Goal: Task Accomplishment & Management: Manage account settings

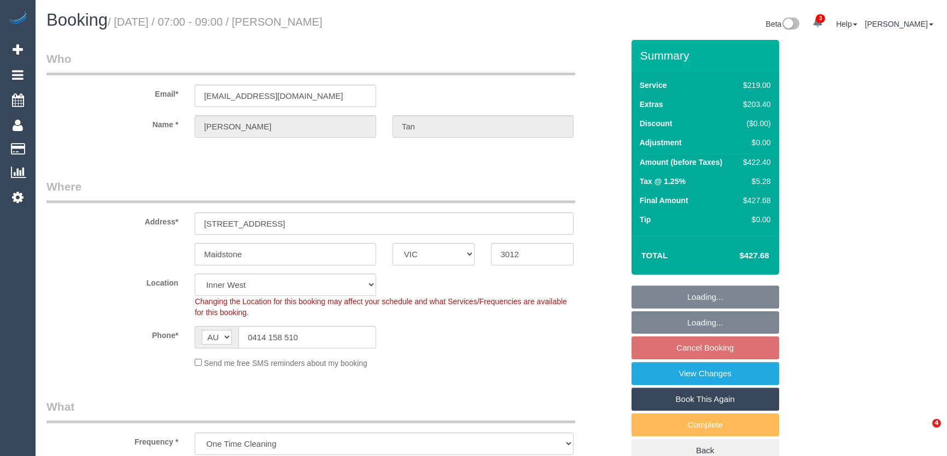
select select "VIC"
select select "string:stripe-pm_1Rzudw2GScqysDRVJLiqdmYb"
select select "number:28"
select select "number:15"
select select "number:19"
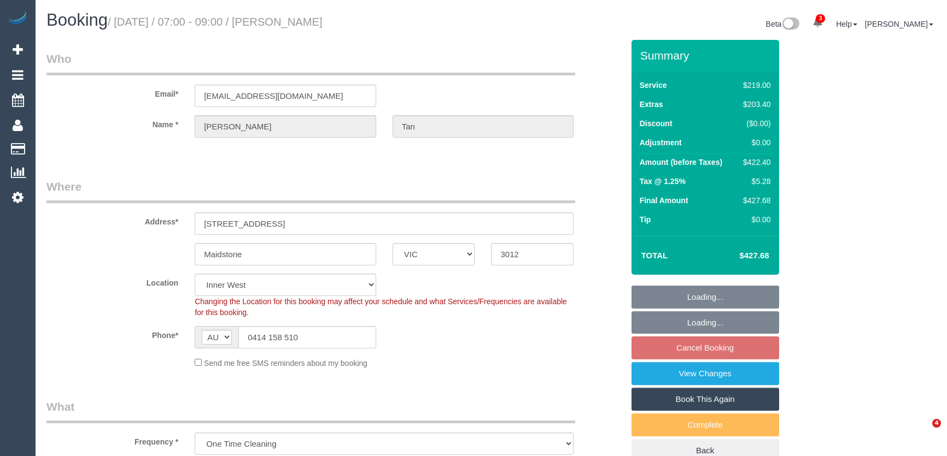
select select "number:24"
select select "number:26"
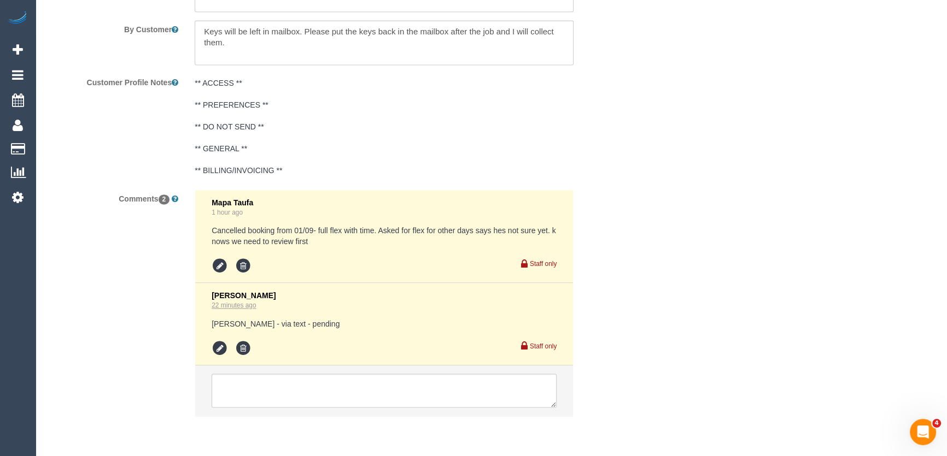
scroll to position [1971, 0]
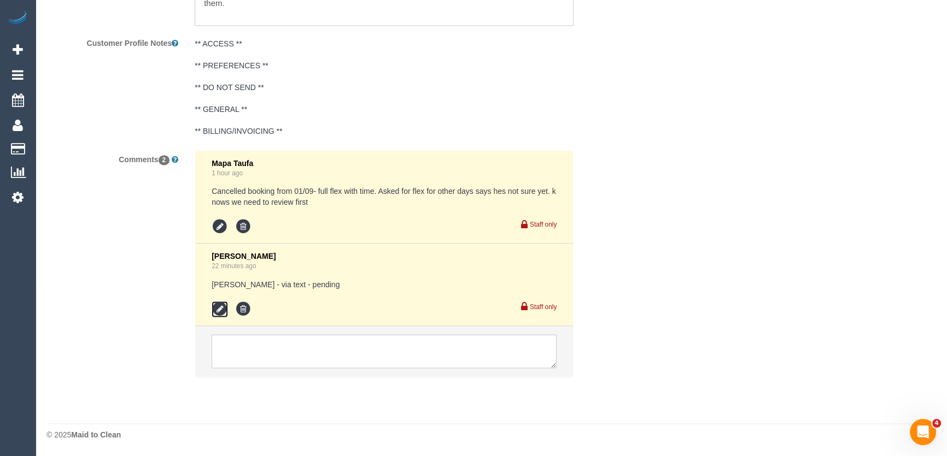
click at [216, 312] on icon at bounding box center [219, 309] width 16 height 16
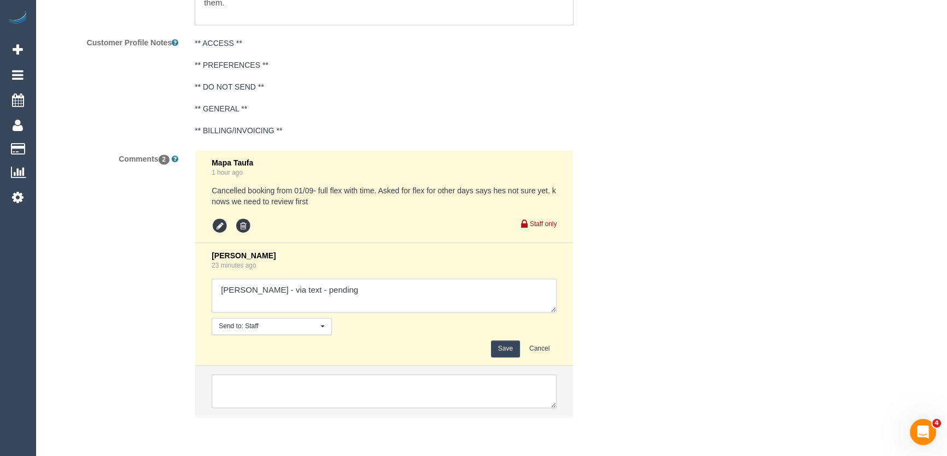
click at [325, 296] on textarea at bounding box center [383, 296] width 345 height 34
type textarea "Ted - via text - pending Akila + Tehan - via text - pending"
click at [501, 349] on button "Save" at bounding box center [505, 348] width 29 height 17
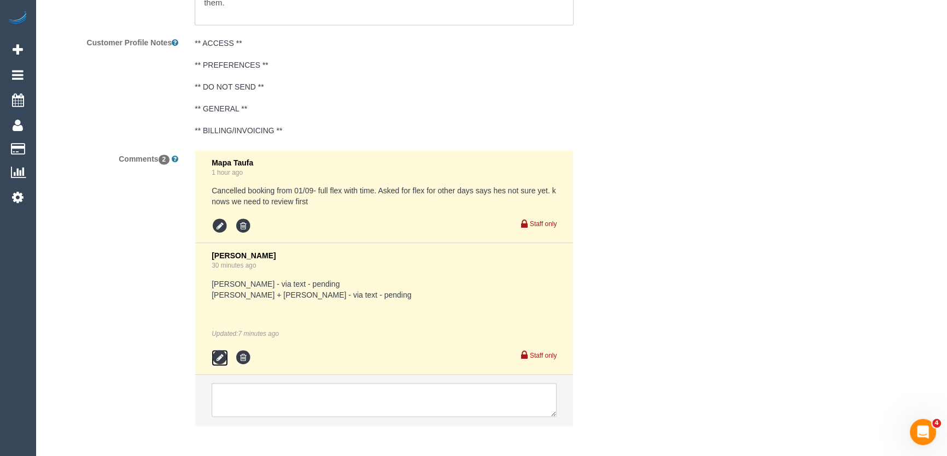
click at [219, 362] on icon at bounding box center [219, 358] width 16 height 16
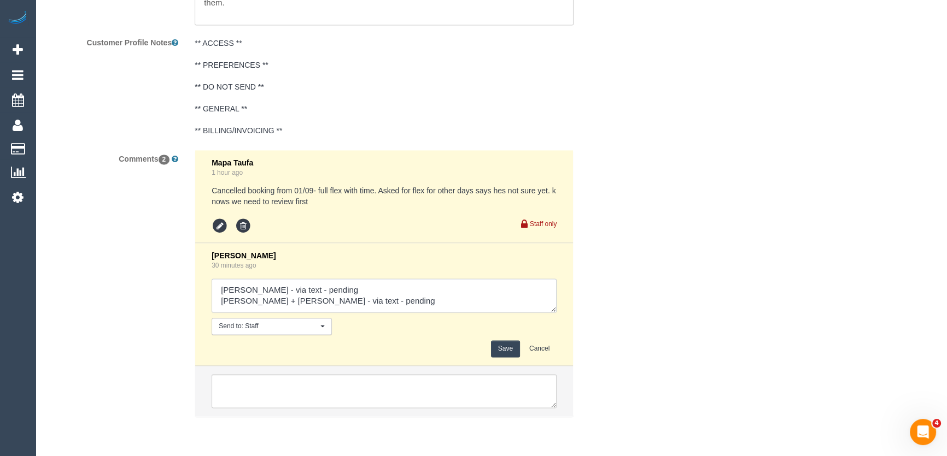
click at [375, 303] on textarea at bounding box center [383, 296] width 345 height 34
type textarea "Ted - via text - pending Akila + Tehan - via text - confirmed"
click at [502, 351] on button "Save" at bounding box center [505, 348] width 29 height 17
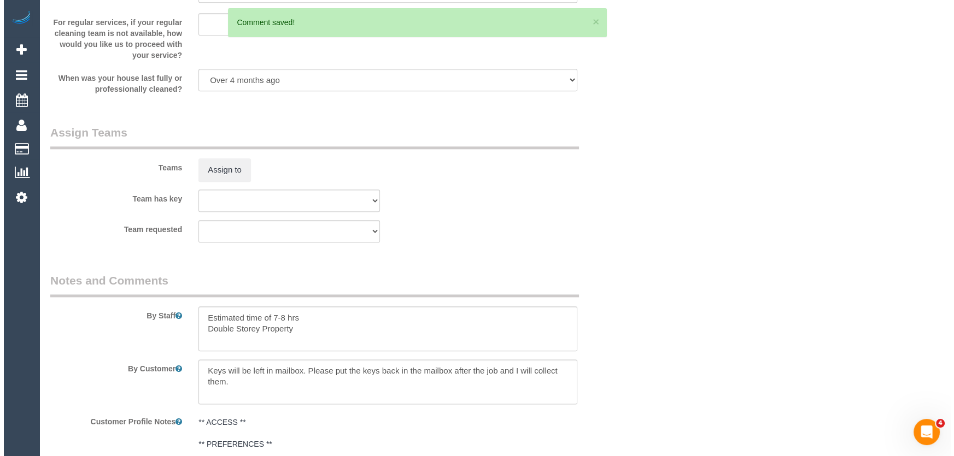
scroll to position [1524, 0]
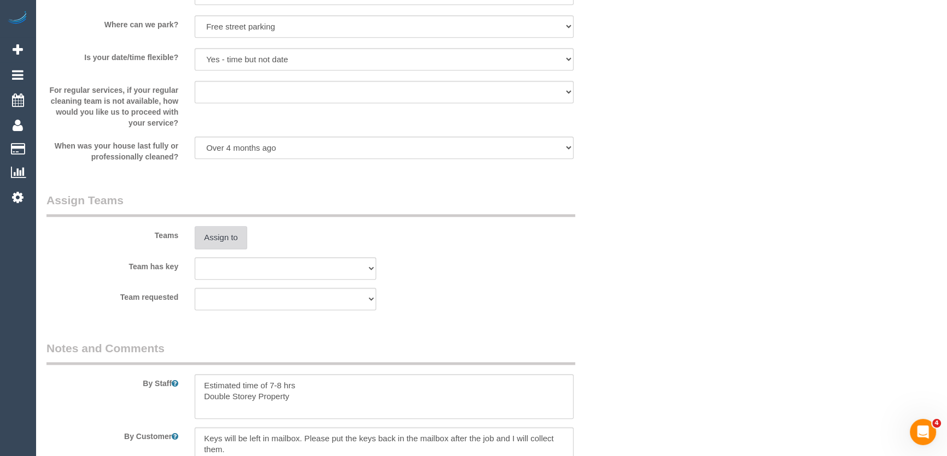
click at [219, 241] on button "Assign to" at bounding box center [221, 237] width 52 height 23
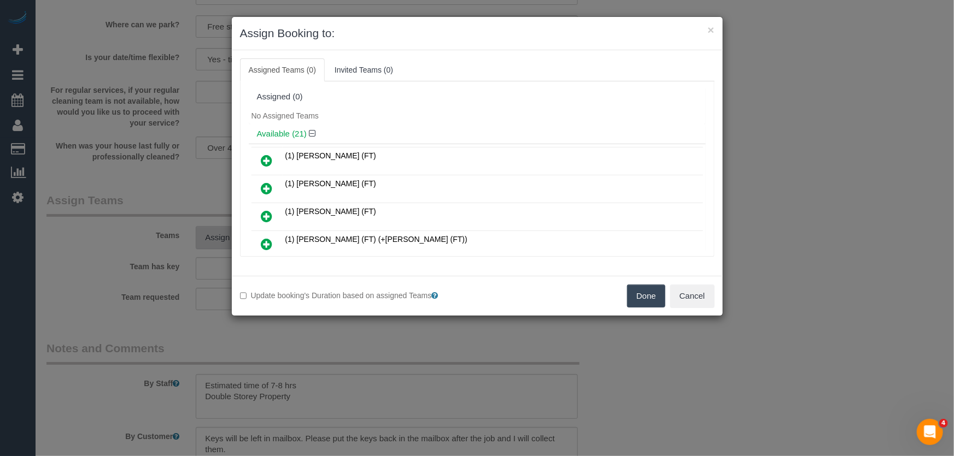
scroll to position [2938, 0]
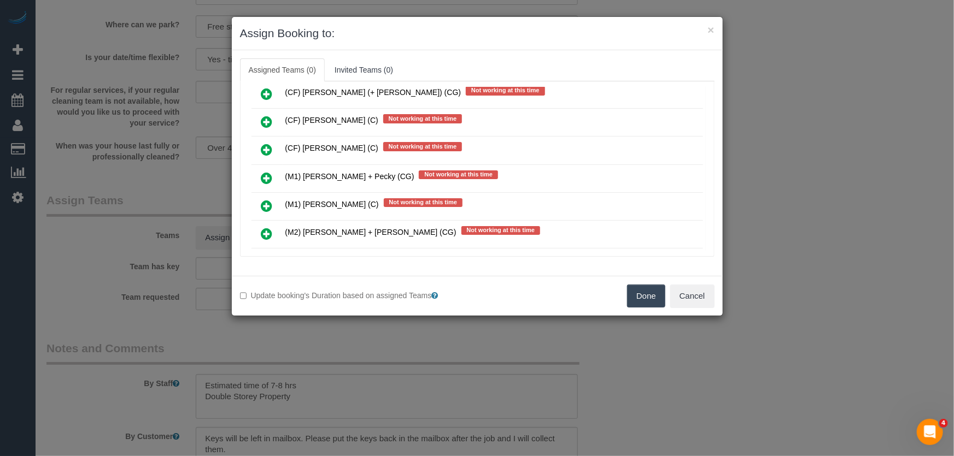
click at [264, 227] on icon at bounding box center [266, 233] width 11 height 13
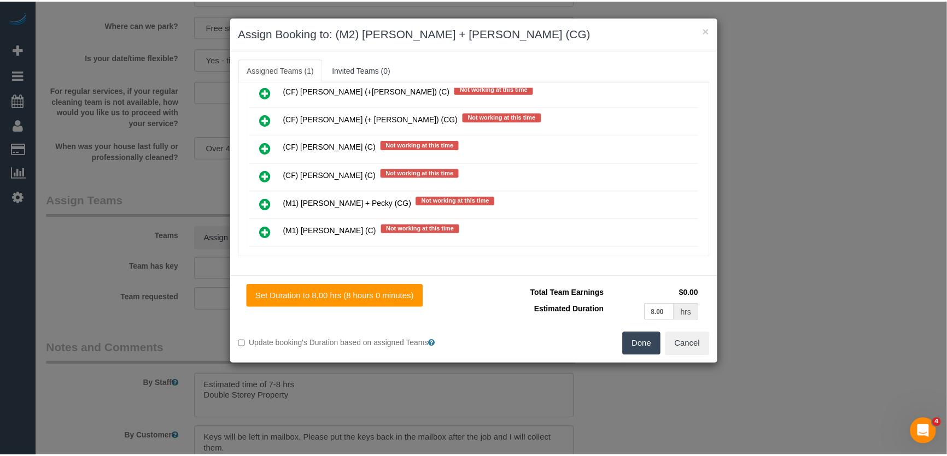
scroll to position [2964, 0]
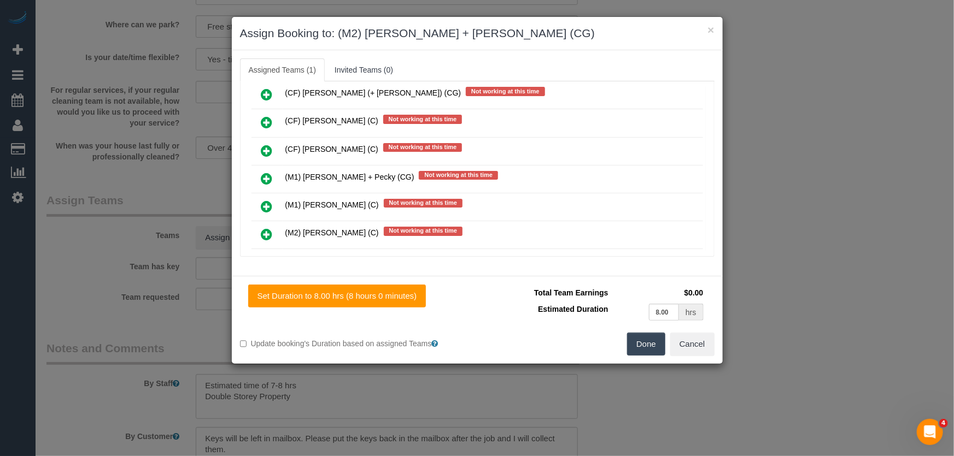
click at [644, 338] on button "Done" at bounding box center [646, 344] width 38 height 23
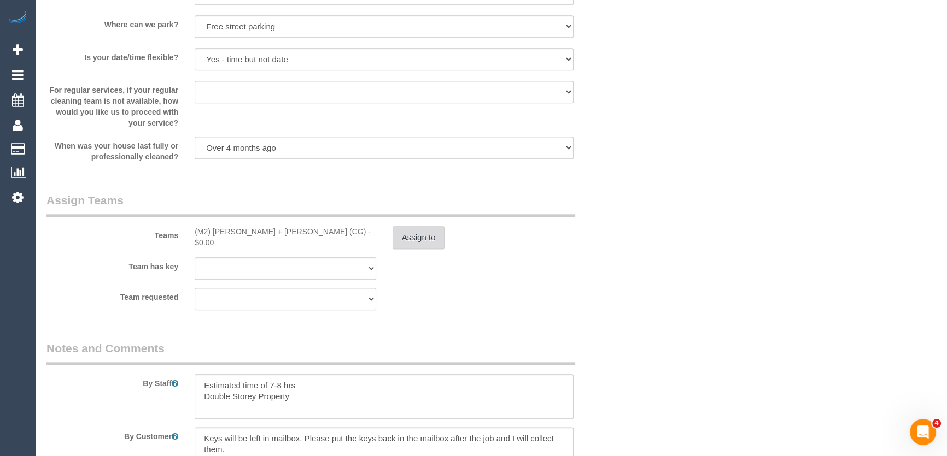
click at [418, 234] on button "Assign to" at bounding box center [418, 237] width 52 height 23
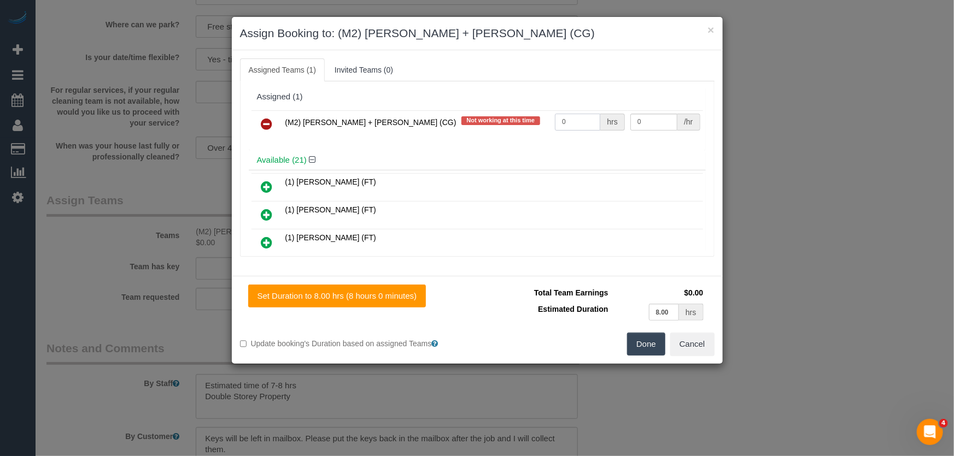
click at [567, 120] on input "0" at bounding box center [577, 122] width 45 height 17
type input "1"
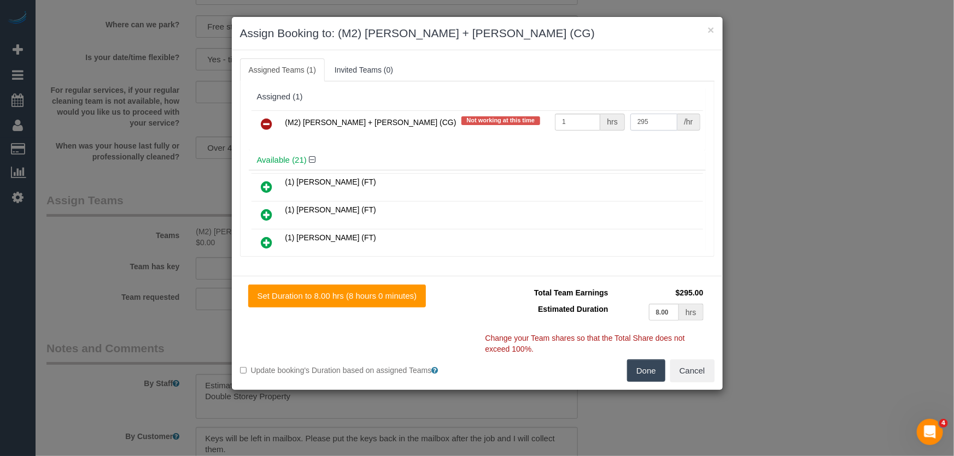
type input "295"
click at [648, 372] on button "Done" at bounding box center [646, 371] width 38 height 23
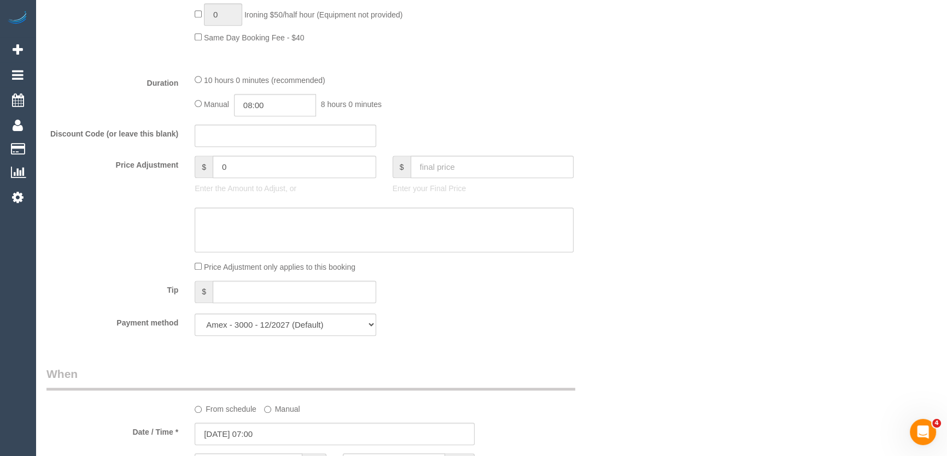
scroll to position [828, 0]
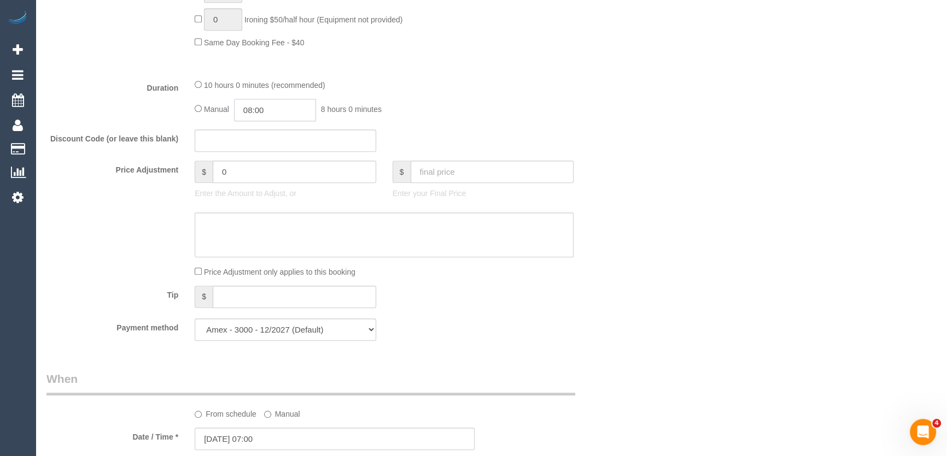
click at [290, 108] on input "08:00" at bounding box center [275, 110] width 82 height 22
click at [268, 150] on li "04:00" at bounding box center [263, 152] width 49 height 14
type input "04:00"
click at [458, 104] on div "Manual 04:00 4 hours 0 minutes" at bounding box center [384, 110] width 379 height 22
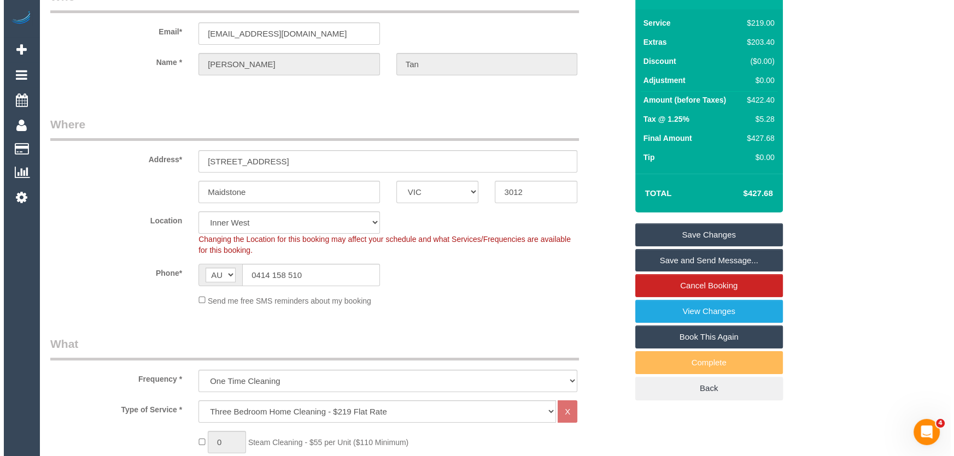
scroll to position [0, 0]
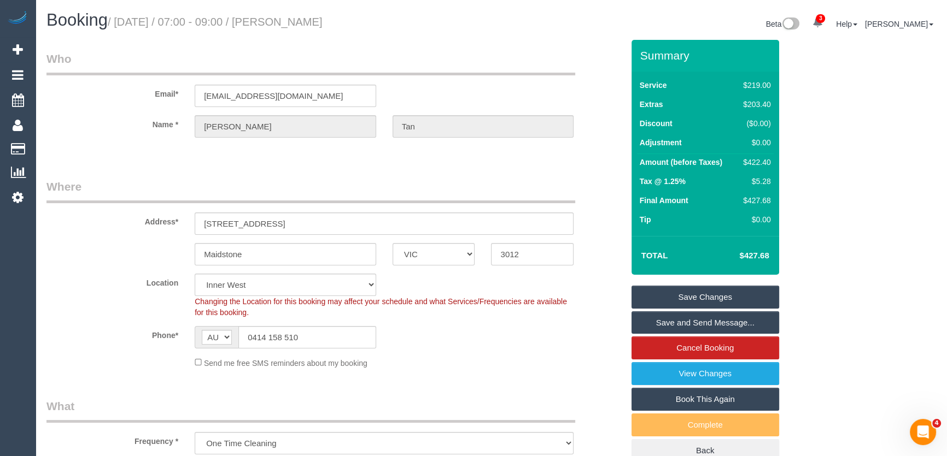
click at [315, 15] on h1 "Booking / September 02, 2025 / 07:00 - 09:00 / Aaron Tan" at bounding box center [264, 20] width 437 height 19
copy small "Aaron Tan"
click at [309, 25] on small "/ September 02, 2025 / 07:00 - 09:00 / Aaron Tan" at bounding box center [215, 22] width 215 height 12
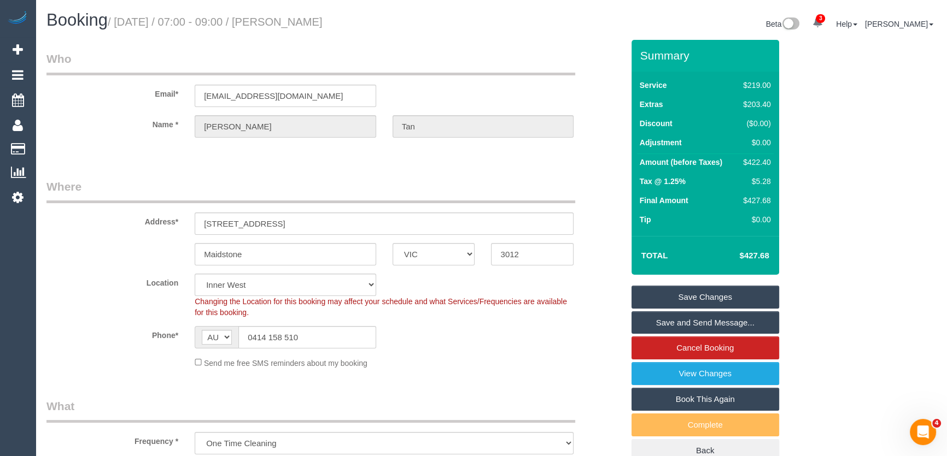
click at [309, 25] on small "/ September 02, 2025 / 07:00 - 09:00 / Aaron Tan" at bounding box center [215, 22] width 215 height 12
copy small "Aaron Tan"
click at [696, 322] on link "Save and Send Message..." at bounding box center [705, 323] width 148 height 23
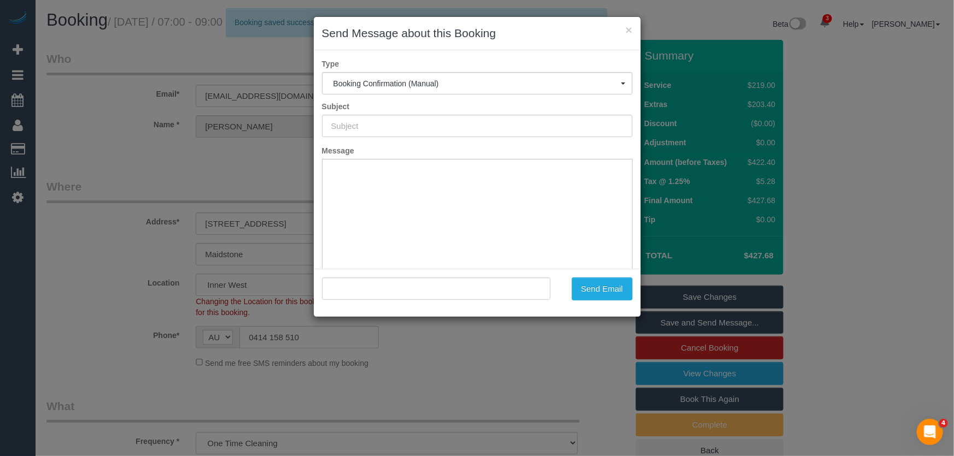
type input "Booking Confirmed"
type input ""Aaron Tan" <atel2k@gmail.com>"
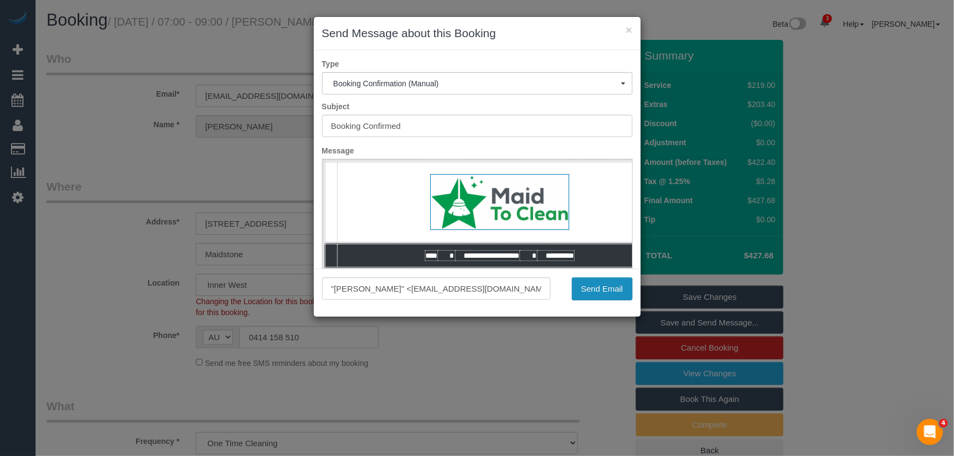
click at [604, 291] on button "Send Email" at bounding box center [602, 289] width 61 height 23
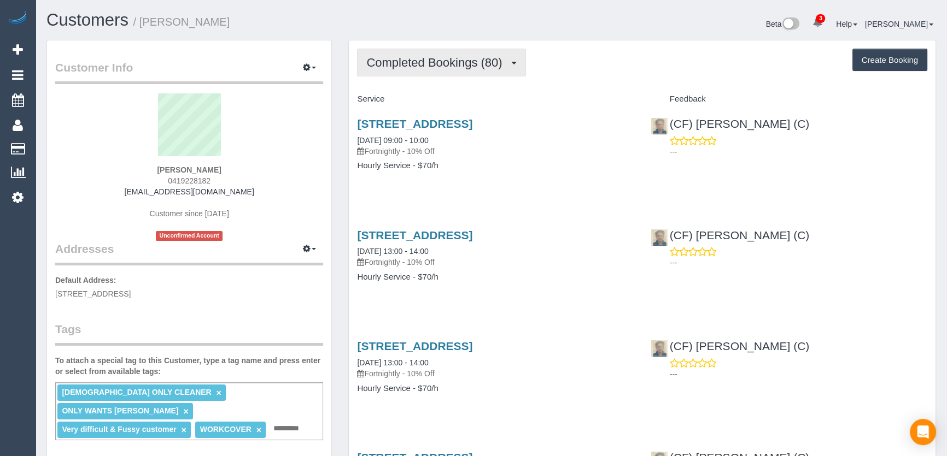
click at [446, 61] on span "Completed Bookings (80)" at bounding box center [436, 63] width 141 height 14
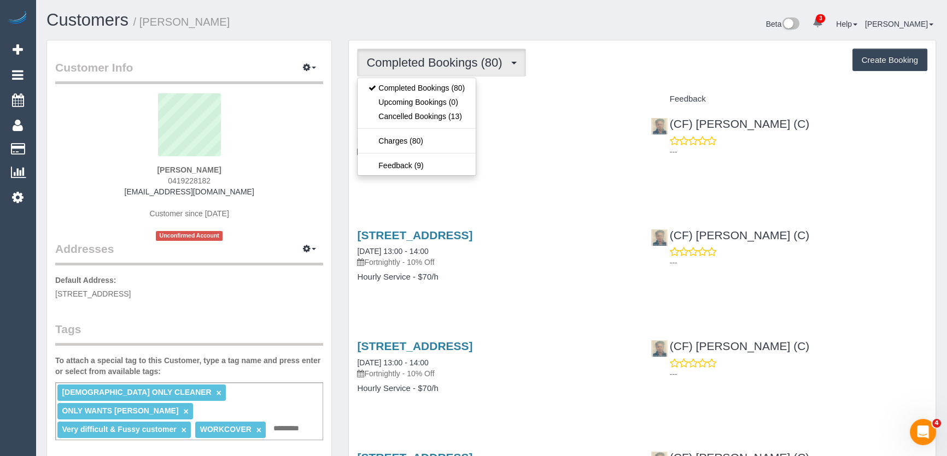
click at [560, 188] on div "13 Tormorvey Avenue, Hillside, VIC 3037 03/06/2025 09:00 - 10:00 Fortnightly - …" at bounding box center [495, 150] width 293 height 84
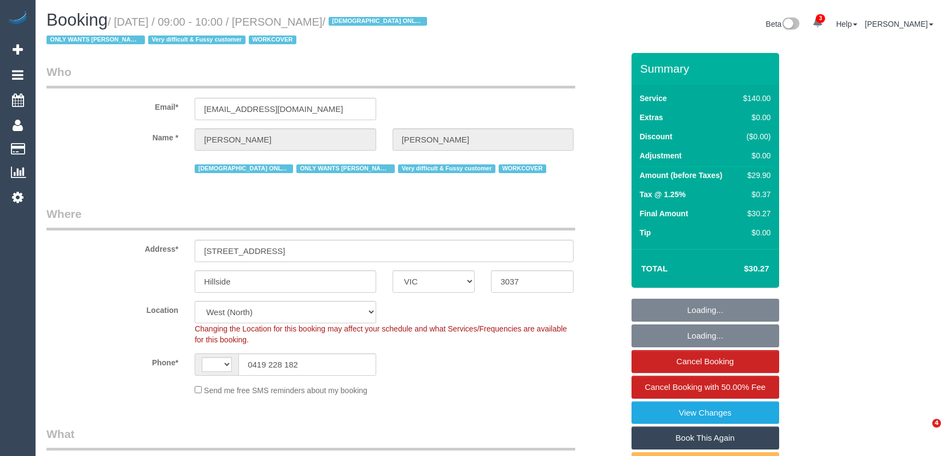
select select "VIC"
select select "string:AU"
select select "string:stripe-pm_1PqRAS2GScqysDRVu4Nk2Vml"
select select "number:29"
select select "number:14"
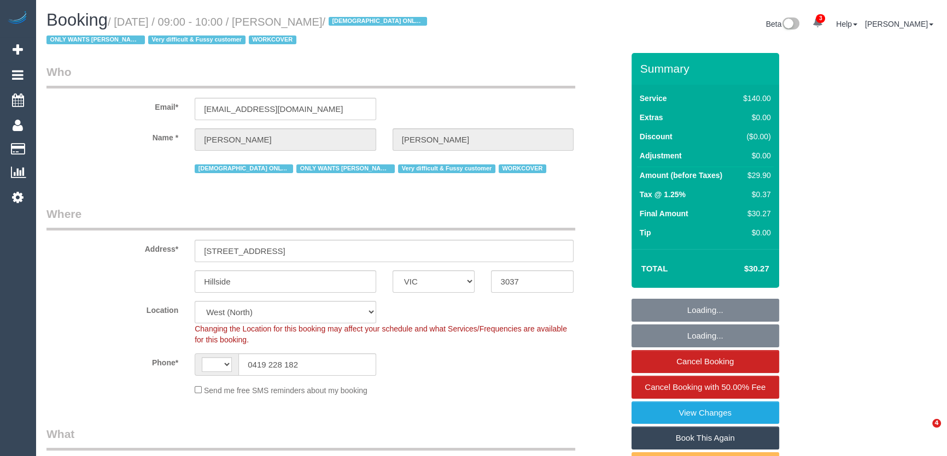
select select "number:18"
select select "number:25"
select select "number:35"
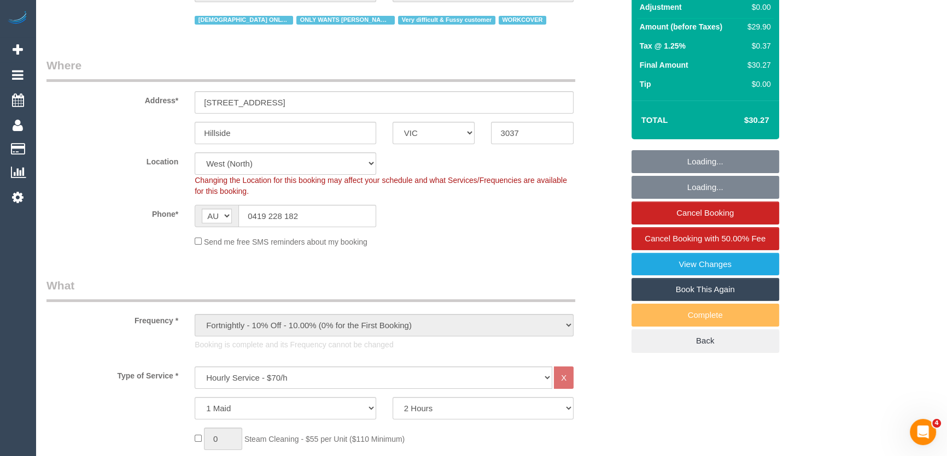
select select "object:1495"
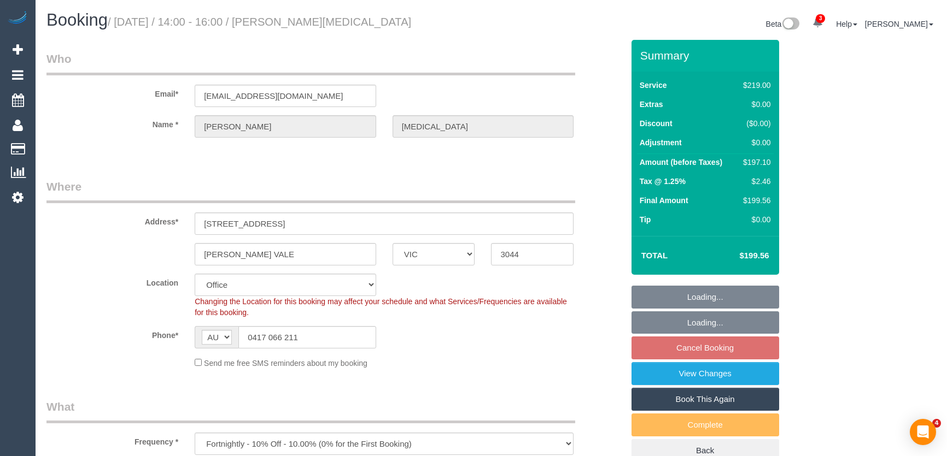
select select "VIC"
select select "string:stripe-pm_1P8F0h2GScqysDRVxvkrVYmS"
select select "number:27"
select select "number:14"
select select "number:19"
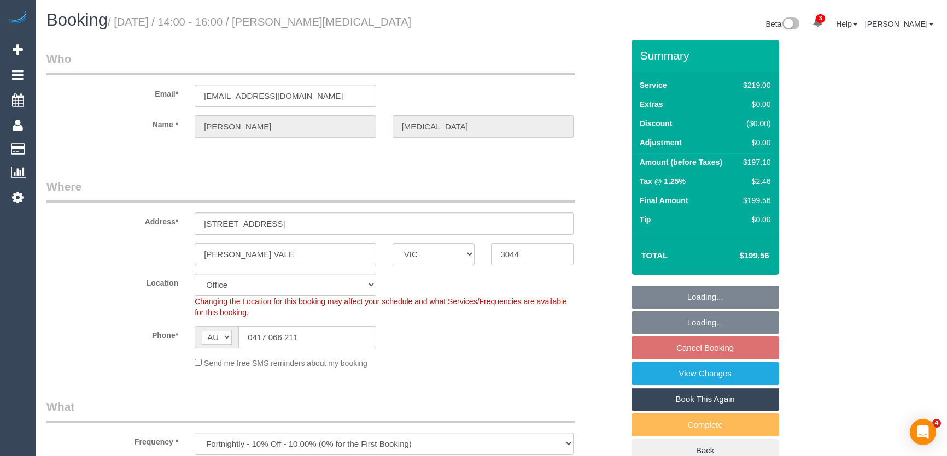
select select "number:24"
select select "number:35"
select select "number:11"
click at [294, 96] on input "stenty@icloud.com" at bounding box center [285, 96] width 181 height 22
click at [294, 95] on input "stenty@icloud.com" at bounding box center [285, 96] width 181 height 22
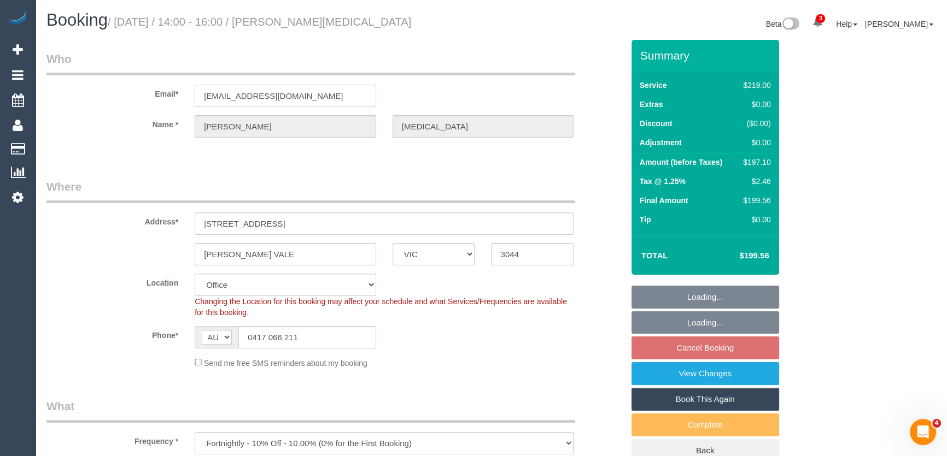
click at [294, 95] on input "stenty@icloud.com" at bounding box center [285, 96] width 181 height 22
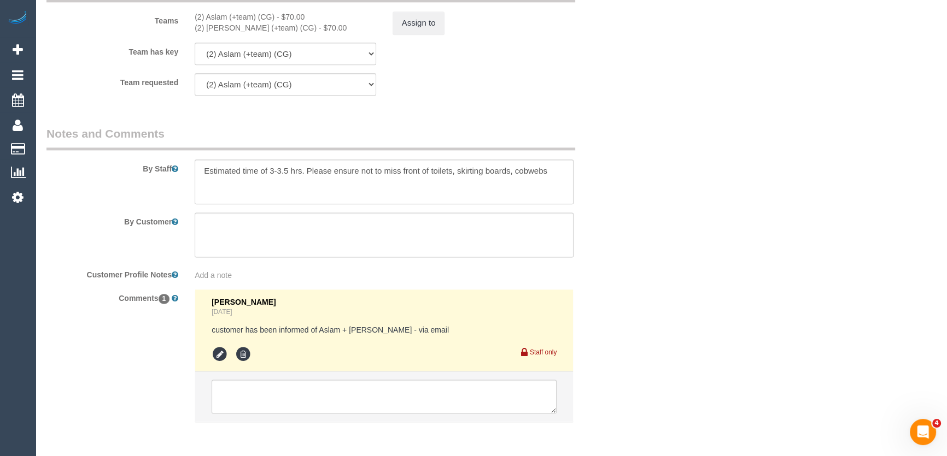
scroll to position [1785, 0]
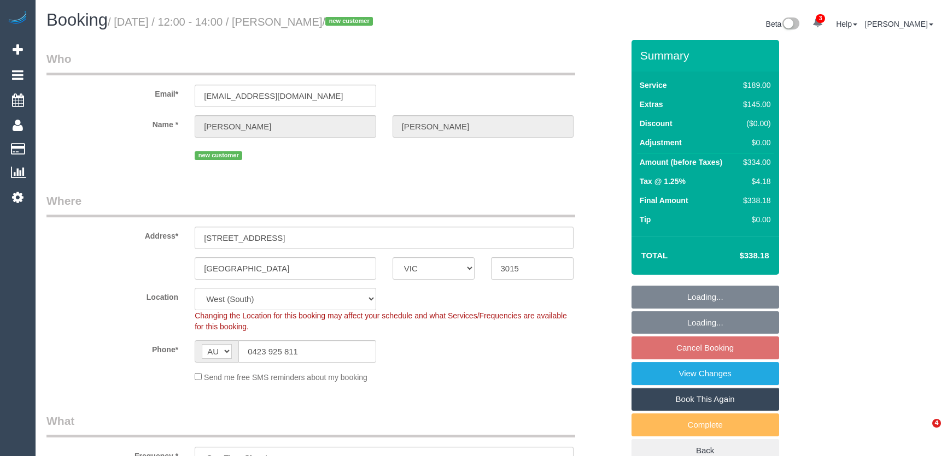
select select "VIC"
select select "number:27"
select select "number:14"
select select "number:19"
select select "number:22"
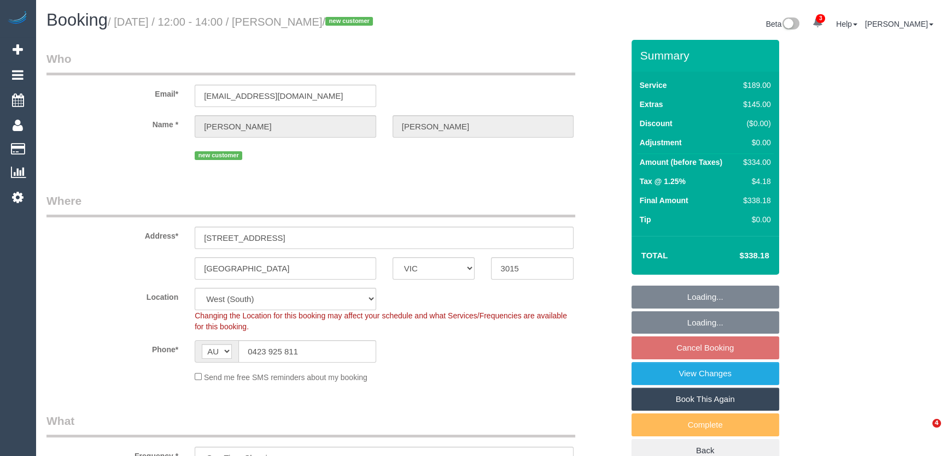
select select "number:26"
select select "object:834"
select select "spot4"
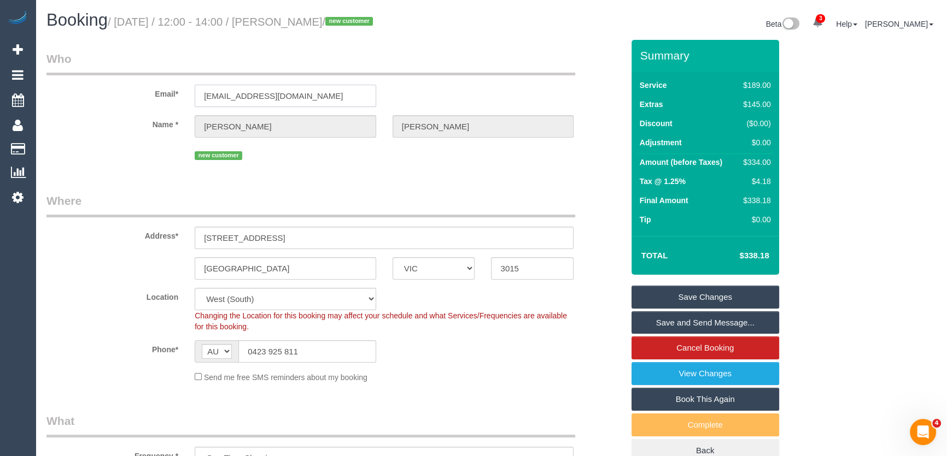
click at [322, 95] on input "pagliabethany@gmail.com" at bounding box center [285, 96] width 181 height 22
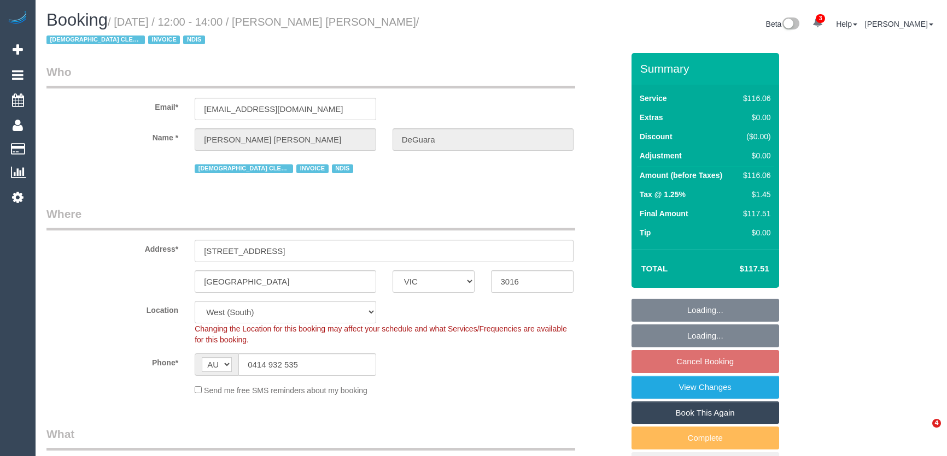
select select "VIC"
select select "spot4"
select select "number:27"
select select "number:14"
select select "number:18"
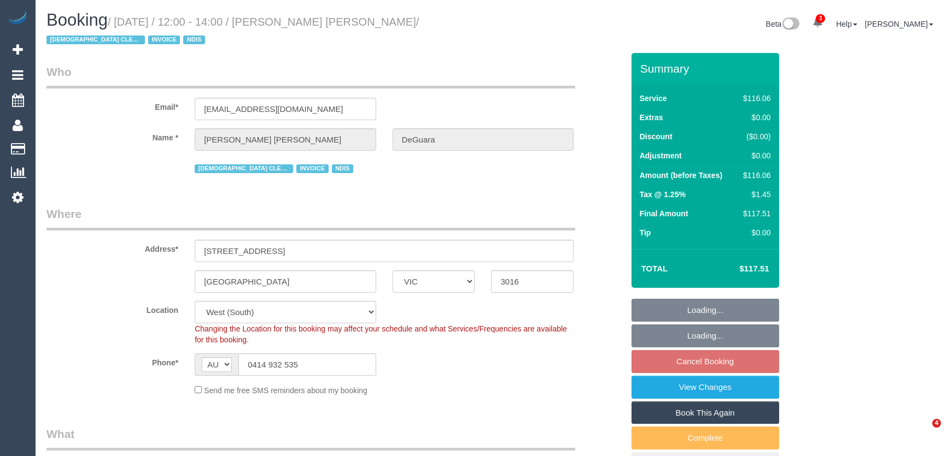
select select "number:36"
select select "number:35"
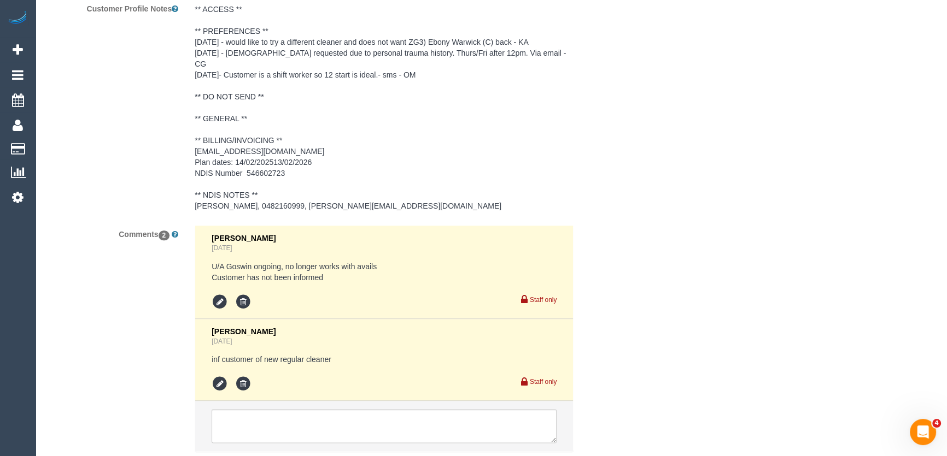
scroll to position [1683, 0]
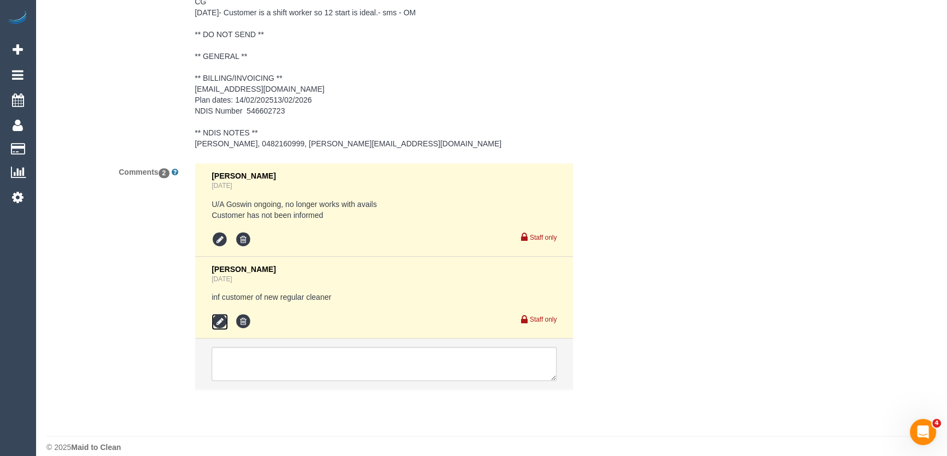
click at [219, 314] on icon at bounding box center [219, 322] width 16 height 16
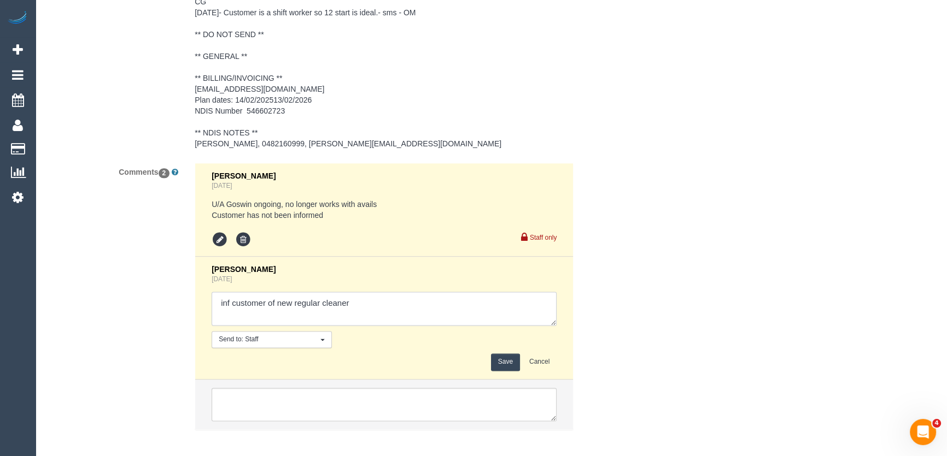
click at [364, 292] on textarea at bounding box center [383, 309] width 345 height 34
type textarea "inf customer of new regular cleaner - via email"
click at [510, 354] on button "Save" at bounding box center [505, 362] width 29 height 17
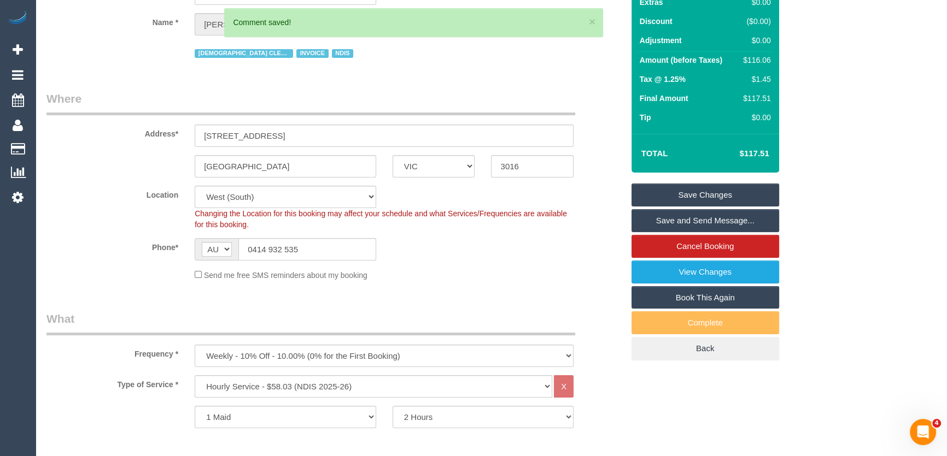
scroll to position [0, 0]
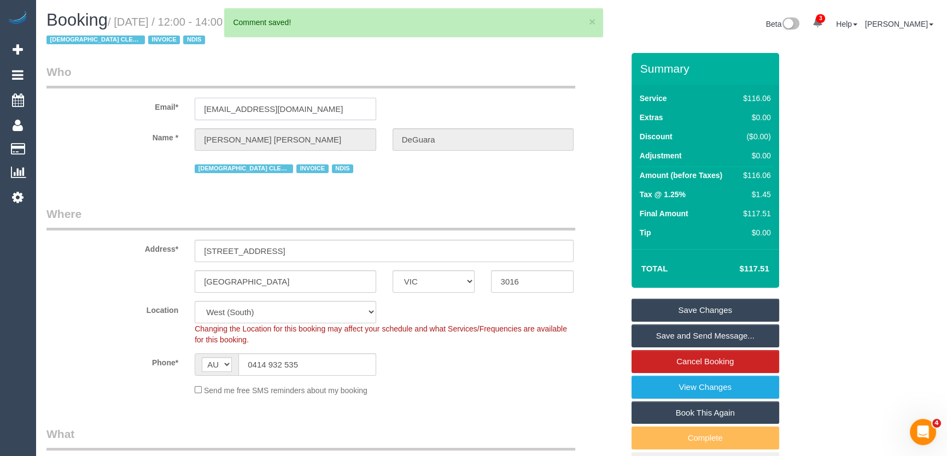
click at [307, 108] on input "svdeguara@gmail.com" at bounding box center [285, 109] width 181 height 22
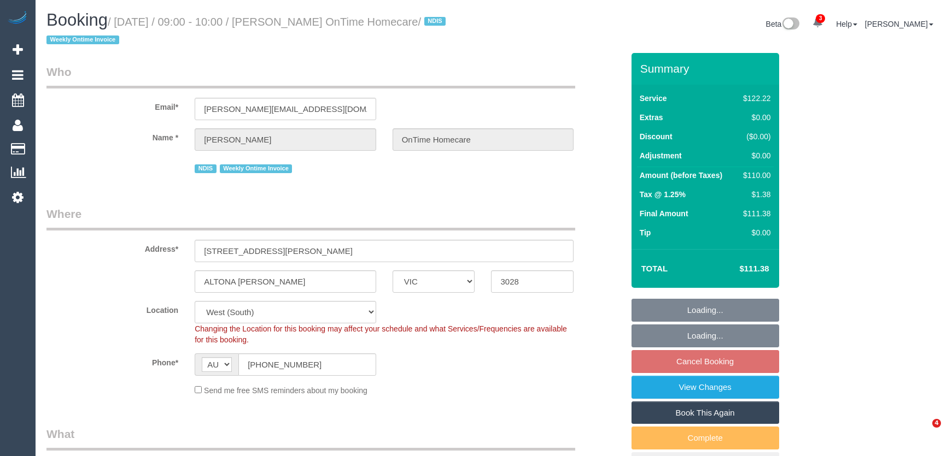
select select "VIC"
select select "number:28"
select select "number:14"
select select "number:19"
select select "number:25"
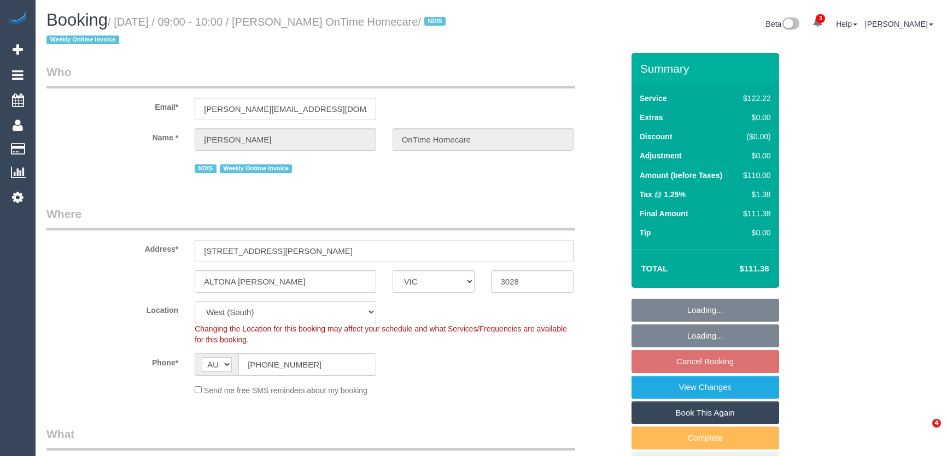
select select "number:35"
select select "object:748"
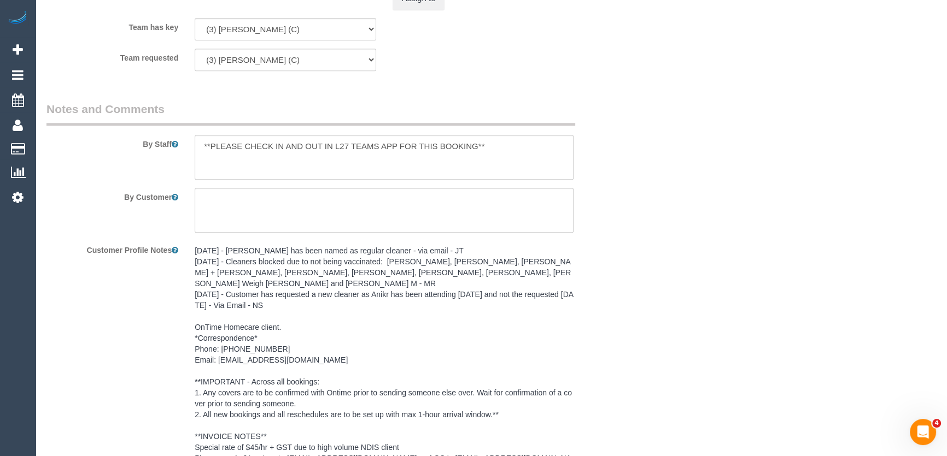
scroll to position [1436, 0]
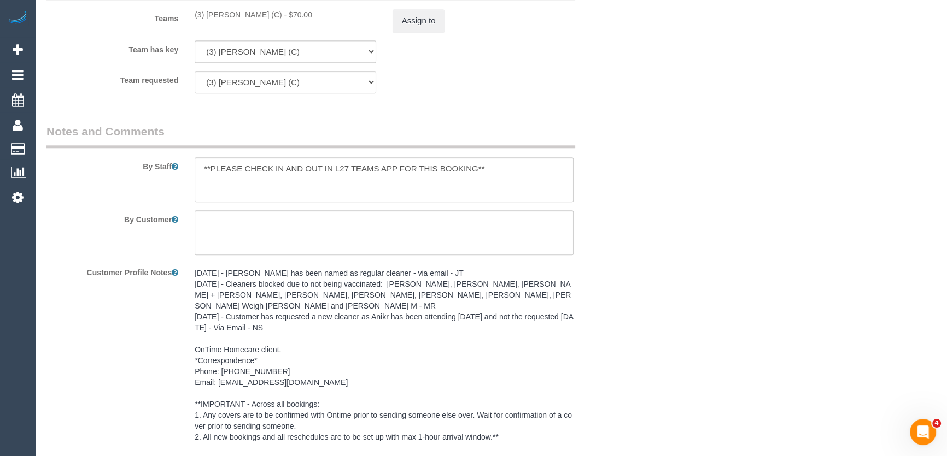
click at [225, 268] on pre "05/08/25 - Nicole has been named as regular cleaner - via email - JT 07/07/2023…" at bounding box center [384, 383] width 379 height 230
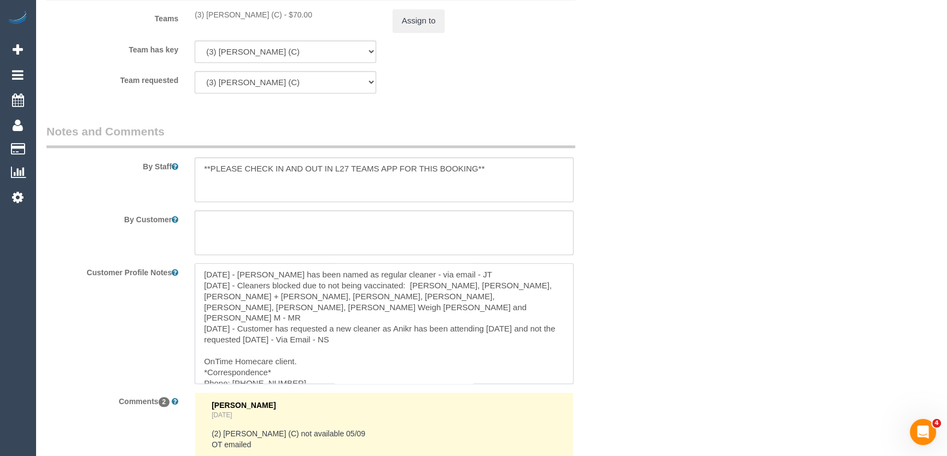
click at [197, 273] on textarea "05/08/25 - Nicole has been named as regular cleaner - via email - JT 07/07/2023…" at bounding box center [384, 323] width 379 height 121
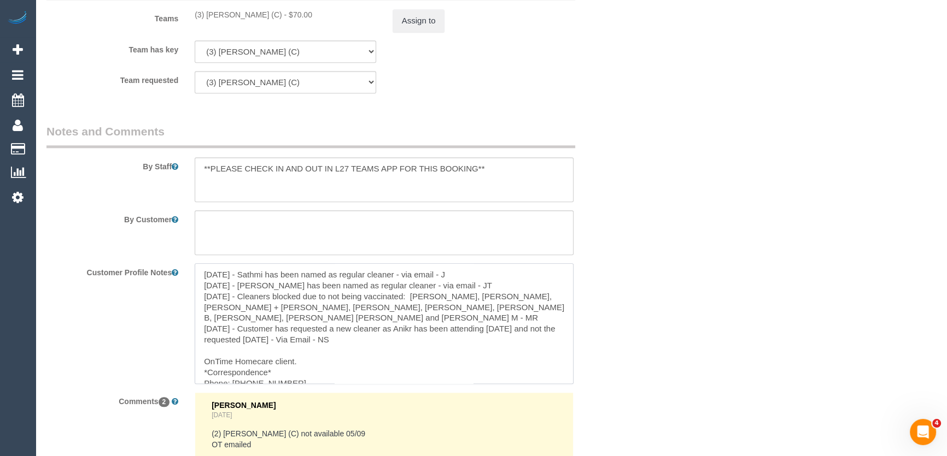
type textarea "01/09/25 - Sathmi has been named as regular cleaner - via email - JT 05/08/25 -…"
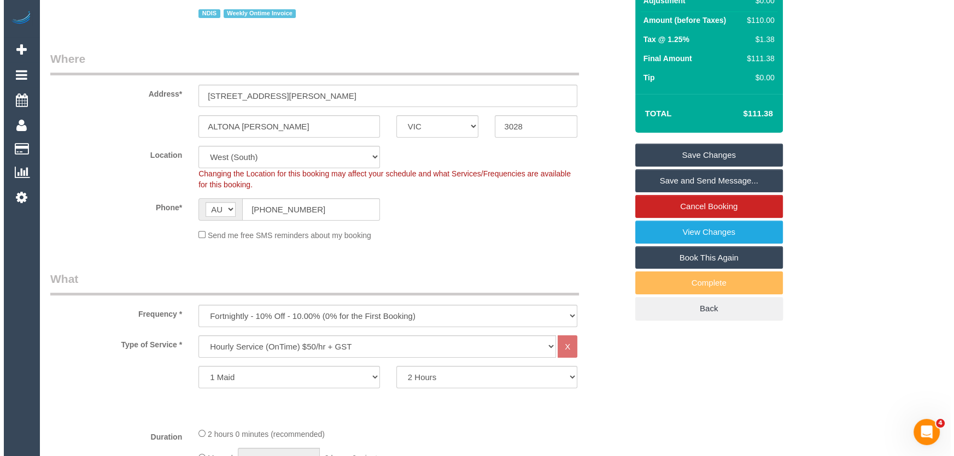
scroll to position [0, 0]
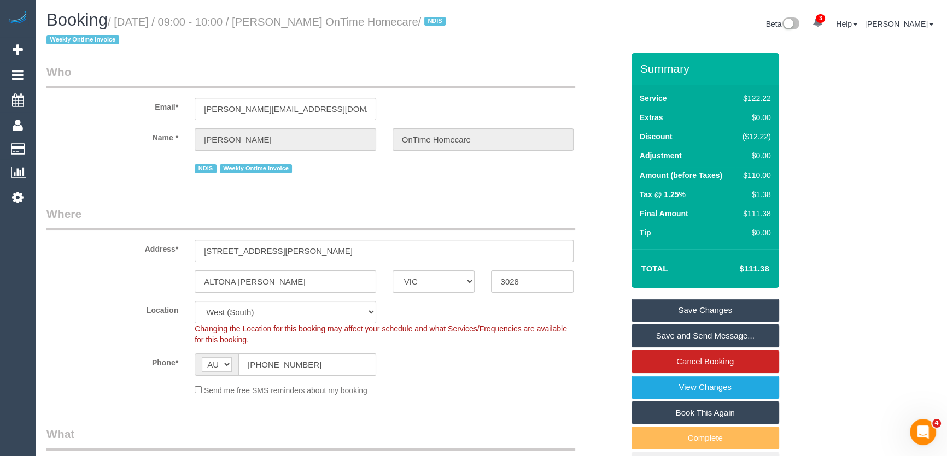
click at [686, 334] on link "Save and Send Message..." at bounding box center [705, 336] width 148 height 23
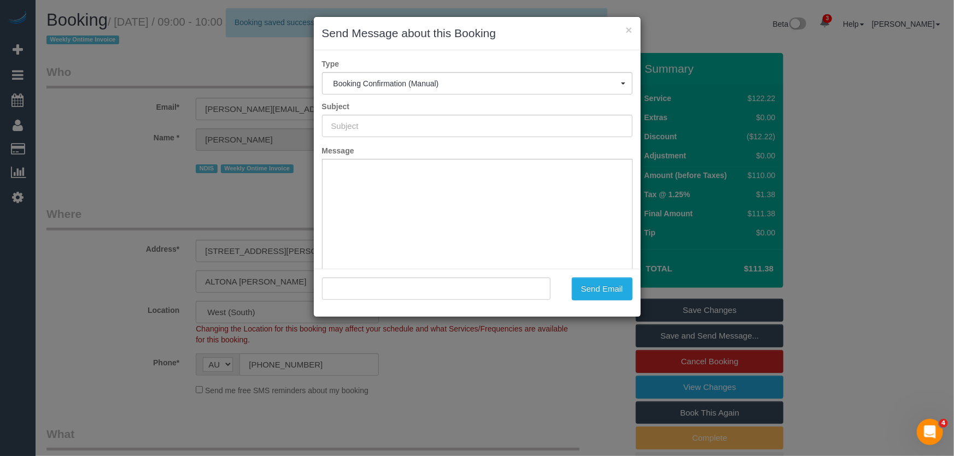
type input "Booking Confirmed"
type input ""Wendy Durbridge OnTime Homecare" <wendy.ontimehomecare@fake.com>"
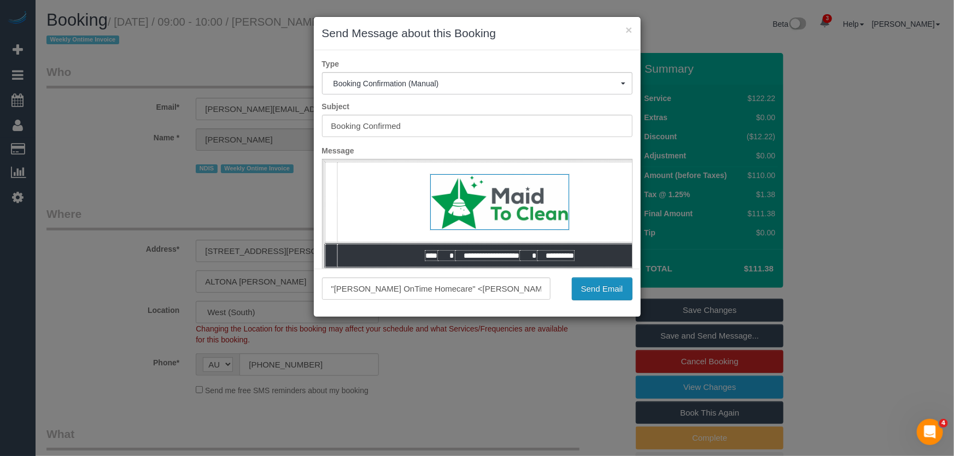
click at [591, 286] on button "Send Email" at bounding box center [602, 289] width 61 height 23
click at [591, 286] on div "Send Email" at bounding box center [600, 289] width 82 height 23
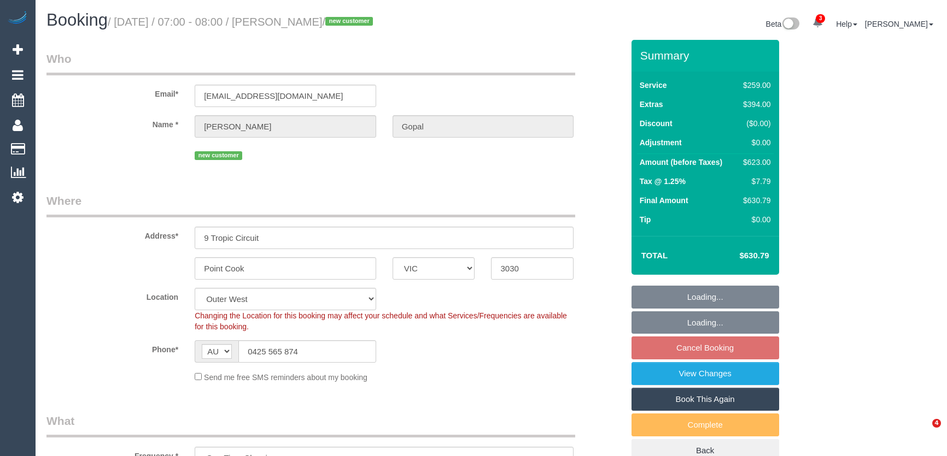
select select "VIC"
select select "spot1"
select select "number:28"
select select "number:14"
select select "number:19"
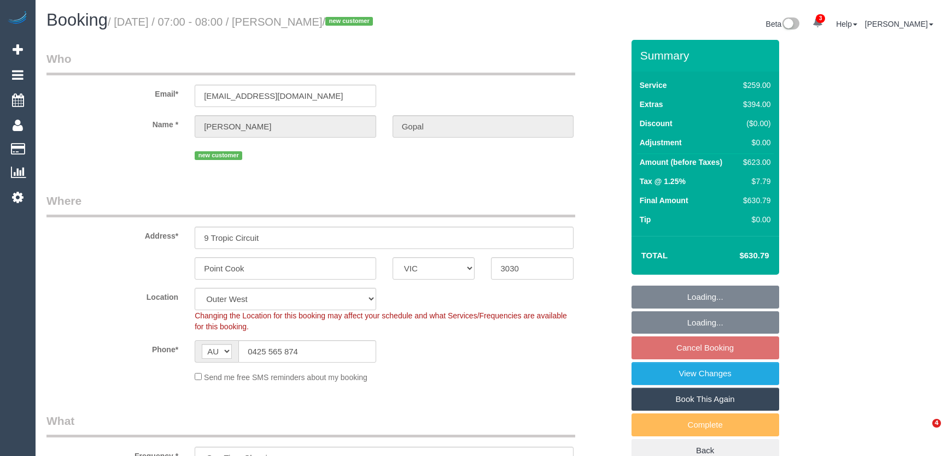
select select "number:36"
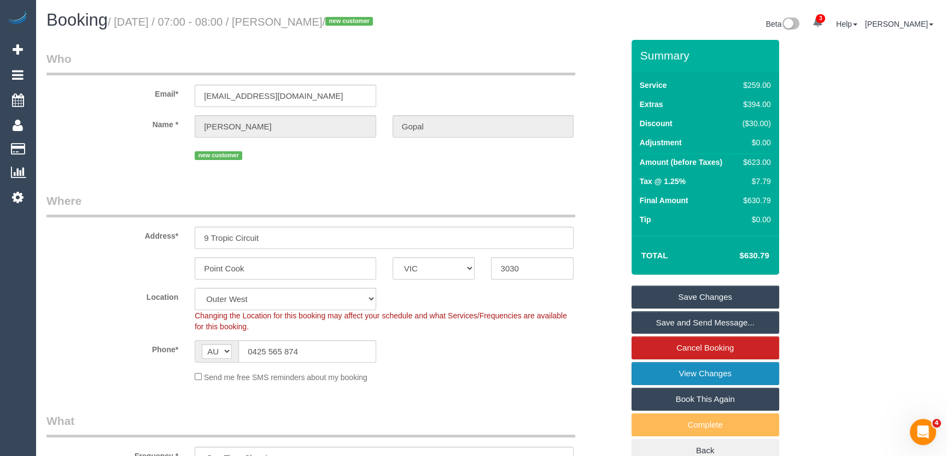
click at [668, 375] on link "View Changes" at bounding box center [705, 373] width 148 height 23
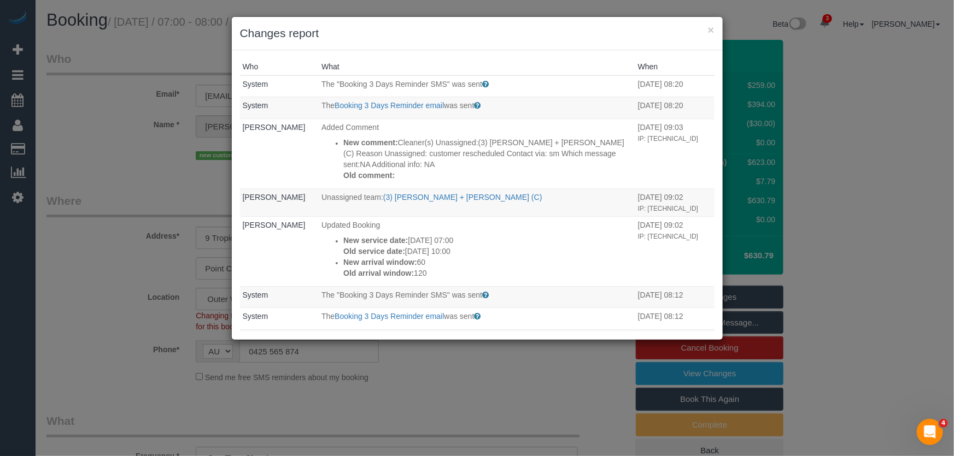
click at [503, 362] on div "× Changes report Who What When System The "Booking 3 Days Reminder SMS" was sen…" at bounding box center [477, 228] width 954 height 456
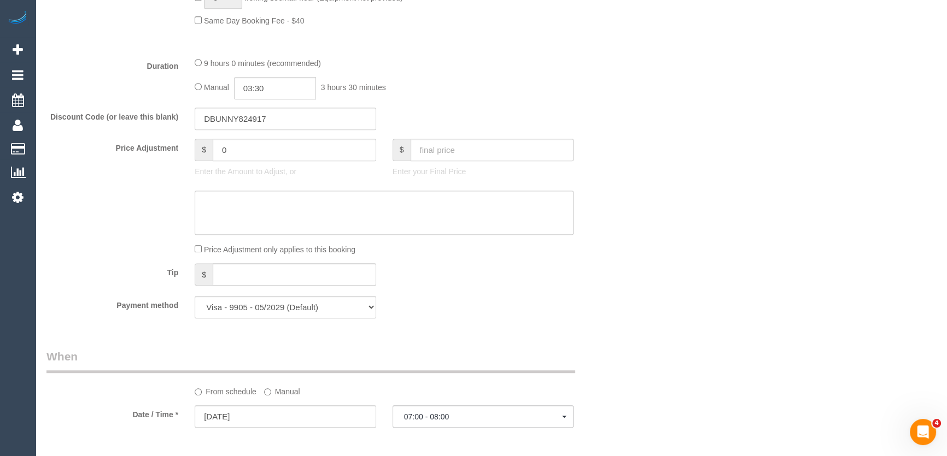
scroll to position [689, 0]
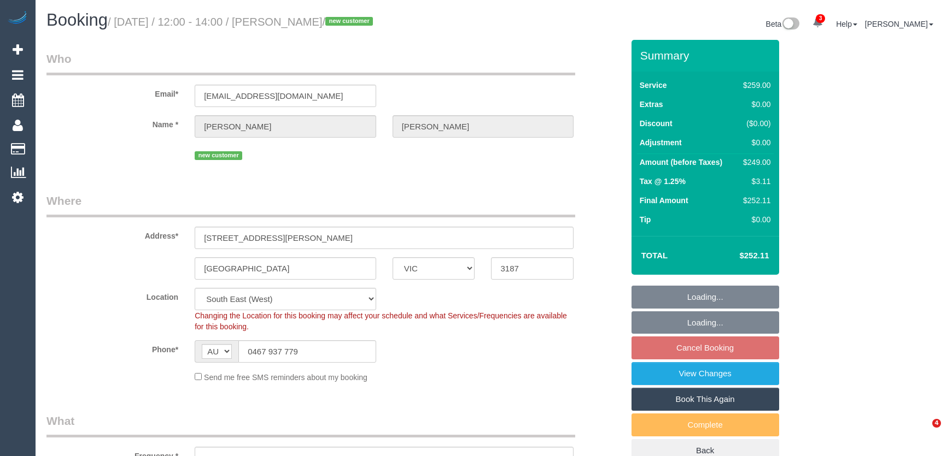
select select "VIC"
select select "number:29"
select select "number:14"
select select "number:19"
select select "number:22"
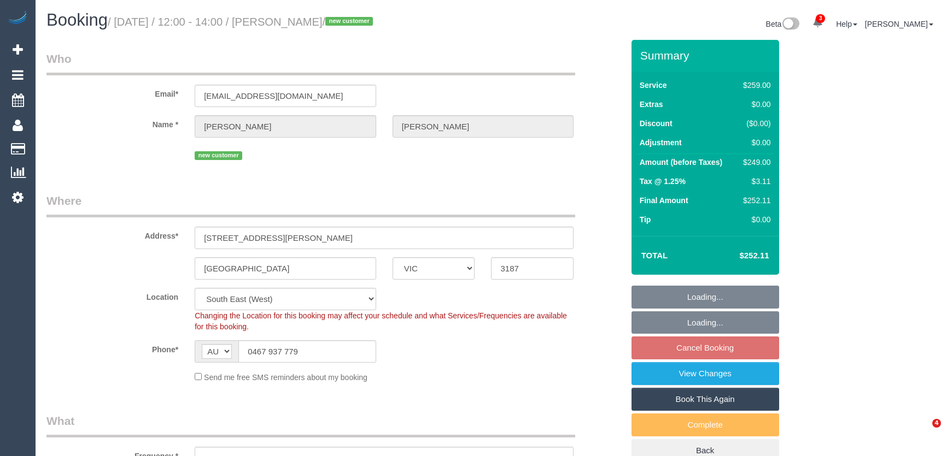
select select "number:34"
select select "number:26"
select select "object:1363"
select select "spot4"
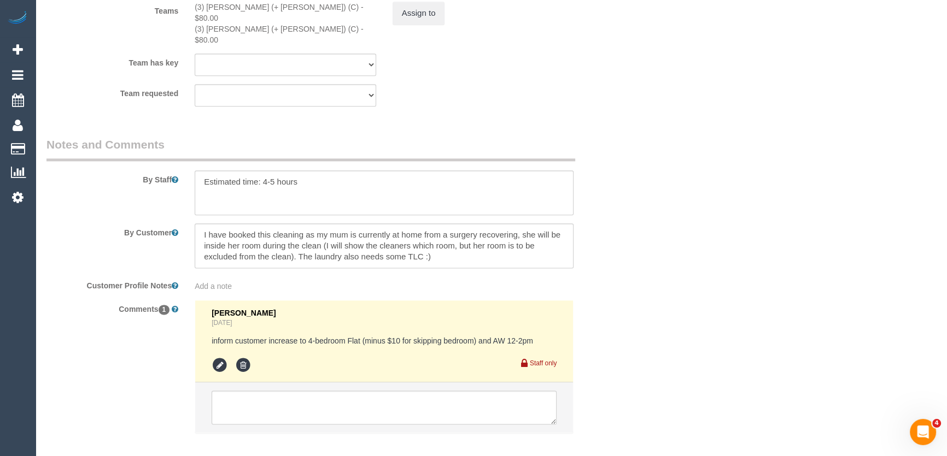
scroll to position [1740, 0]
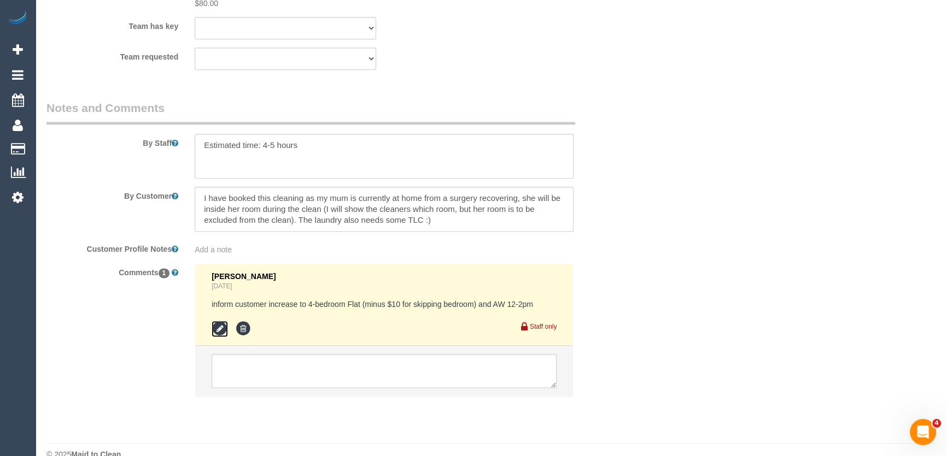
click at [219, 321] on icon at bounding box center [219, 329] width 16 height 16
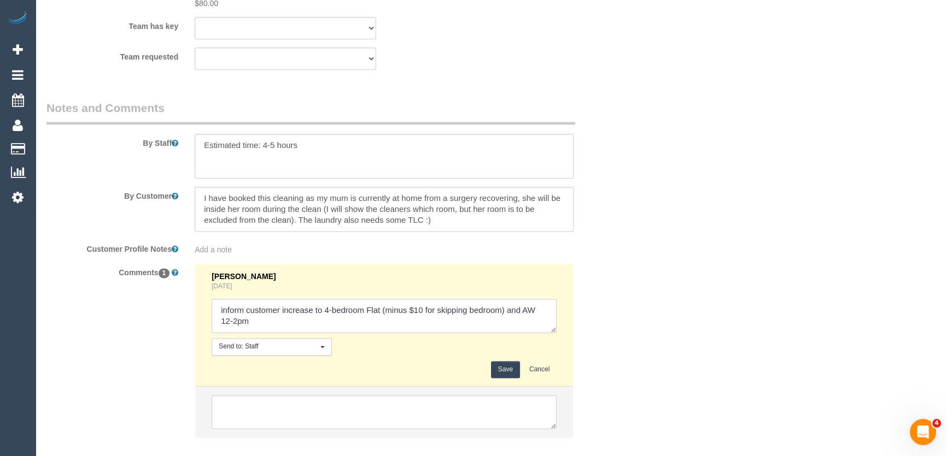
click at [272, 303] on textarea at bounding box center [383, 316] width 345 height 34
type textarea "inform customer increase to 4-bedroom Flat (minus $10 for skipping bedroom) and…"
click at [509, 361] on button "Save" at bounding box center [505, 369] width 29 height 17
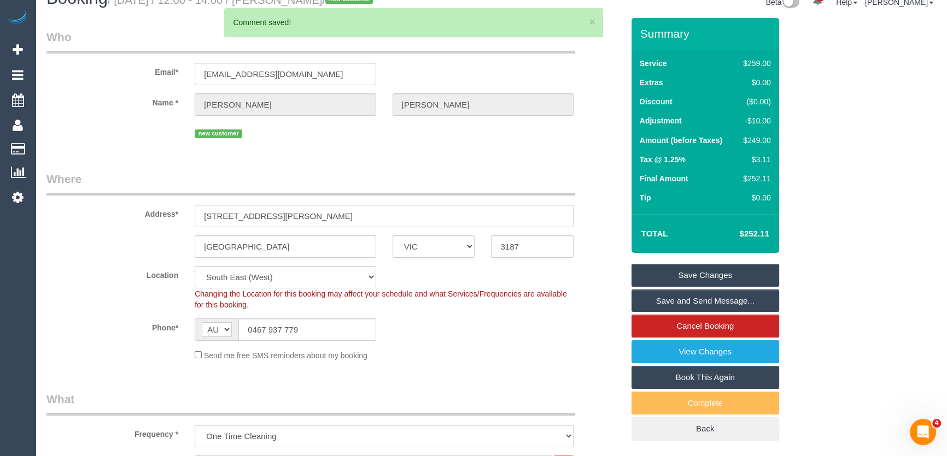
scroll to position [0, 0]
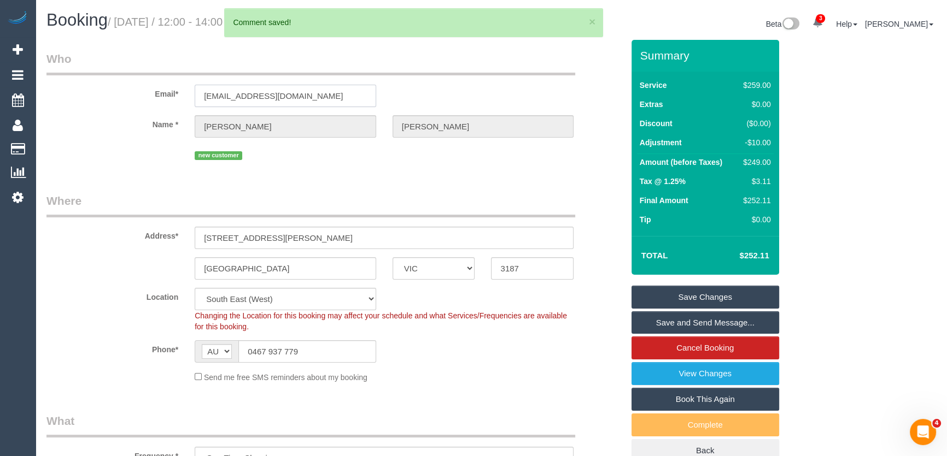
click at [339, 93] on input "lucyanderson739@gmail.com" at bounding box center [285, 96] width 181 height 22
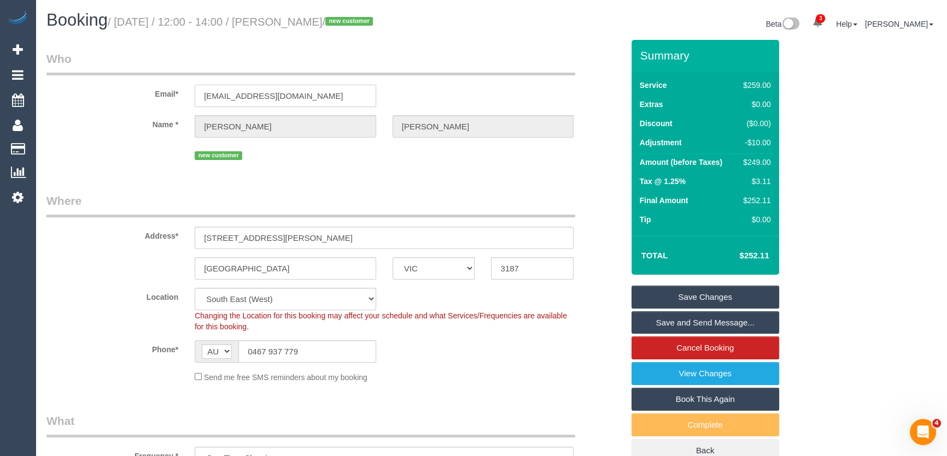
click at [339, 93] on input "lucyanderson739@gmail.com" at bounding box center [285, 96] width 181 height 22
click at [329, 234] on input "14A Robinson st Brighton East" at bounding box center [384, 238] width 379 height 22
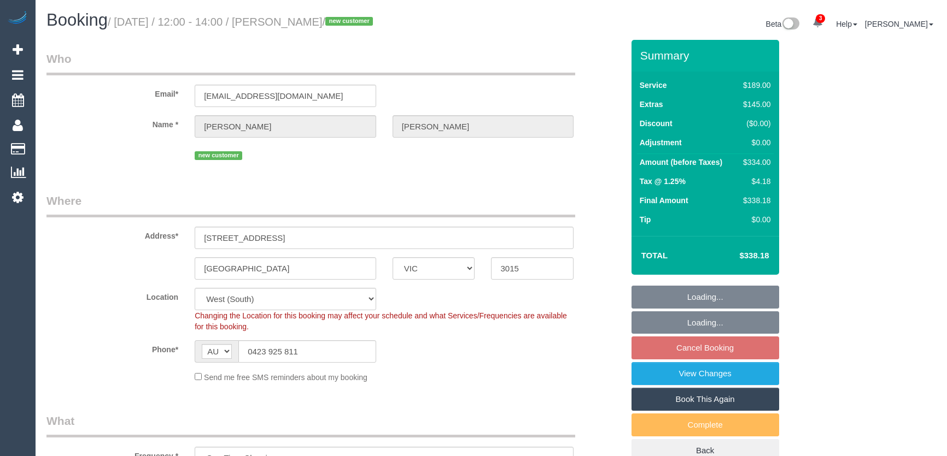
select select "VIC"
select select "number:27"
select select "number:14"
select select "number:19"
select select "number:22"
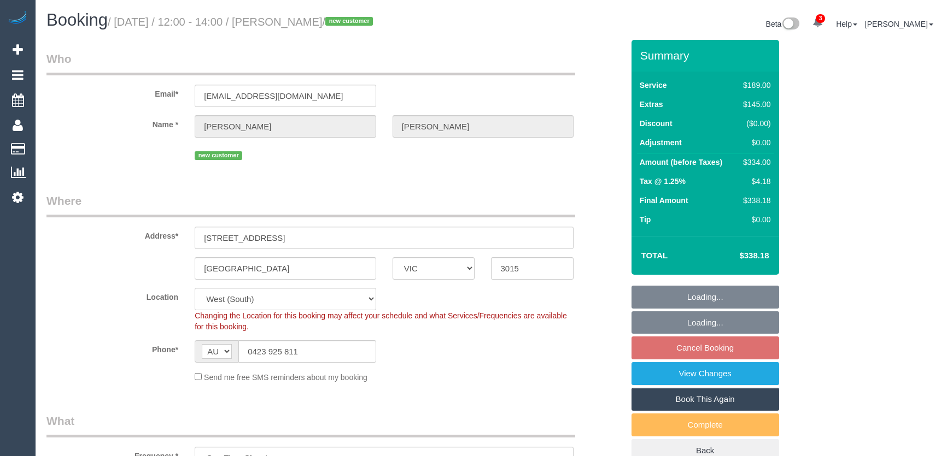
select select "number:26"
select select "object:738"
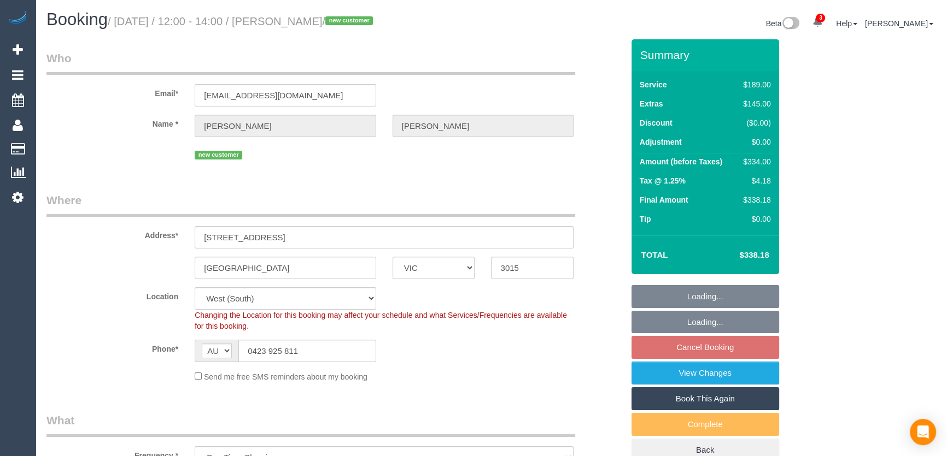
select select "spot4"
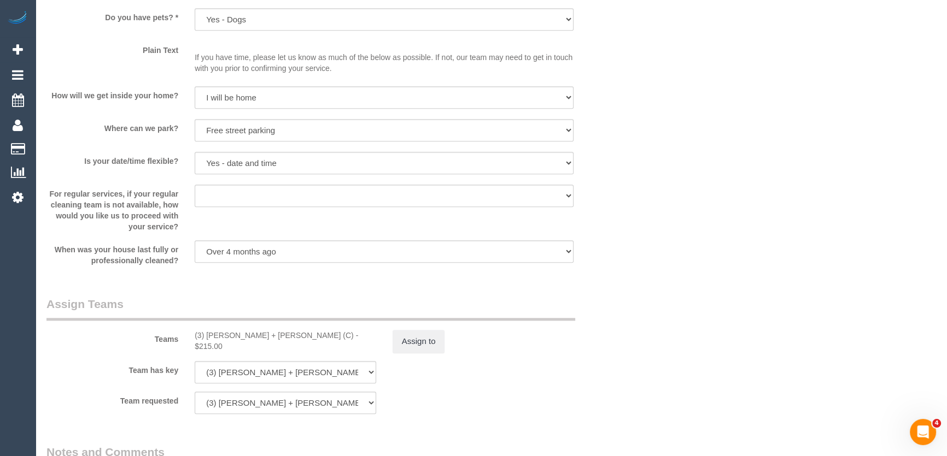
scroll to position [1740, 0]
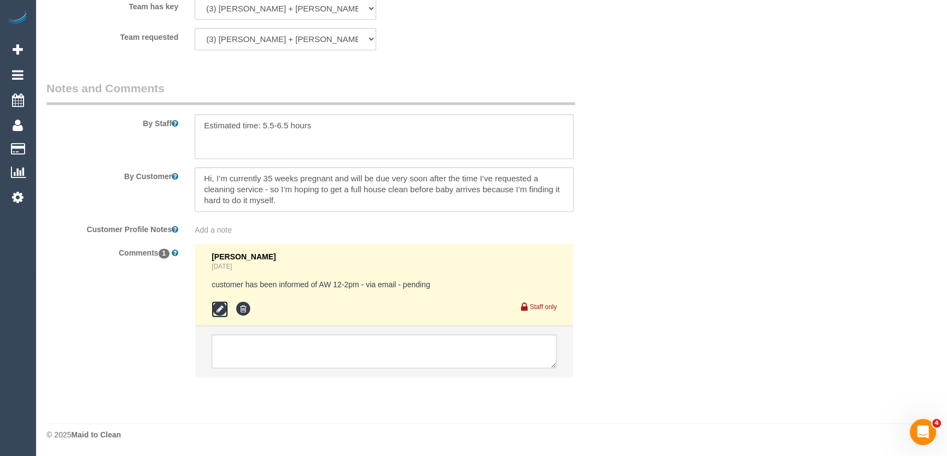
click at [216, 310] on icon at bounding box center [219, 309] width 16 height 16
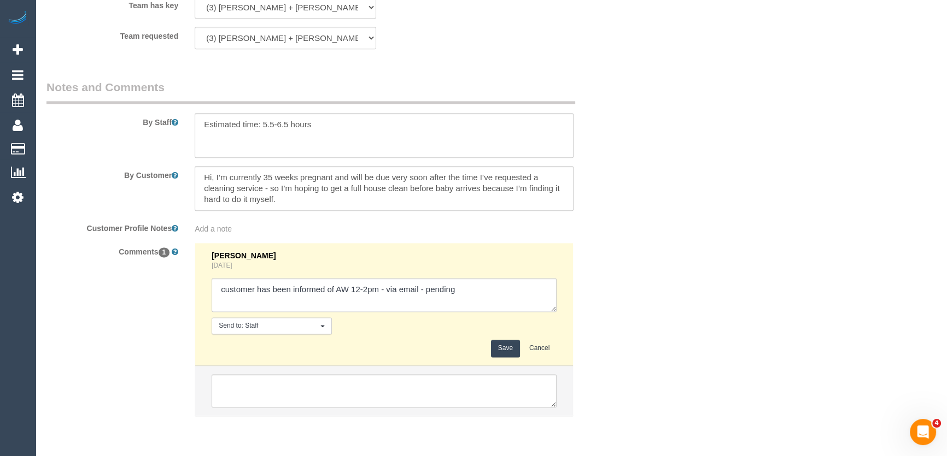
click at [491, 295] on textarea at bounding box center [383, 295] width 345 height 34
type textarea "customer has been informed of AW 12-2pm - via email - confirmed"
click at [503, 355] on button "Save" at bounding box center [505, 348] width 29 height 17
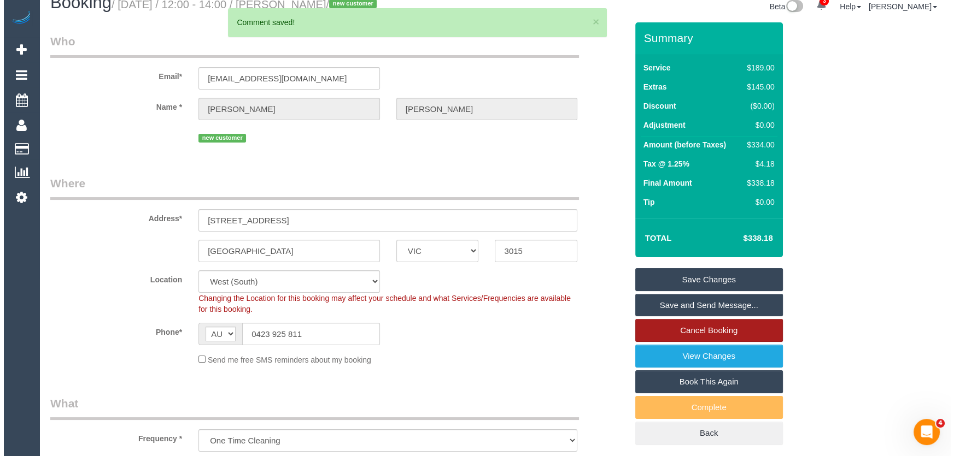
scroll to position [0, 0]
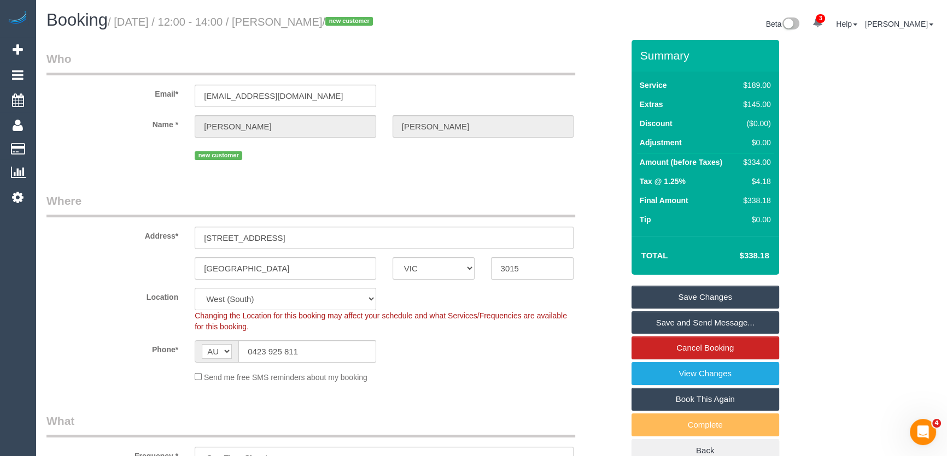
click at [704, 321] on link "Save and Send Message..." at bounding box center [705, 323] width 148 height 23
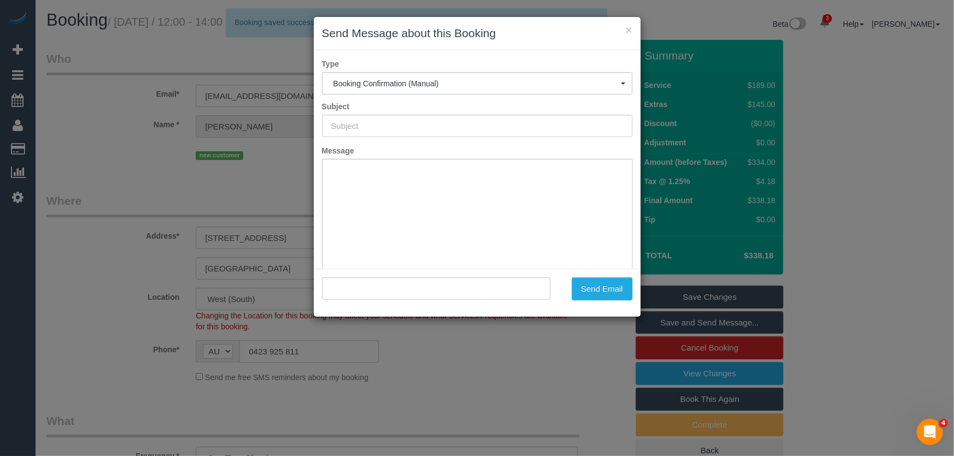
type input "Booking Confirmed"
type input ""Bethany Shelton" <pagliabethany@gmail.com>"
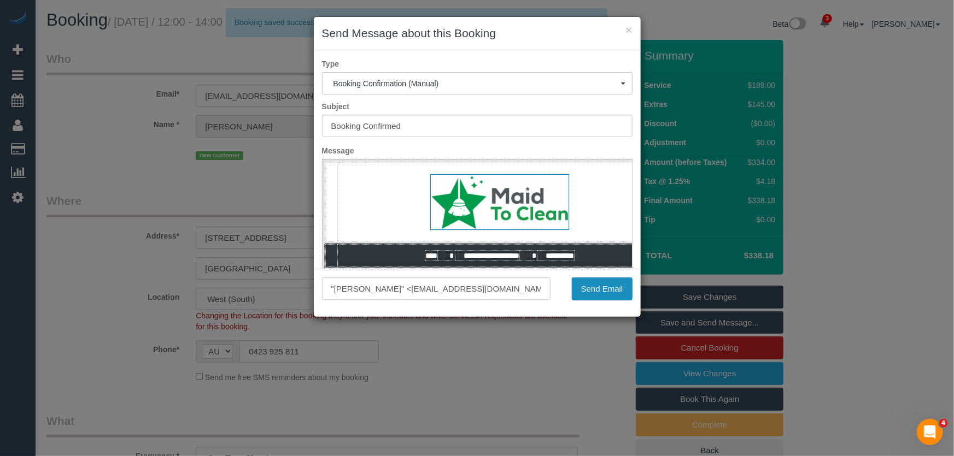
click at [602, 295] on button "Send Email" at bounding box center [602, 289] width 61 height 23
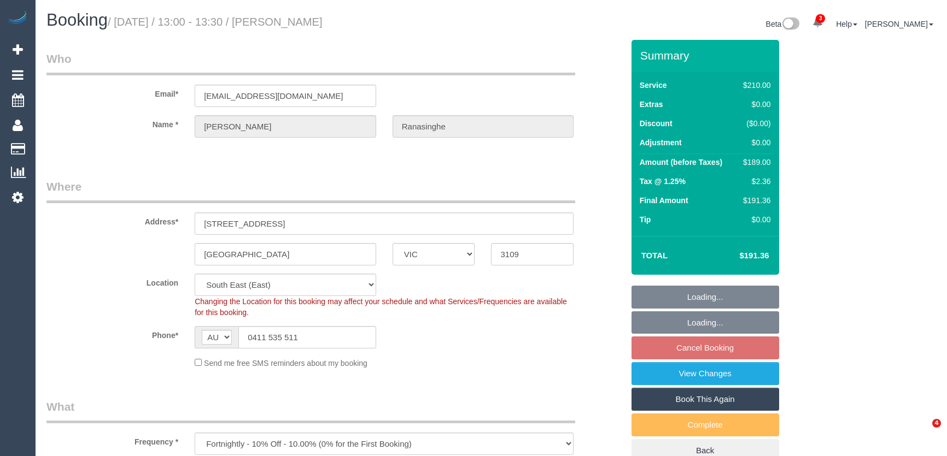
select select "VIC"
select select "180"
select select "number:28"
select select "number:14"
select select "number:18"
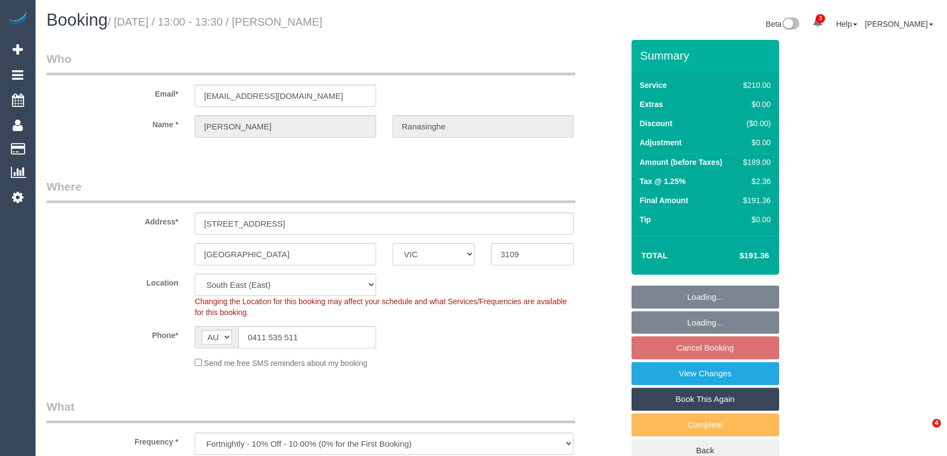
select select "number:23"
select select "number:13"
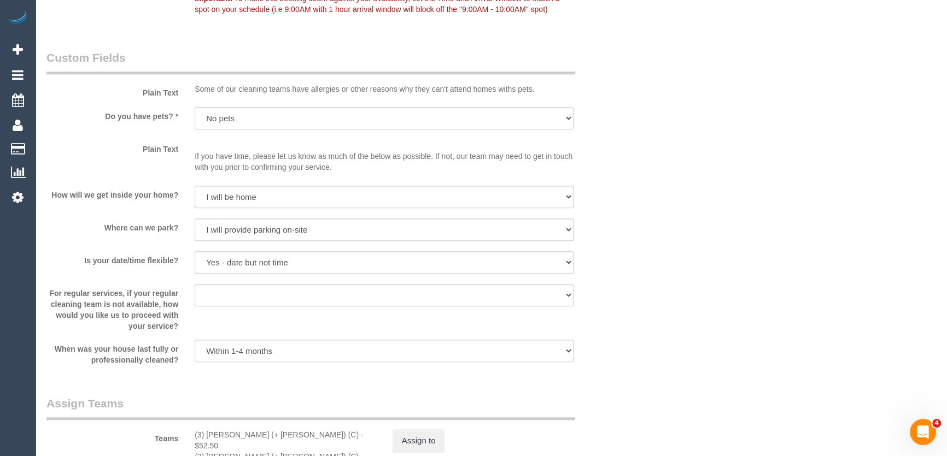
scroll to position [1441, 0]
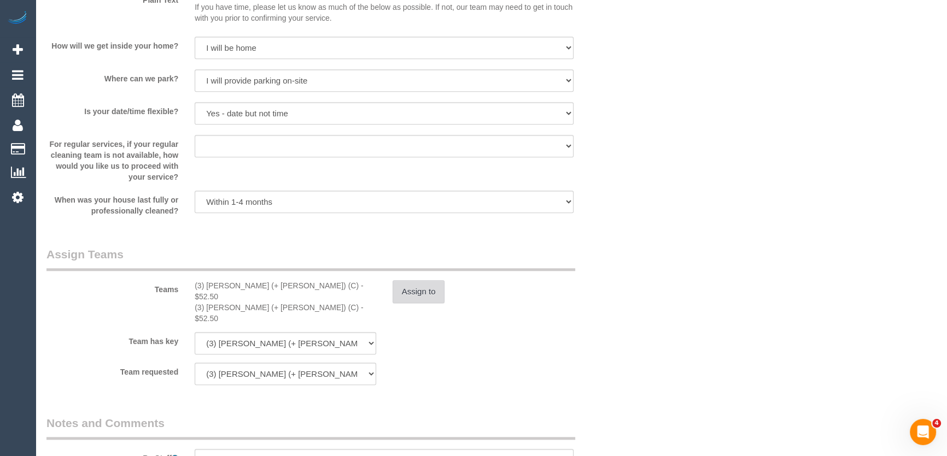
click at [432, 295] on button "Assign to" at bounding box center [418, 291] width 52 height 23
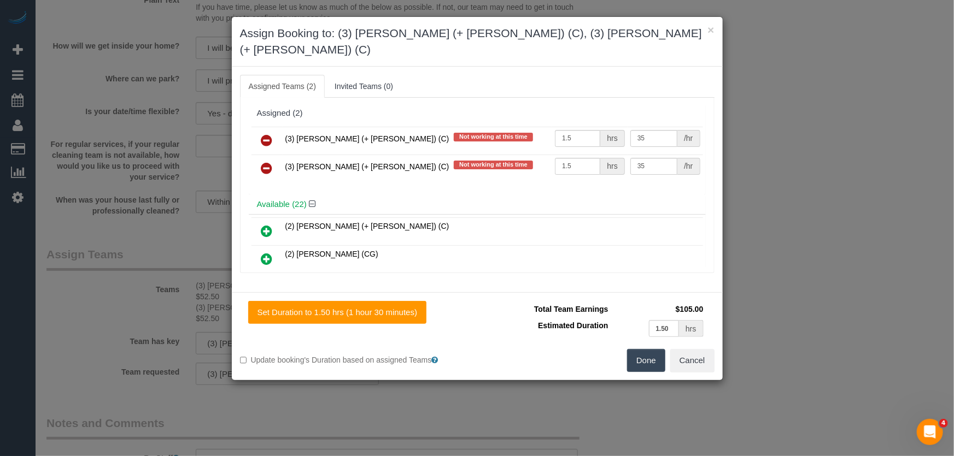
click at [268, 134] on icon at bounding box center [266, 140] width 11 height 13
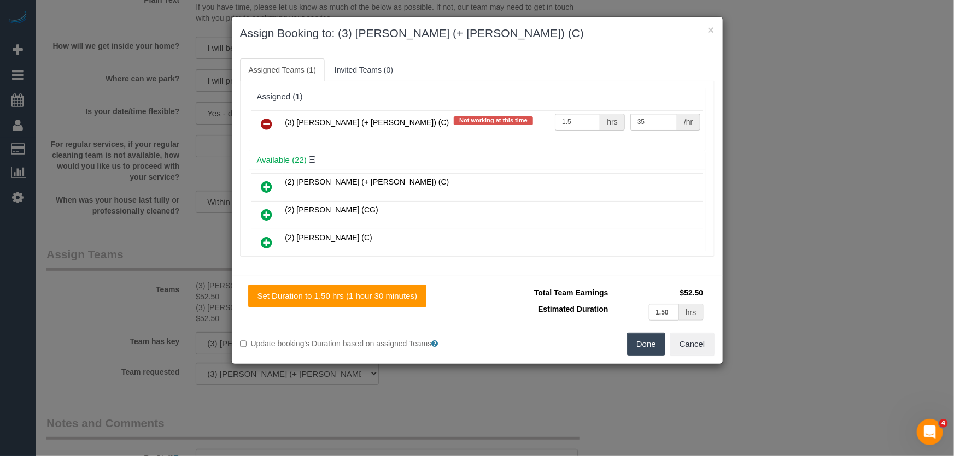
click at [268, 121] on icon at bounding box center [266, 123] width 11 height 13
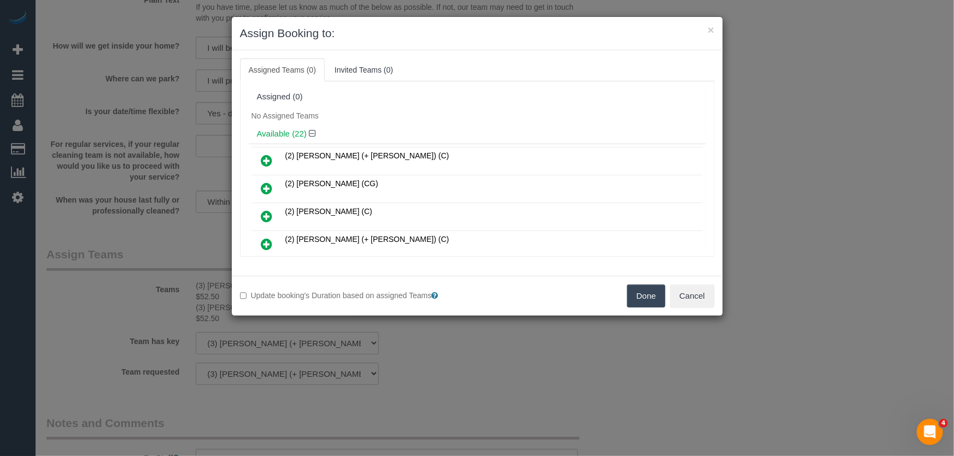
drag, startPoint x: 649, startPoint y: 293, endPoint x: 637, endPoint y: 289, distance: 12.1
click at [649, 293] on button "Done" at bounding box center [646, 296] width 38 height 23
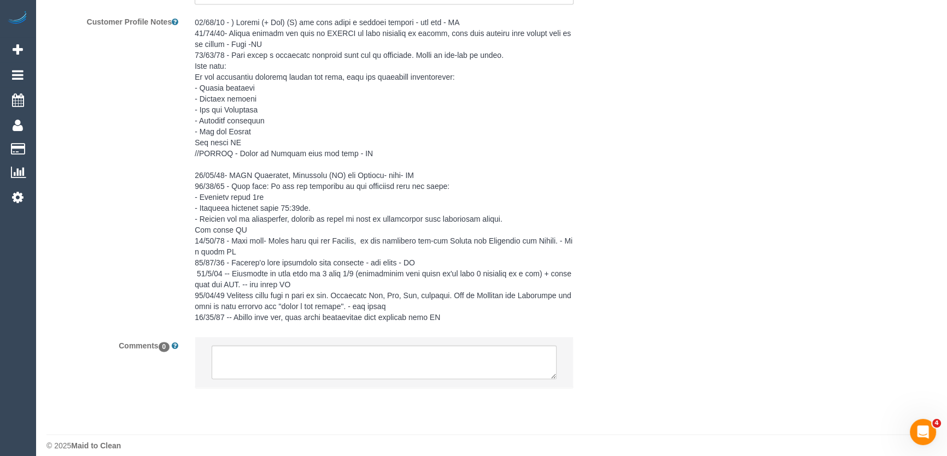
scroll to position [1973, 0]
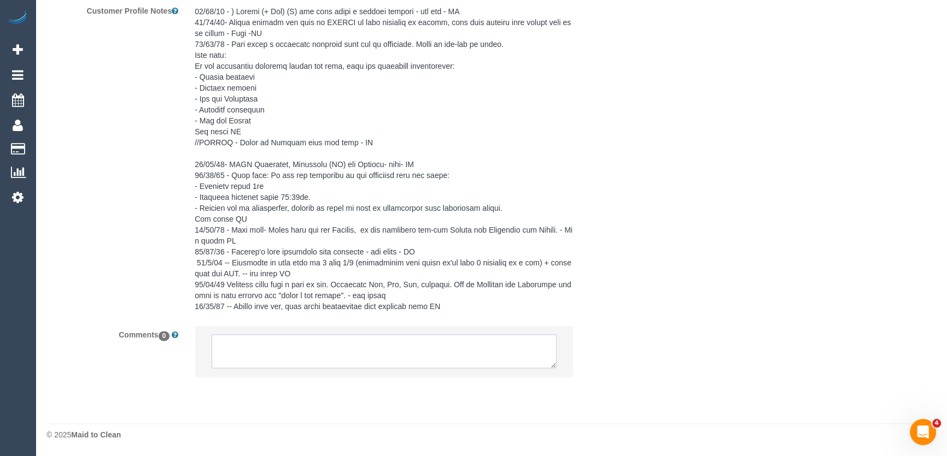
click at [267, 350] on textarea at bounding box center [383, 351] width 345 height 34
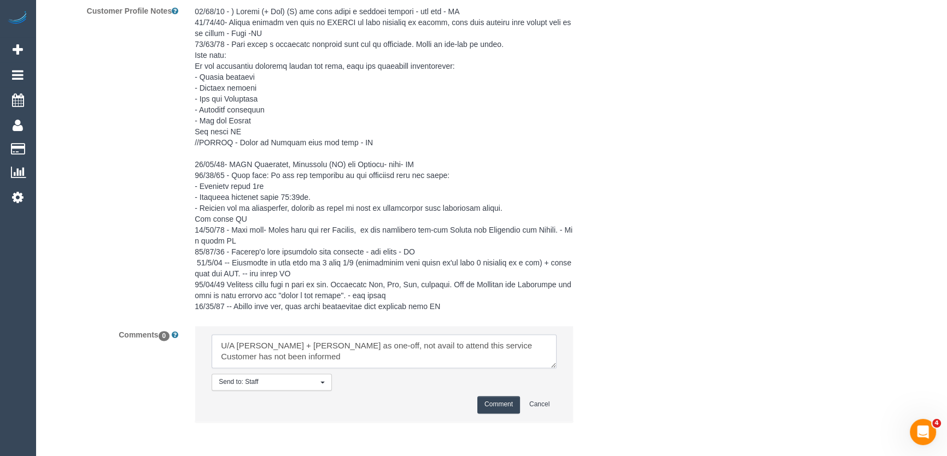
type textarea "U/A Jay + Smruti as one-off, not avail to attend this service Customer has not …"
click at [508, 408] on button "Comment" at bounding box center [498, 404] width 43 height 17
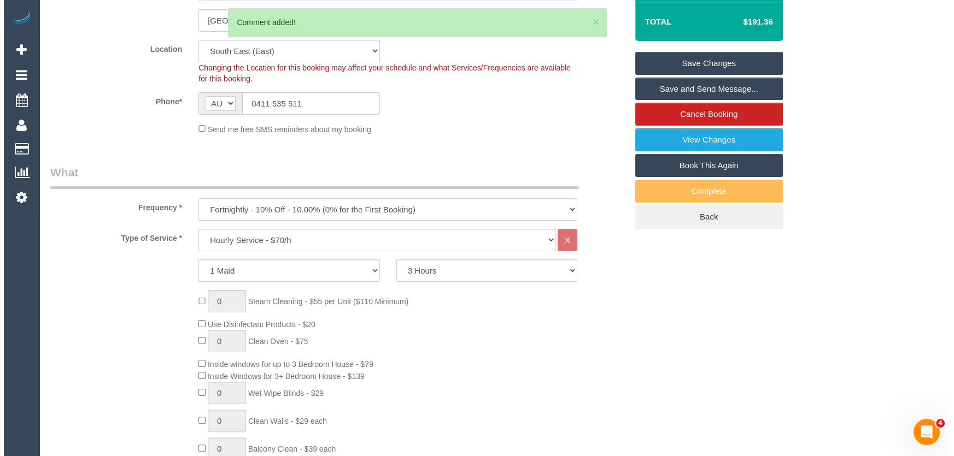
scroll to position [0, 0]
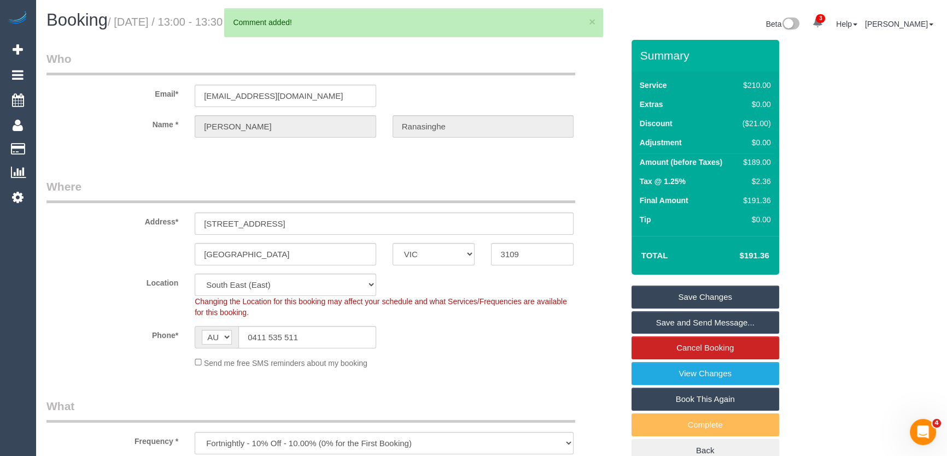
click at [654, 302] on link "Save Changes" at bounding box center [705, 297] width 148 height 23
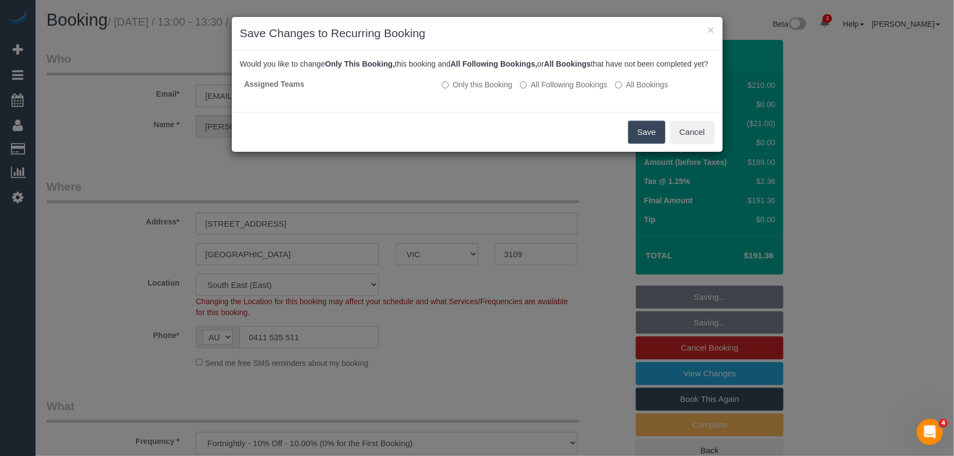
click at [647, 144] on button "Save" at bounding box center [646, 132] width 37 height 23
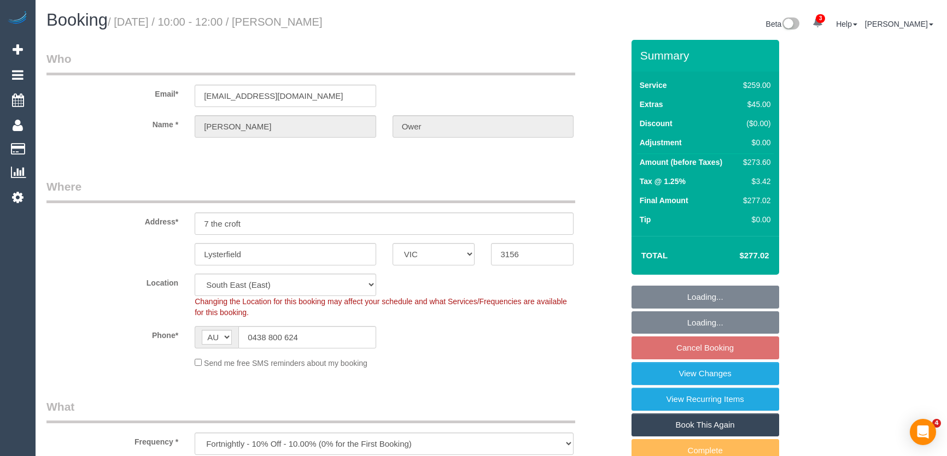
select select "VIC"
select select "spot3"
select select "number:30"
select select "number:14"
select select "number:19"
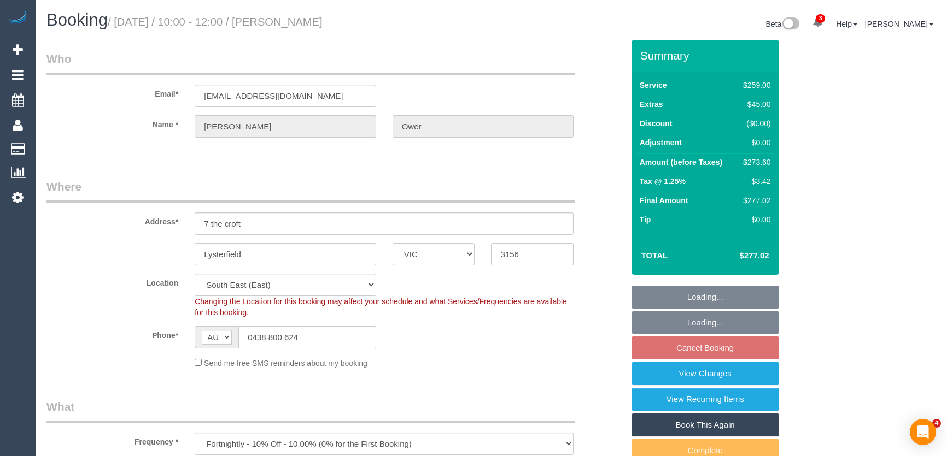
select select "number:23"
select select "number:33"
select select "number:11"
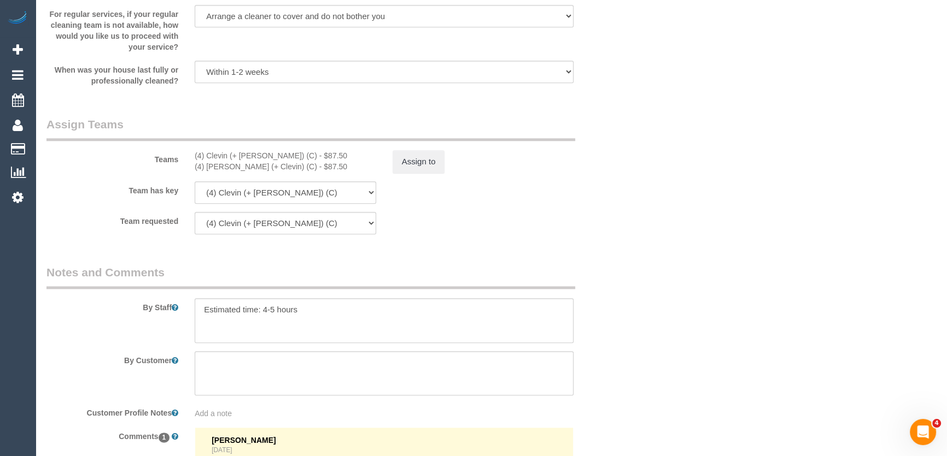
scroll to position [1689, 0]
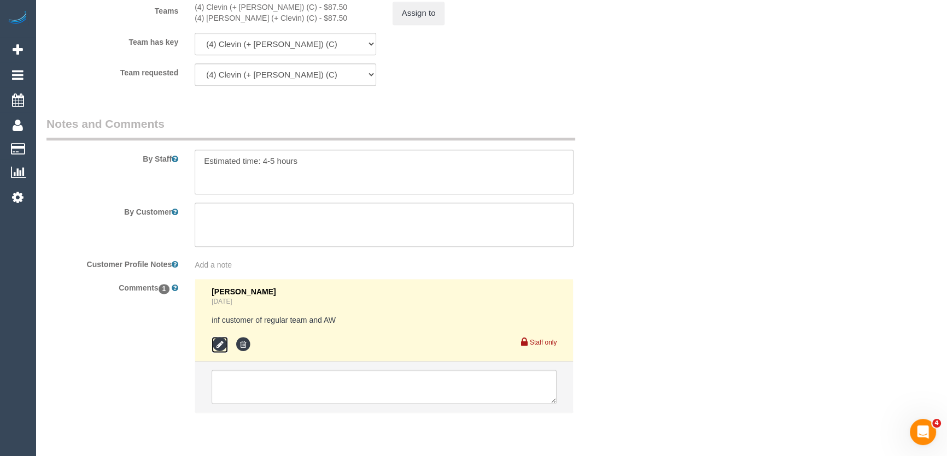
click at [220, 345] on icon at bounding box center [219, 345] width 16 height 16
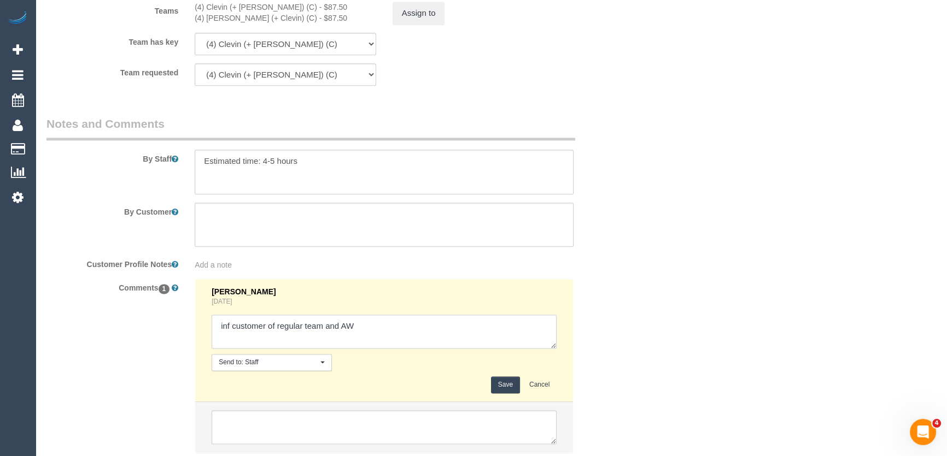
click at [364, 325] on textarea at bounding box center [383, 332] width 345 height 34
type textarea "inf customer of regular team and AW - via email - pending"
click at [503, 382] on button "Save" at bounding box center [505, 385] width 29 height 17
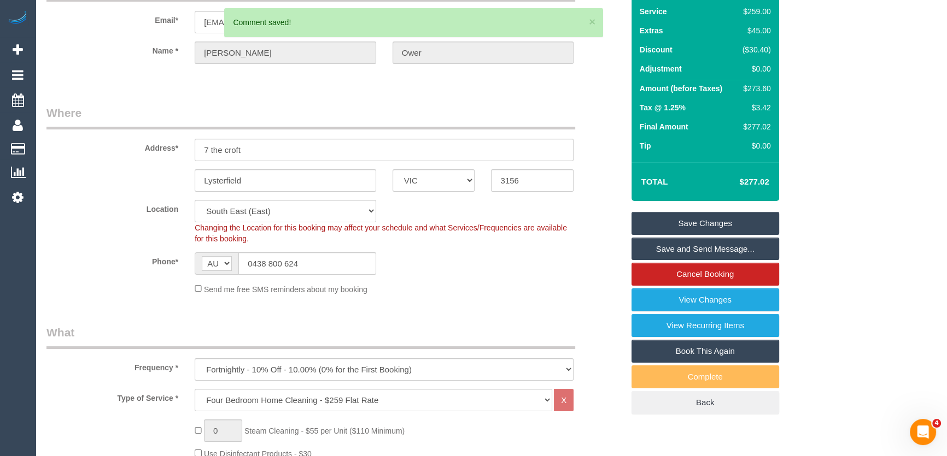
scroll to position [0, 0]
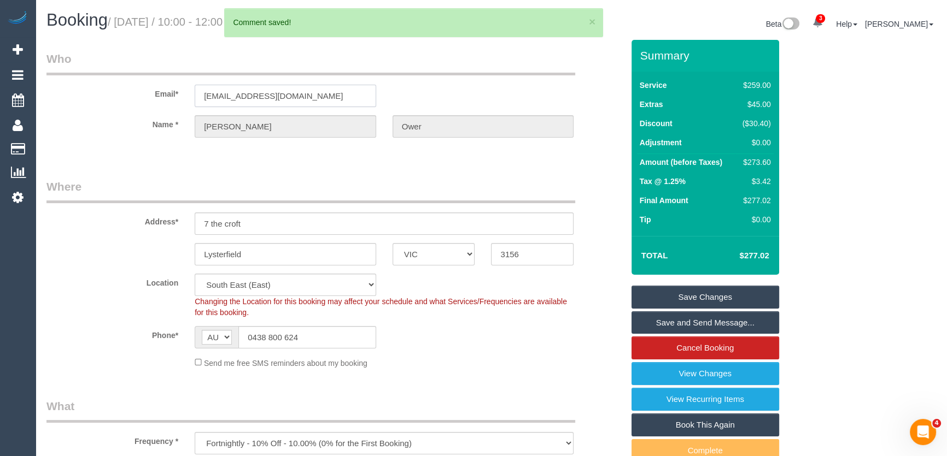
click at [308, 94] on input "nick@ower.com.au" at bounding box center [285, 96] width 181 height 22
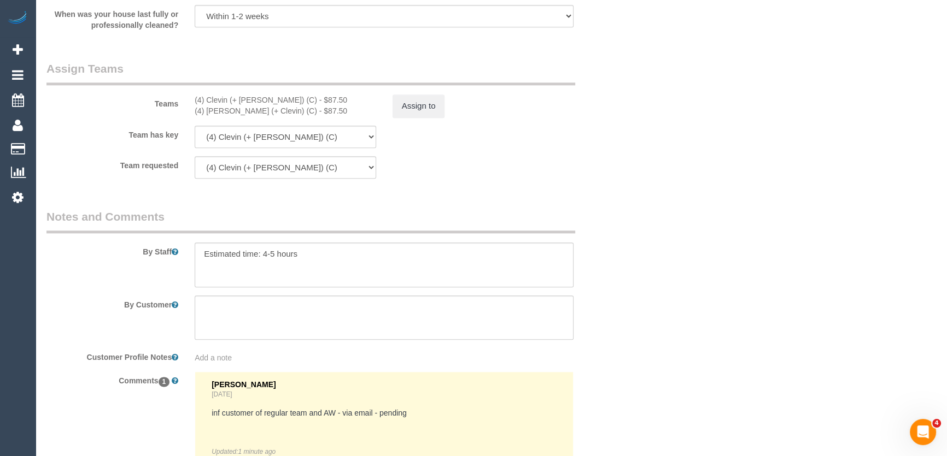
scroll to position [1465, 0]
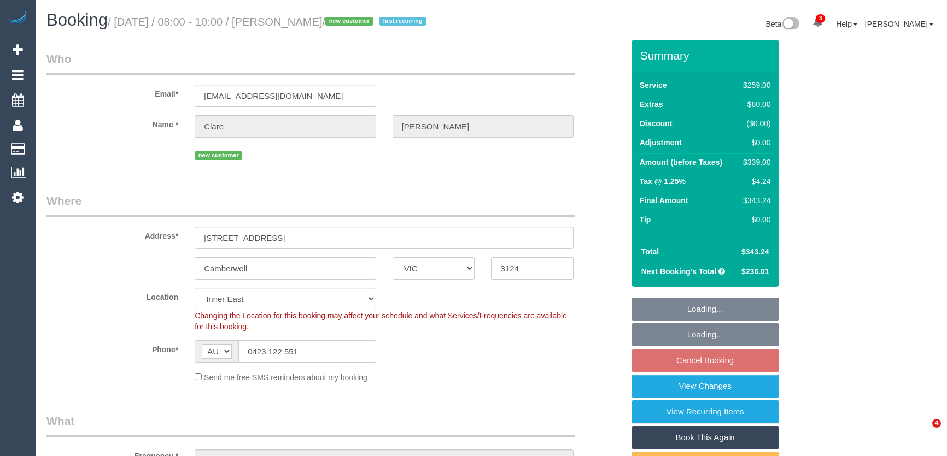
select select "VIC"
select select "number:27"
select select "number:16"
select select "number:18"
select select "number:36"
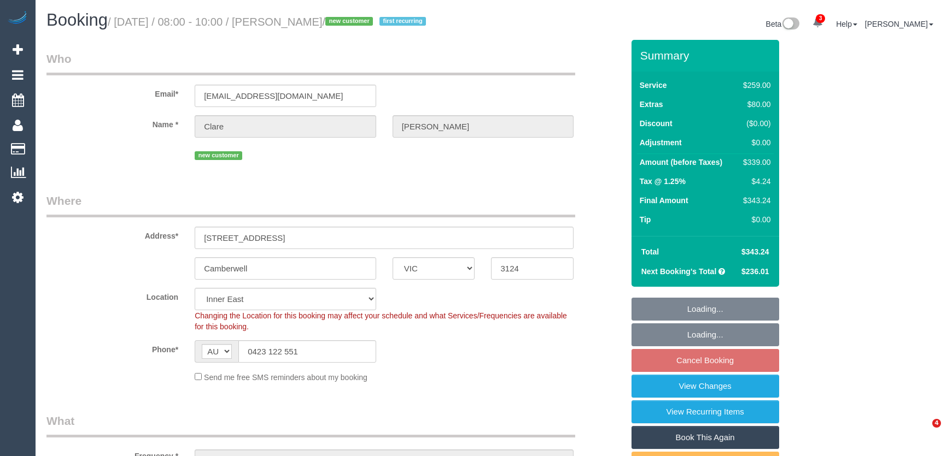
select select "number:34"
select select "number:12"
select select "object:1477"
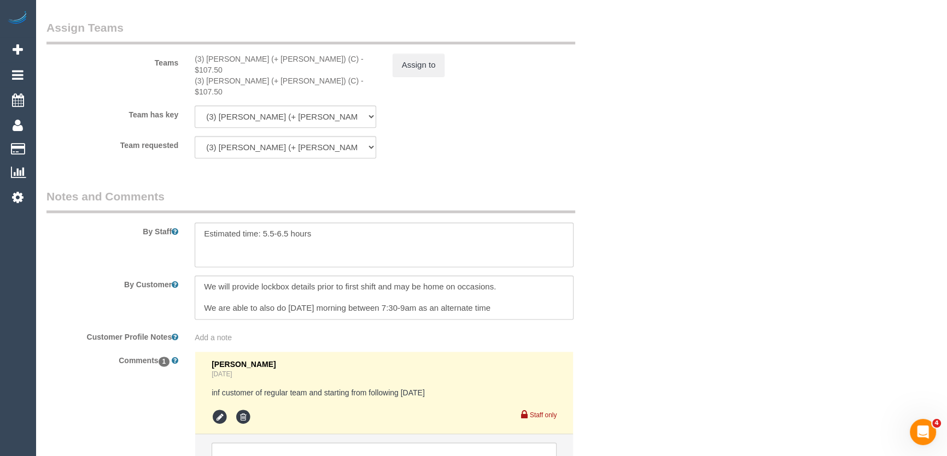
scroll to position [1865, 0]
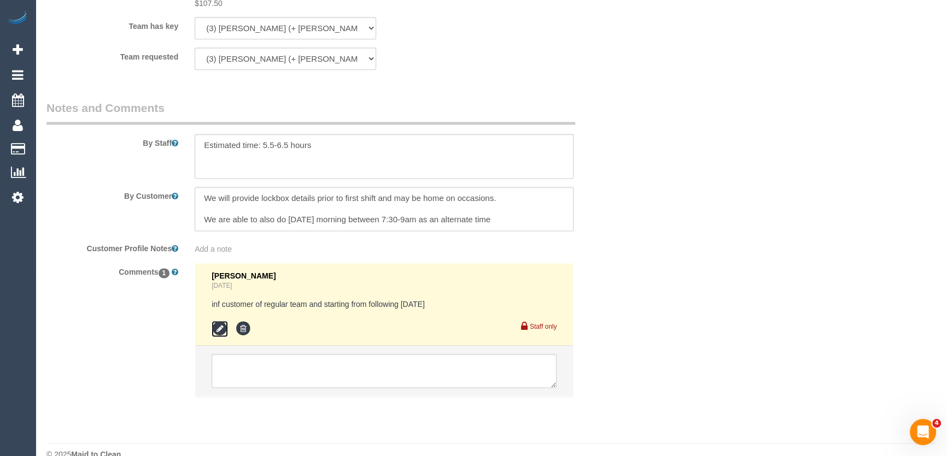
click at [220, 321] on icon at bounding box center [219, 329] width 16 height 16
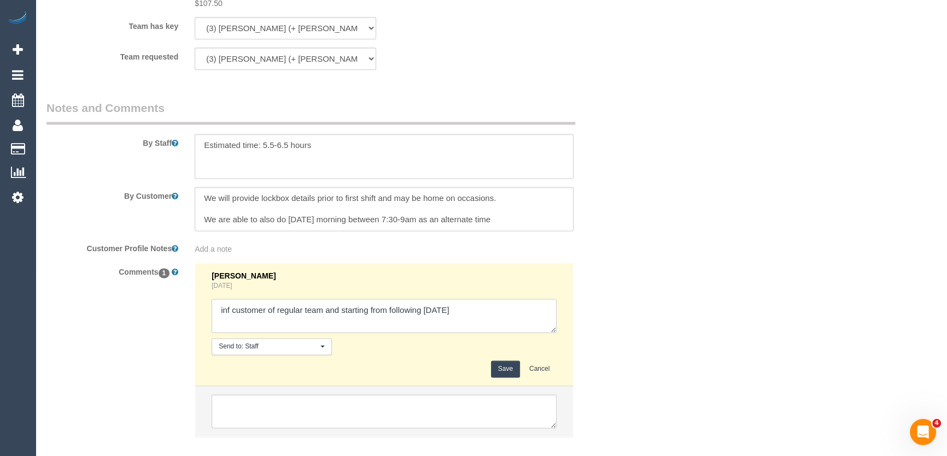
click at [474, 299] on textarea at bounding box center [383, 316] width 345 height 34
type textarea "inf customer of regular team and starting from following Friday 13/9 - via emai…"
click at [497, 361] on button "Save" at bounding box center [505, 369] width 29 height 17
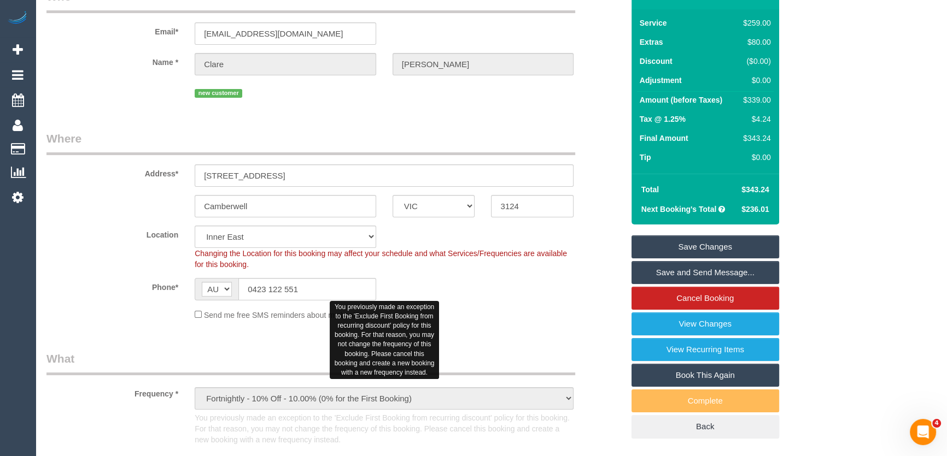
scroll to position [0, 0]
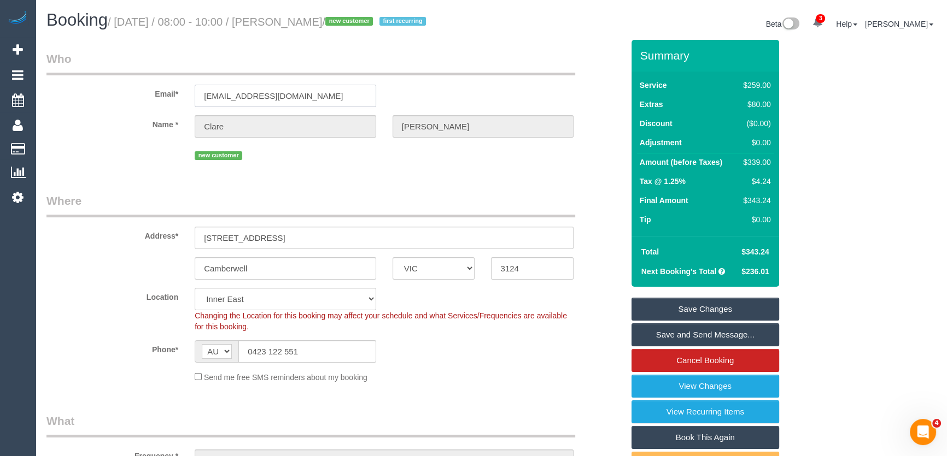
click at [326, 93] on input "claree.murph@gmail.com" at bounding box center [285, 96] width 181 height 22
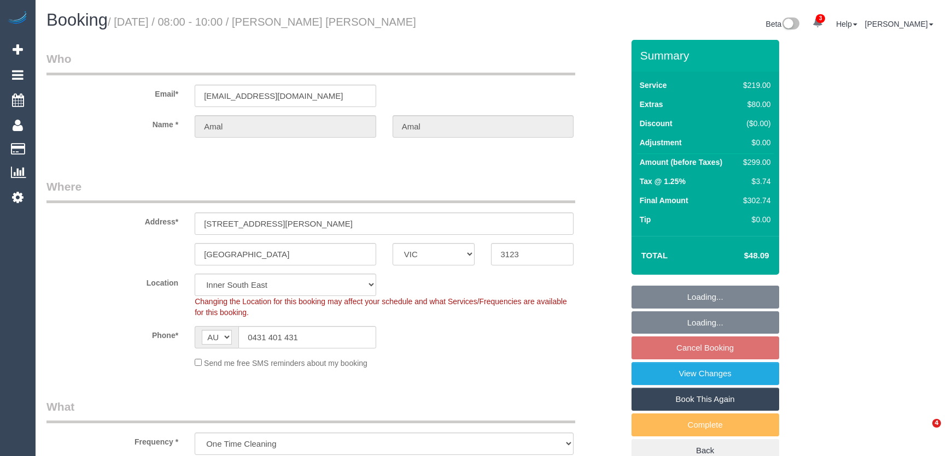
select select "VIC"
select select "string:stripe-pm_1RvESE2GScqysDRV9fSqNdAR"
select select "spot2"
select select "number:28"
select select "number:14"
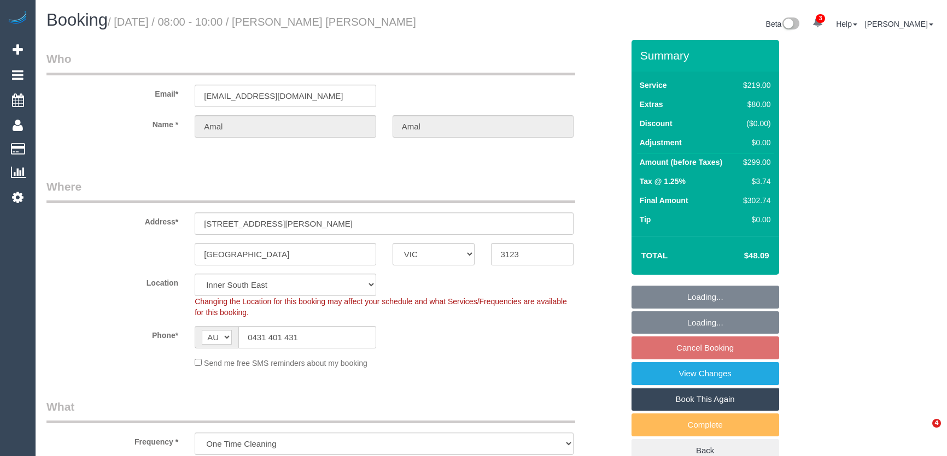
select select "number:18"
select select "number:25"
select select "number:33"
select select "number:26"
select select "spot22"
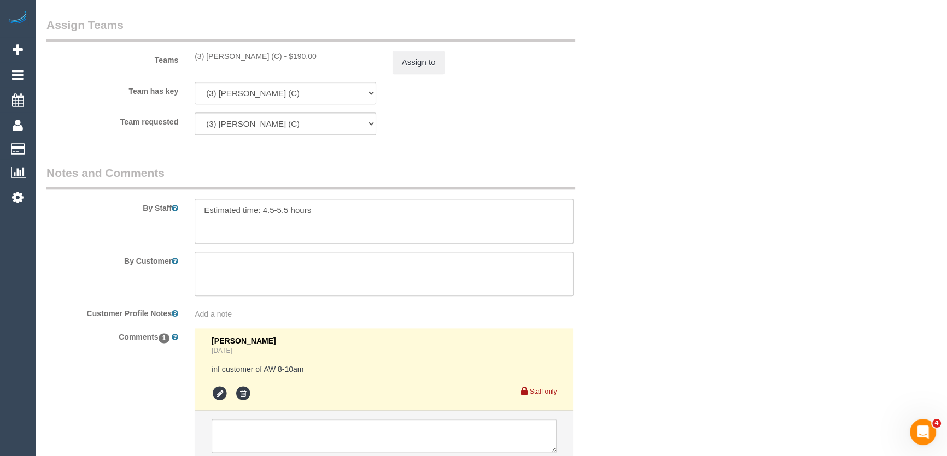
scroll to position [1725, 0]
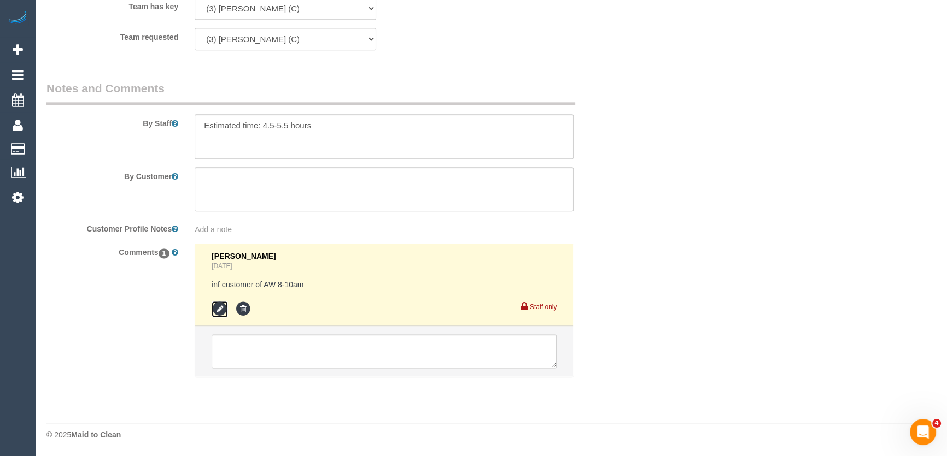
click at [223, 312] on icon at bounding box center [219, 309] width 16 height 16
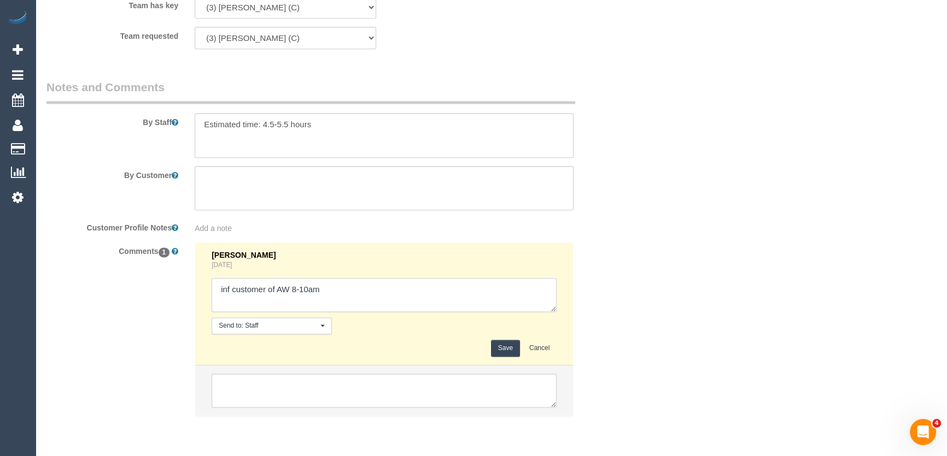
click at [325, 297] on textarea at bounding box center [383, 295] width 345 height 34
type textarea "inf customer of AW 8-10am - via email - pending"
click at [504, 351] on button "Save" at bounding box center [505, 348] width 29 height 17
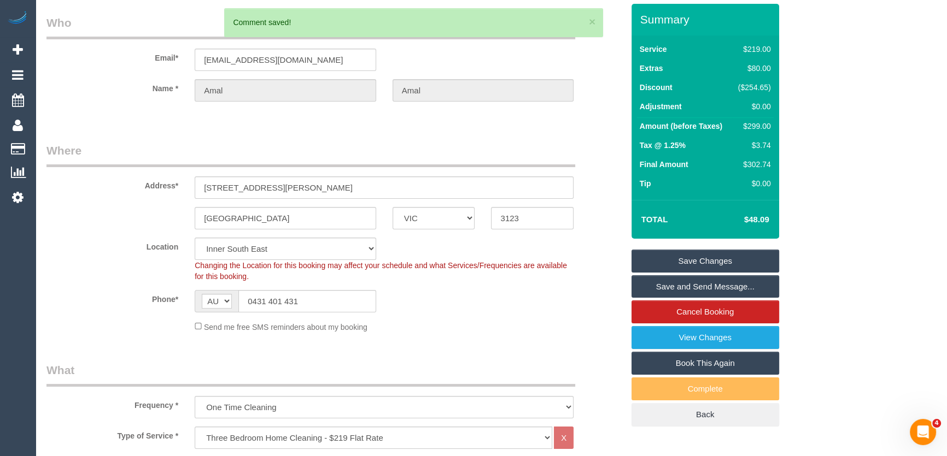
scroll to position [0, 0]
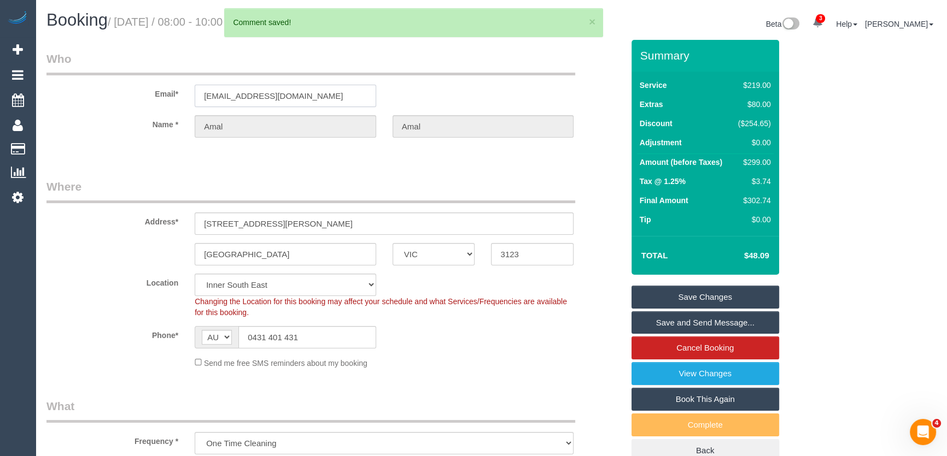
click at [305, 96] on input "[EMAIL_ADDRESS][DOMAIN_NAME]" at bounding box center [285, 96] width 181 height 22
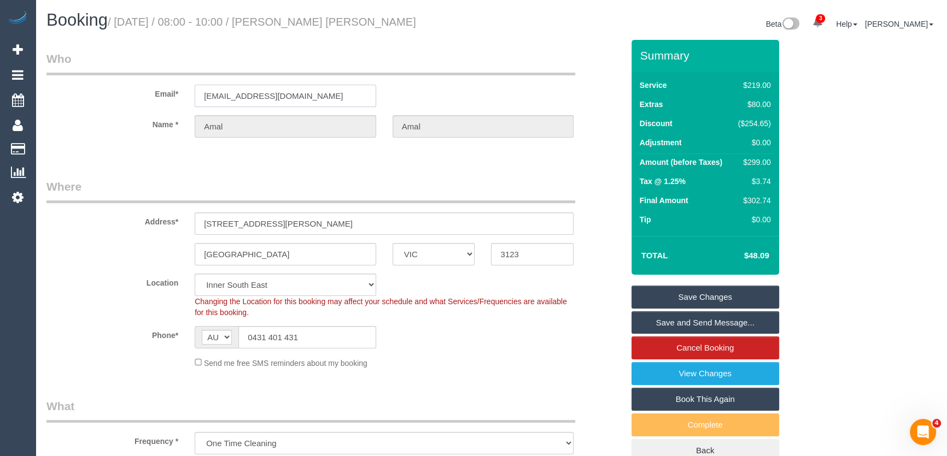
click at [305, 96] on input "[EMAIL_ADDRESS][DOMAIN_NAME]" at bounding box center [285, 96] width 181 height 22
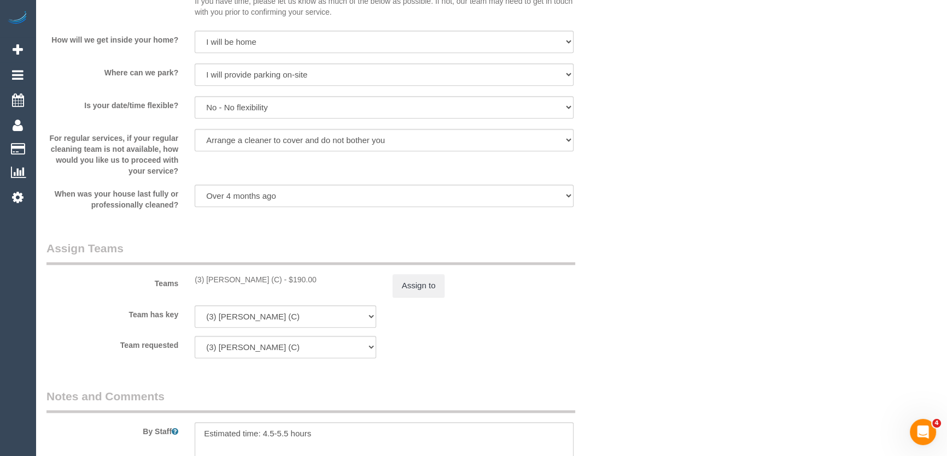
scroll to position [1415, 0]
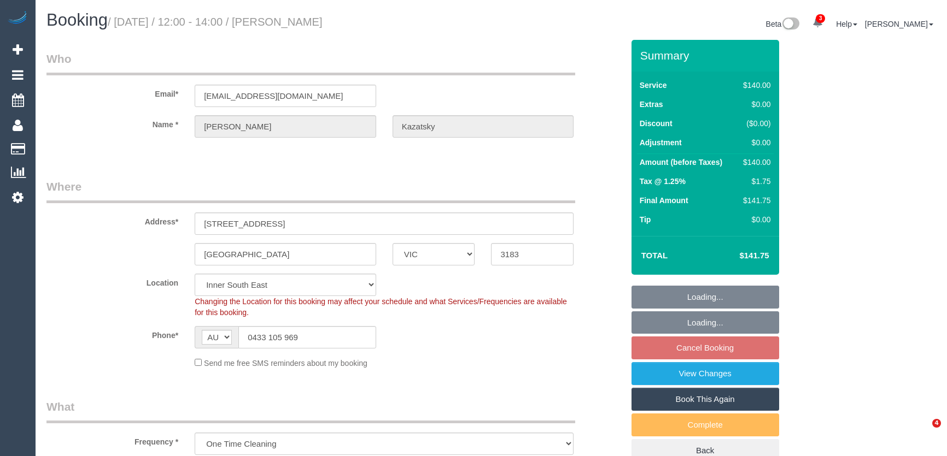
select select "VIC"
select select "spot4"
select select "number:28"
select select "number:14"
select select "number:19"
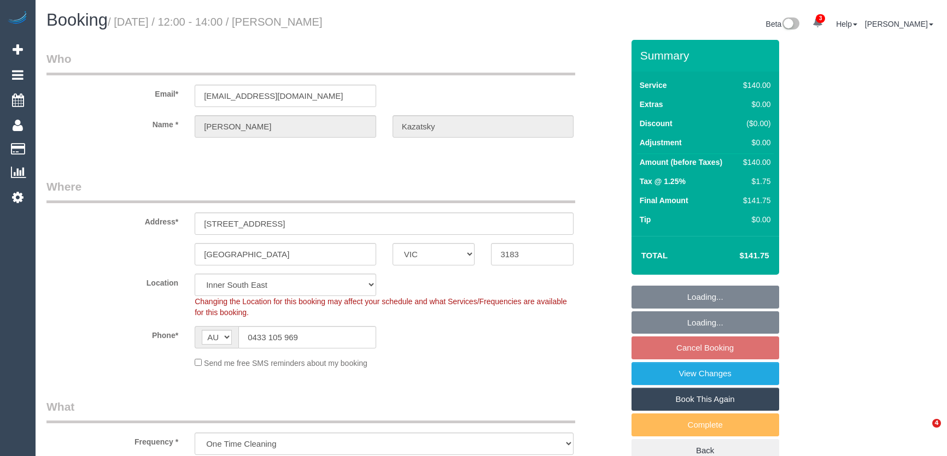
select select "number:25"
select select "number:13"
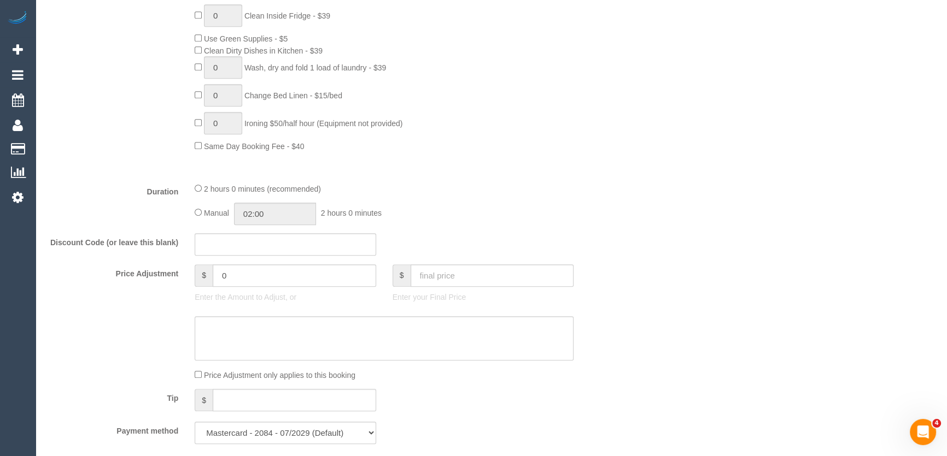
scroll to position [1694, 0]
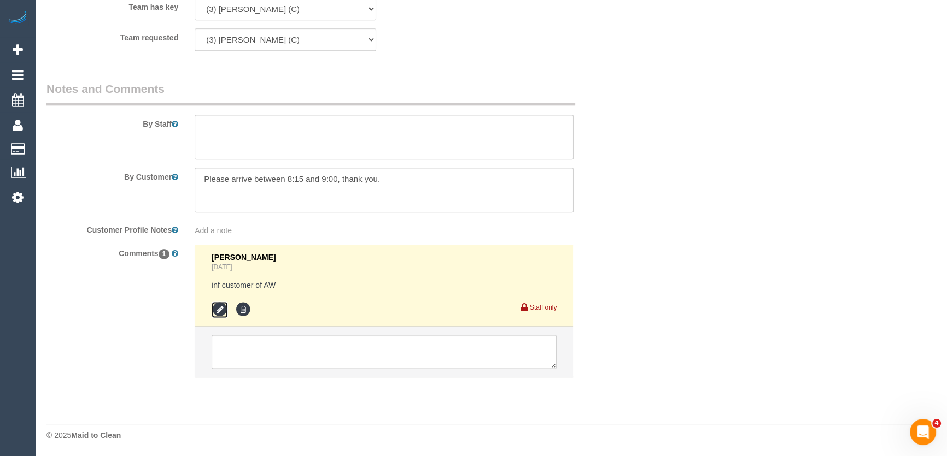
click at [218, 311] on icon at bounding box center [219, 310] width 16 height 16
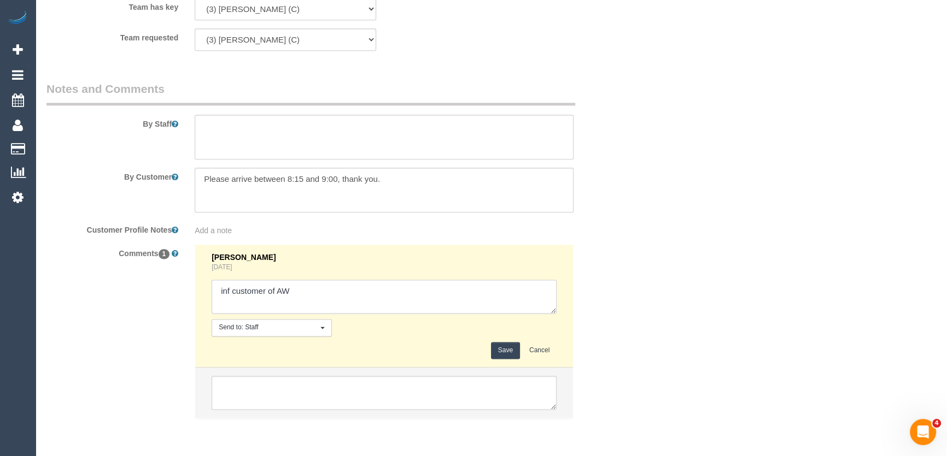
click at [321, 292] on textarea at bounding box center [383, 297] width 345 height 34
type textarea "inf customer of AW - via email - pending"
click at [502, 351] on button "Save" at bounding box center [505, 350] width 29 height 17
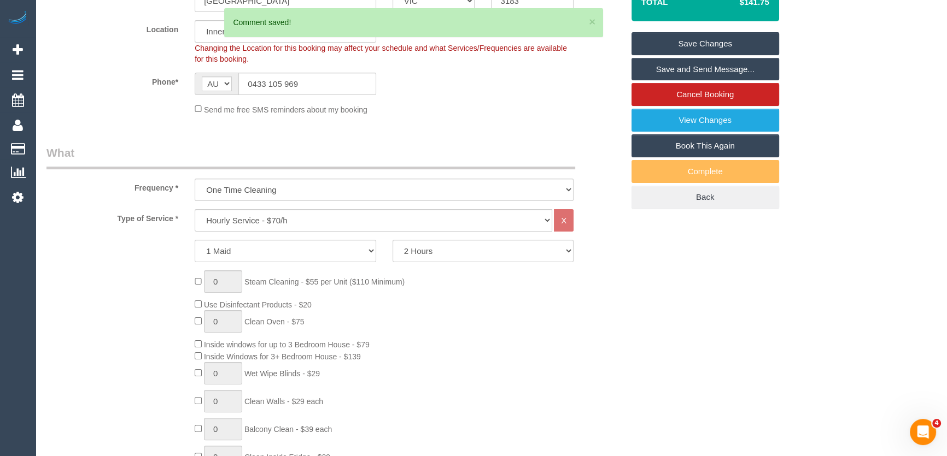
scroll to position [0, 0]
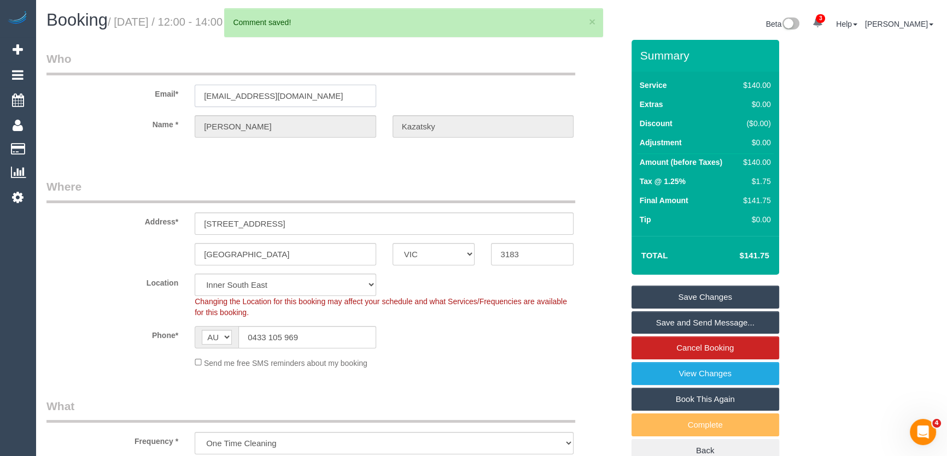
click at [349, 98] on input "enaomikazatsky@optusnet.com.au" at bounding box center [285, 96] width 181 height 22
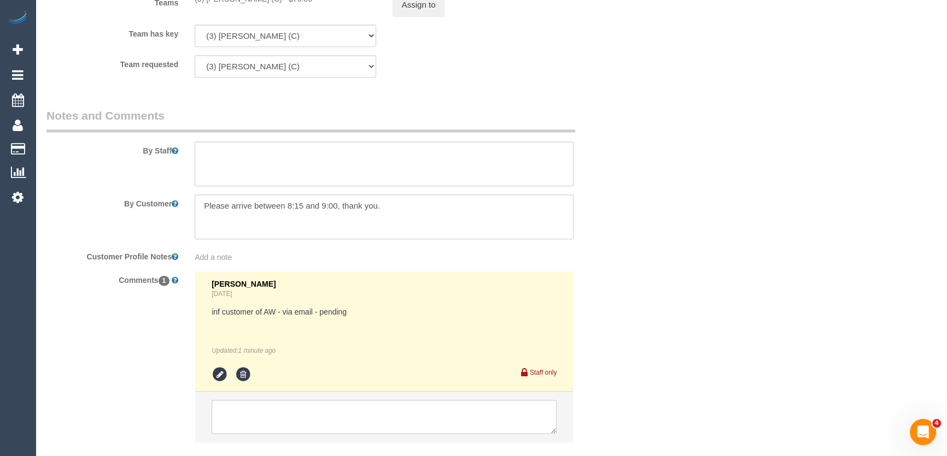
scroll to position [1732, 0]
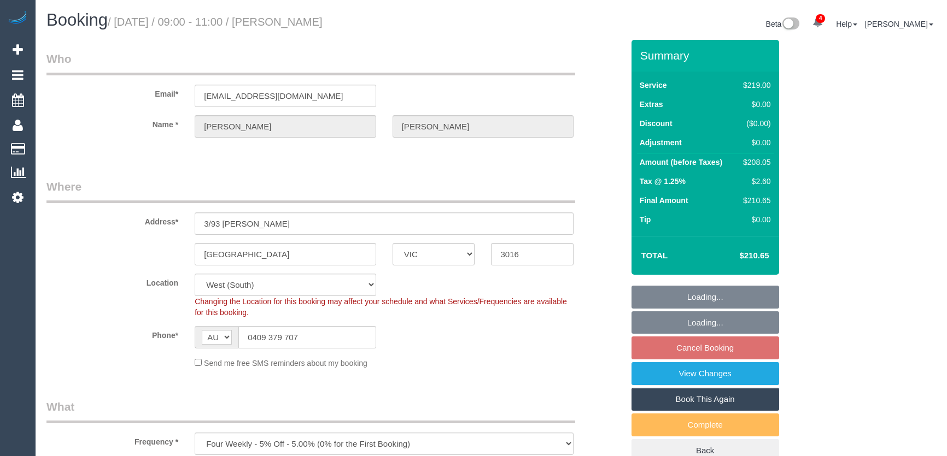
select select "VIC"
select select "number:27"
select select "number:14"
select select "number:19"
select select "number:36"
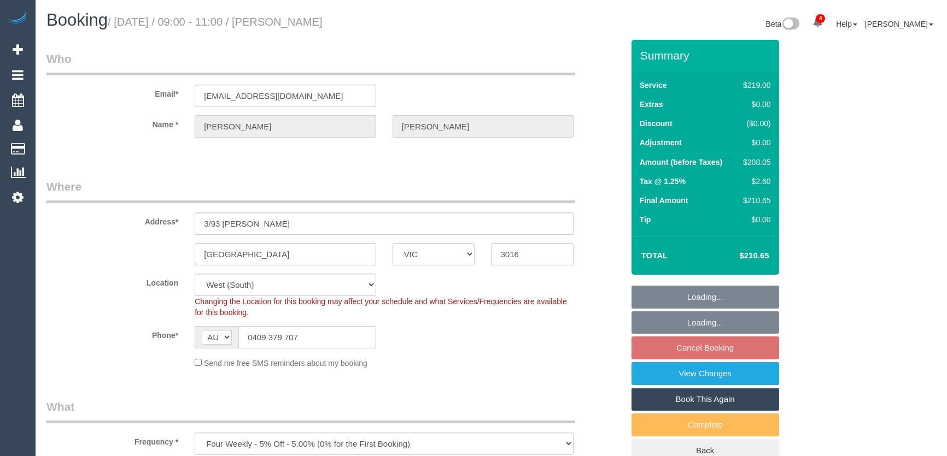
select select "number:35"
select select "number:13"
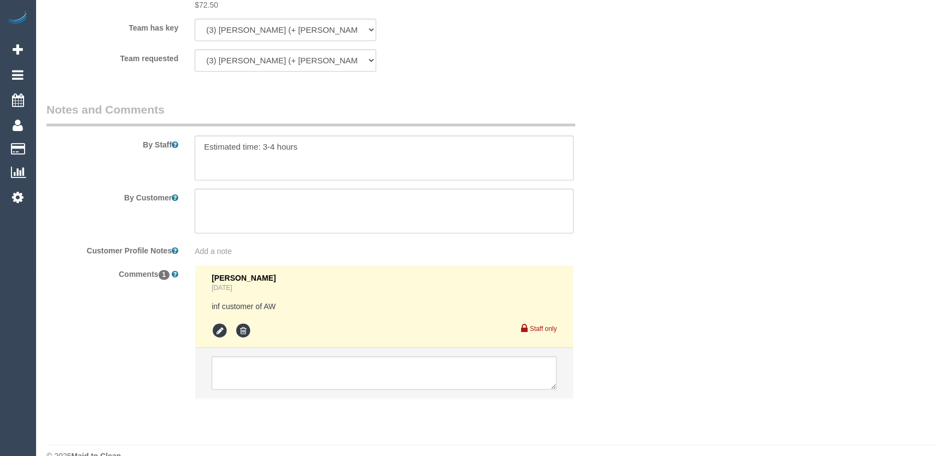
scroll to position [1804, 0]
click at [222, 321] on icon at bounding box center [219, 329] width 16 height 16
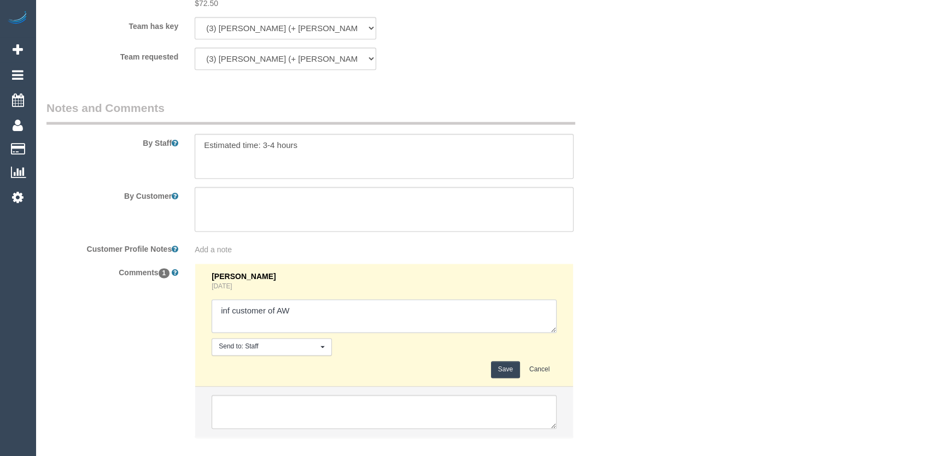
click at [303, 299] on textarea at bounding box center [383, 316] width 345 height 34
type textarea "inf customer of AW - via email - pending"
click at [502, 361] on button "Save" at bounding box center [505, 369] width 29 height 17
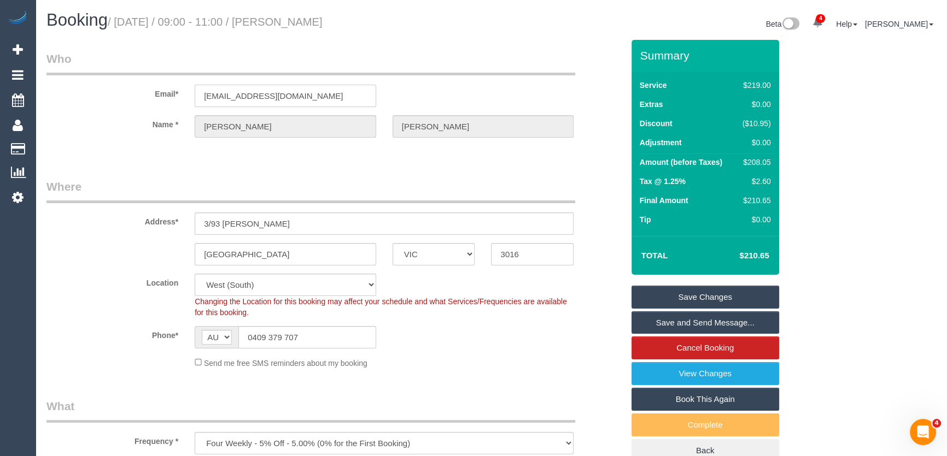
click at [317, 94] on input "[EMAIL_ADDRESS][DOMAIN_NAME]" at bounding box center [285, 96] width 181 height 22
click at [317, 94] on input "chrisandmarika@me.com" at bounding box center [285, 96] width 181 height 22
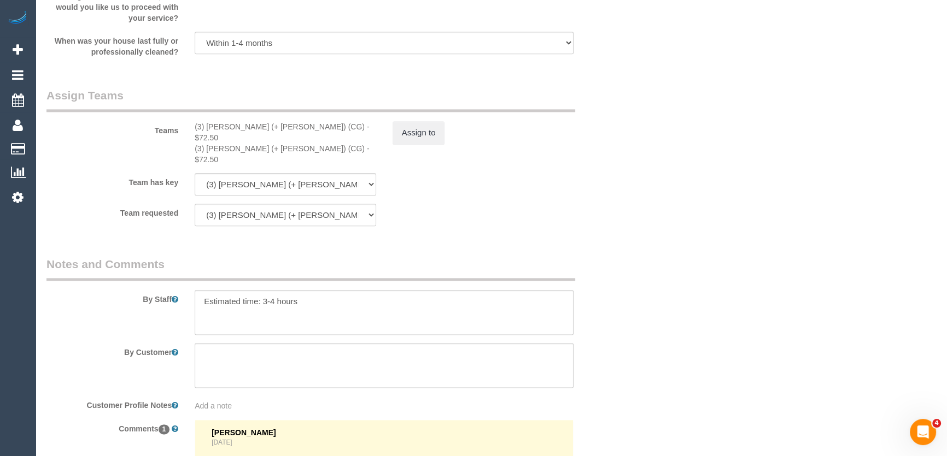
scroll to position [1544, 0]
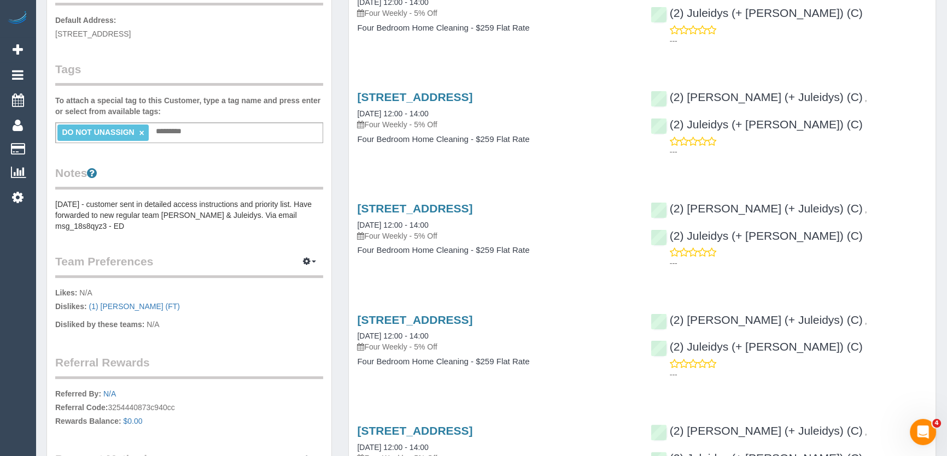
scroll to position [248, 0]
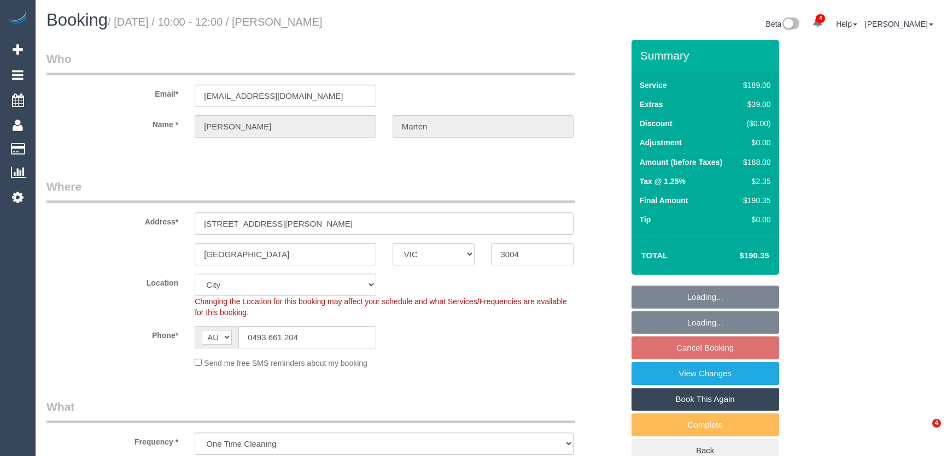
select select "VIC"
select select "string:stripe-pm_1S0DCU2GScqysDRV2lbjj01C"
select select "number:27"
select select "number:14"
select select "number:20"
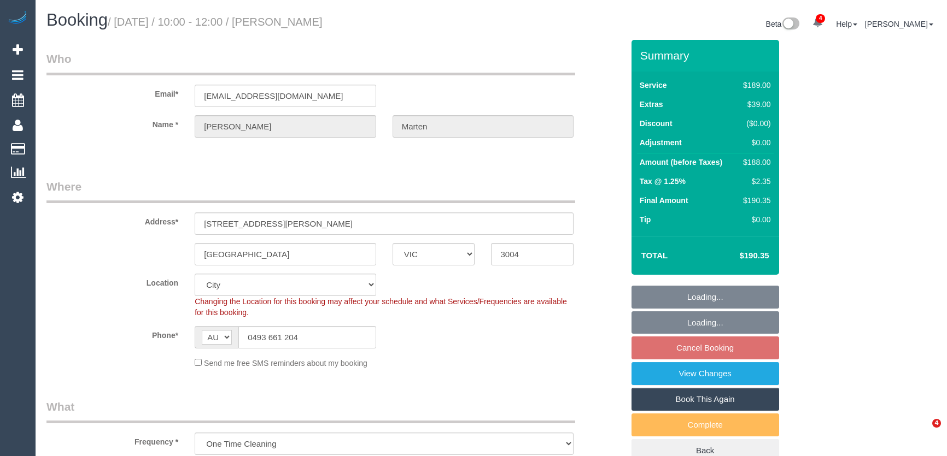
select select "number:24"
select select "number:35"
select select "number:13"
select select "object:1152"
select select "spot3"
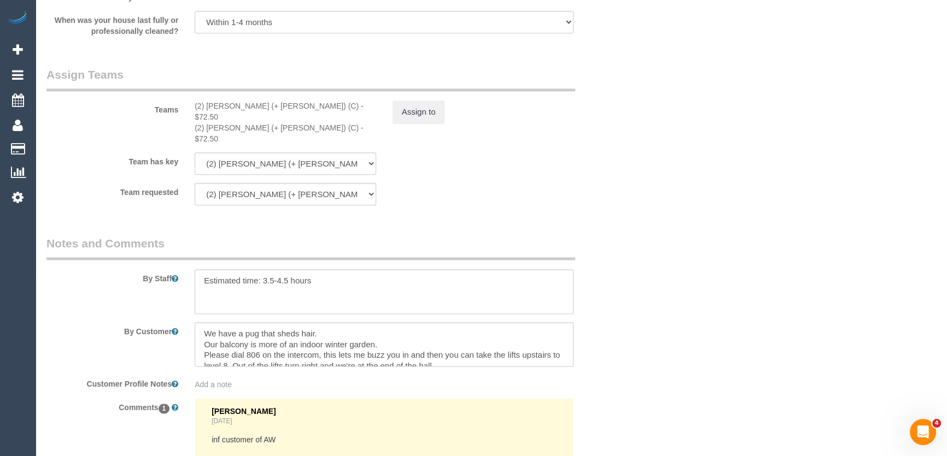
scroll to position [1725, 0]
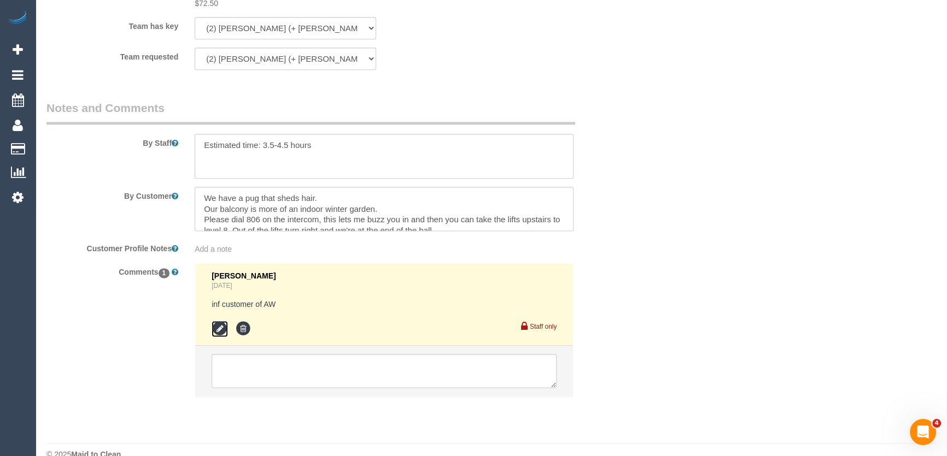
click at [221, 321] on icon at bounding box center [219, 329] width 16 height 16
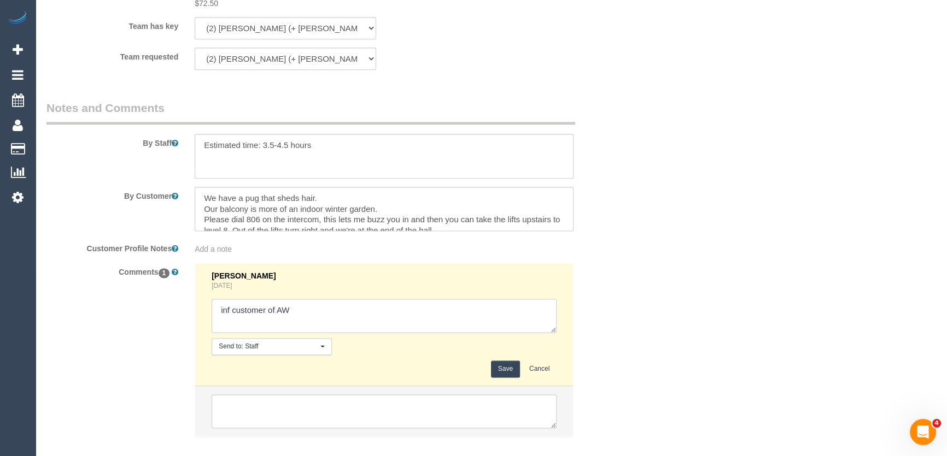
click at [315, 299] on textarea at bounding box center [383, 316] width 345 height 34
type textarea "inf customer of AW - via email - pending"
click at [498, 361] on button "Save" at bounding box center [505, 369] width 29 height 17
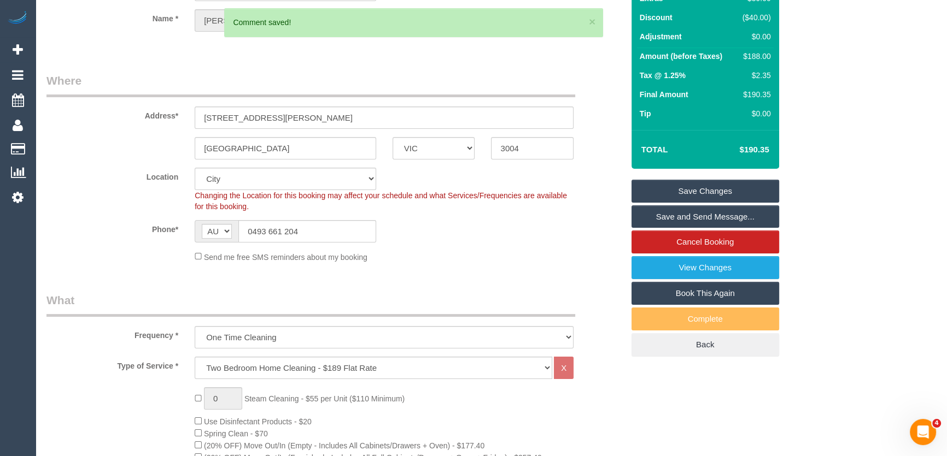
scroll to position [0, 0]
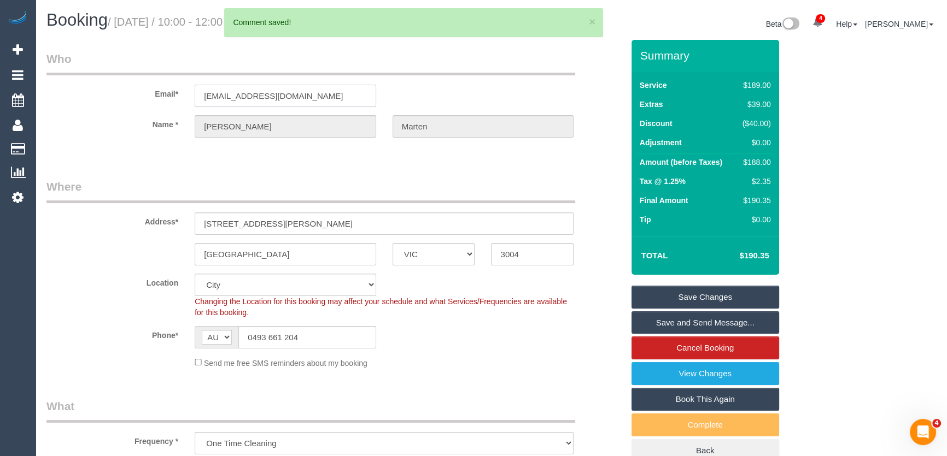
click at [336, 95] on input "jamesmarten1994@gmail.com" at bounding box center [285, 96] width 181 height 22
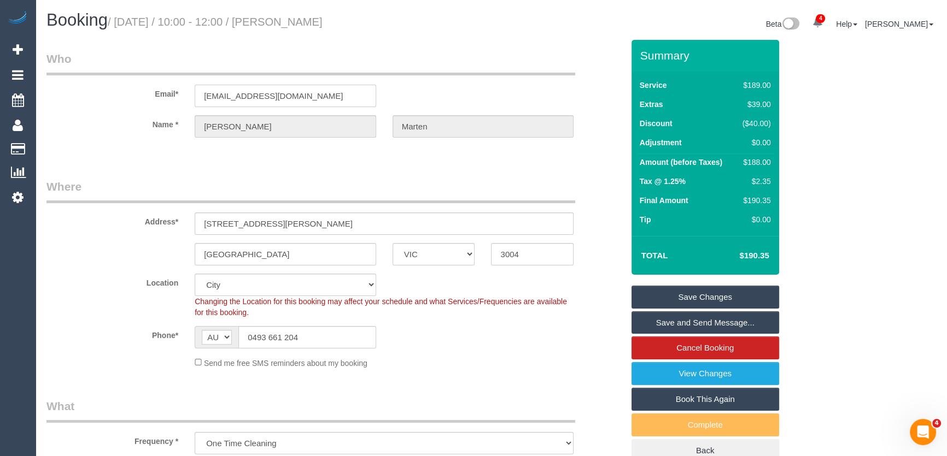
click at [336, 95] on input "jamesmarten1994@gmail.com" at bounding box center [285, 96] width 181 height 22
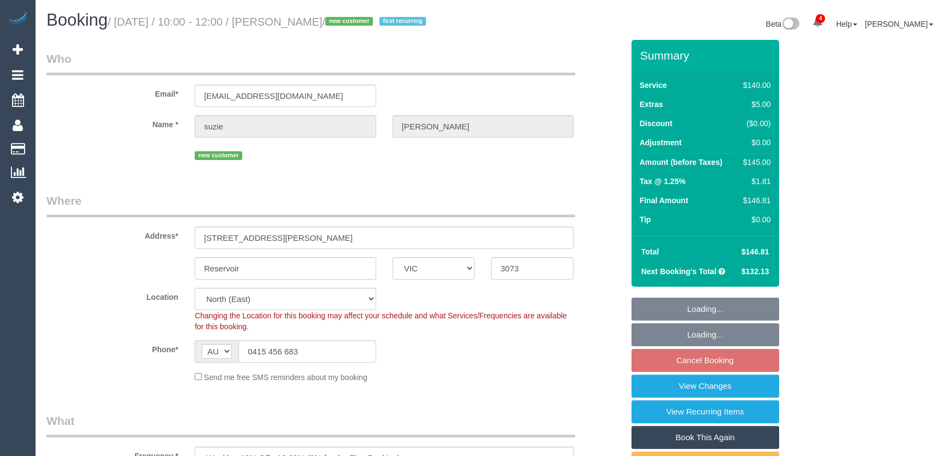
select select "VIC"
select select "spot3"
select select "number:27"
select select "number:14"
select select "number:19"
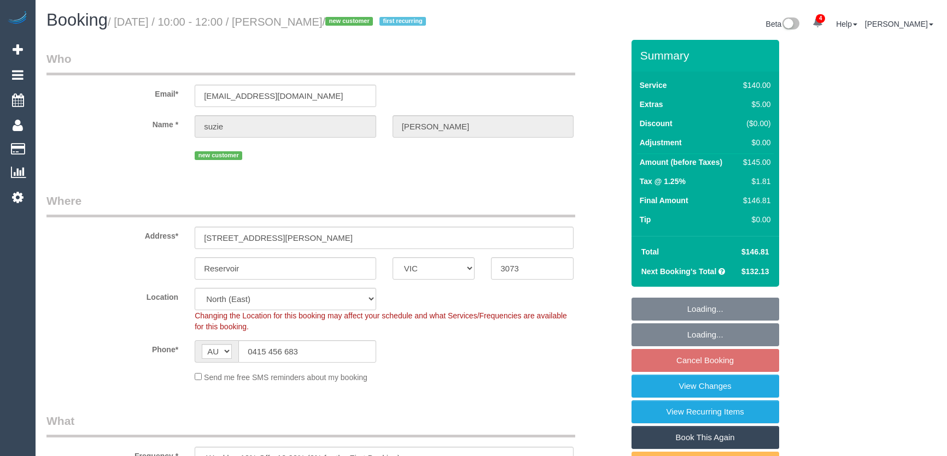
select select "number:23"
select select "number:35"
select select "number:12"
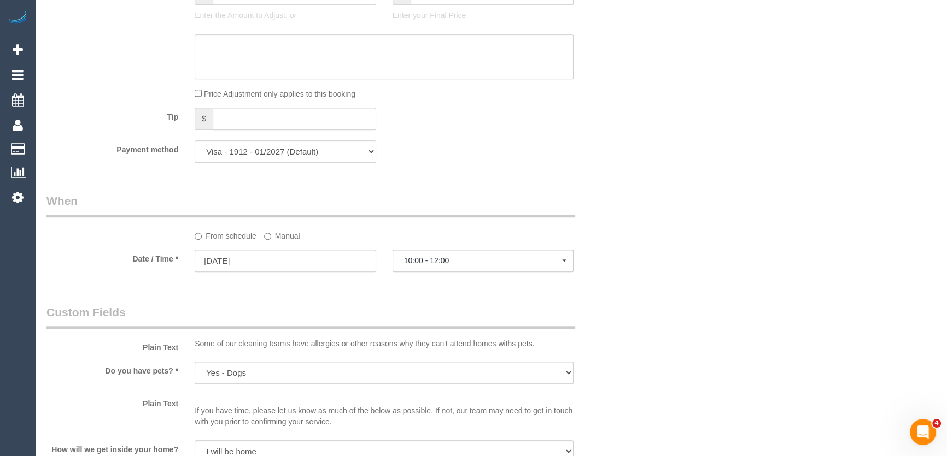
scroll to position [994, 0]
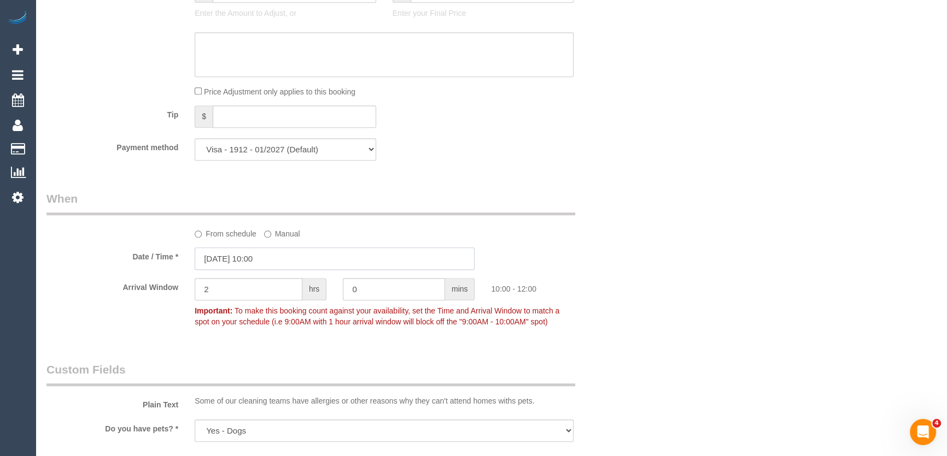
click at [270, 262] on input "05/09/2025 10:00" at bounding box center [335, 259] width 280 height 22
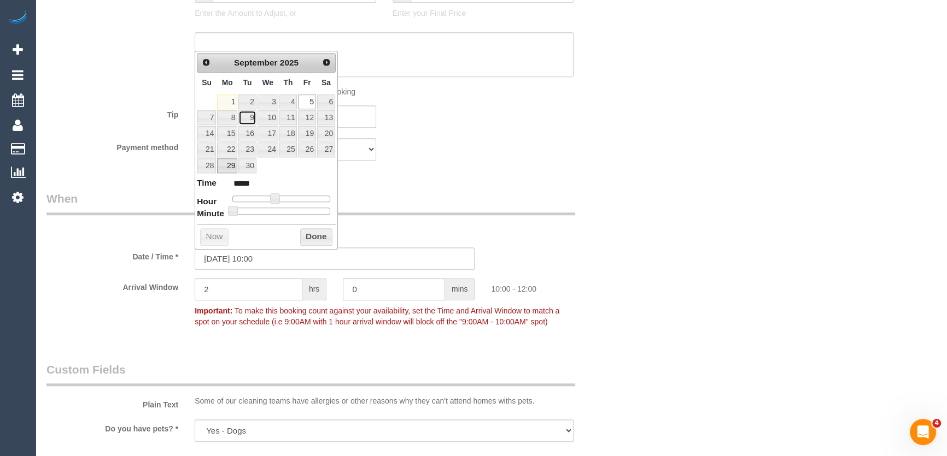
click at [246, 116] on link "9" at bounding box center [246, 117] width 17 height 15
click at [460, 175] on div "Who Email* suzie@brittoncosts.com Name * suzie britton new customer Where Addre…" at bounding box center [334, 78] width 593 height 2065
type input "09/09/2025 10:00"
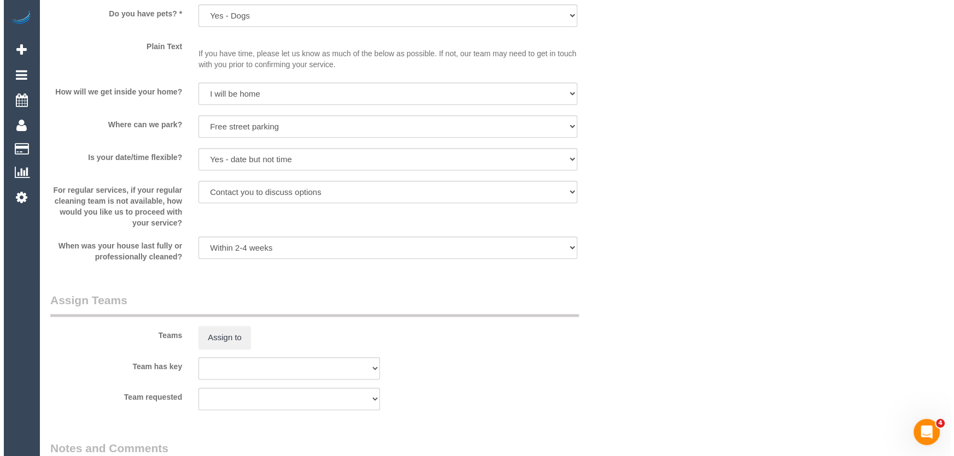
scroll to position [1490, 0]
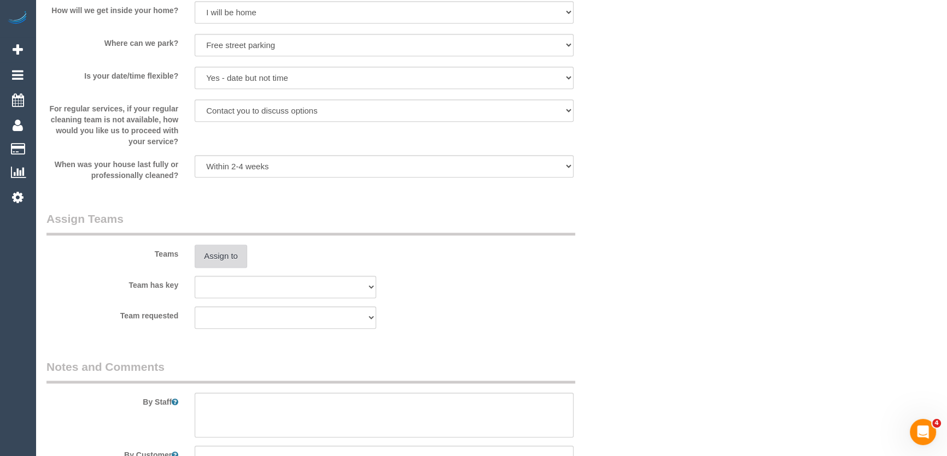
click at [226, 254] on button "Assign to" at bounding box center [221, 256] width 52 height 23
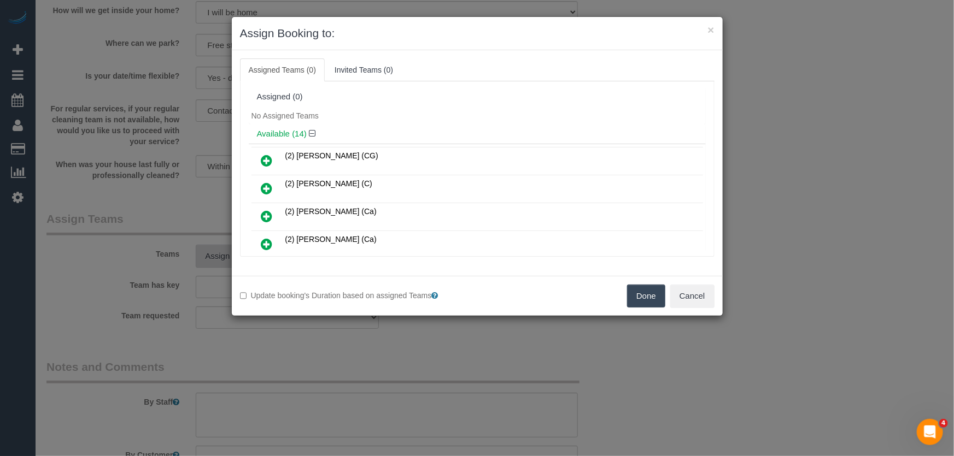
scroll to position [3285, 0]
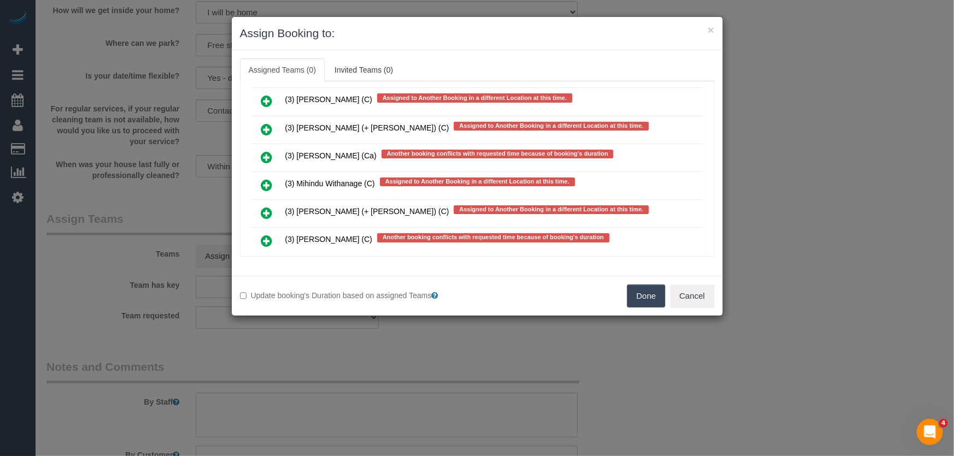
click at [265, 234] on icon at bounding box center [266, 240] width 11 height 13
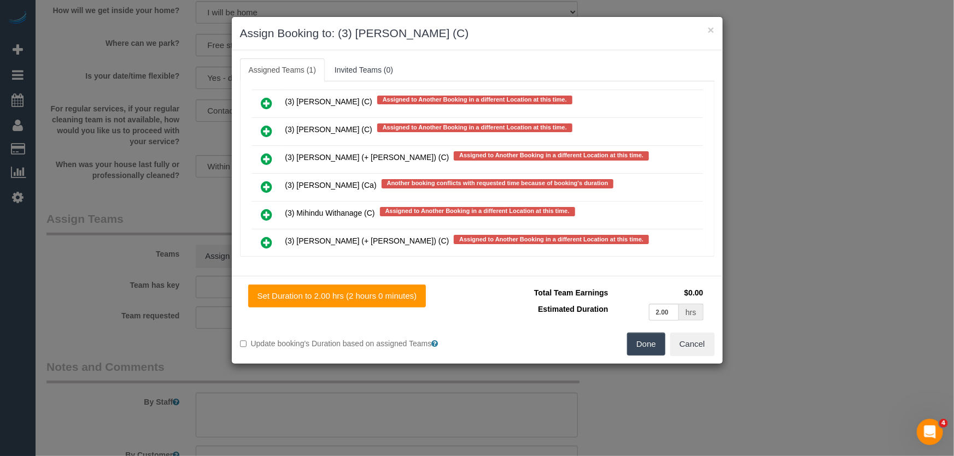
scroll to position [3315, 0]
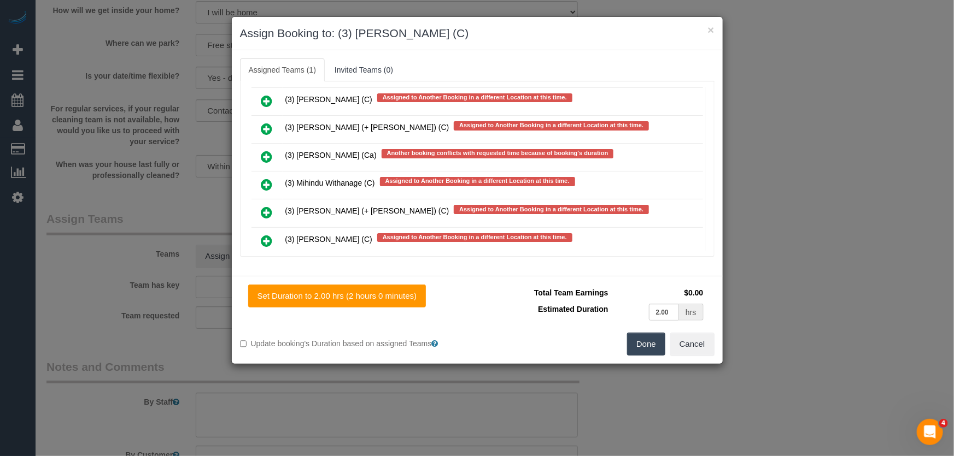
click at [644, 346] on button "Done" at bounding box center [646, 344] width 38 height 23
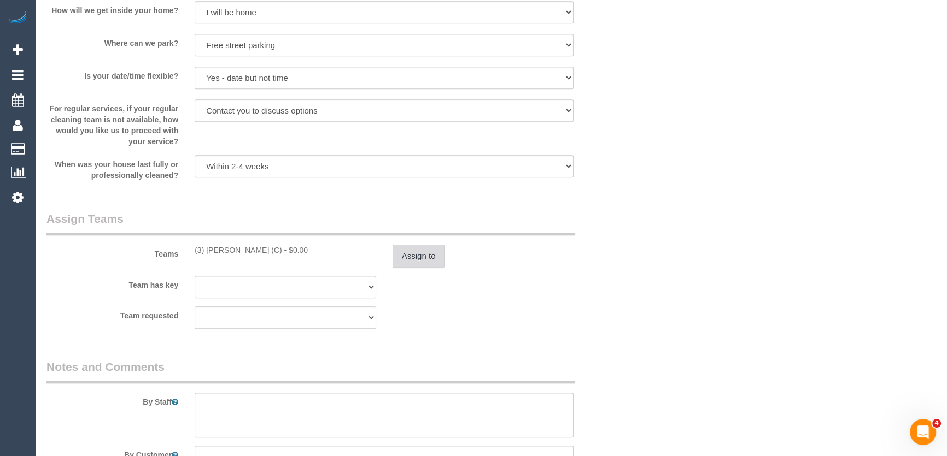
click at [415, 254] on button "Assign to" at bounding box center [418, 256] width 52 height 23
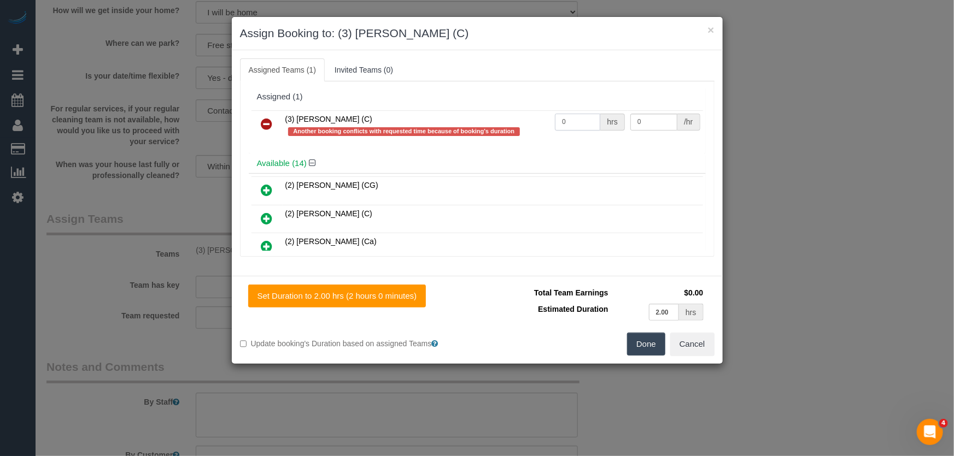
click at [579, 127] on input "0" at bounding box center [577, 122] width 45 height 17
type input "2"
type input "36"
click at [653, 342] on button "Done" at bounding box center [646, 344] width 38 height 23
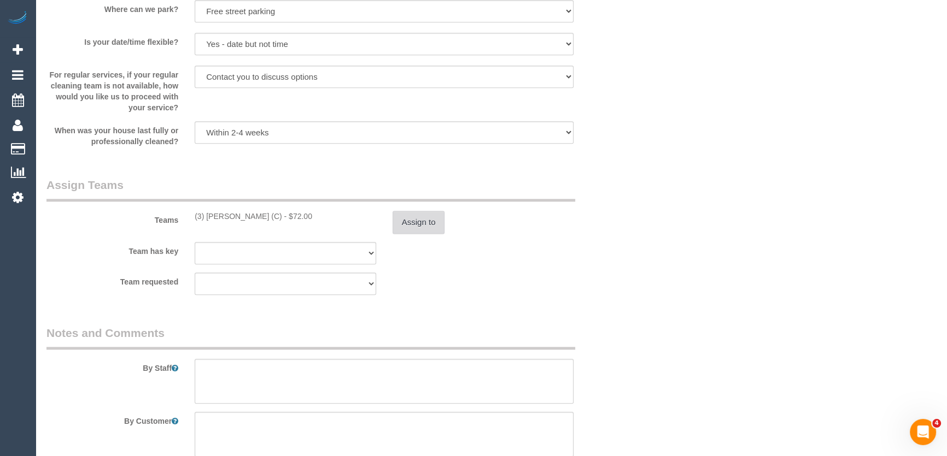
scroll to position [1687, 0]
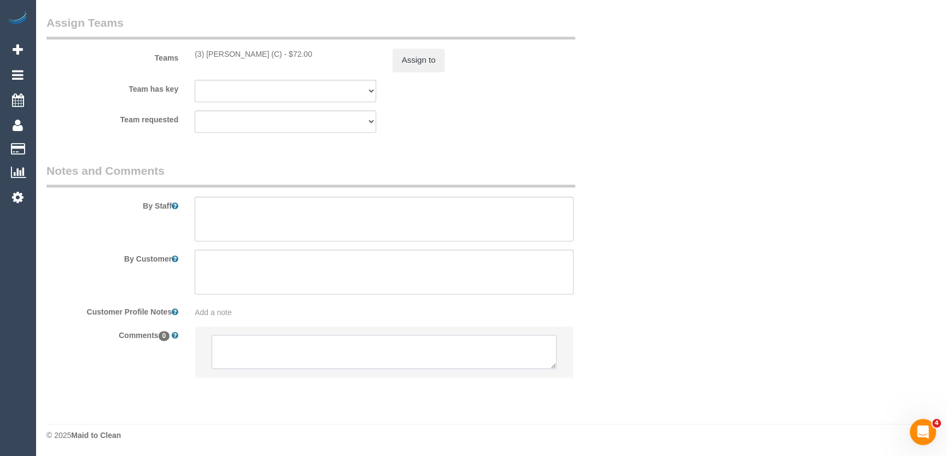
click at [306, 355] on textarea at bounding box center [383, 352] width 345 height 34
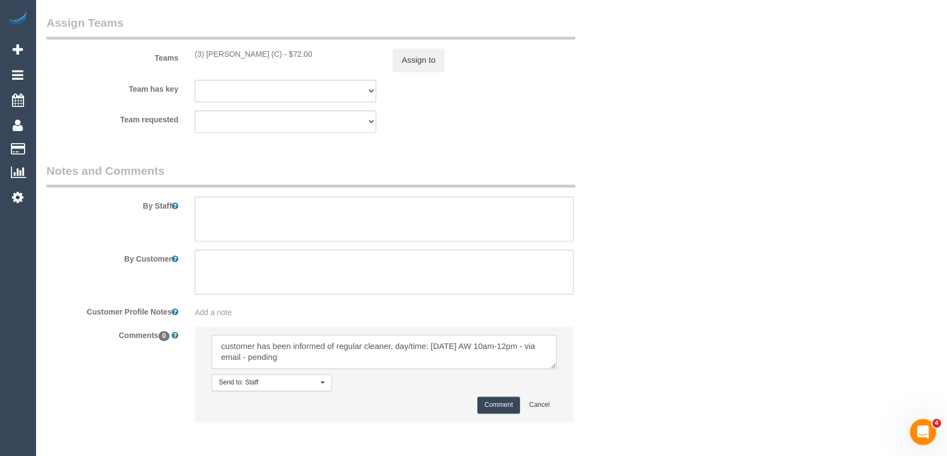
type textarea "customer has been informed of regular cleaner, day/time: Tuesday 9/9 AW 10am-12…"
click at [499, 401] on button "Comment" at bounding box center [498, 405] width 43 height 17
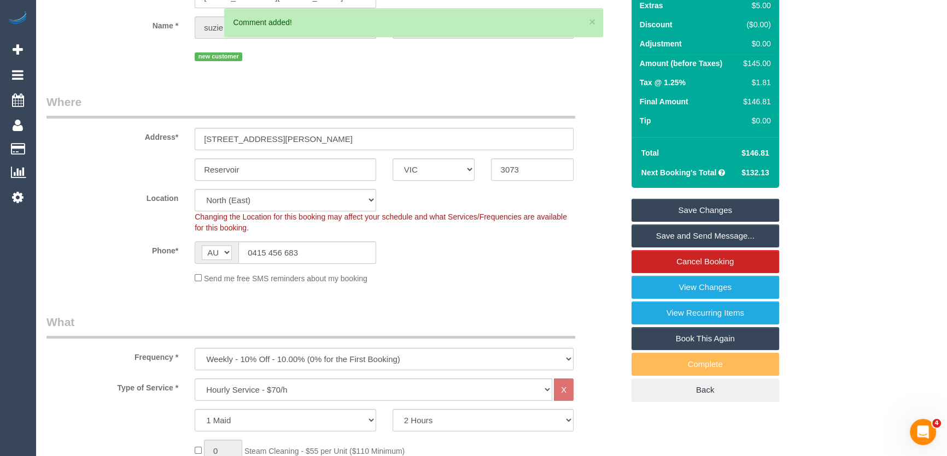
scroll to position [0, 0]
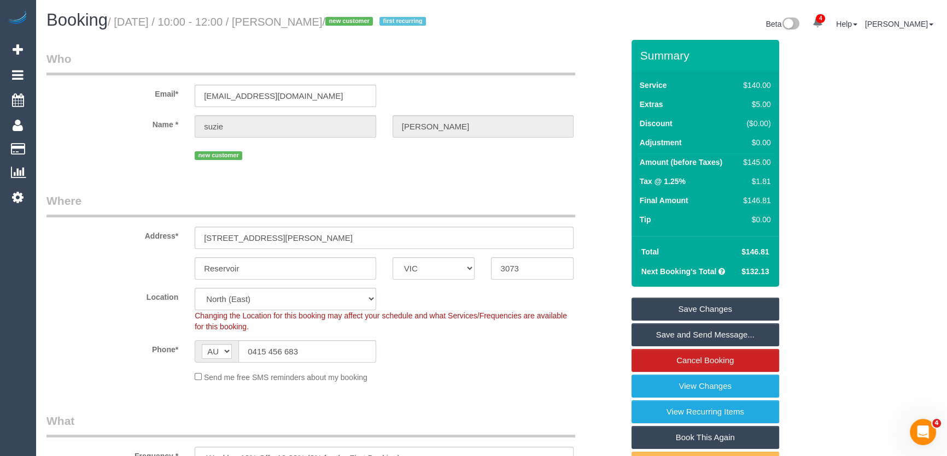
click at [312, 21] on small "/ September 05, 2025 / 10:00 - 12:00 / suzie britton / new customer first recur…" at bounding box center [268, 22] width 321 height 12
copy small "suzie britton"
click at [308, 93] on input "suzie@brittoncosts.com" at bounding box center [285, 96] width 181 height 22
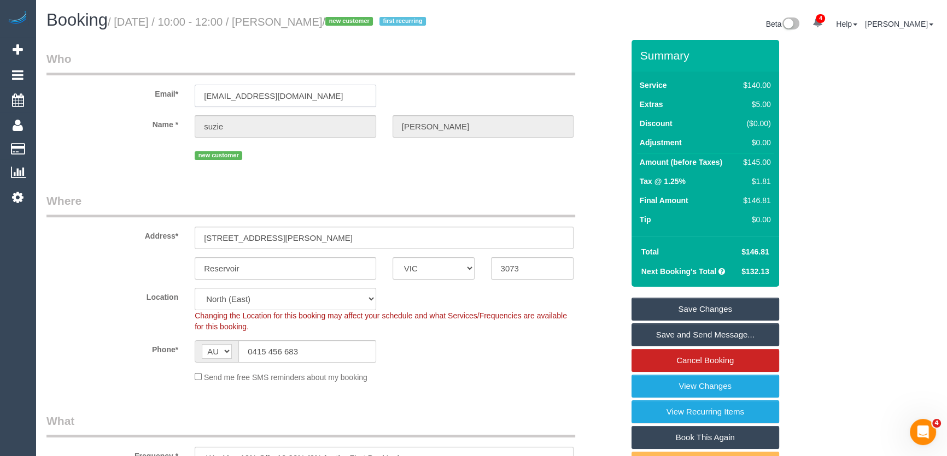
click at [308, 93] on input "suzie@brittoncosts.com" at bounding box center [285, 96] width 181 height 22
click at [707, 307] on link "Save Changes" at bounding box center [705, 309] width 148 height 23
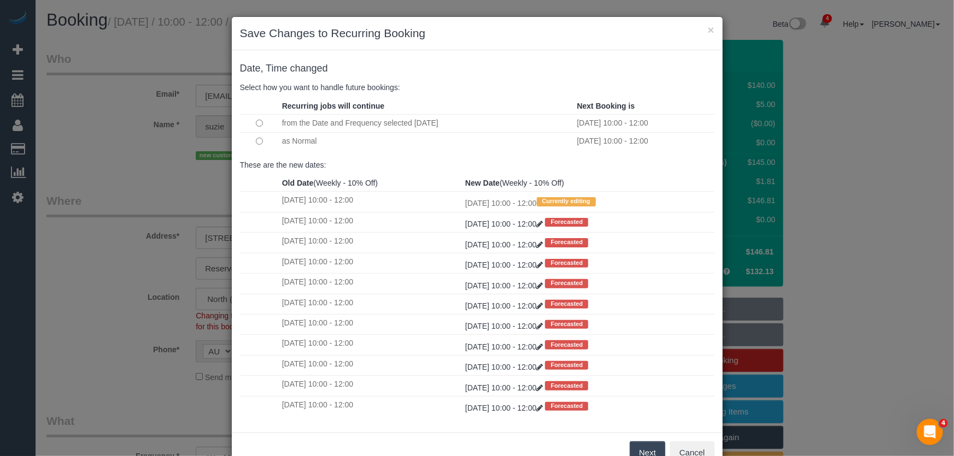
click at [645, 449] on button "Next" at bounding box center [648, 453] width 36 height 23
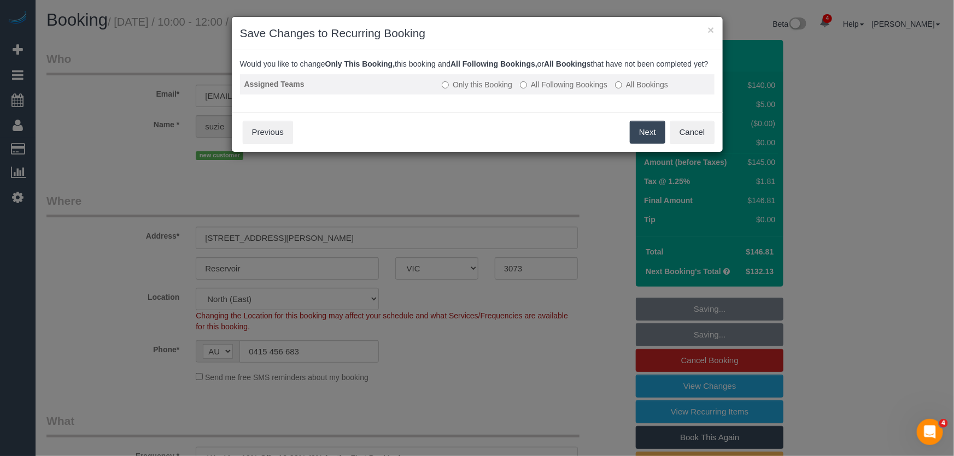
click at [579, 90] on label "All Following Bookings" at bounding box center [563, 84] width 87 height 11
click at [654, 144] on button "Save" at bounding box center [646, 132] width 37 height 23
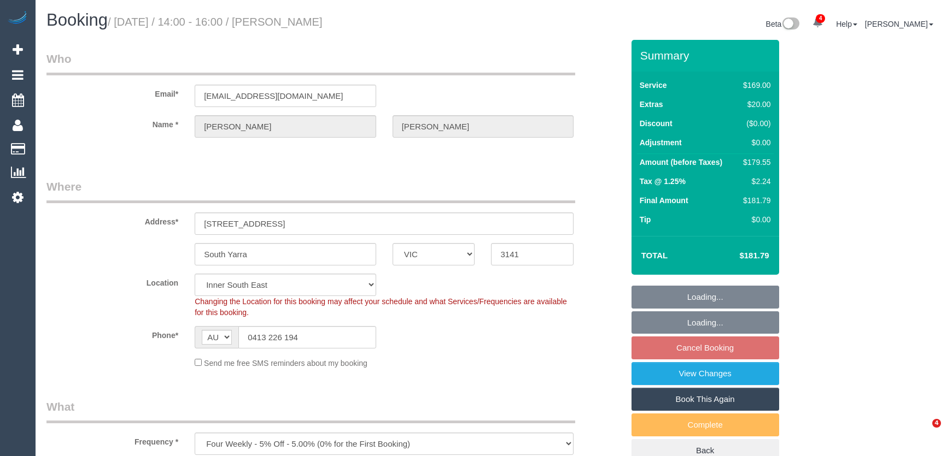
select select "VIC"
select select "string:stripe-pm_1RemZg2GScqysDRVlBzNYqKn"
select select "spot5"
select select "object:1399"
select select
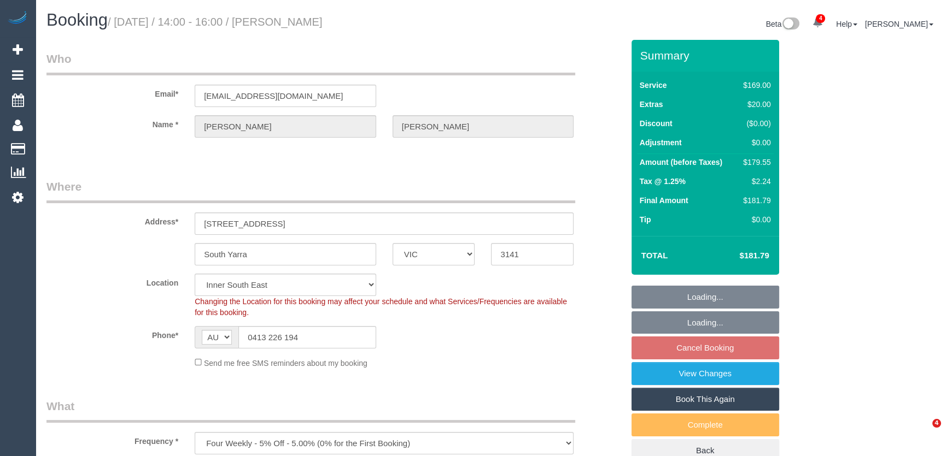
select select "number:29"
select select "number:14"
select select "number:21"
select select "number:22"
select select "number:33"
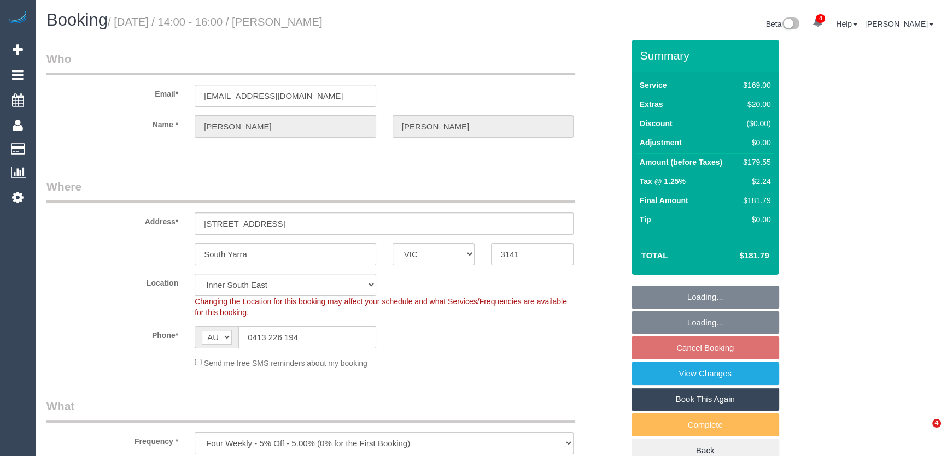
select select "number:12"
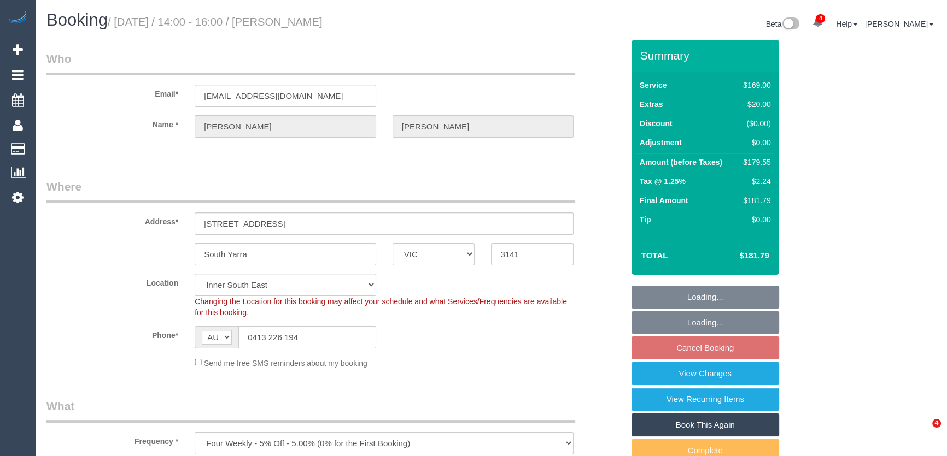
select select "spot25"
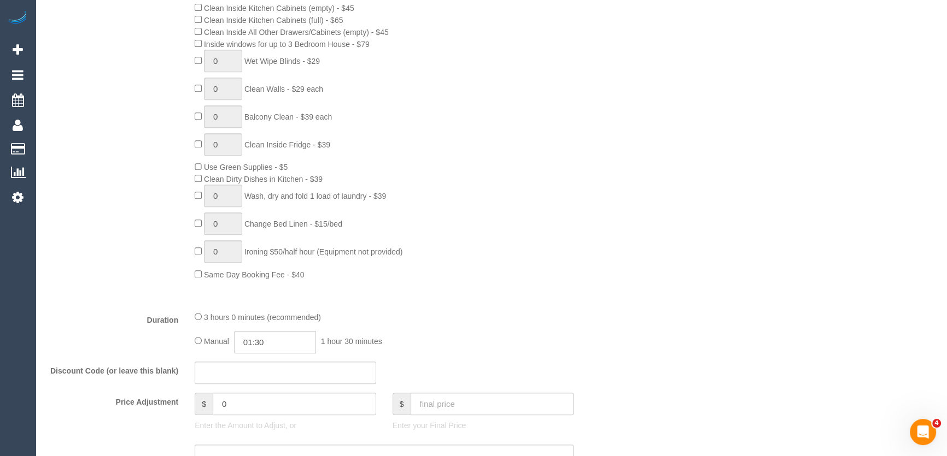
scroll to position [745, 0]
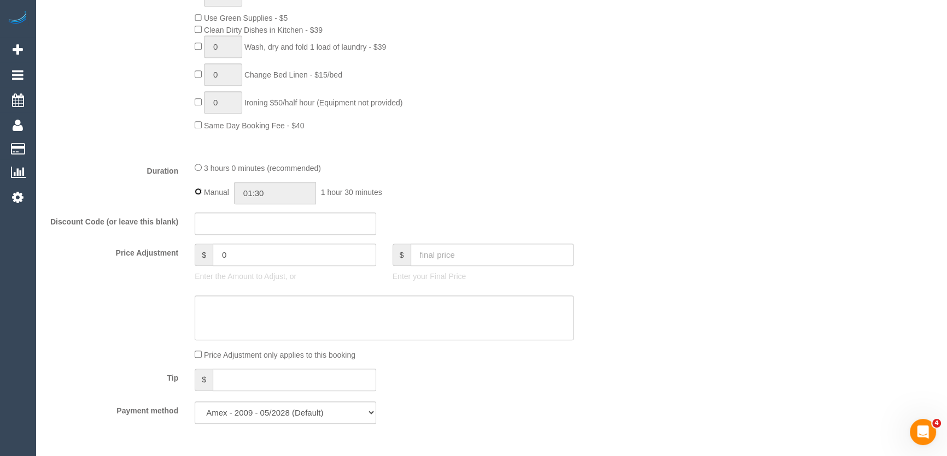
type input "03:00"
select select "spot45"
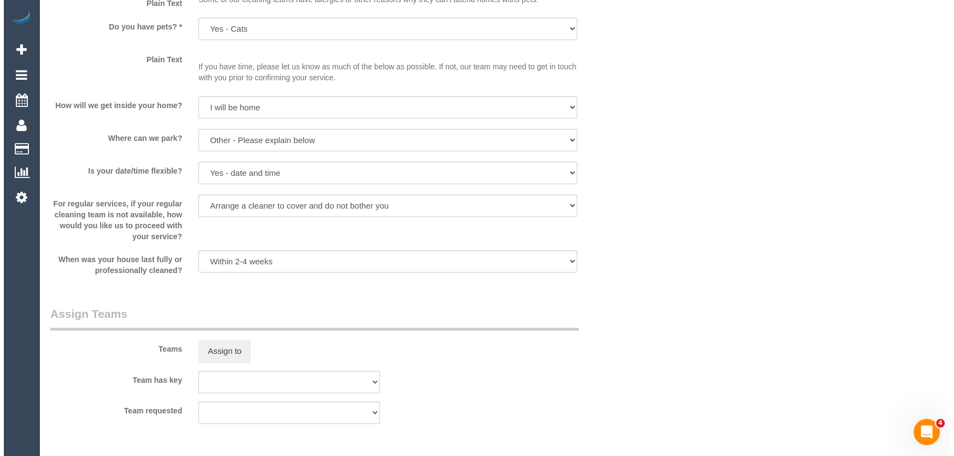
scroll to position [1441, 0]
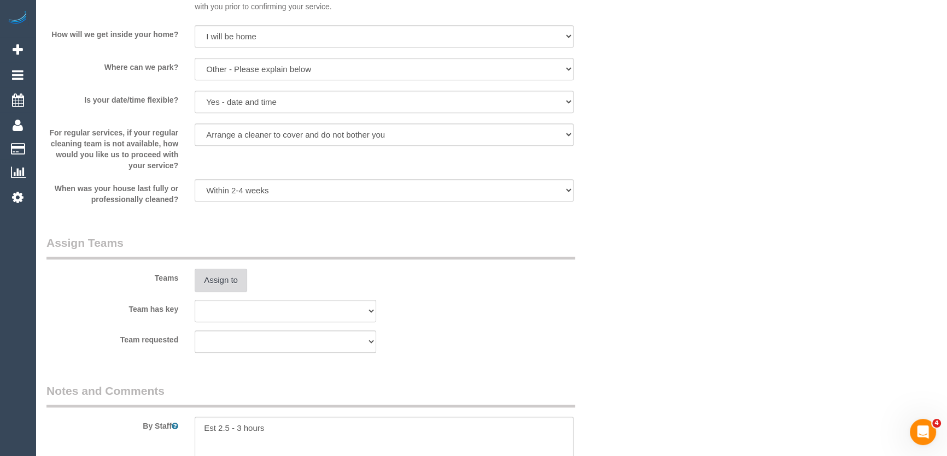
click at [228, 278] on button "Assign to" at bounding box center [221, 280] width 52 height 23
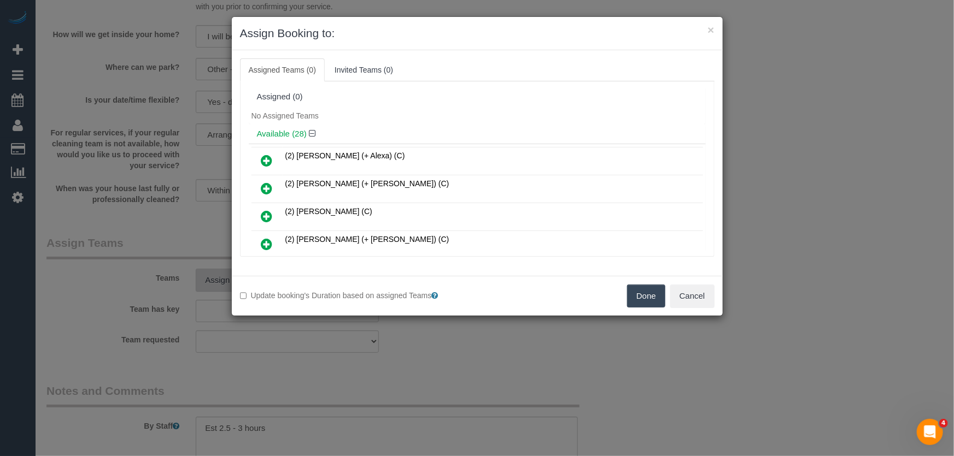
scroll to position [205, 0]
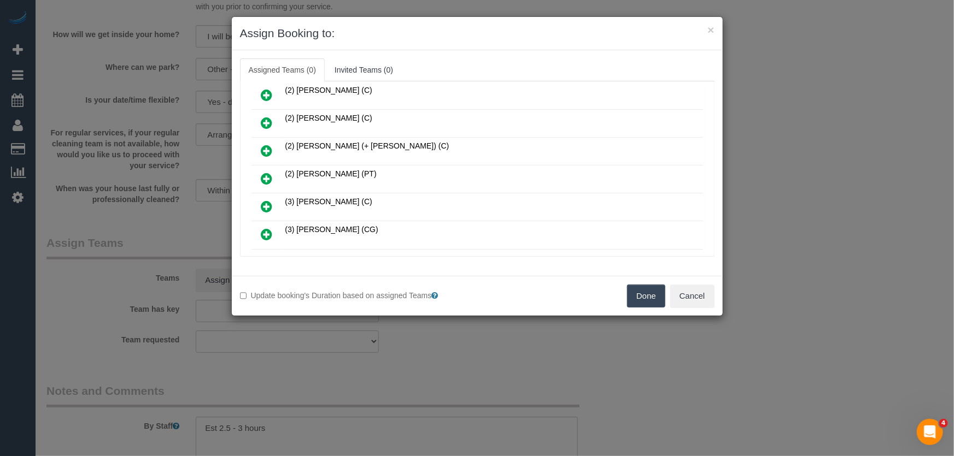
click at [263, 174] on icon at bounding box center [266, 178] width 11 height 13
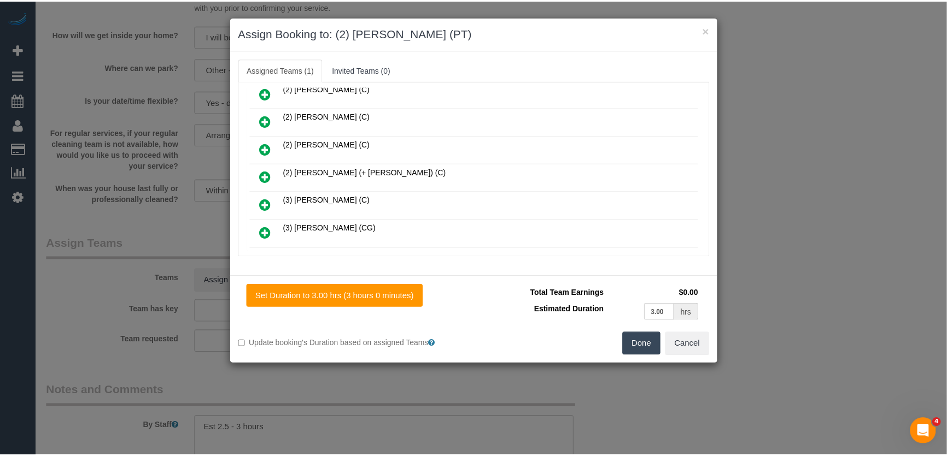
scroll to position [231, 0]
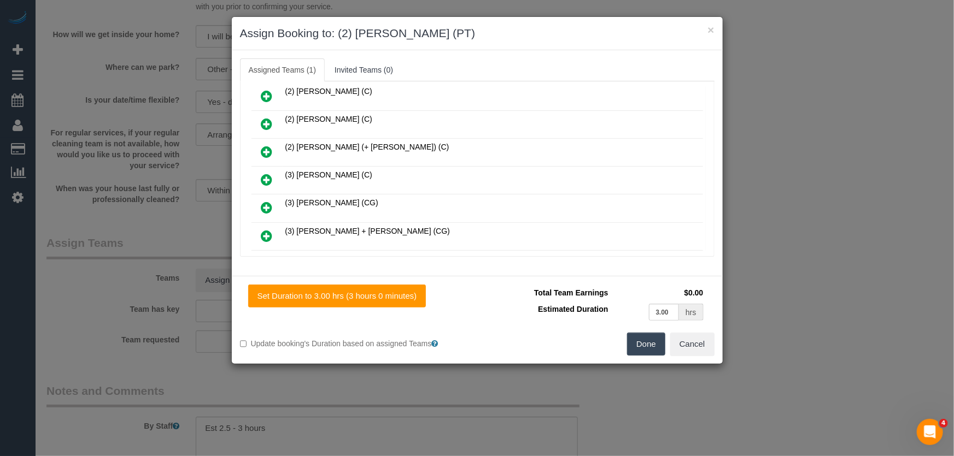
click at [649, 344] on button "Done" at bounding box center [646, 344] width 38 height 23
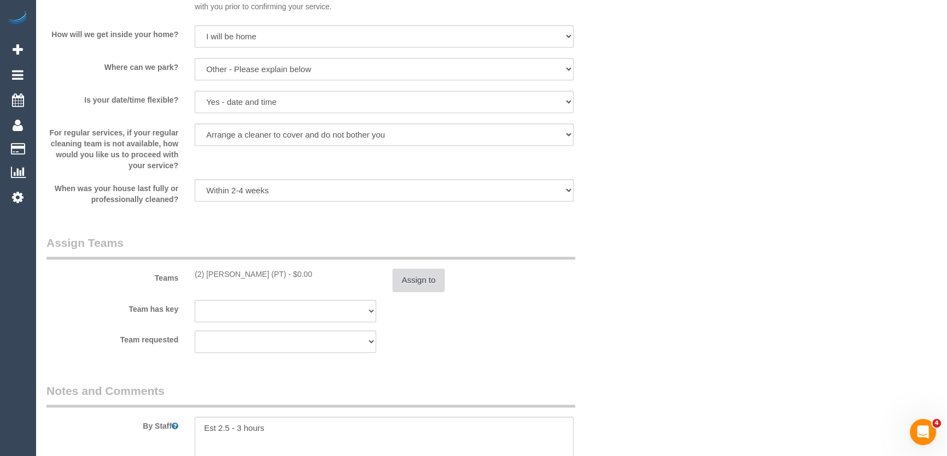
click at [421, 290] on button "Assign to" at bounding box center [418, 280] width 52 height 23
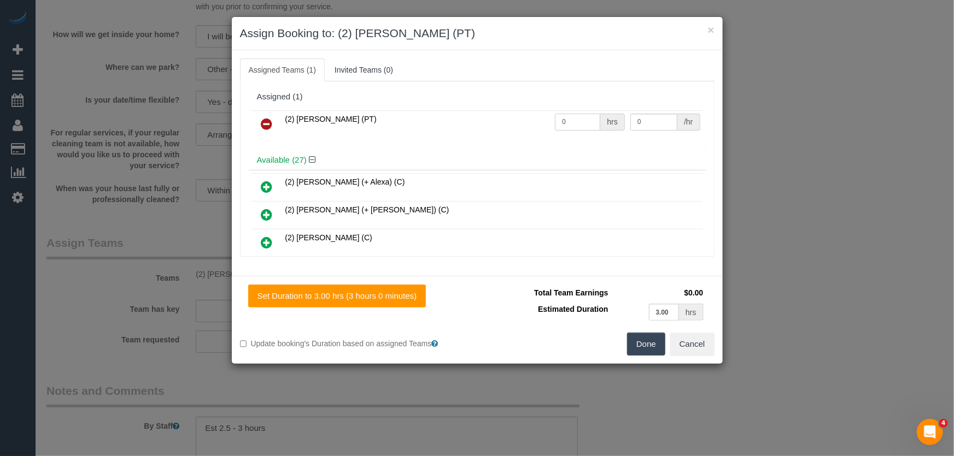
click at [580, 125] on input "0" at bounding box center [577, 122] width 45 height 17
type input "1"
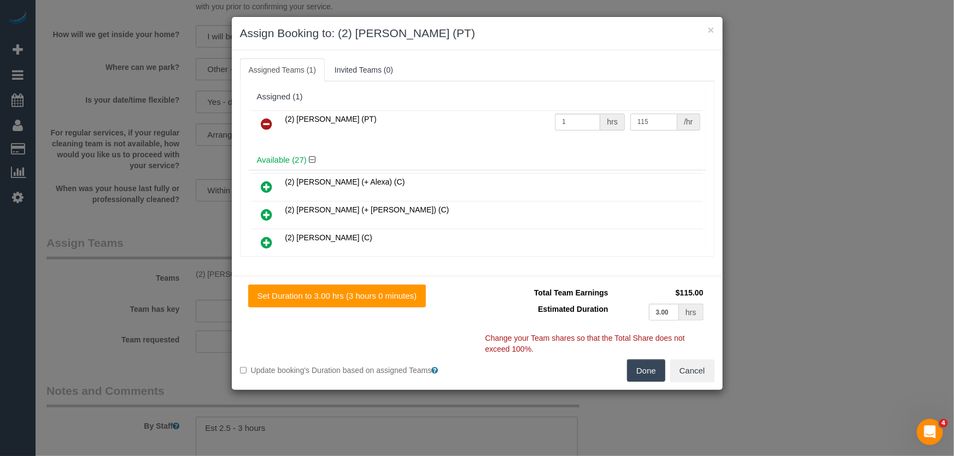
type input "115"
click at [654, 366] on button "Done" at bounding box center [646, 371] width 38 height 23
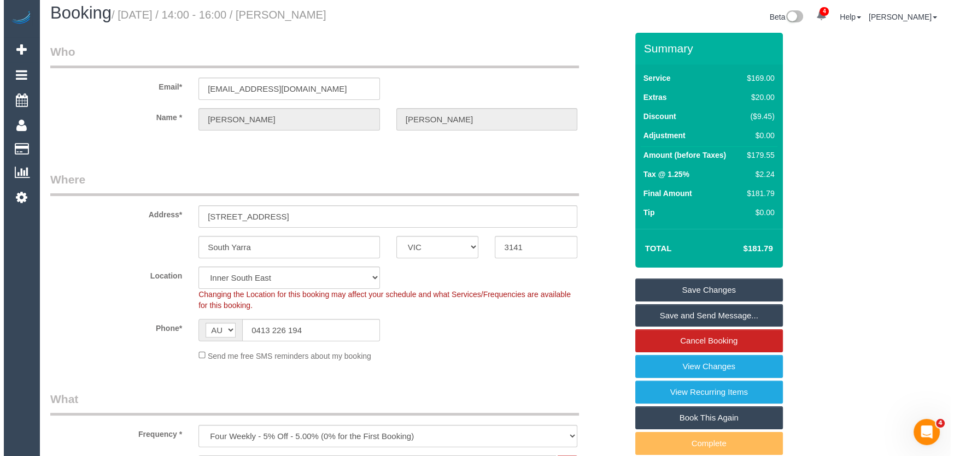
scroll to position [0, 0]
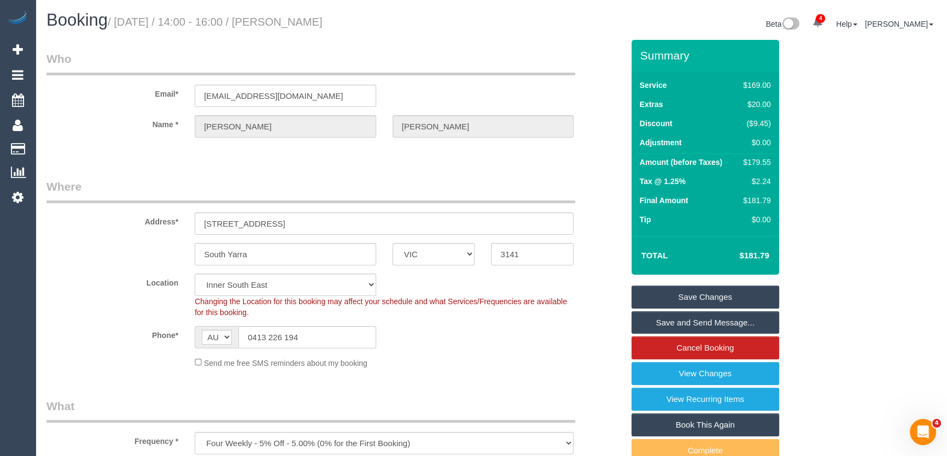
click at [310, 22] on small "/ September 05, 2025 / 14:00 - 16:00 / Josh Taylor" at bounding box center [215, 22] width 215 height 12
copy small "Josh Taylor"
click at [670, 318] on link "Save and Send Message..." at bounding box center [705, 323] width 148 height 23
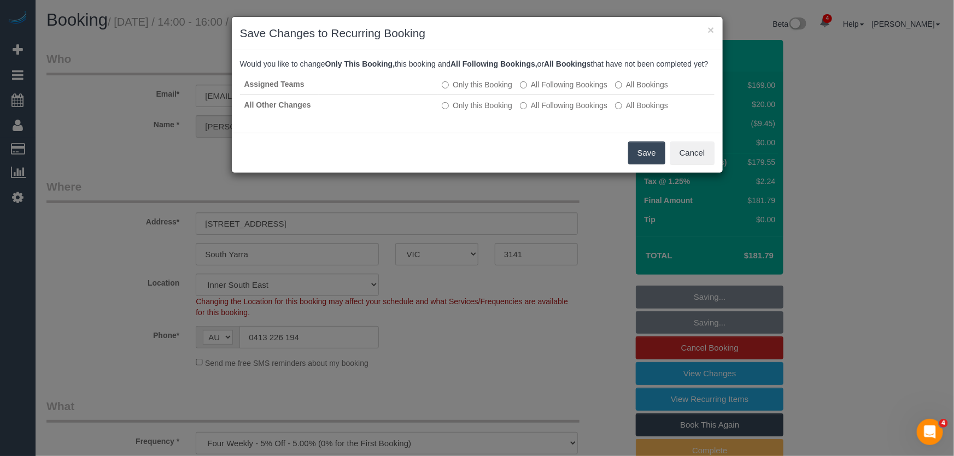
click at [641, 164] on button "Save" at bounding box center [646, 153] width 37 height 23
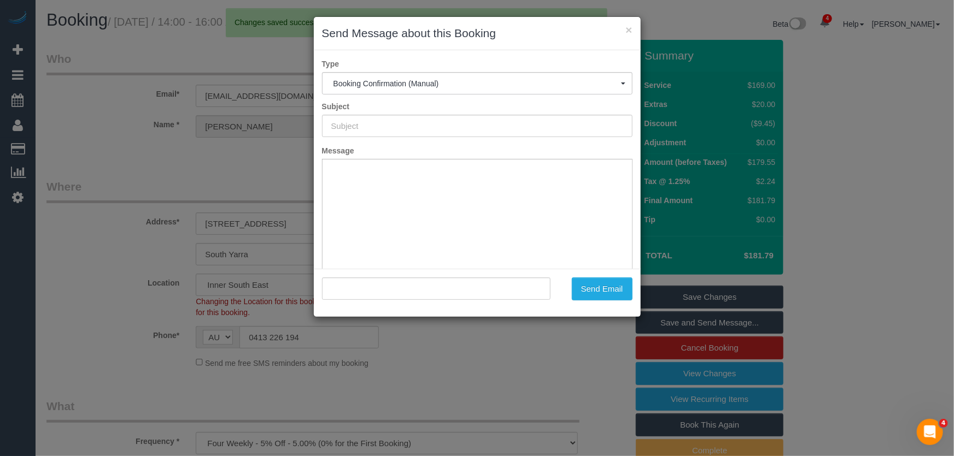
type input "Booking Confirmed"
type input ""Josh Taylor" <joshjtaylor@gmail.com>"
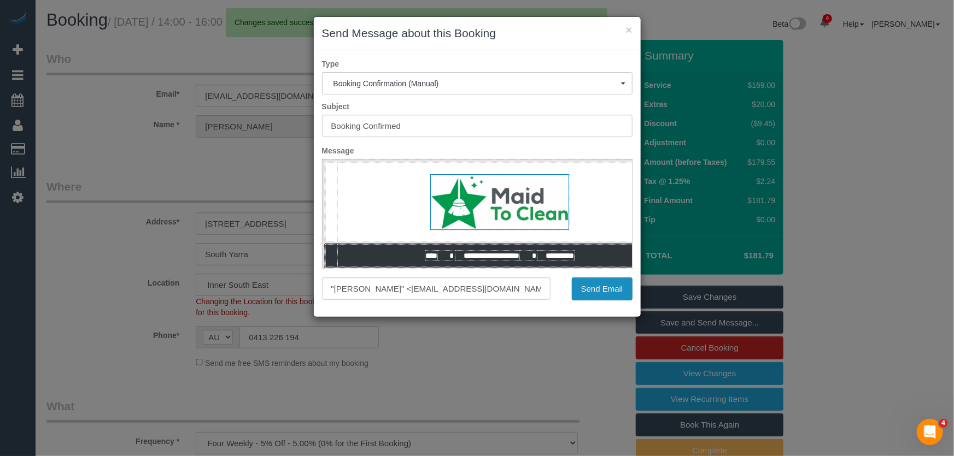
click at [597, 294] on button "Send Email" at bounding box center [602, 289] width 61 height 23
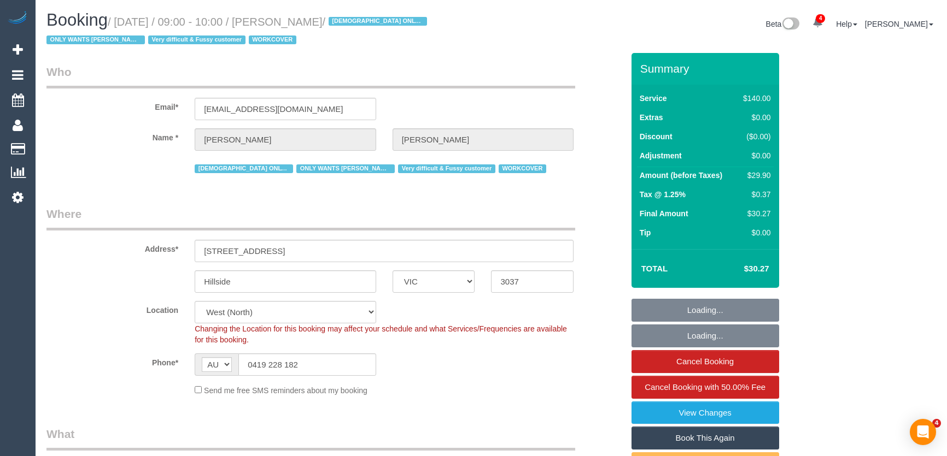
select select "VIC"
select select "number:29"
select select "number:14"
select select "number:18"
select select "number:25"
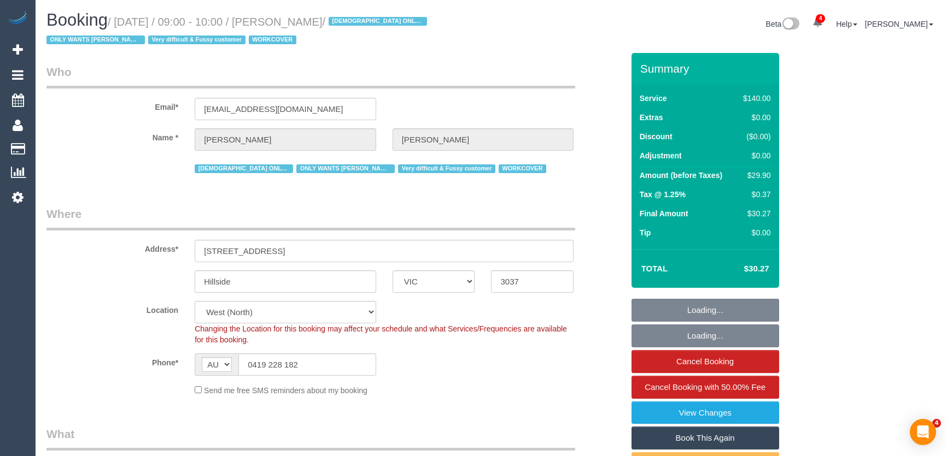
select select "number:35"
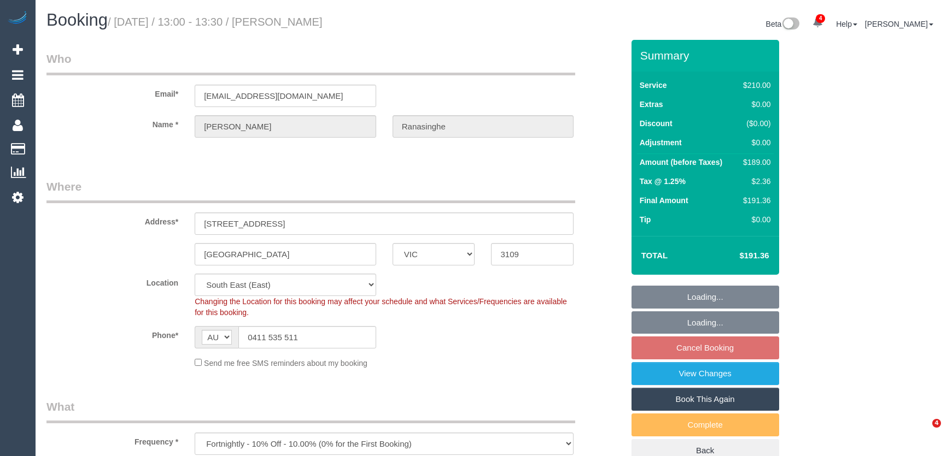
select select "VIC"
select select "180"
select select "number:28"
select select "number:14"
select select "number:18"
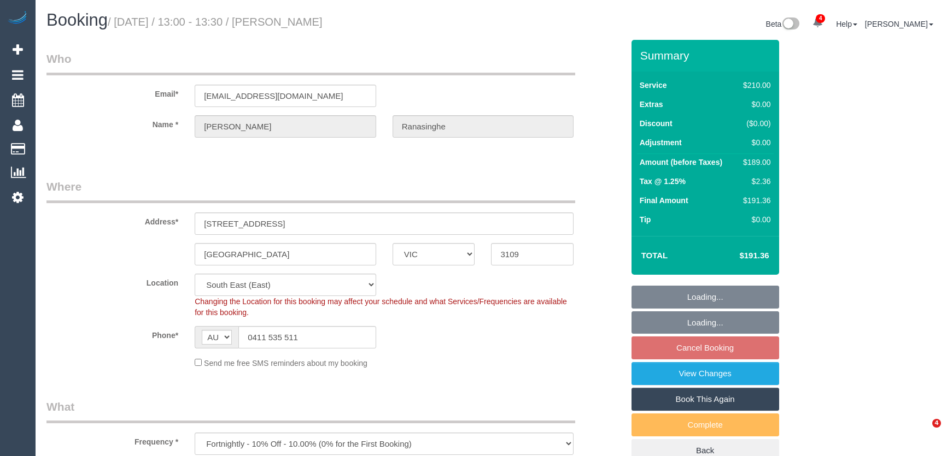
select select "number:23"
select select "number:13"
select select "object:1396"
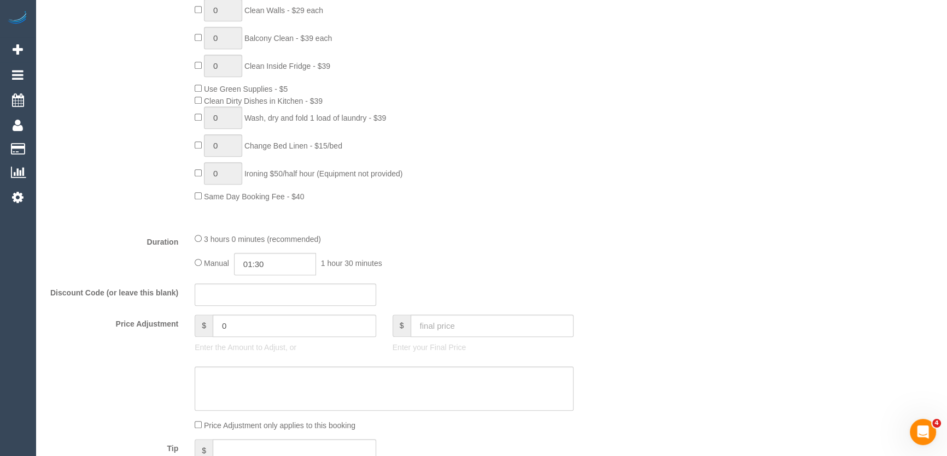
scroll to position [645, 0]
type input "03:00"
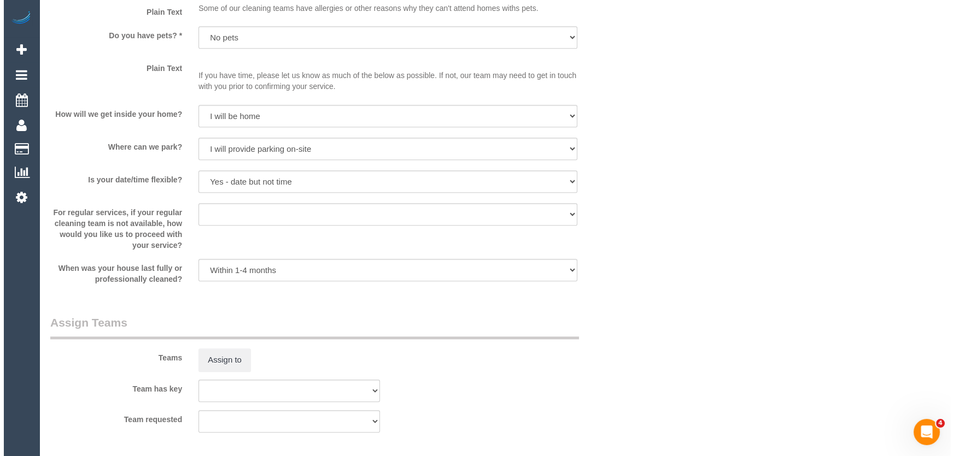
scroll to position [1490, 0]
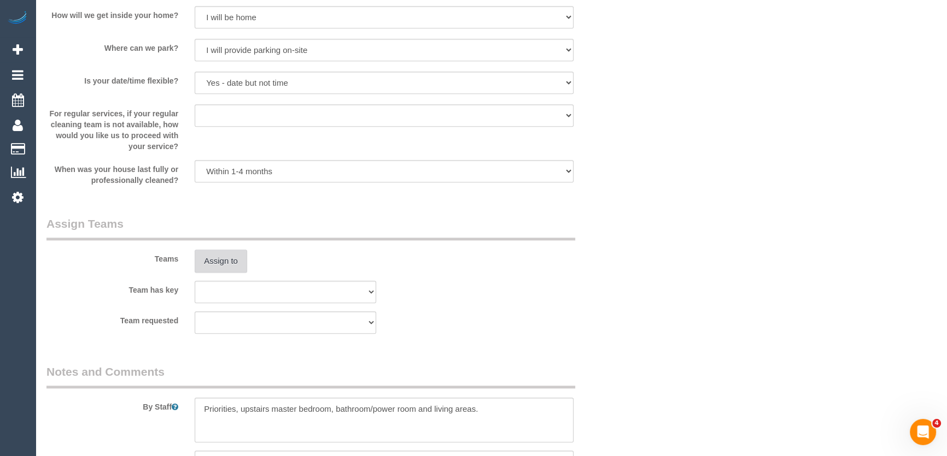
click at [223, 262] on button "Assign to" at bounding box center [221, 261] width 52 height 23
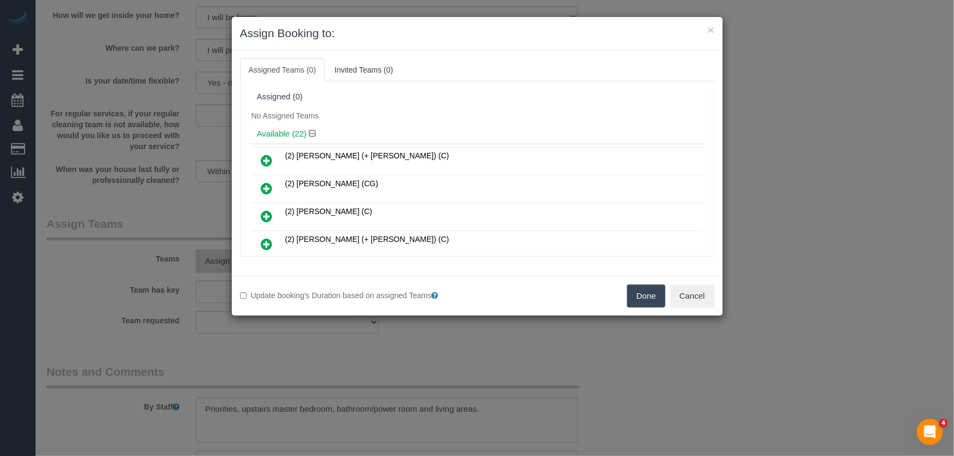
scroll to position [233, 0]
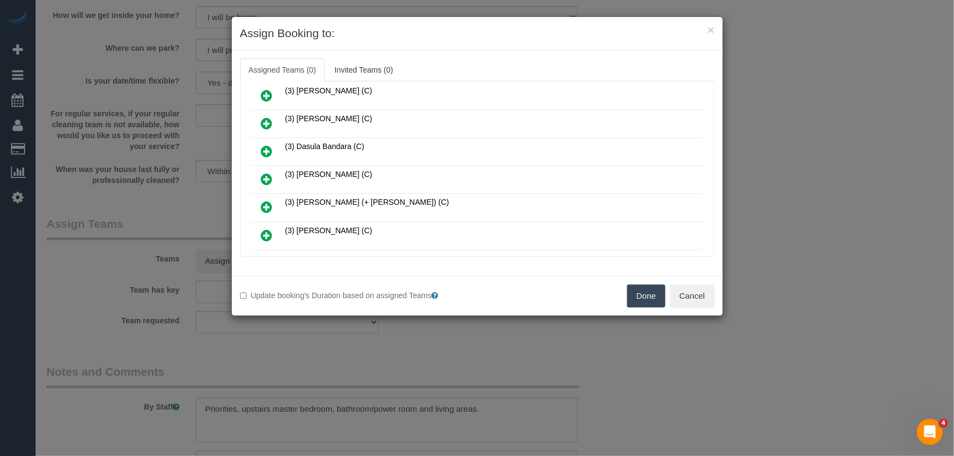
click at [266, 173] on icon at bounding box center [266, 179] width 11 height 13
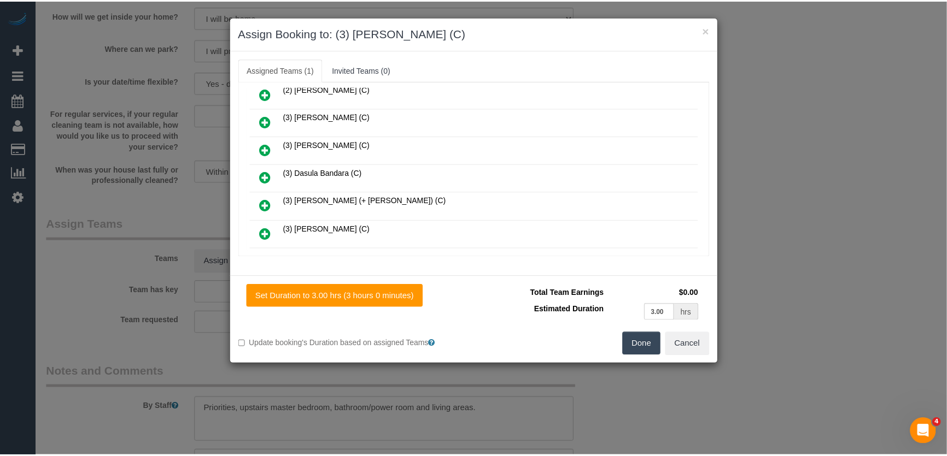
scroll to position [258, 0]
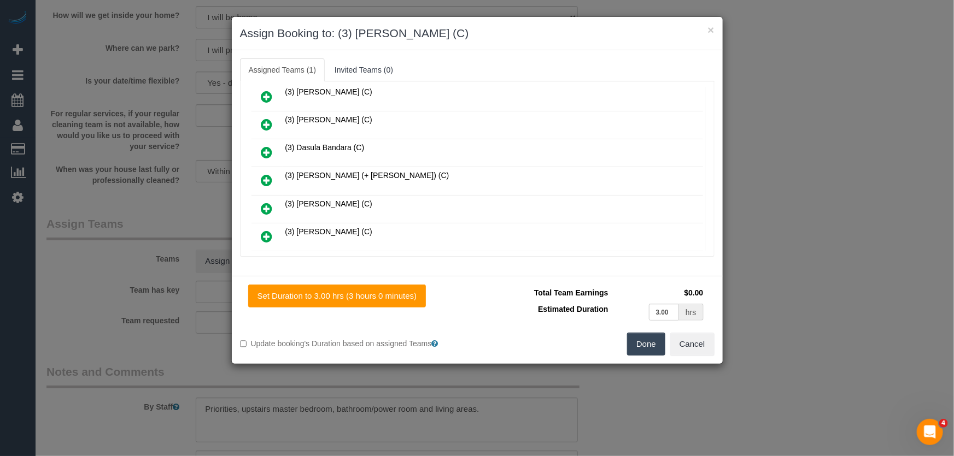
click at [658, 350] on button "Done" at bounding box center [646, 344] width 38 height 23
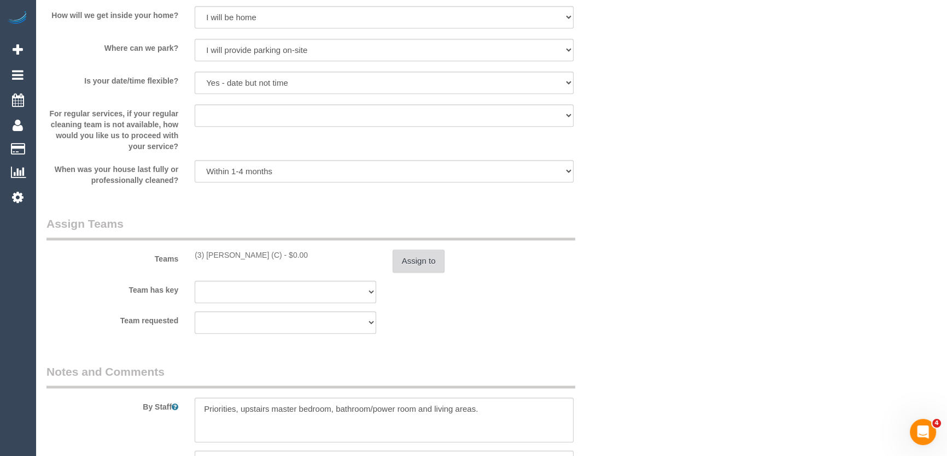
click at [426, 257] on button "Assign to" at bounding box center [418, 261] width 52 height 23
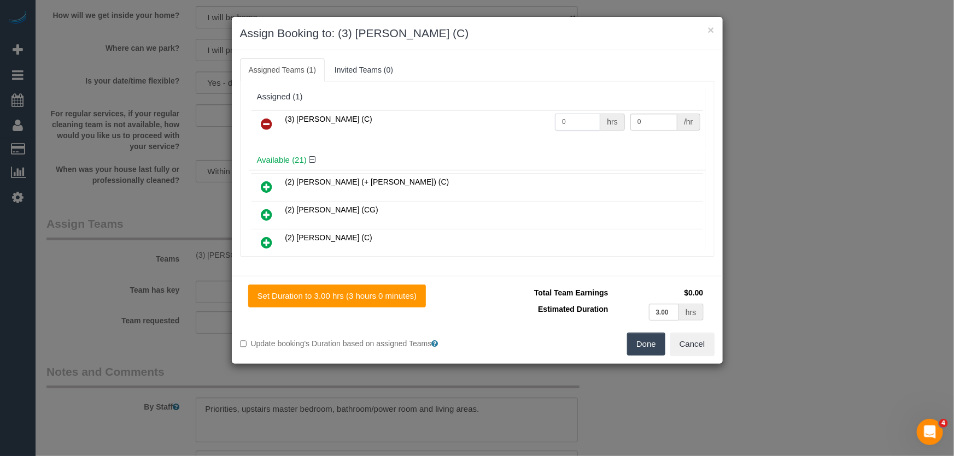
click at [577, 125] on input "0" at bounding box center [577, 122] width 45 height 17
type input "3"
type input "35"
click at [642, 339] on button "Done" at bounding box center [646, 344] width 38 height 23
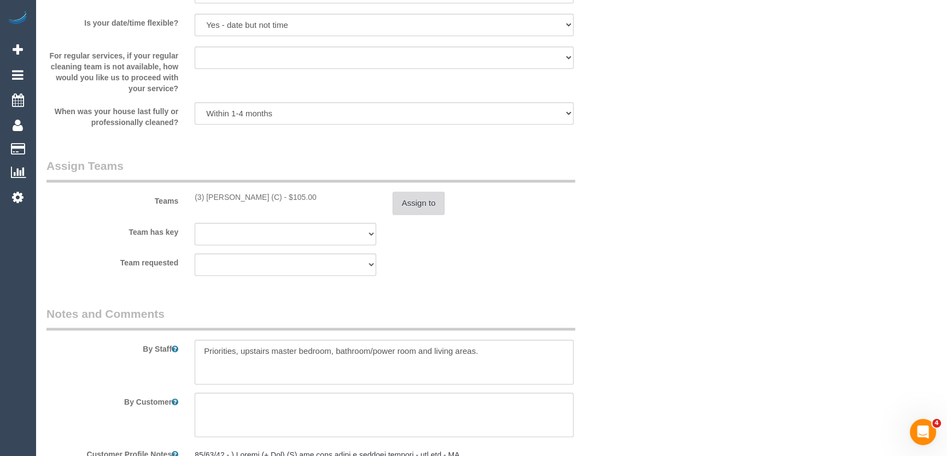
scroll to position [1640, 0]
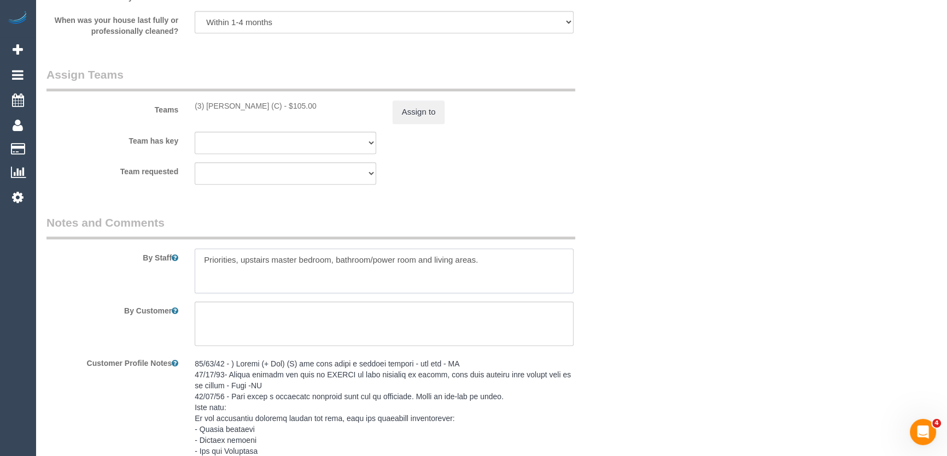
click at [197, 260] on textarea at bounding box center [384, 271] width 379 height 45
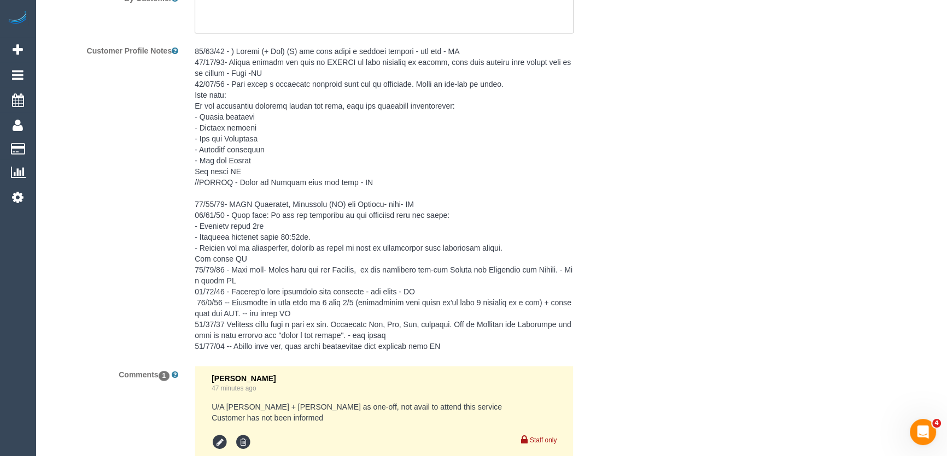
scroll to position [2085, 0]
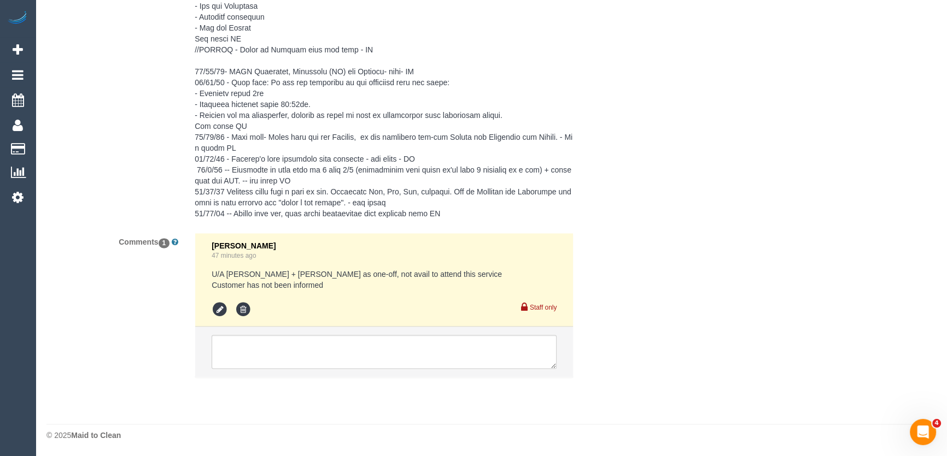
type textarea "*cover* Priorities, upstairs master bedroom, bathroom/power room and living are…"
click at [313, 356] on textarea at bounding box center [383, 352] width 345 height 34
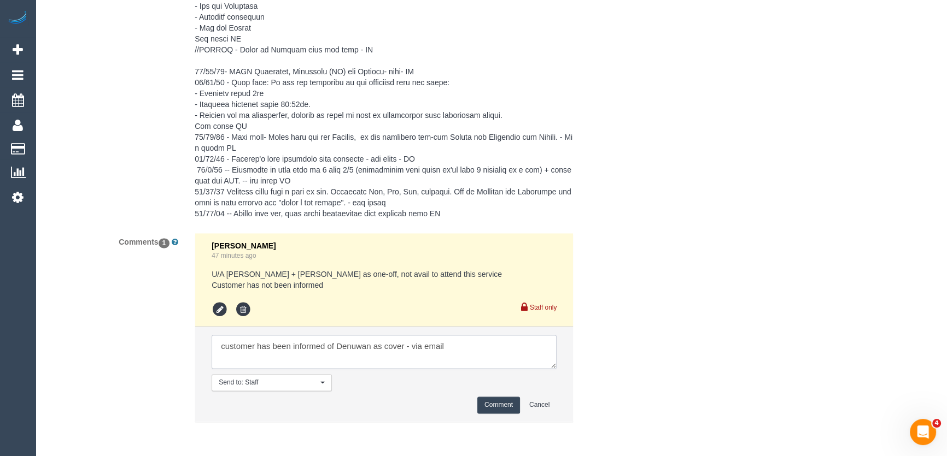
type textarea "customer has been informed of Denuwan as cover - via email"
click at [498, 404] on button "Comment" at bounding box center [498, 405] width 43 height 17
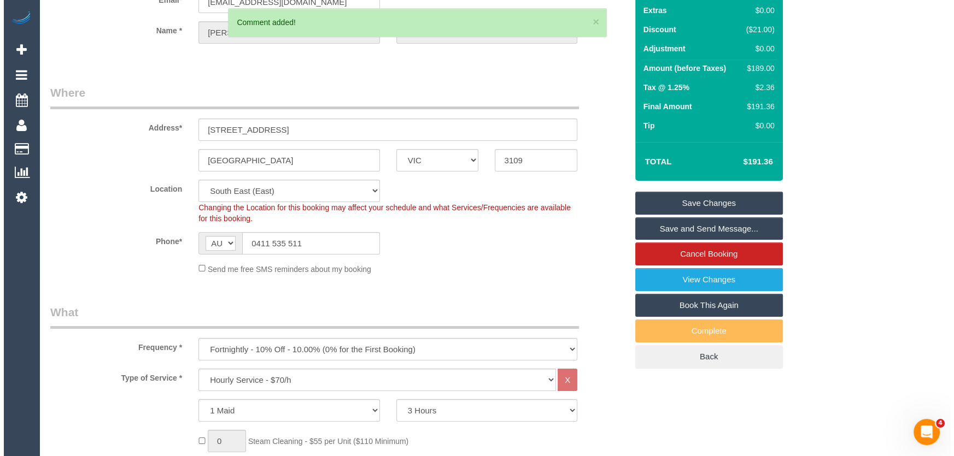
scroll to position [0, 0]
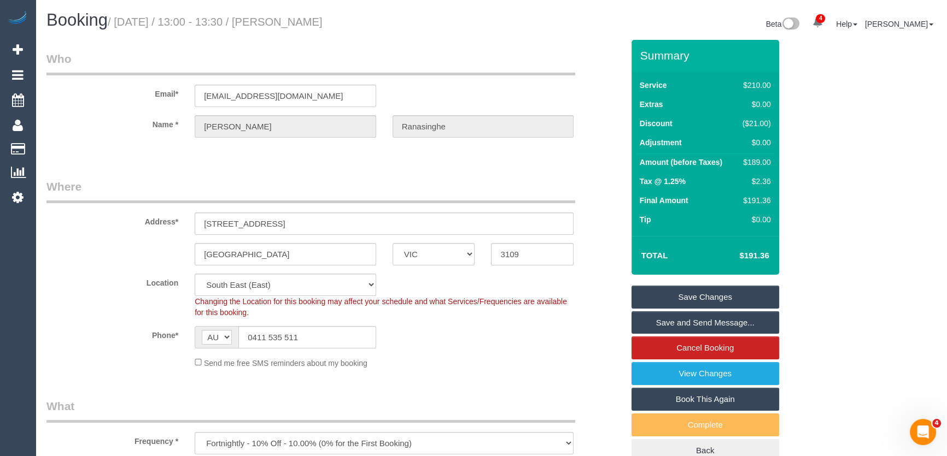
click at [322, 22] on small "/ September 05, 2025 / 13:00 - 13:30 / Gehan Ranasinghe" at bounding box center [215, 22] width 215 height 12
copy small "Gehan Ranasinghe"
click at [681, 296] on link "Save Changes" at bounding box center [705, 297] width 148 height 23
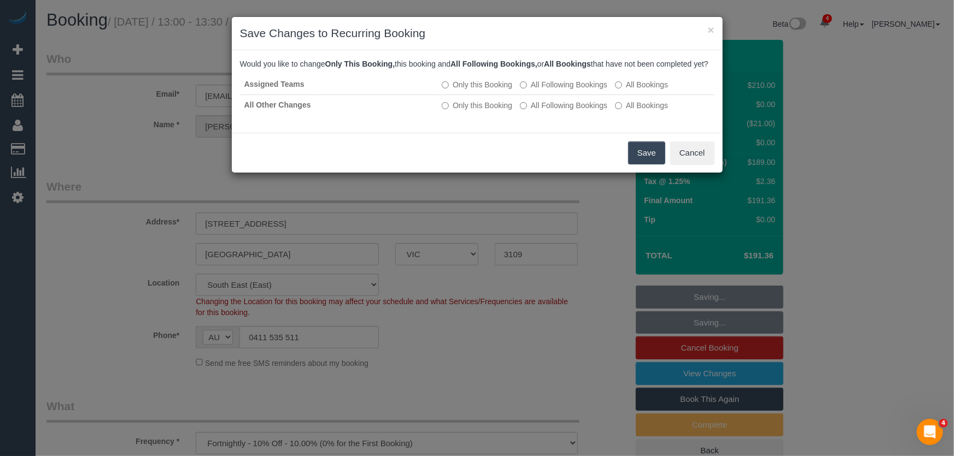
click at [639, 164] on button "Save" at bounding box center [646, 153] width 37 height 23
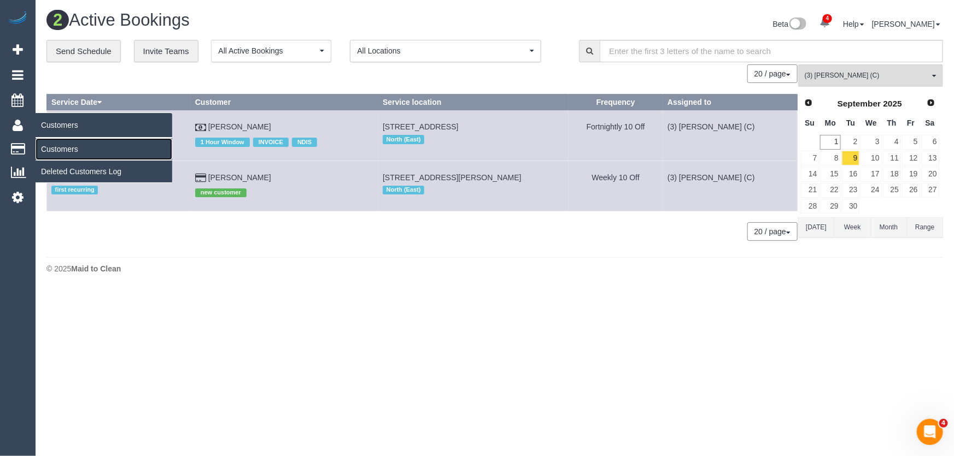
click at [49, 148] on link "Customers" at bounding box center [104, 149] width 137 height 22
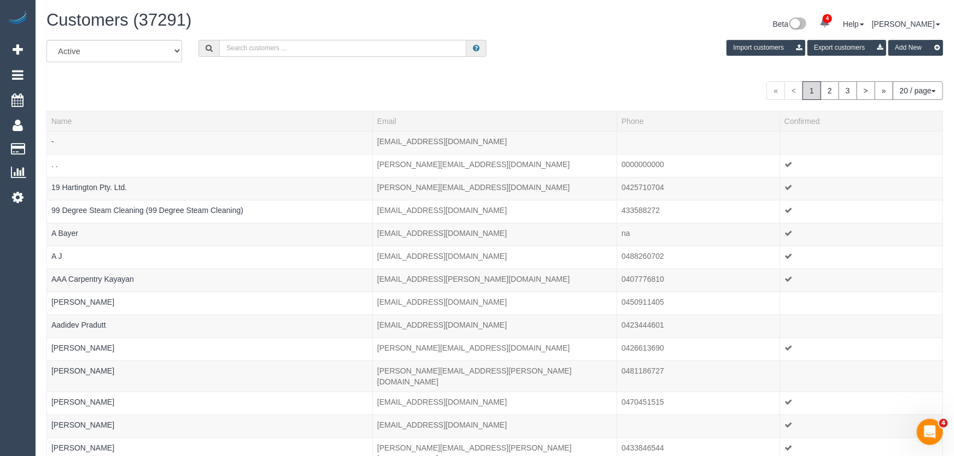
click at [264, 48] on input "text" at bounding box center [342, 48] width 247 height 17
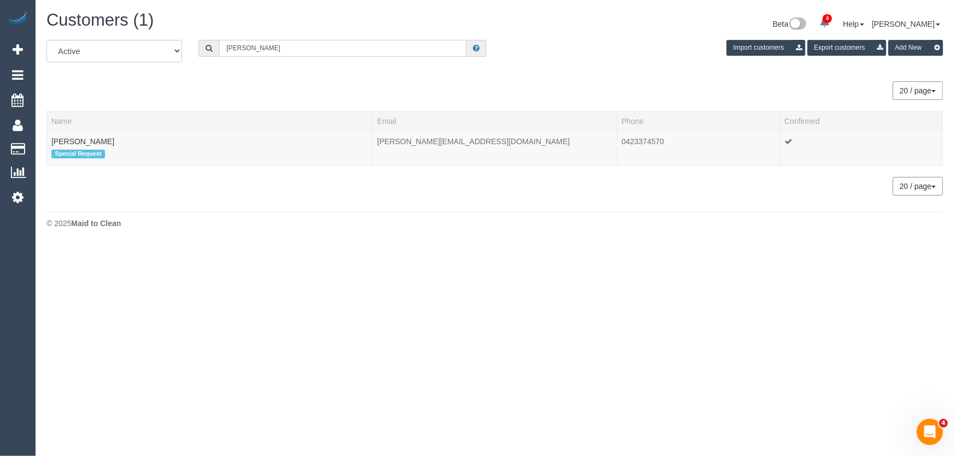
click at [271, 48] on input "erin cahill" at bounding box center [342, 48] width 247 height 17
click at [271, 49] on input "erin cahill" at bounding box center [342, 48] width 247 height 17
click at [282, 44] on input "kevin oconnell" at bounding box center [342, 48] width 247 height 17
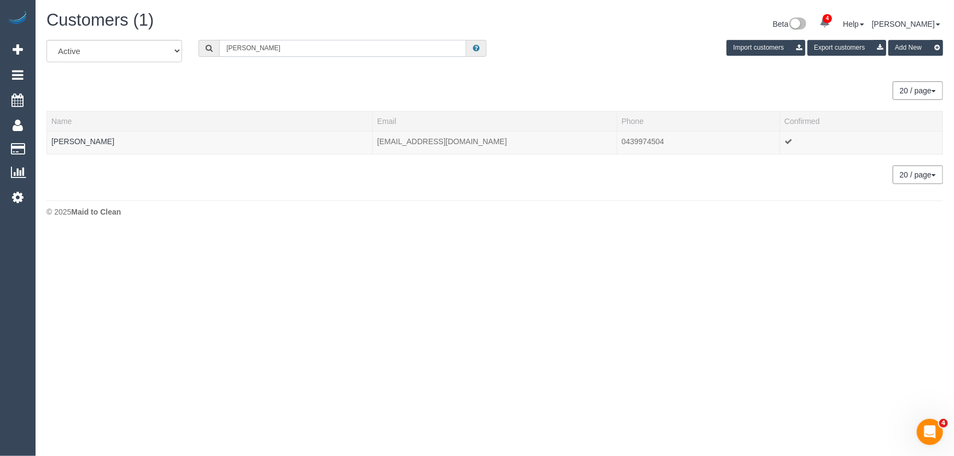
click at [282, 44] on input "kevin oconnell" at bounding box center [342, 48] width 247 height 17
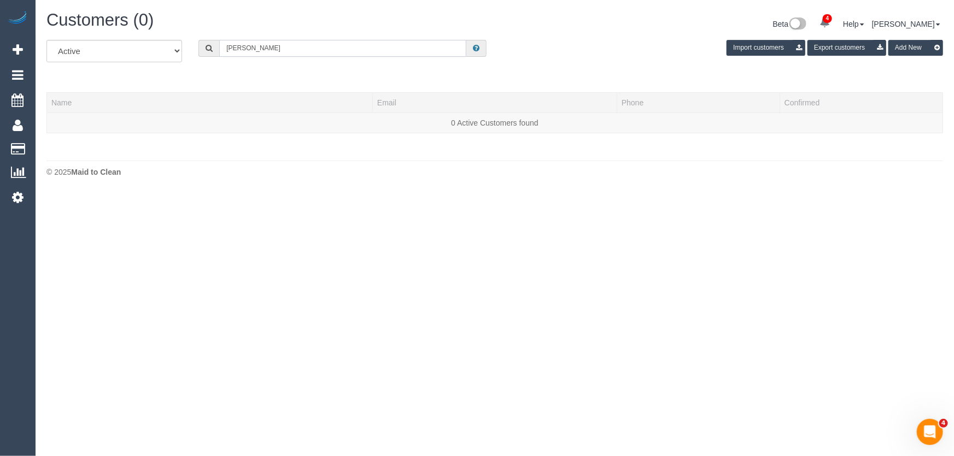
click at [279, 45] on input "jess kiew" at bounding box center [342, 48] width 247 height 17
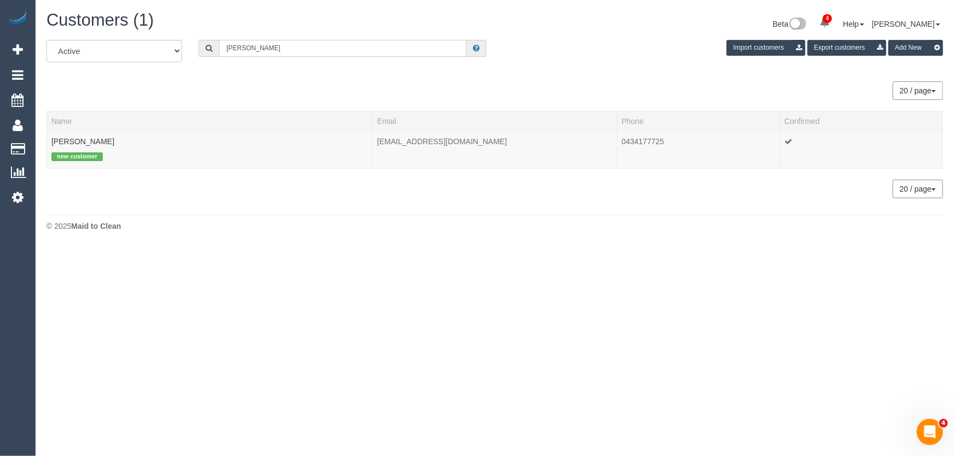
click at [277, 52] on input "jess hiew" at bounding box center [342, 48] width 247 height 17
click at [272, 42] on input "shana howell" at bounding box center [342, 48] width 247 height 17
click at [273, 43] on input "shana howell" at bounding box center [342, 48] width 247 height 17
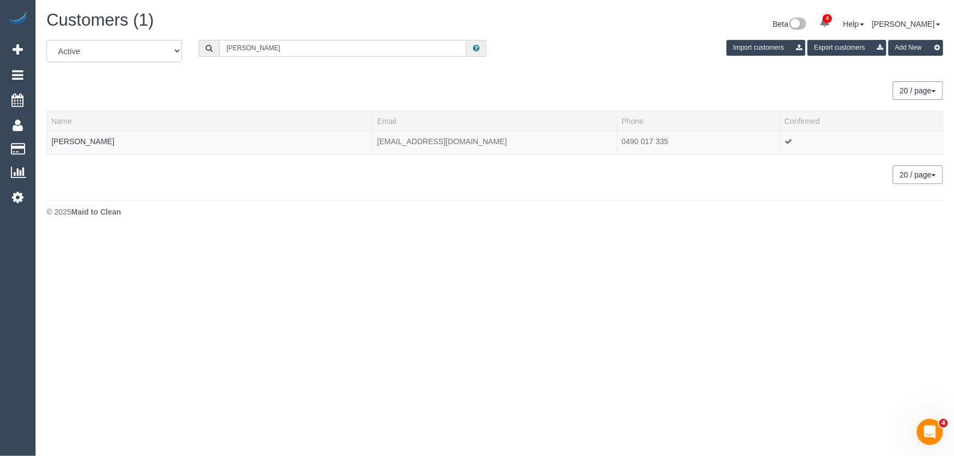
click at [273, 43] on input "shana howell" at bounding box center [342, 48] width 247 height 17
click at [293, 49] on input "elisabeth vogel" at bounding box center [342, 48] width 247 height 17
click at [285, 51] on input "sakshi tewari" at bounding box center [342, 48] width 247 height 17
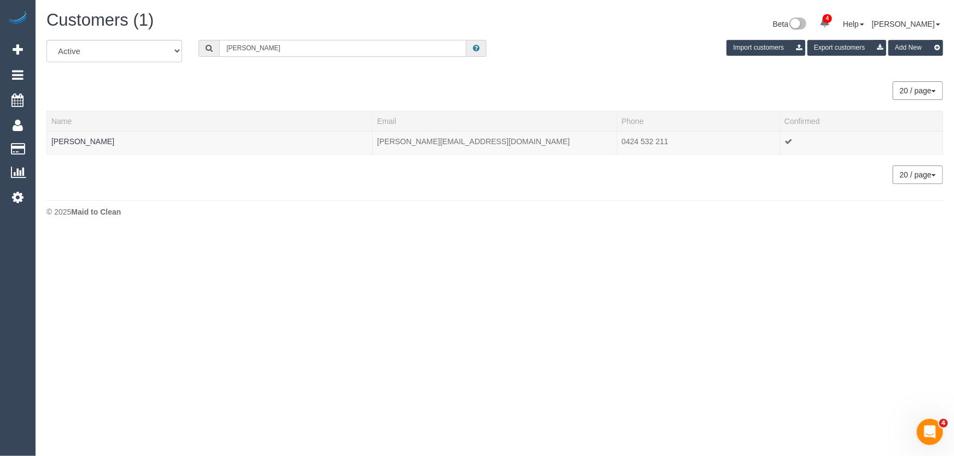
click at [285, 51] on input "sakshi tewari" at bounding box center [342, 48] width 247 height 17
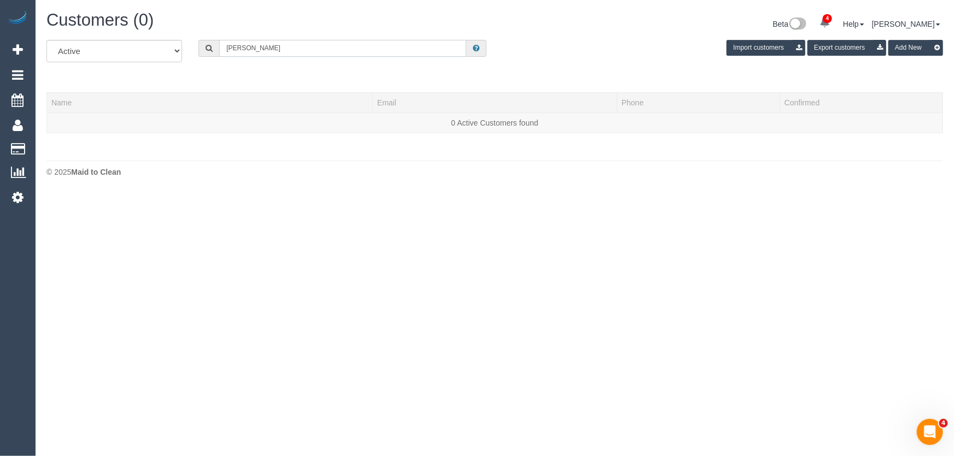
click at [255, 49] on input "melanie oçonnor" at bounding box center [342, 48] width 247 height 17
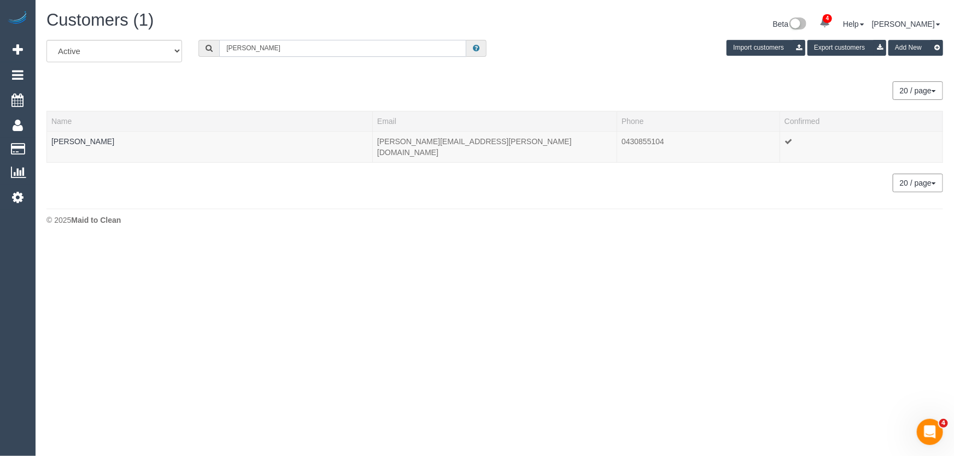
click at [283, 50] on input "melanie o'connor" at bounding box center [342, 48] width 247 height 17
click at [306, 51] on input "deanne smith" at bounding box center [342, 48] width 247 height 17
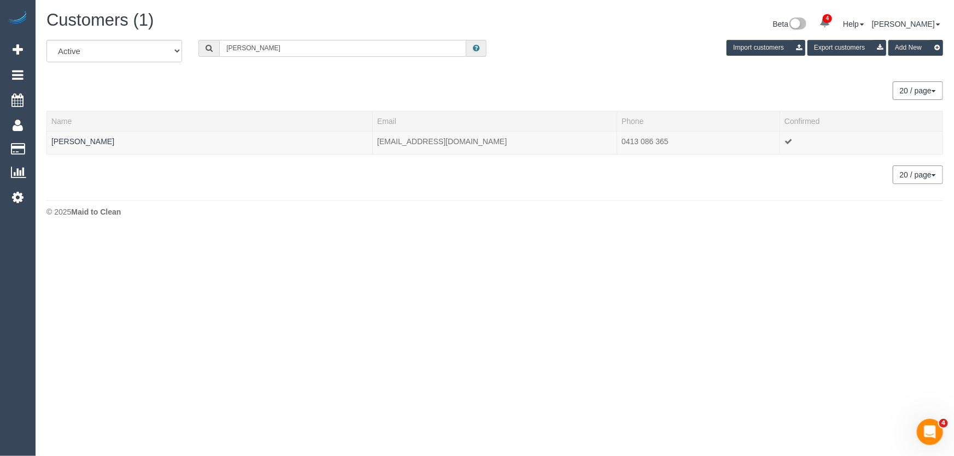
click at [306, 51] on input "deanne smith" at bounding box center [342, 48] width 247 height 17
click at [293, 49] on input "george metson" at bounding box center [342, 48] width 247 height 17
click at [270, 45] on input "kathleen shaw" at bounding box center [342, 48] width 247 height 17
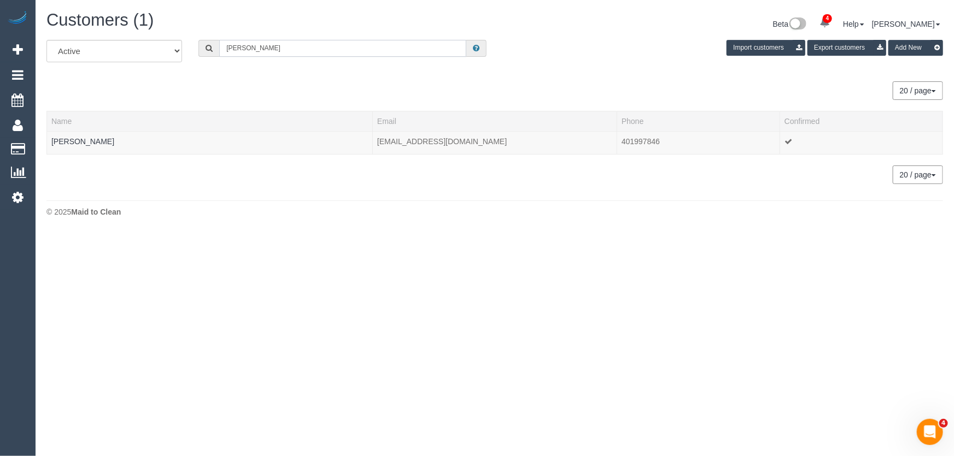
click at [270, 45] on input "kathleen shaw" at bounding box center [342, 48] width 247 height 17
click at [271, 45] on input "kathleen shaw" at bounding box center [342, 48] width 247 height 17
click at [262, 47] on input "jack bau" at bounding box center [342, 48] width 247 height 17
click at [262, 48] on input "jack bau" at bounding box center [342, 48] width 247 height 17
click at [287, 48] on input "jack baum" at bounding box center [342, 48] width 247 height 17
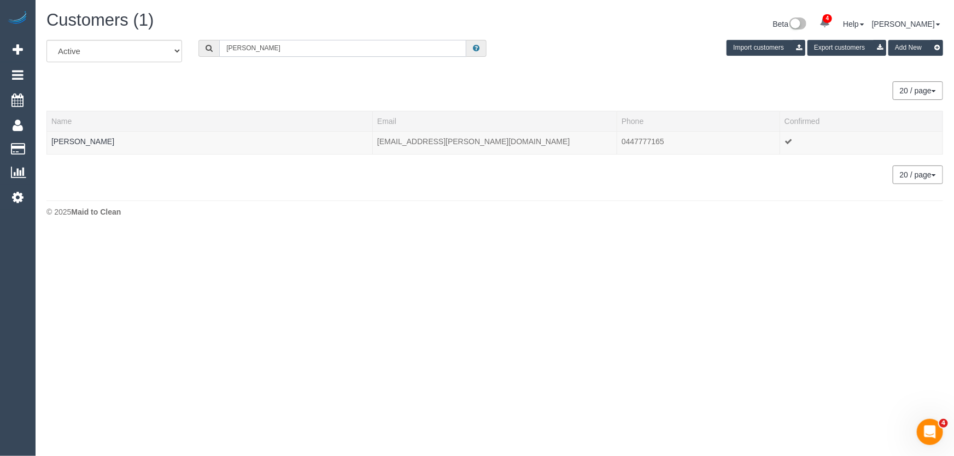
click at [287, 48] on input "jack baum" at bounding box center [342, 48] width 247 height 17
click at [288, 48] on input "jack baum" at bounding box center [342, 48] width 247 height 17
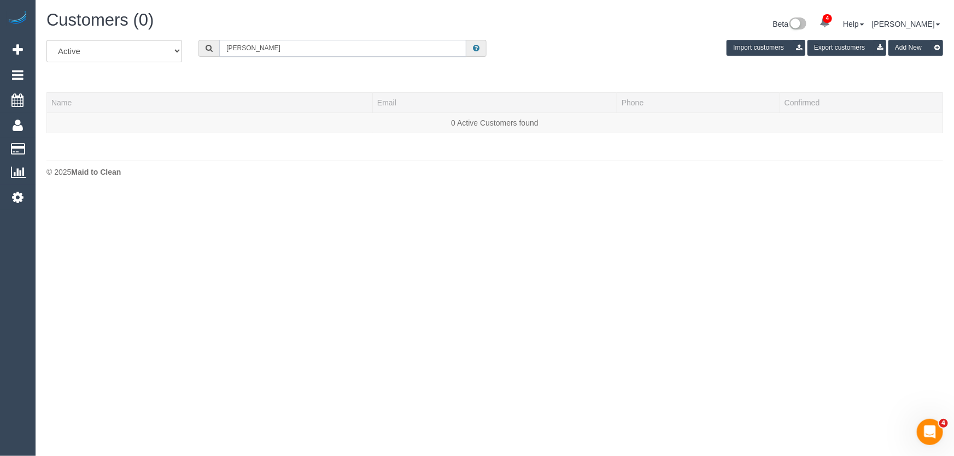
click at [249, 51] on input "lyndseay bateman" at bounding box center [342, 48] width 247 height 17
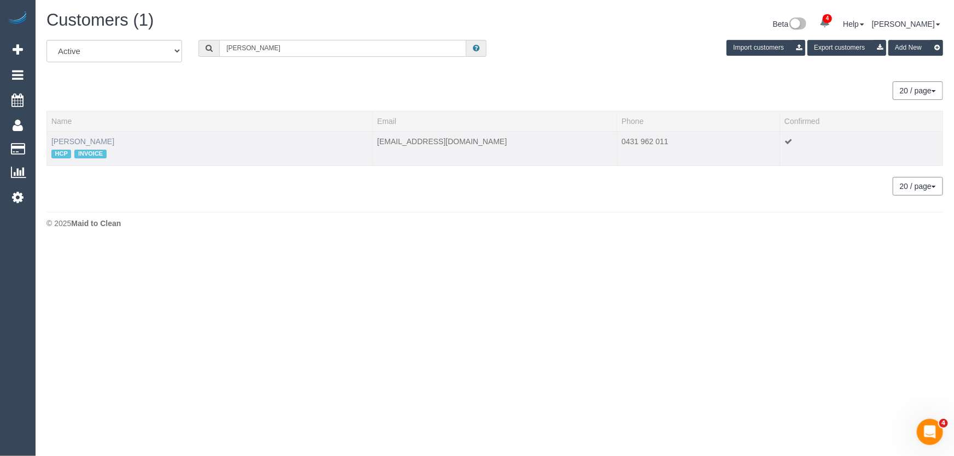
type input "lyndsey bateman"
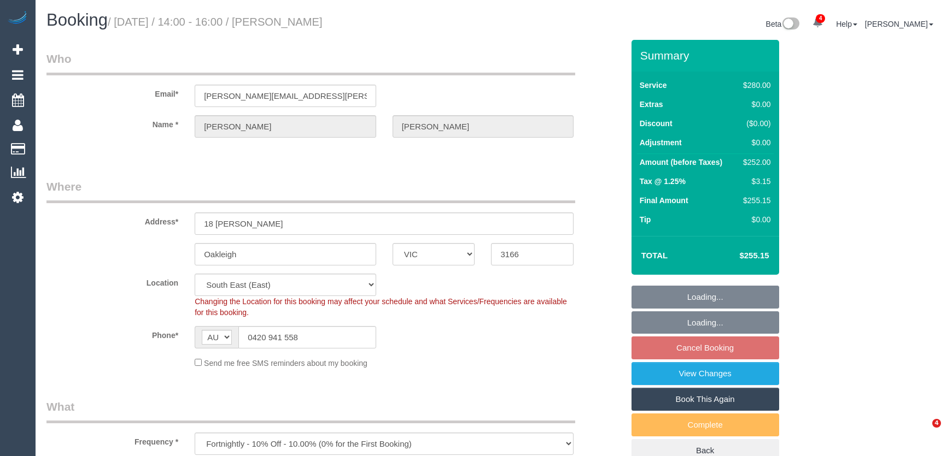
select select "VIC"
select select "2"
select select "spot5"
select select "number:27"
select select "number:14"
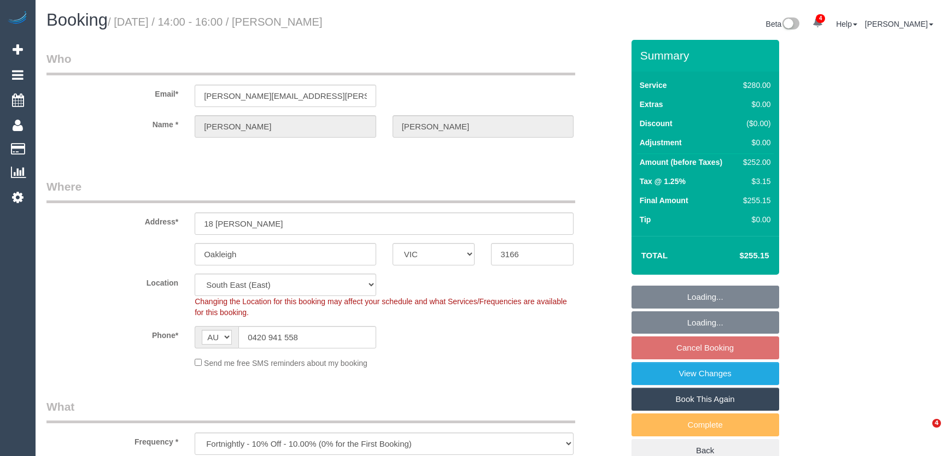
select select "number:19"
select select "number:25"
select select "number:34"
select select "number:11"
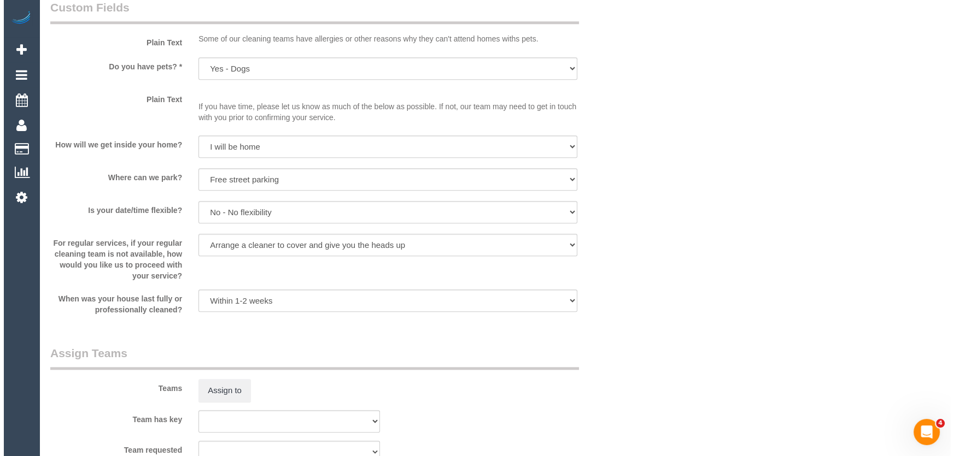
scroll to position [1391, 0]
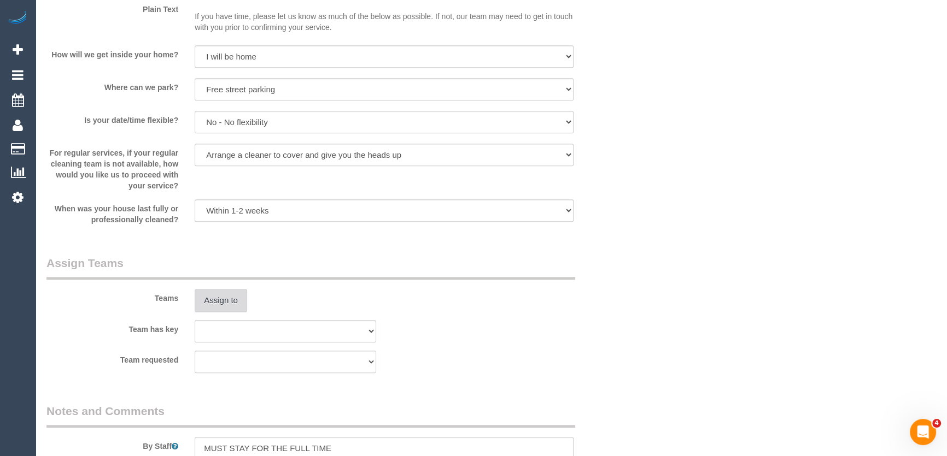
click at [216, 303] on button "Assign to" at bounding box center [221, 300] width 52 height 23
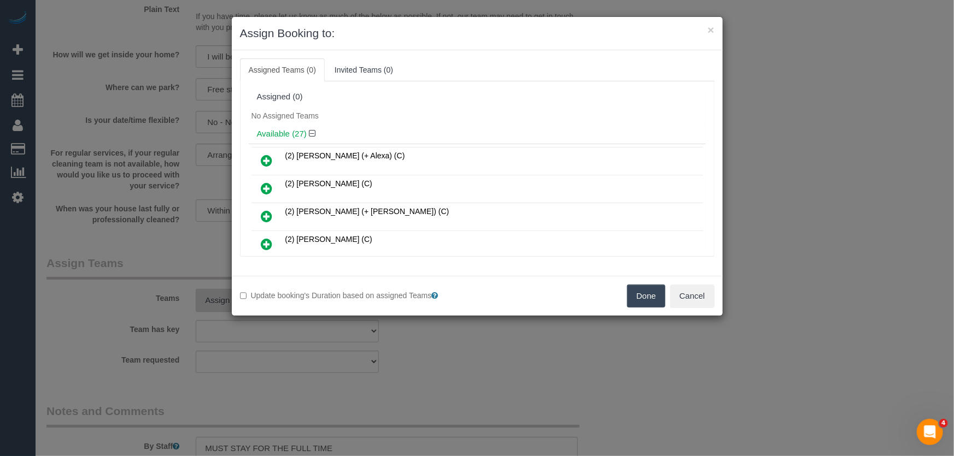
scroll to position [643, 0]
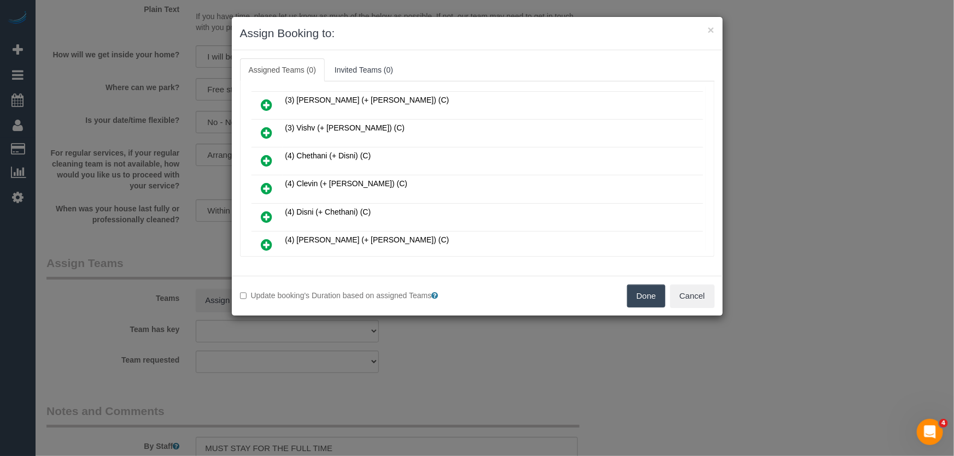
click at [265, 182] on icon at bounding box center [266, 188] width 11 height 13
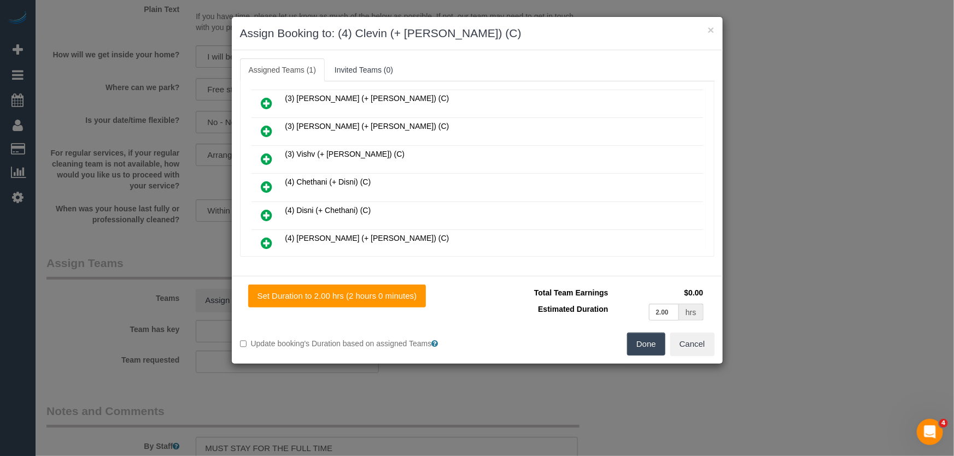
scroll to position [668, 0]
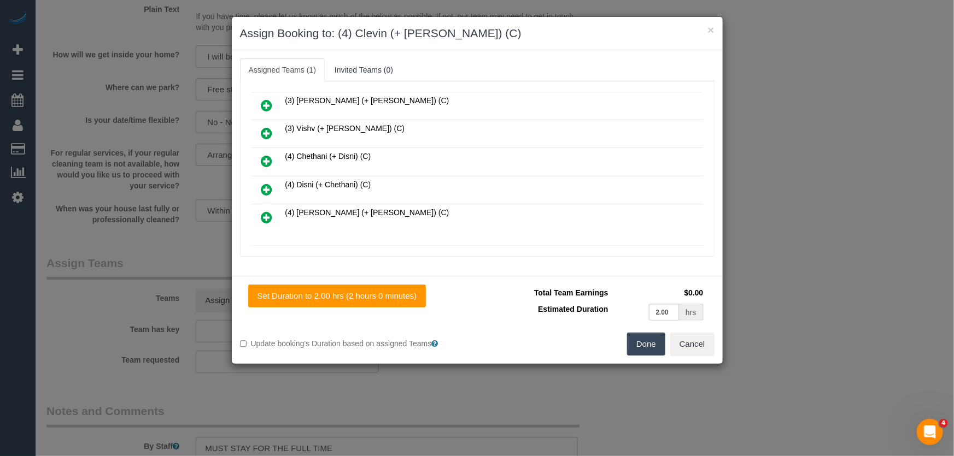
click at [271, 211] on icon at bounding box center [266, 217] width 11 height 13
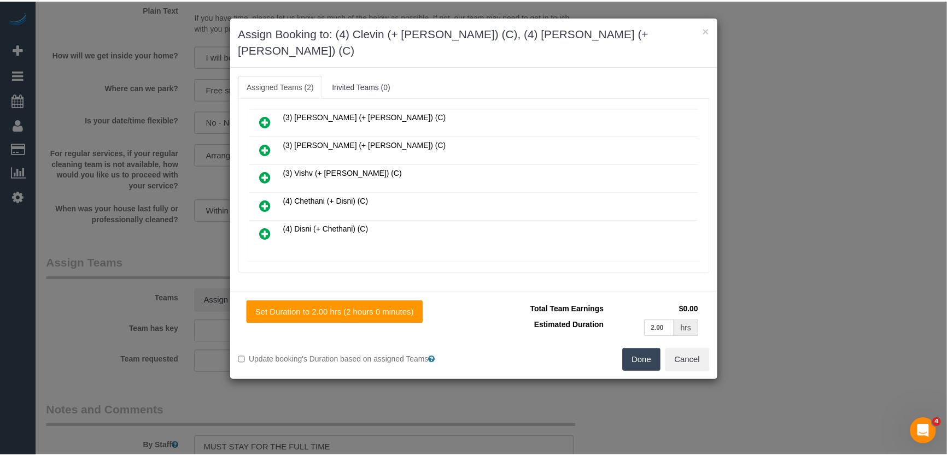
scroll to position [696, 0]
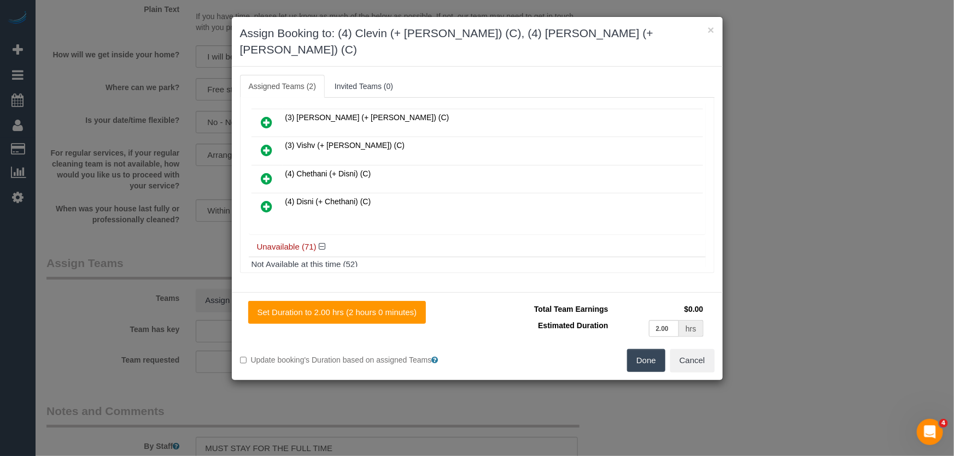
click at [647, 350] on button "Done" at bounding box center [646, 360] width 38 height 23
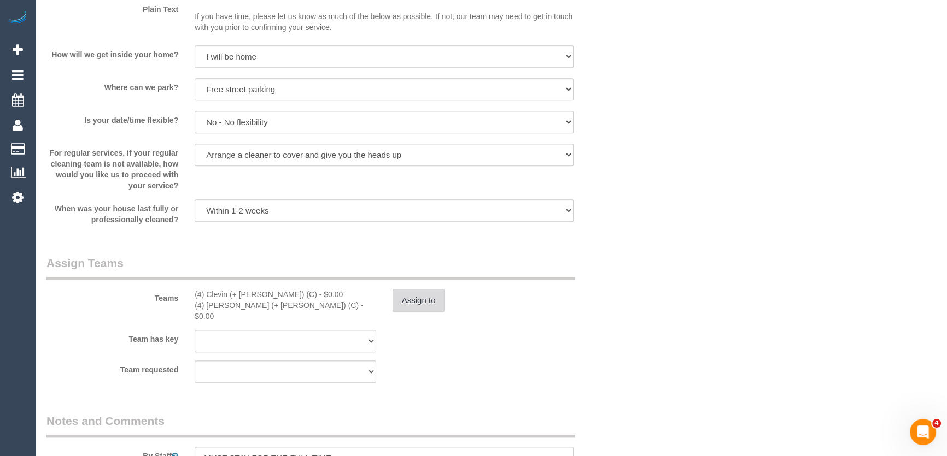
click at [419, 301] on button "Assign to" at bounding box center [418, 300] width 52 height 23
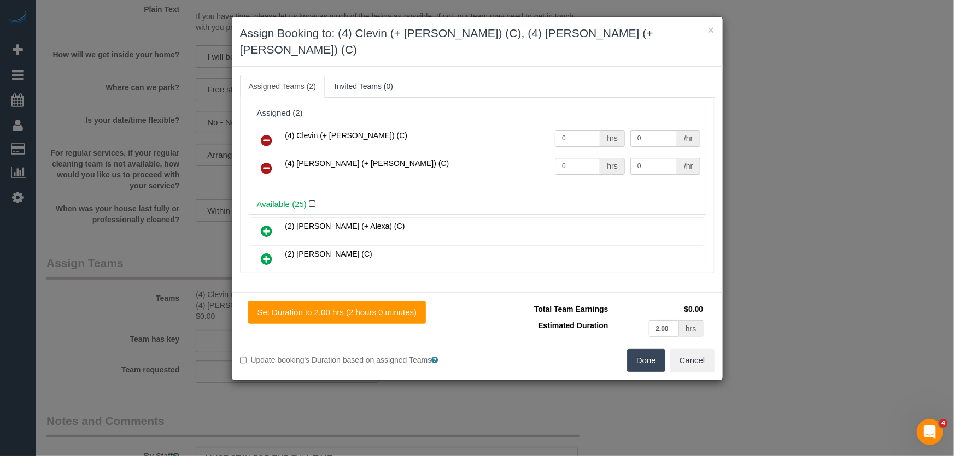
click at [562, 130] on input "0" at bounding box center [577, 138] width 45 height 17
type input "2"
type input "35"
click at [563, 158] on input "0" at bounding box center [577, 166] width 45 height 17
type input "2"
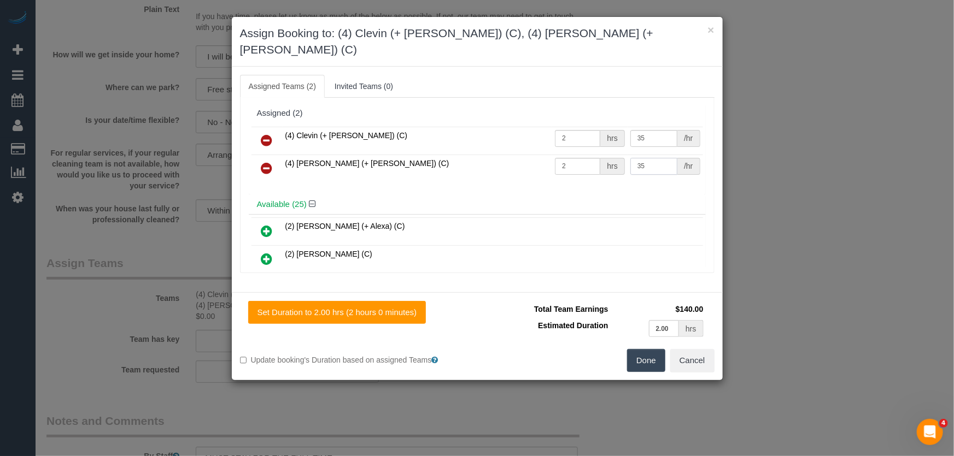
type input "35"
click at [649, 349] on button "Done" at bounding box center [646, 360] width 38 height 23
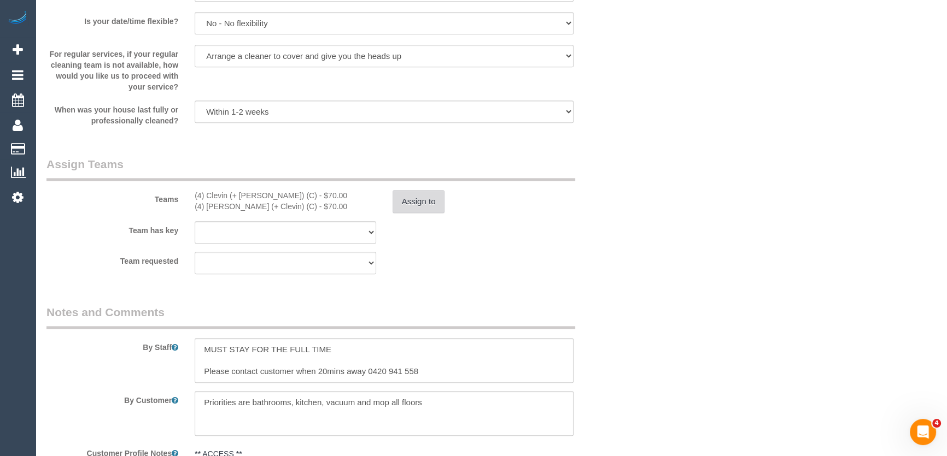
scroll to position [1490, 0]
click at [202, 341] on textarea at bounding box center [384, 360] width 379 height 45
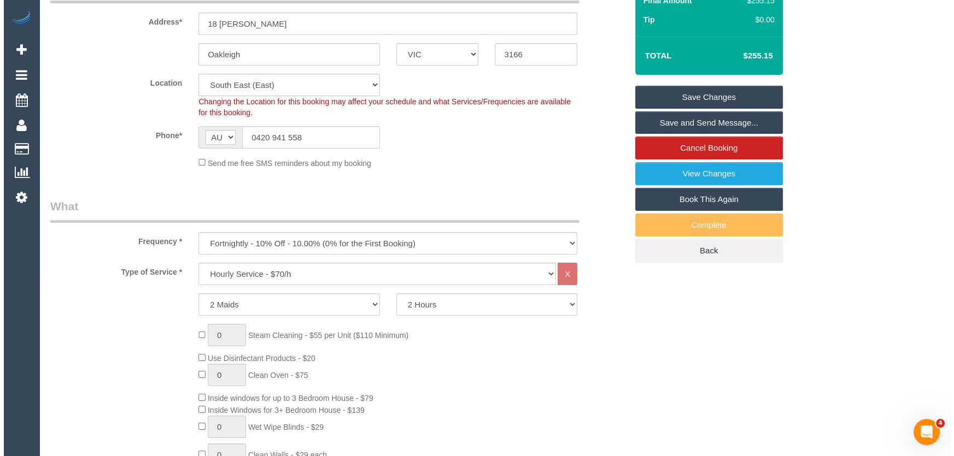
scroll to position [0, 0]
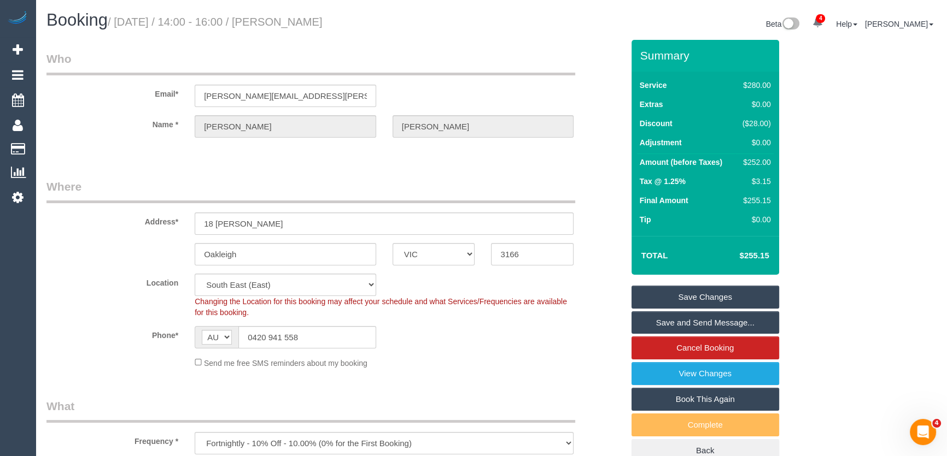
type textarea "*cover* MUST STAY FOR THE FULL TIME Please contact customer when 20mins away 04…"
click at [322, 20] on small "/ [DATE] / 14:00 - 16:00 / [PERSON_NAME]" at bounding box center [215, 22] width 215 height 12
copy small "Jonathan Byrnes"
click at [672, 319] on link "Save and Send Message..." at bounding box center [705, 323] width 148 height 23
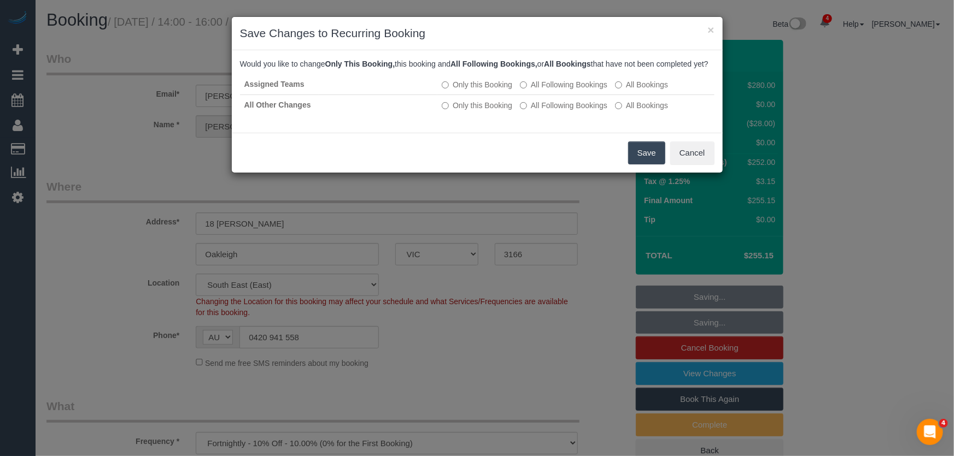
drag, startPoint x: 645, startPoint y: 167, endPoint x: 642, endPoint y: 172, distance: 6.4
click at [645, 164] on button "Save" at bounding box center [646, 153] width 37 height 23
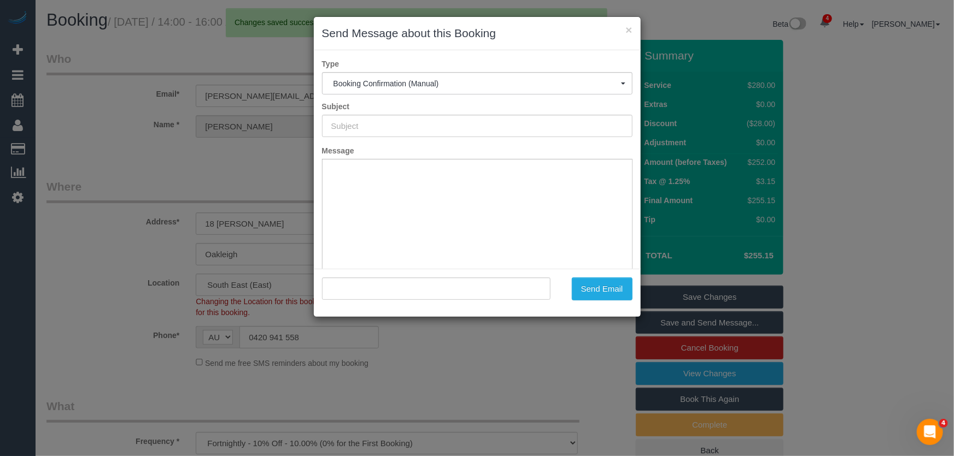
type input "Booking Confirmed"
type input ""Jonathan Byrnes" <byrnes.jonathan@icloud.com>"
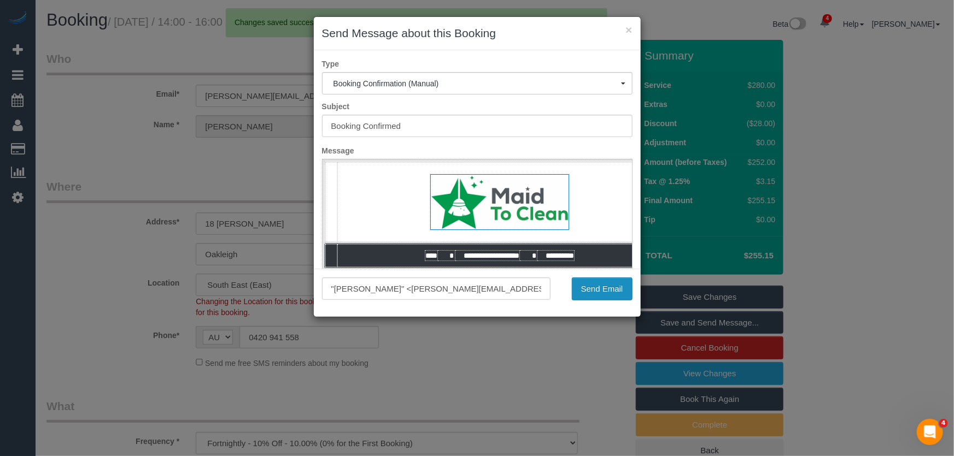
click at [589, 291] on button "Send Email" at bounding box center [602, 289] width 61 height 23
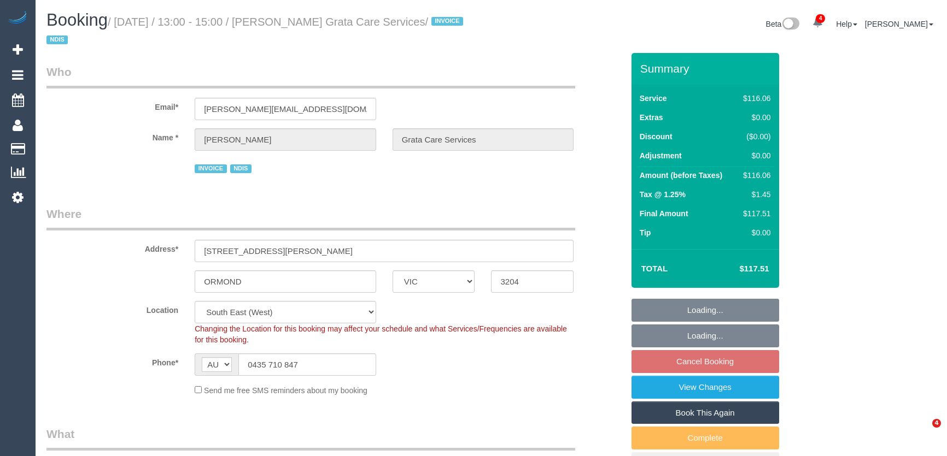
select select "VIC"
select select "number:28"
select select "number:14"
select select "number:19"
select select "number:25"
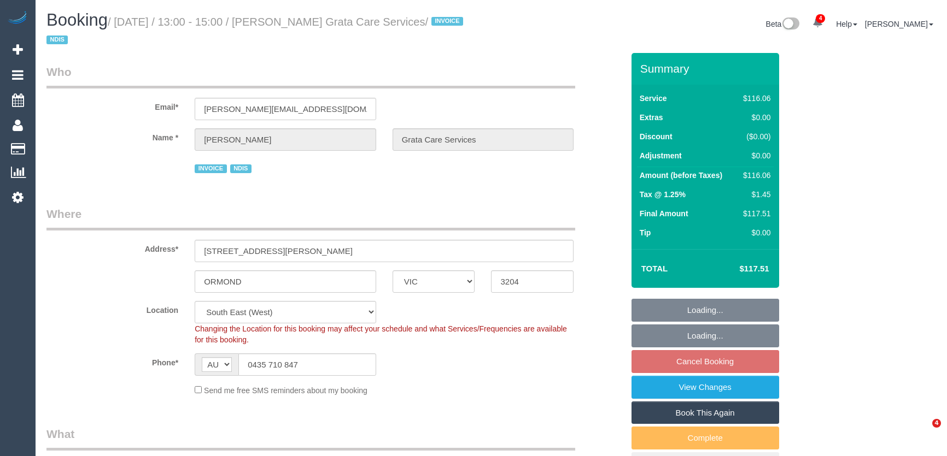
select select "number:35"
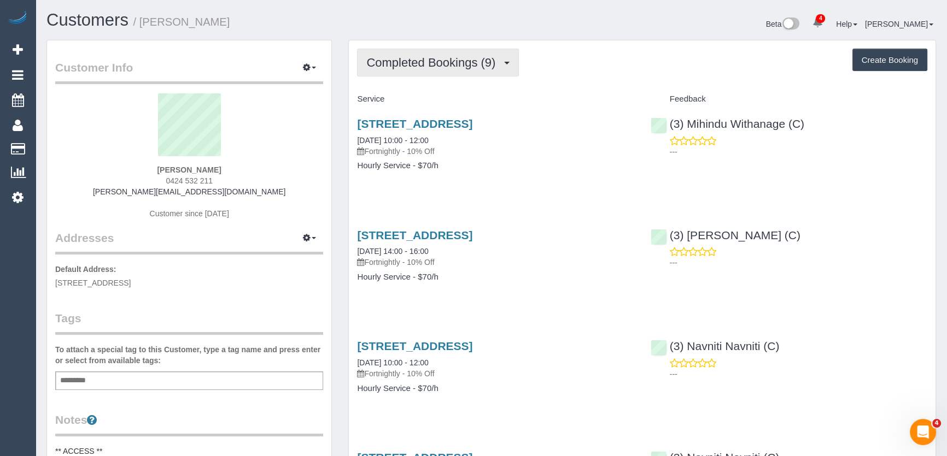
click at [499, 64] on span "Completed Bookings (9)" at bounding box center [433, 63] width 134 height 14
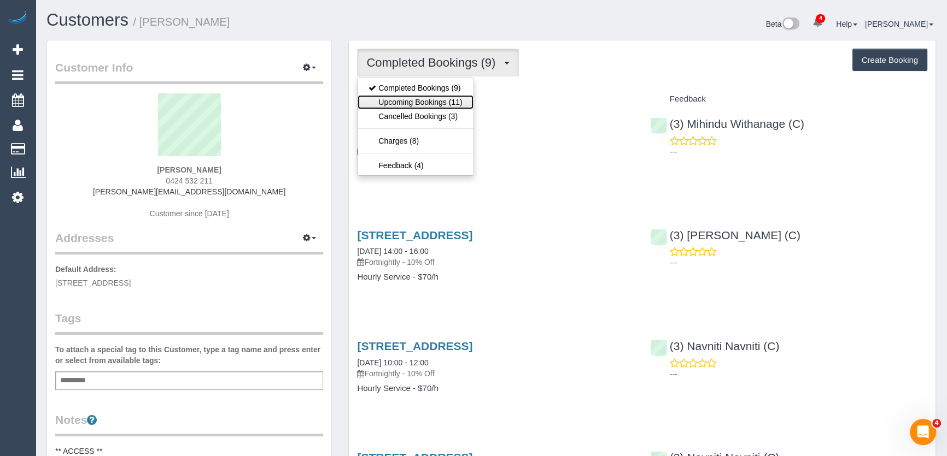
click at [459, 98] on link "Upcoming Bookings (11)" at bounding box center [414, 102] width 115 height 14
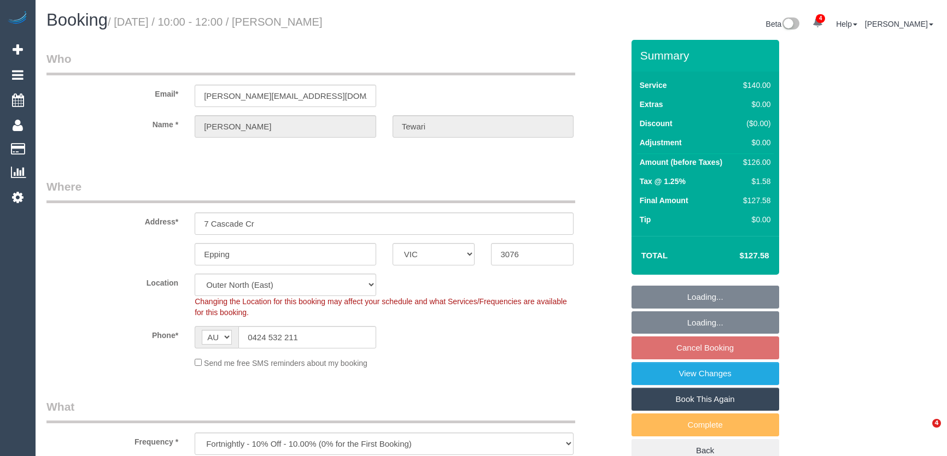
select select "VIC"
select select "number:27"
select select "number:14"
select select "number:19"
select select "number:24"
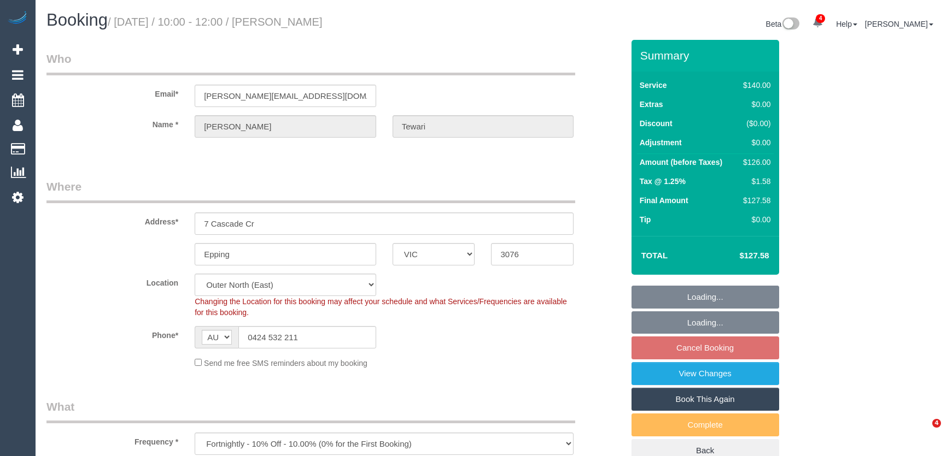
select select "number:35"
select select "number:11"
select select "object:722"
select select "spot3"
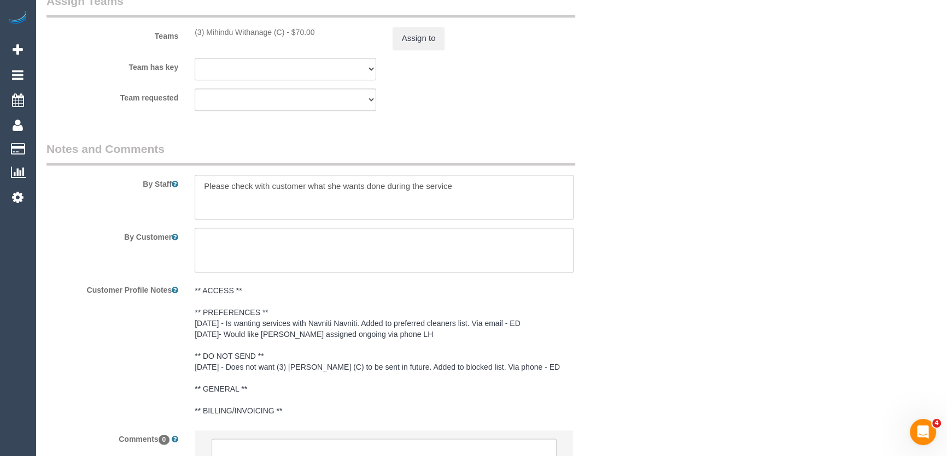
scroll to position [1589, 0]
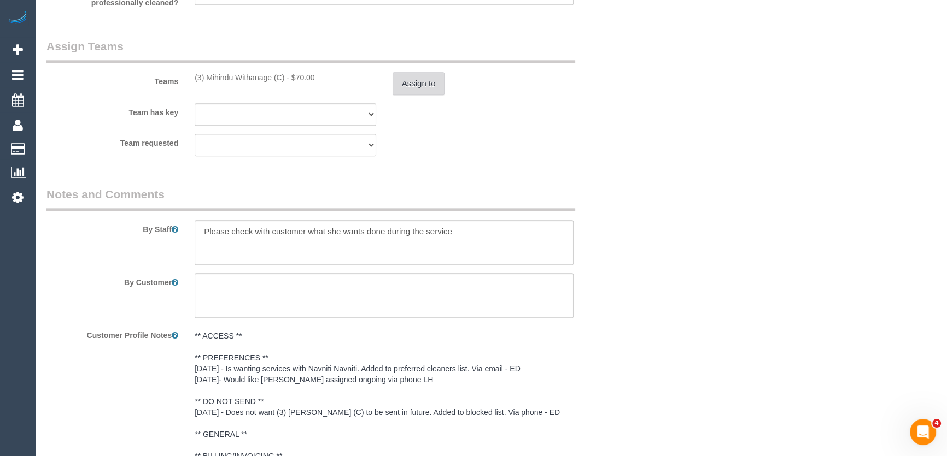
click at [413, 87] on button "Assign to" at bounding box center [418, 83] width 52 height 23
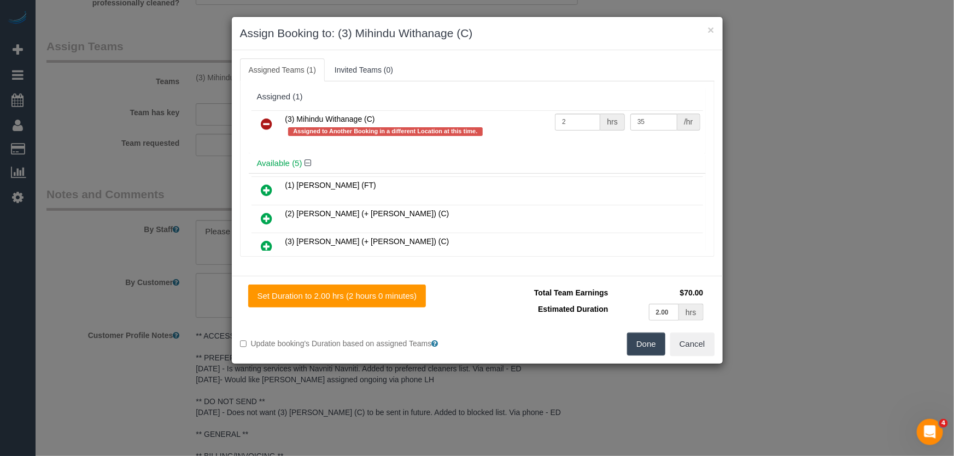
click at [266, 125] on icon at bounding box center [266, 123] width 11 height 13
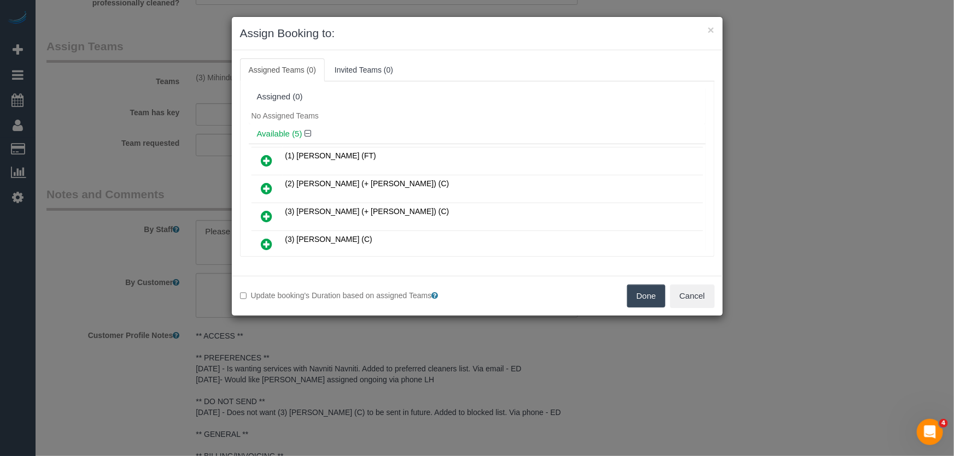
click at [645, 299] on button "Done" at bounding box center [646, 296] width 38 height 23
click at [645, 299] on div "Done Cancel" at bounding box center [599, 296] width 245 height 23
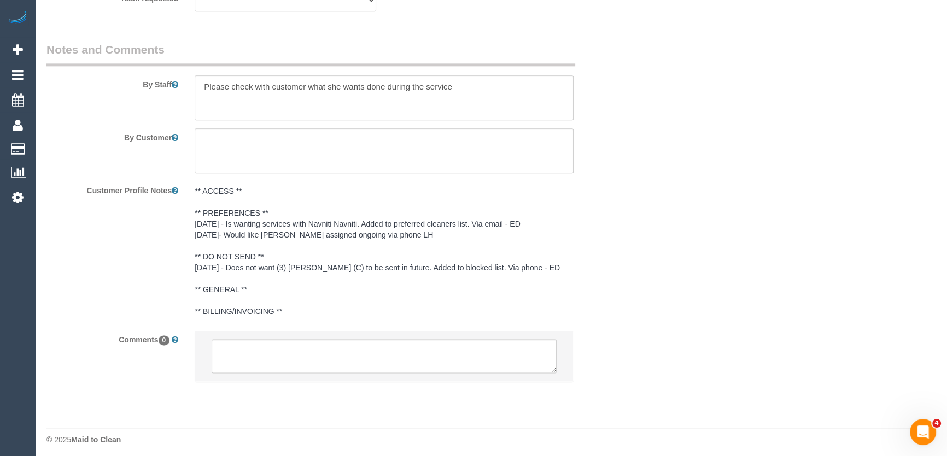
scroll to position [1738, 0]
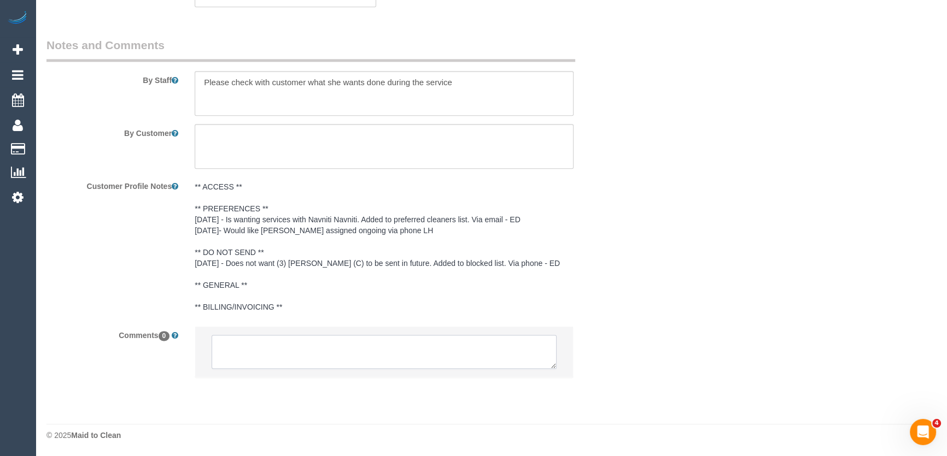
click at [373, 355] on textarea at bounding box center [383, 352] width 345 height 34
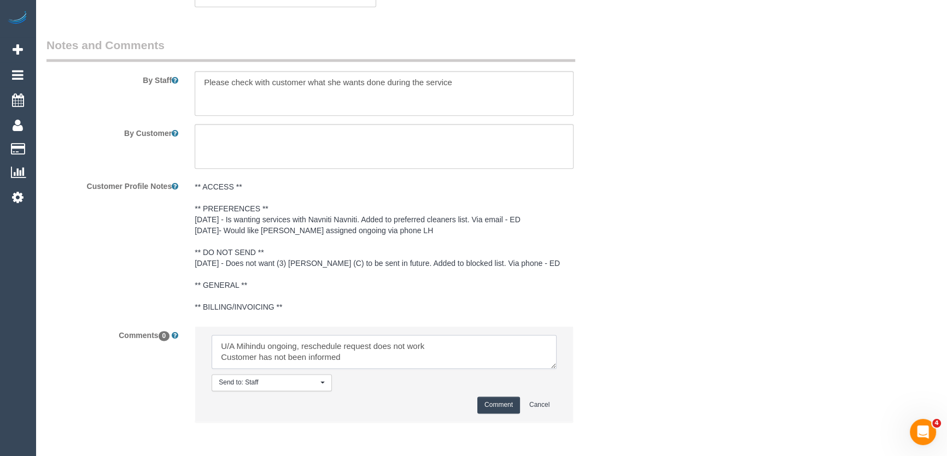
type textarea "U/A Mihindu ongoing, reschedule request does not work Customer has not been inf…"
click at [481, 401] on button "Comment" at bounding box center [498, 405] width 43 height 17
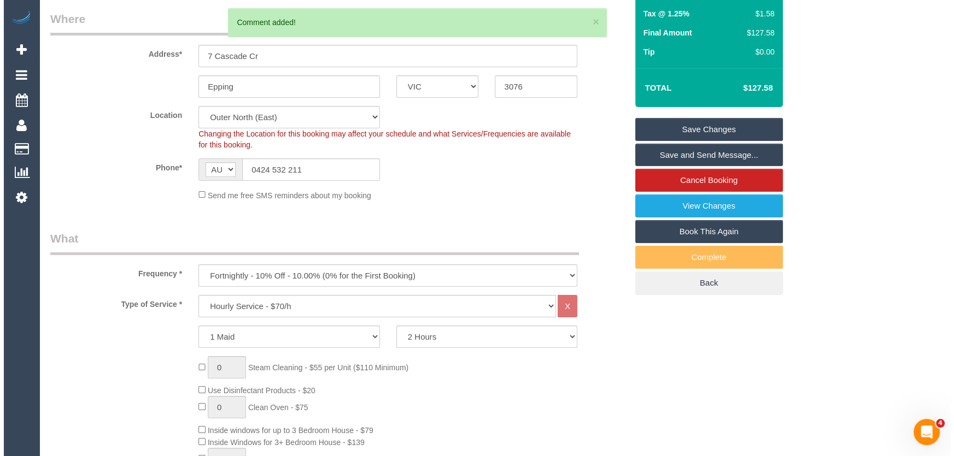
scroll to position [0, 0]
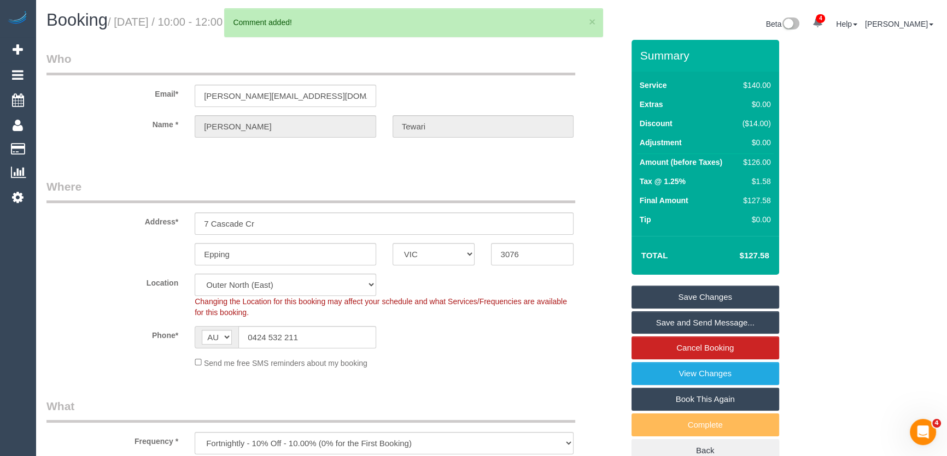
click at [700, 297] on link "Save Changes" at bounding box center [705, 297] width 148 height 23
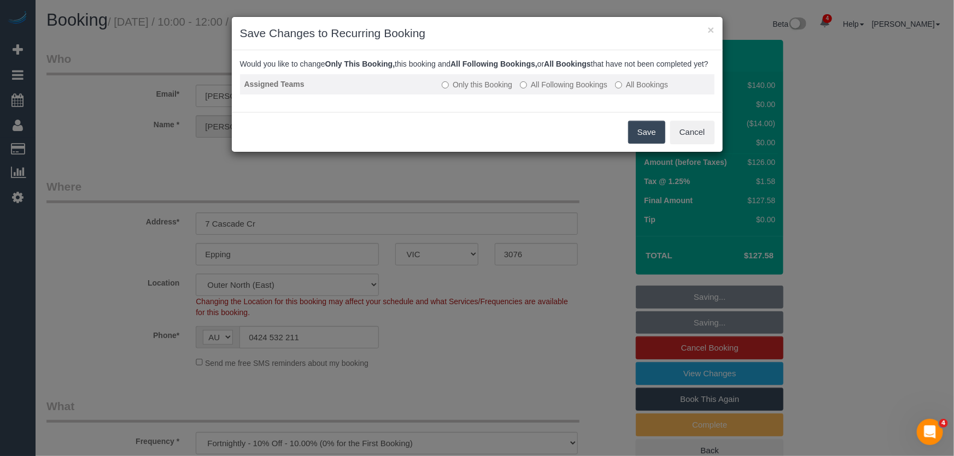
click at [559, 90] on label "All Following Bookings" at bounding box center [563, 84] width 87 height 11
click at [636, 138] on button "Save" at bounding box center [646, 132] width 37 height 23
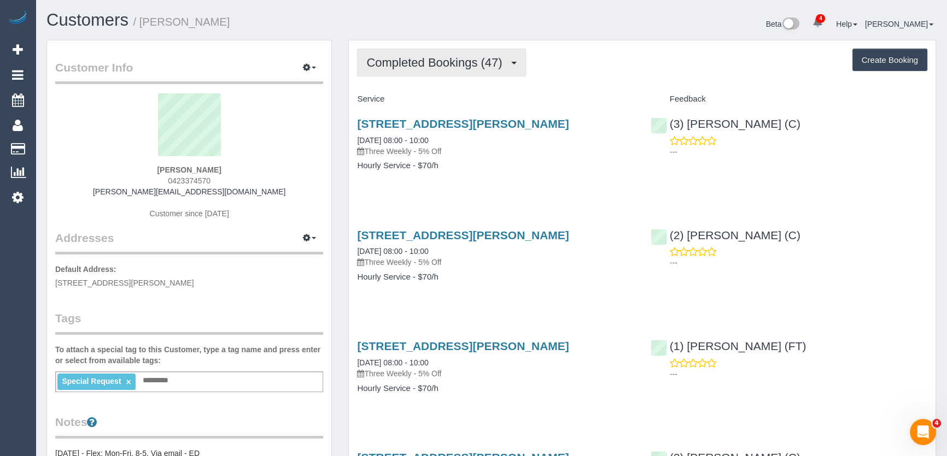
click at [456, 58] on span "Completed Bookings (47)" at bounding box center [436, 63] width 141 height 14
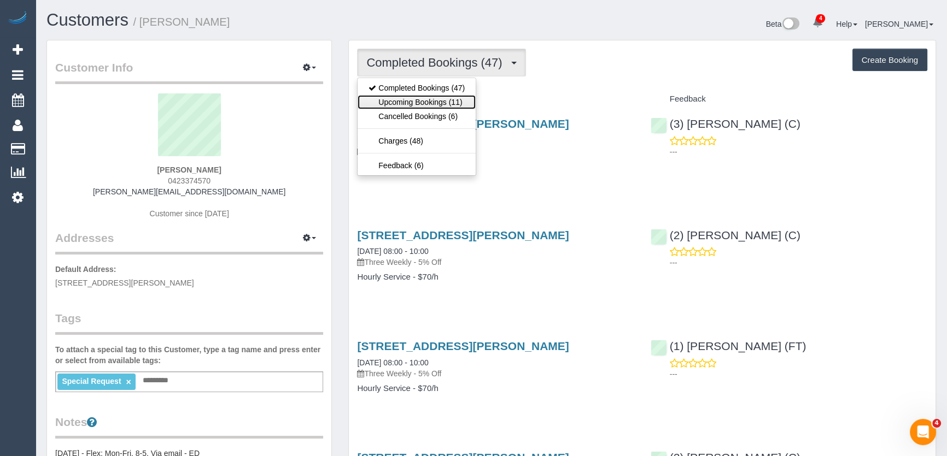
click at [448, 100] on link "Upcoming Bookings (11)" at bounding box center [416, 102] width 118 height 14
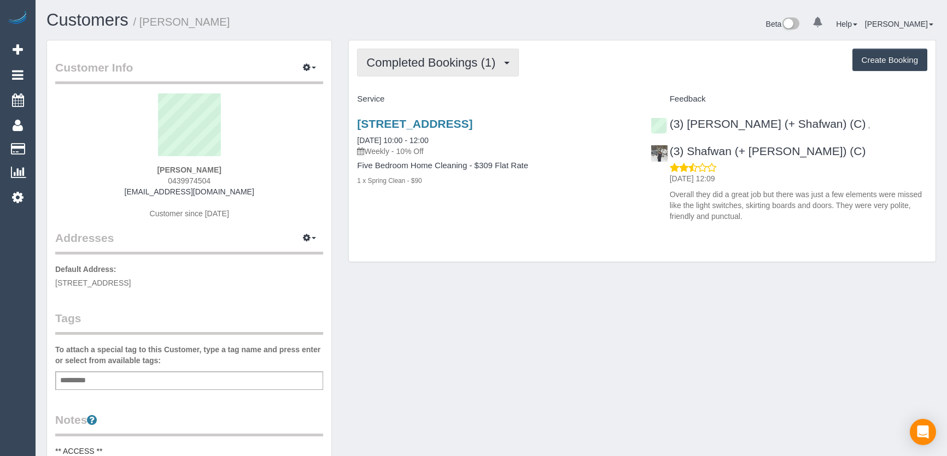
click at [454, 61] on span "Completed Bookings (1)" at bounding box center [433, 63] width 134 height 14
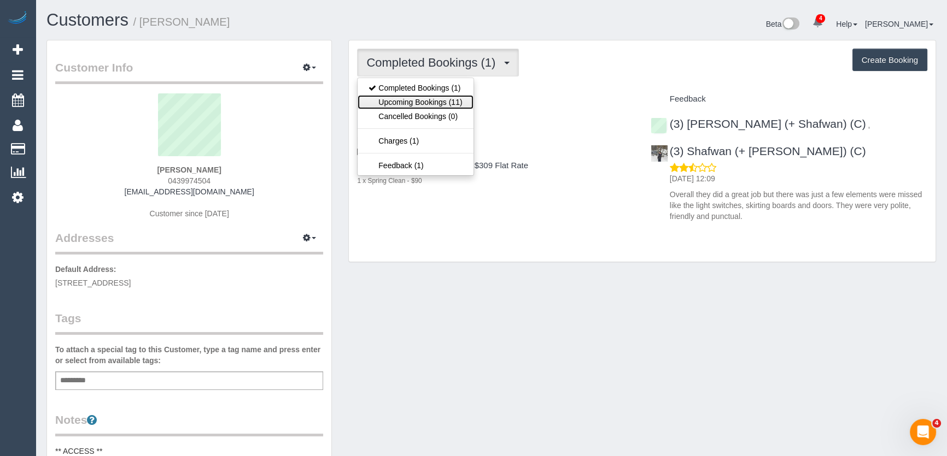
click at [446, 98] on link "Upcoming Bookings (11)" at bounding box center [414, 102] width 115 height 14
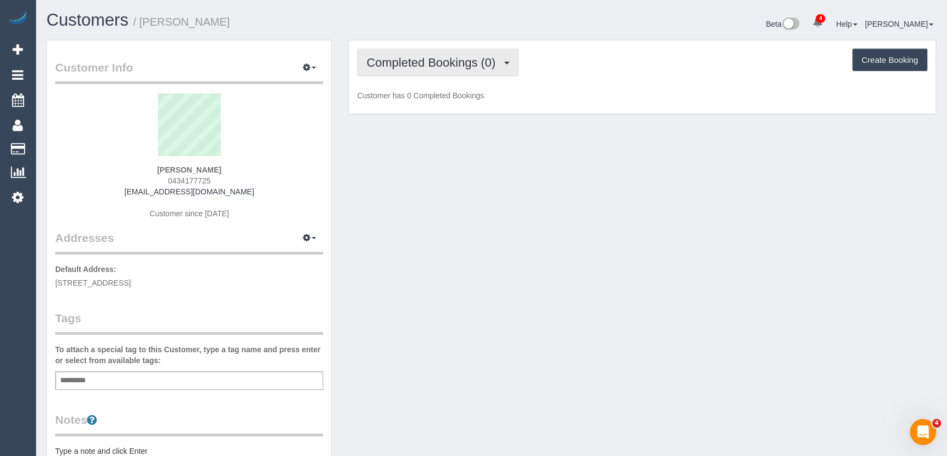
click at [432, 66] on span "Completed Bookings (0)" at bounding box center [433, 63] width 134 height 14
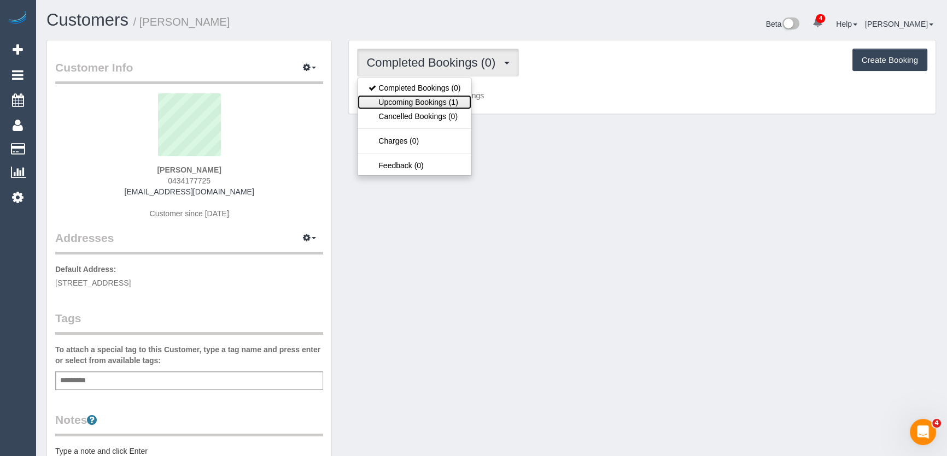
click at [440, 101] on link "Upcoming Bookings (1)" at bounding box center [414, 102] width 114 height 14
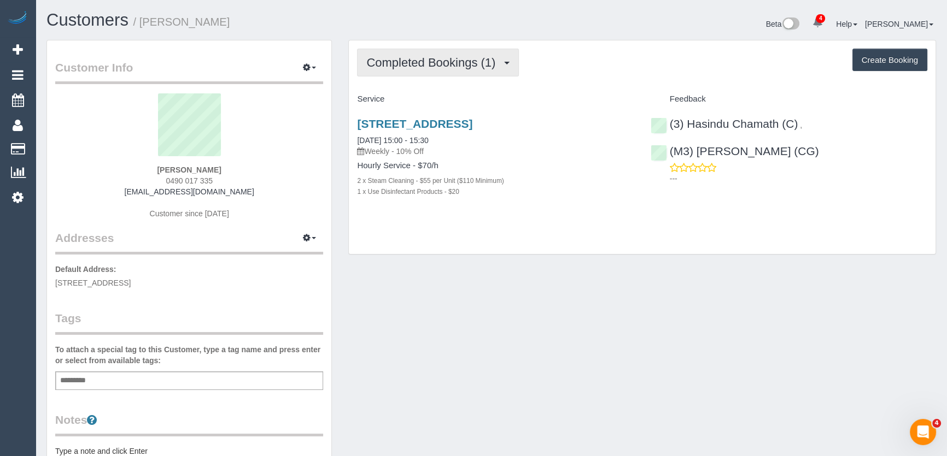
click at [468, 66] on span "Completed Bookings (1)" at bounding box center [433, 63] width 134 height 14
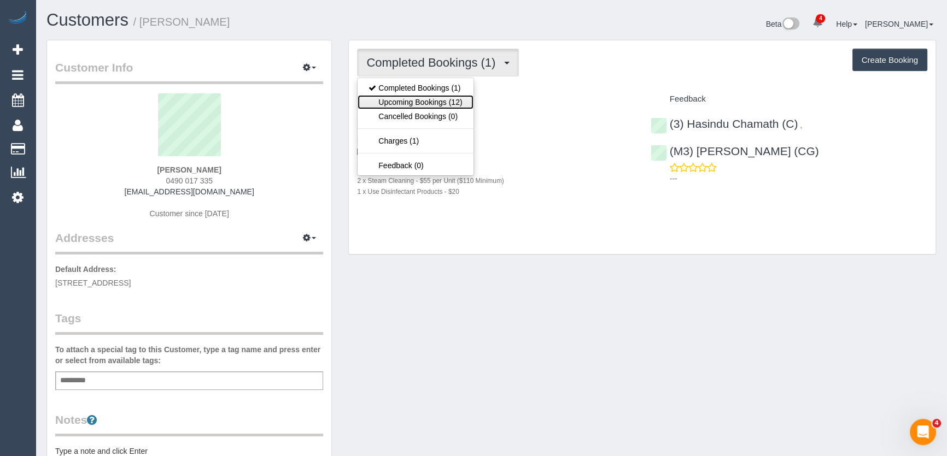
click at [454, 101] on link "Upcoming Bookings (12)" at bounding box center [414, 102] width 115 height 14
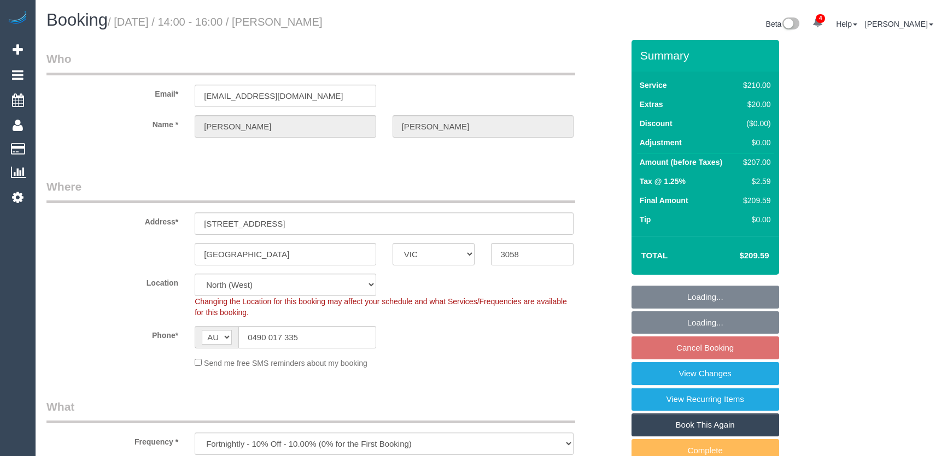
select select "VIC"
select select "180"
select select "spot5"
select select "number:29"
select select "number:14"
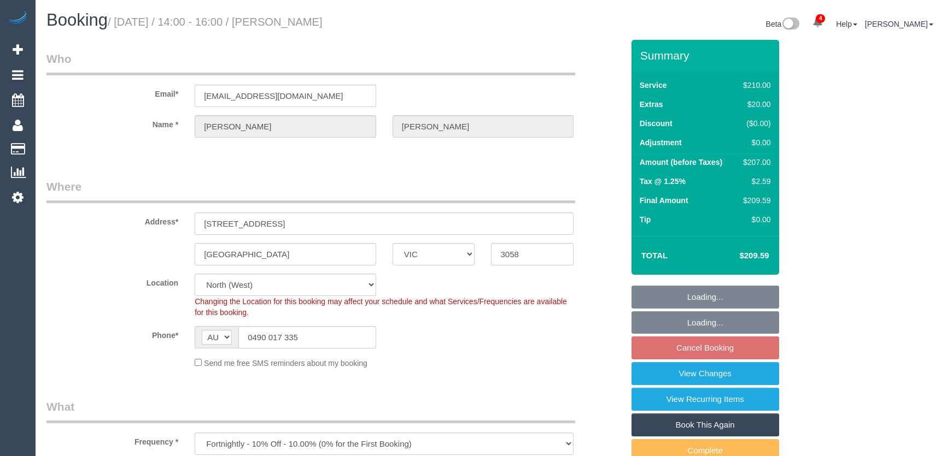
select select "number:21"
select select "number:25"
select select "number:34"
select select "number:26"
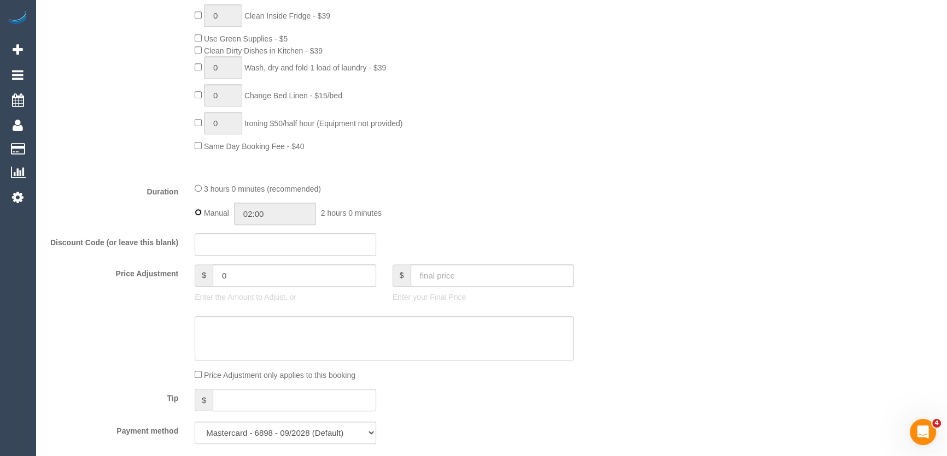
type input "03:00"
select select "spot26"
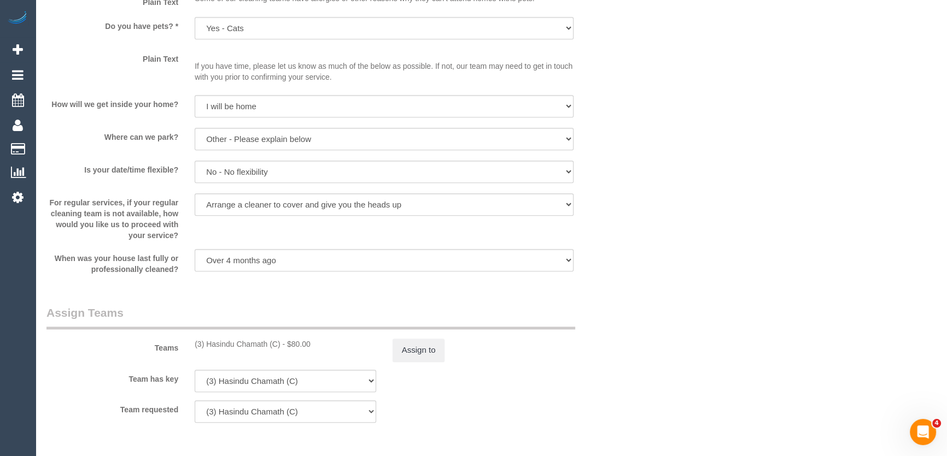
scroll to position [1490, 0]
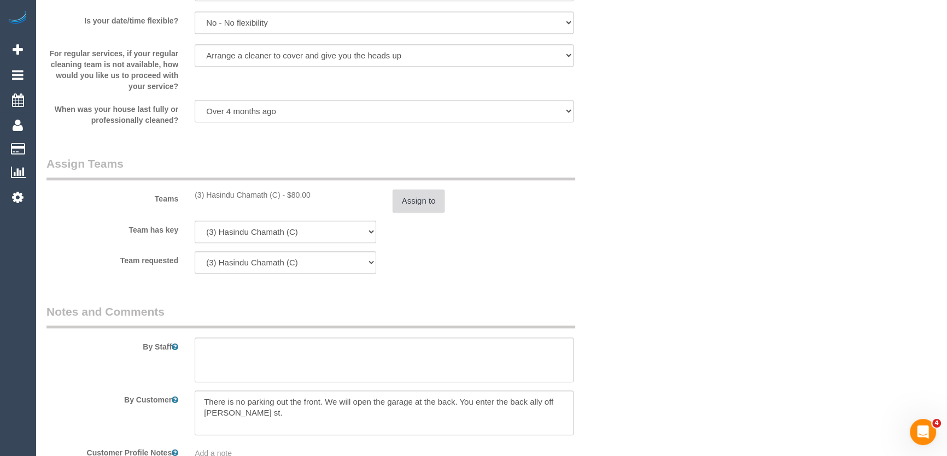
click at [433, 197] on button "Assign to" at bounding box center [418, 201] width 52 height 23
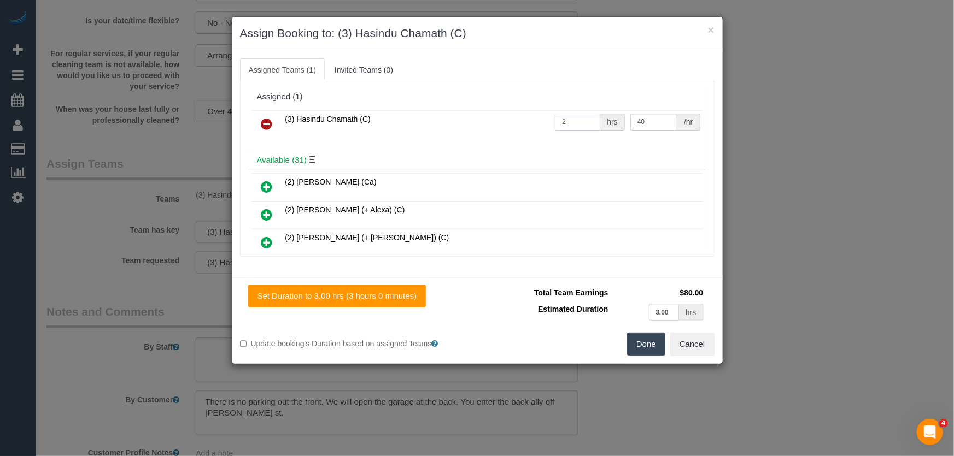
click at [571, 115] on input "2" at bounding box center [577, 122] width 45 height 17
type input "3"
click at [641, 124] on input "40" at bounding box center [653, 122] width 47 height 17
type input "38.35"
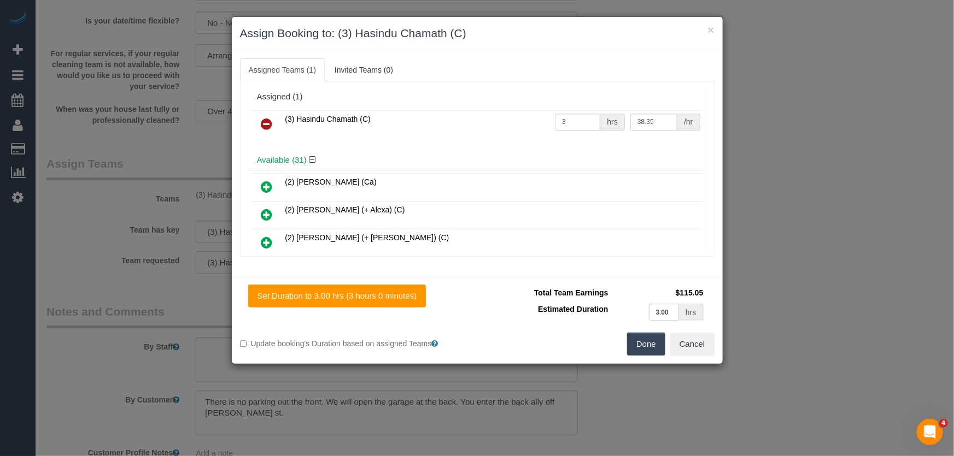
click at [645, 350] on button "Done" at bounding box center [646, 344] width 38 height 23
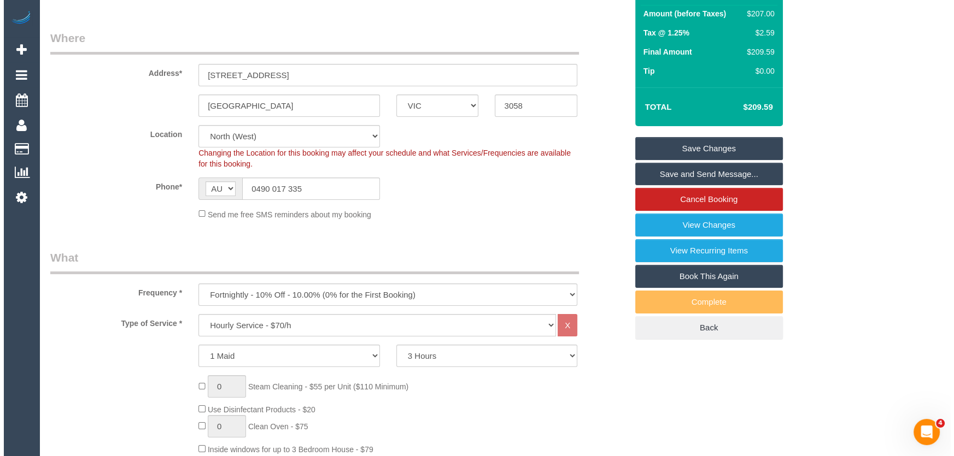
scroll to position [0, 0]
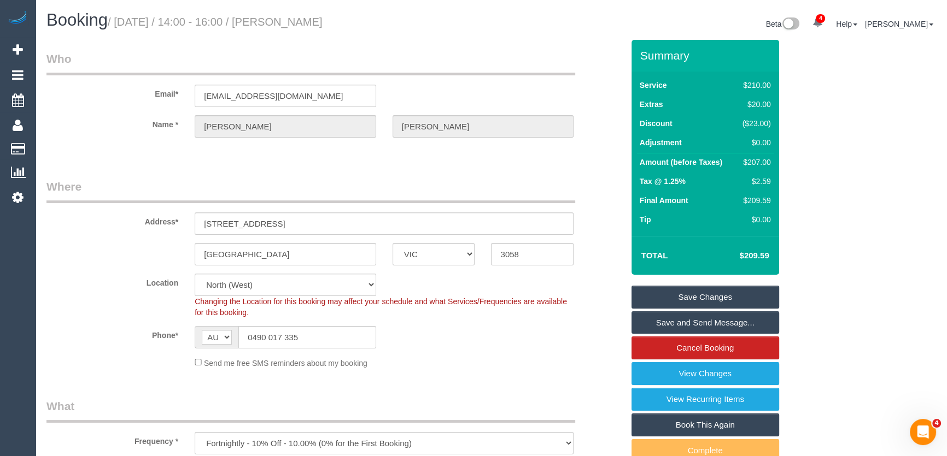
click at [651, 322] on link "Save and Send Message..." at bounding box center [705, 323] width 148 height 23
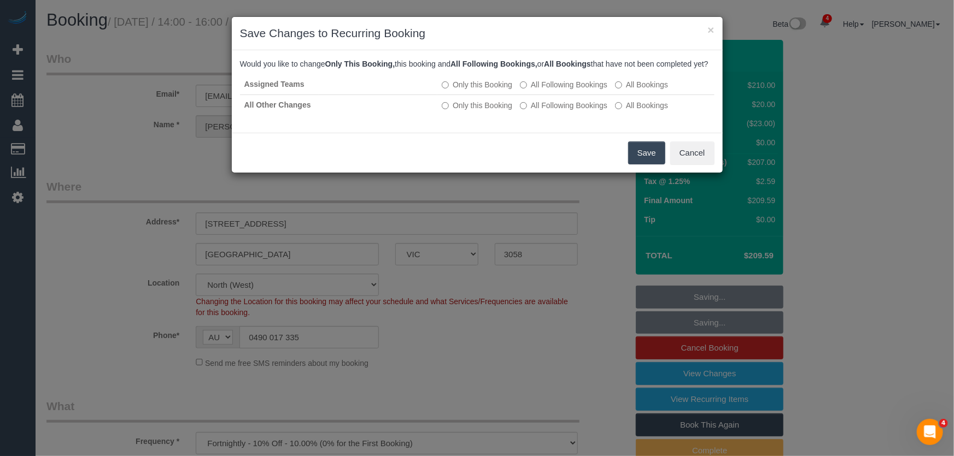
click at [649, 162] on button "Save" at bounding box center [646, 153] width 37 height 23
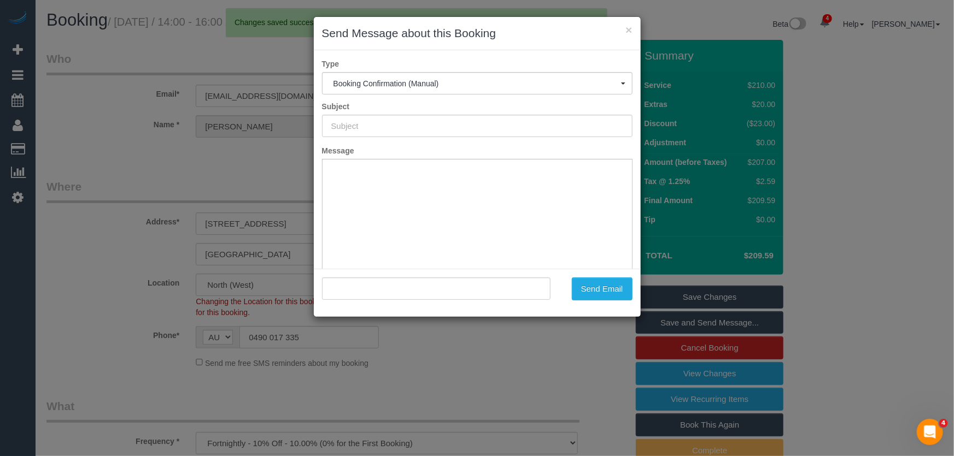
type input "Booking Confirmed"
type input ""Shana Howell" <shanafhowell@gmail.com>"
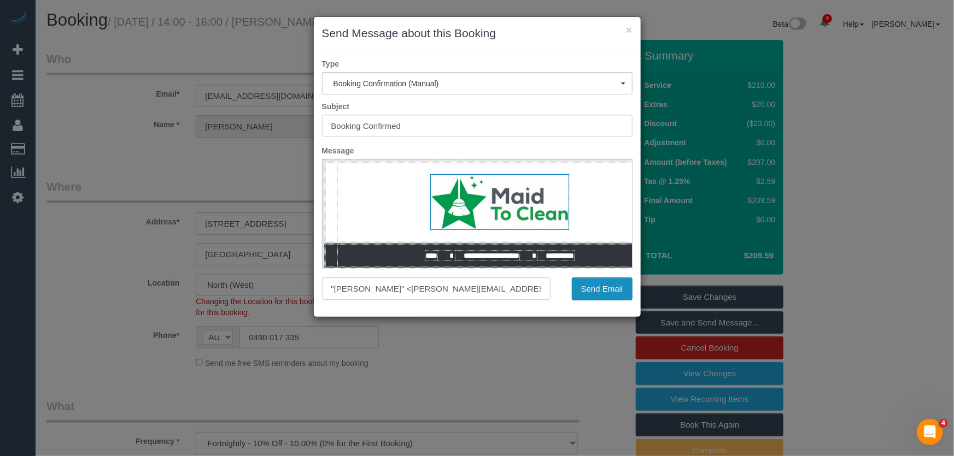
drag, startPoint x: 593, startPoint y: 293, endPoint x: 574, endPoint y: 302, distance: 20.3
click at [593, 293] on button "Send Email" at bounding box center [602, 289] width 61 height 23
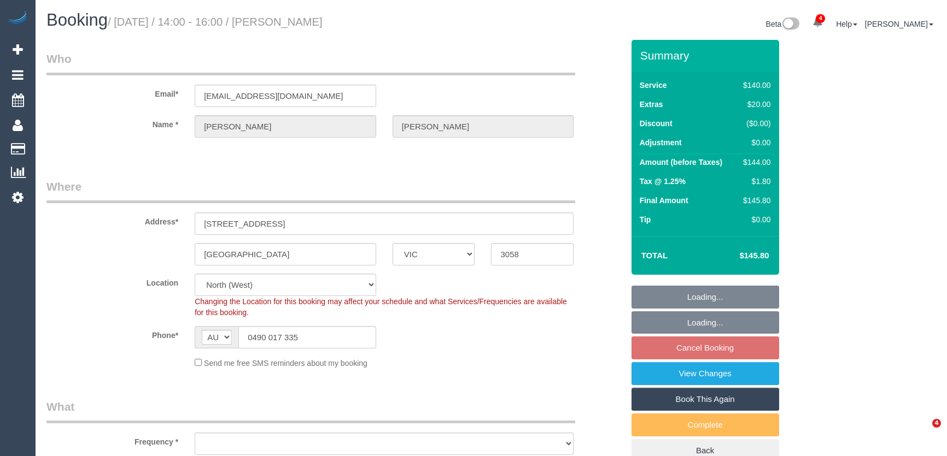
select select "VIC"
select select "number:29"
select select "number:14"
select select "number:21"
select select "number:25"
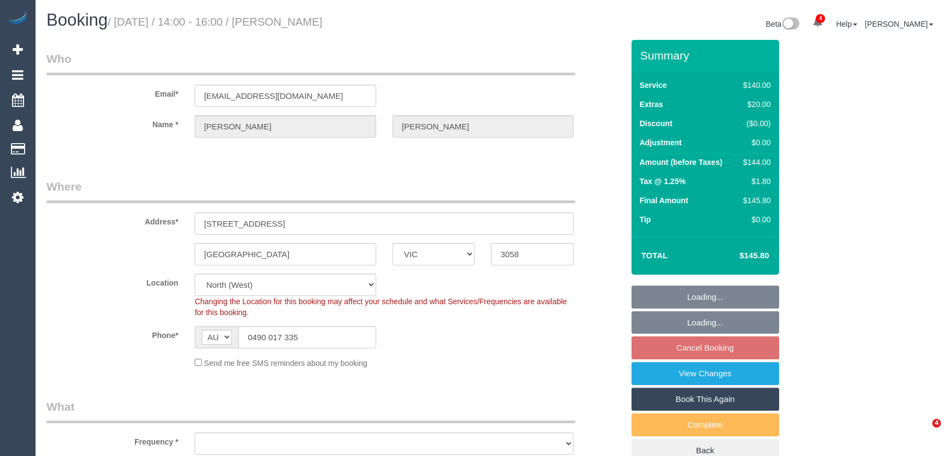
select select "number:34"
select select "number:26"
select select "object:1615"
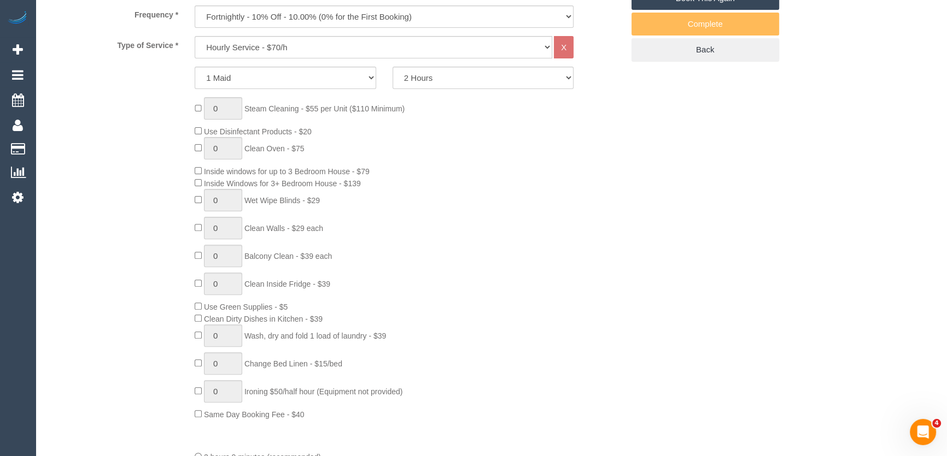
scroll to position [497, 0]
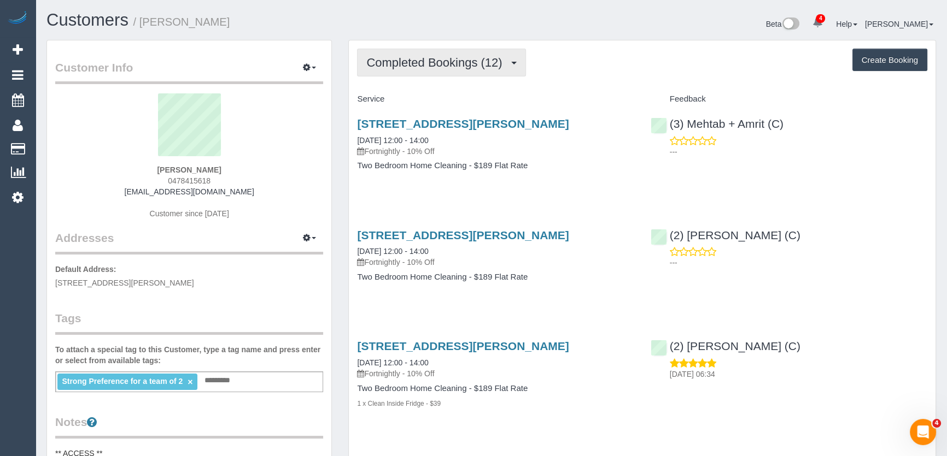
click at [447, 63] on span "Completed Bookings (12)" at bounding box center [436, 63] width 141 height 14
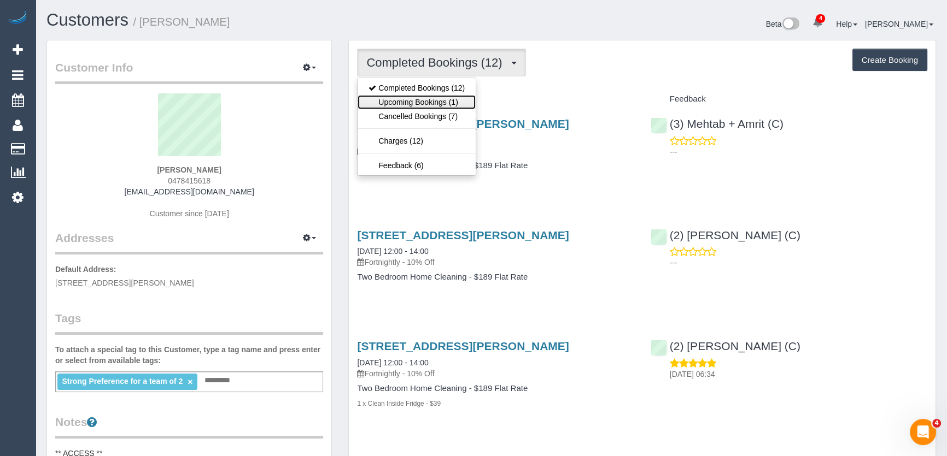
click at [434, 104] on link "Upcoming Bookings (1)" at bounding box center [416, 102] width 118 height 14
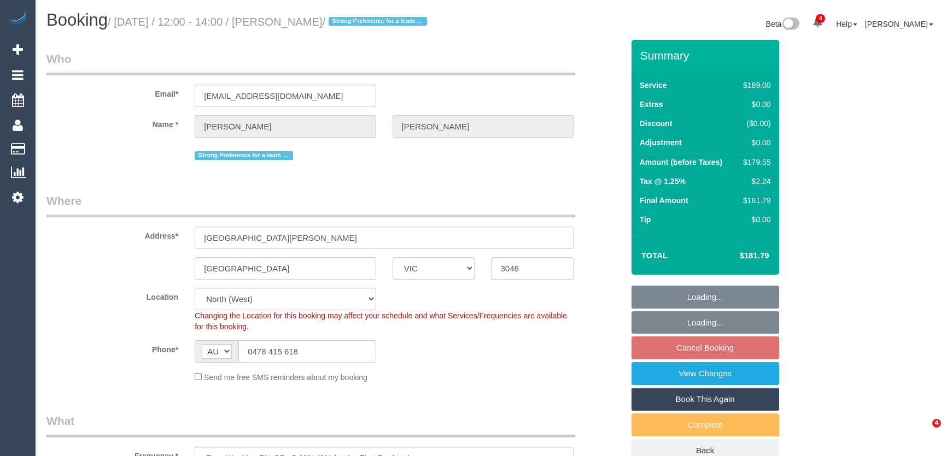
select select "VIC"
select select "spot4"
select select "number:29"
select select "number:14"
select select "number:19"
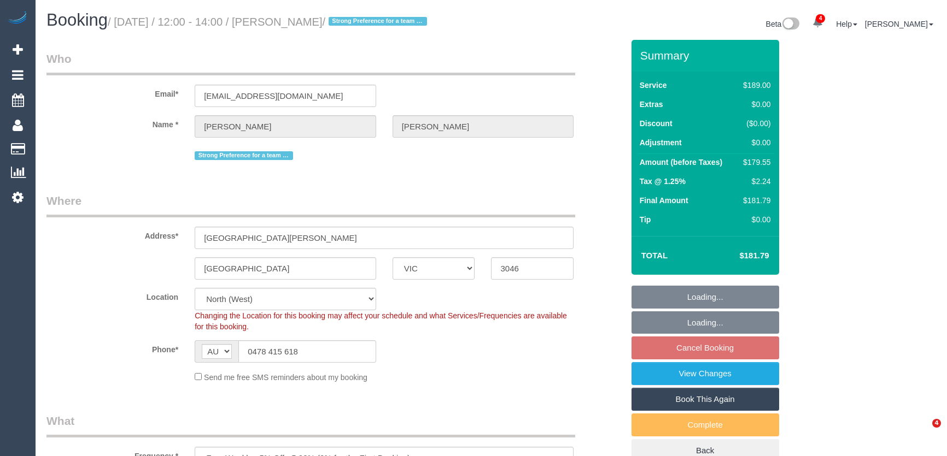
select select "number:25"
select select "number:33"
select select "number:12"
select select "VIC"
select select "number:29"
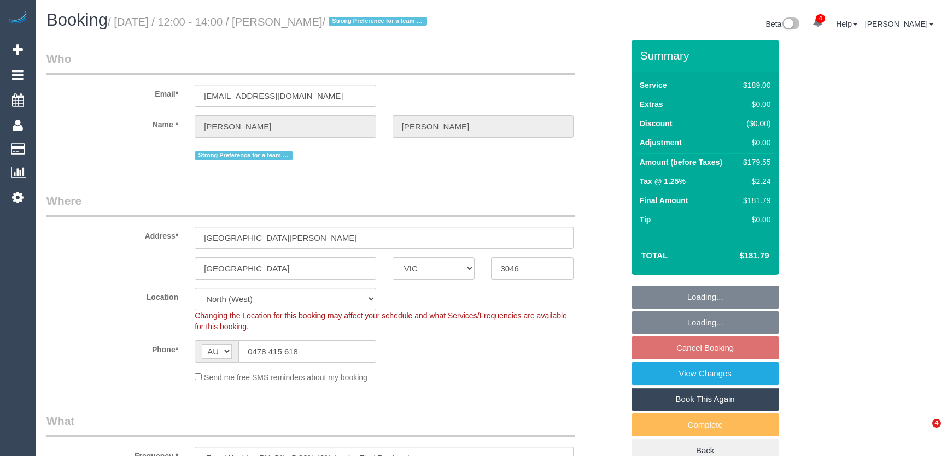
select select "number:14"
select select "number:19"
select select "number:25"
select select "number:33"
select select "number:12"
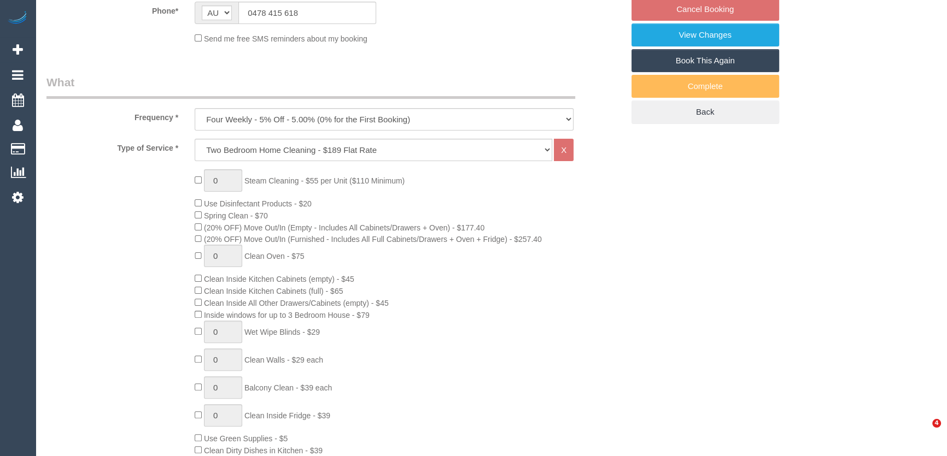
select select "spot4"
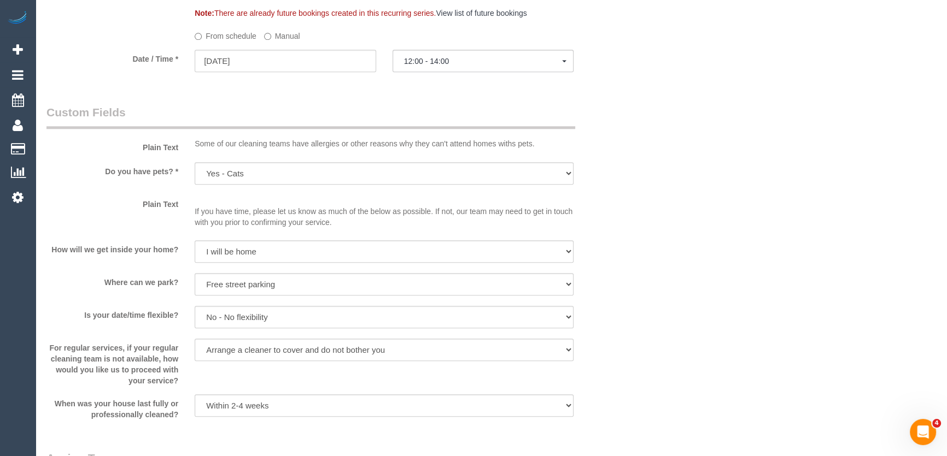
scroll to position [1341, 0]
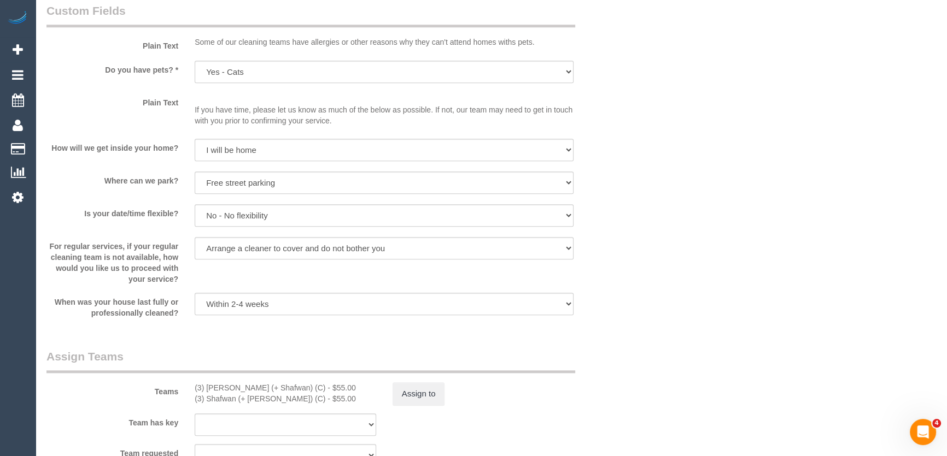
click at [424, 216] on sui-booking-custom-fields "Plain Text Some of our cleaning teams have allergies or other reasons why they …" at bounding box center [334, 161] width 577 height 316
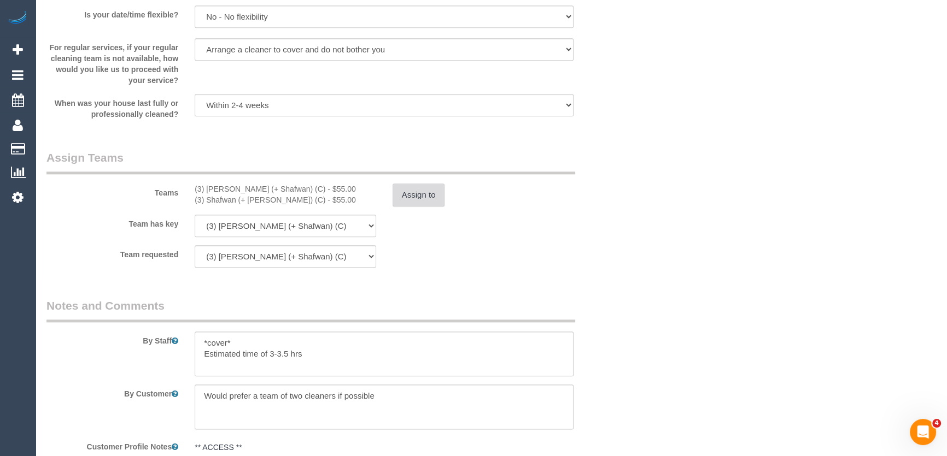
click at [417, 207] on button "Assign to" at bounding box center [418, 195] width 52 height 23
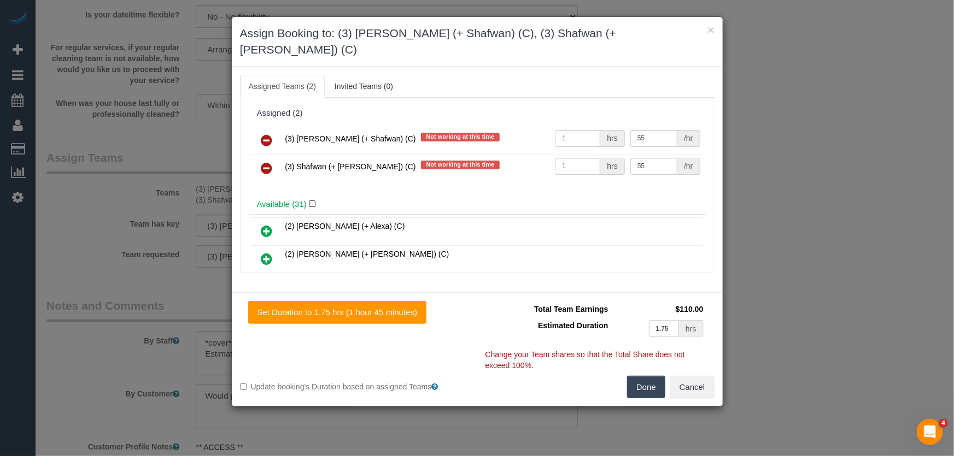
click at [268, 134] on icon at bounding box center [266, 140] width 11 height 13
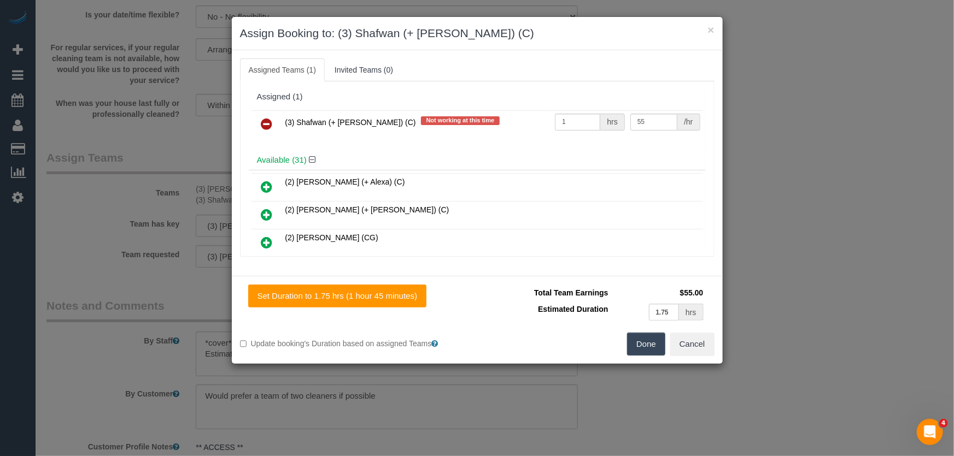
click at [268, 124] on icon at bounding box center [266, 123] width 11 height 13
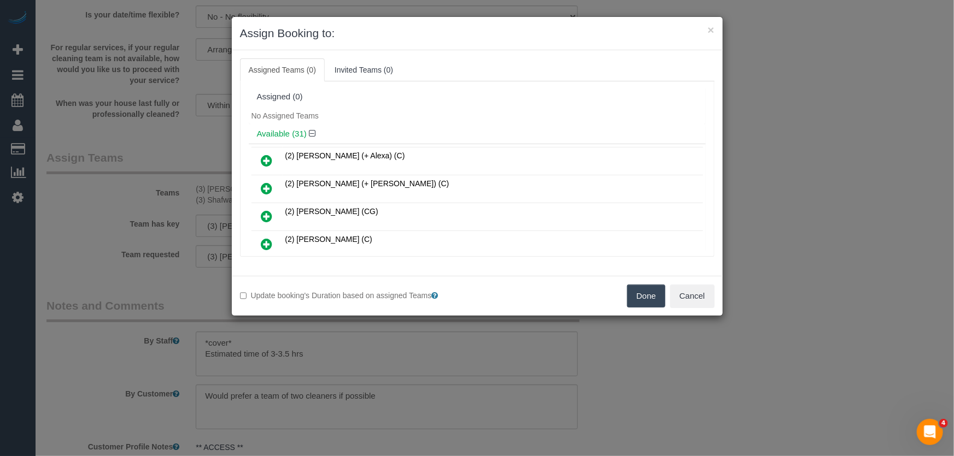
click at [650, 296] on button "Done" at bounding box center [646, 296] width 38 height 23
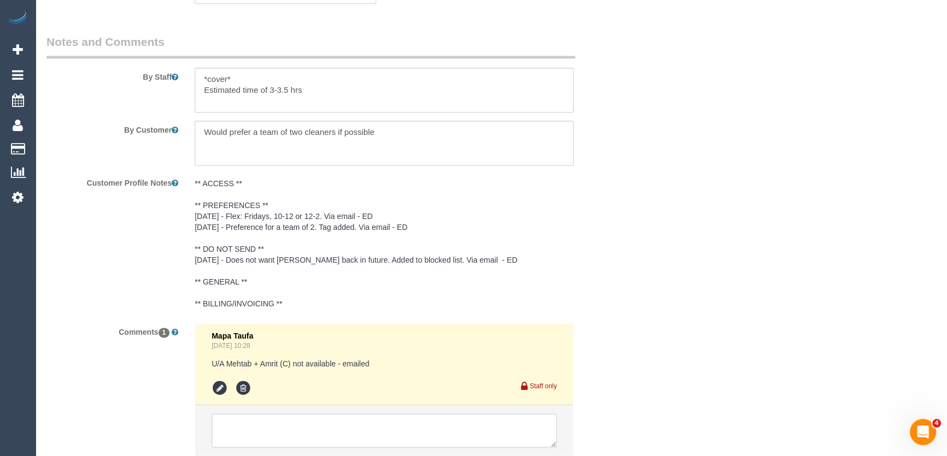
scroll to position [1898, 0]
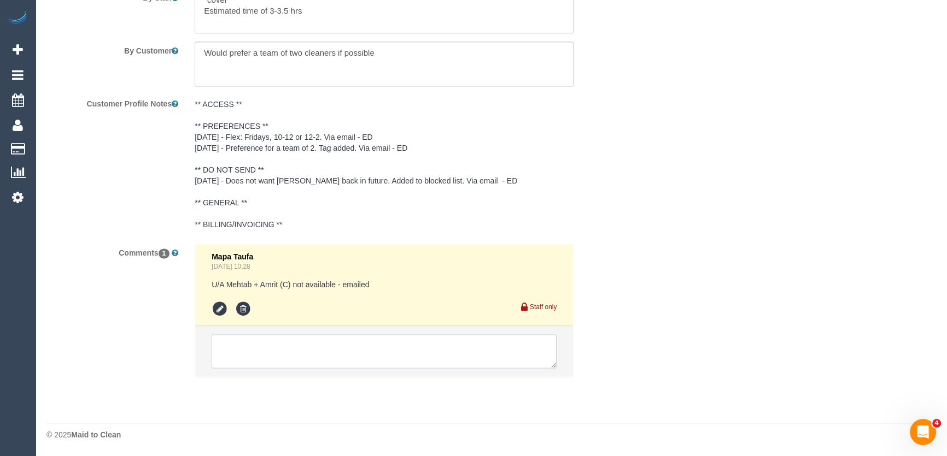
click at [286, 352] on textarea at bounding box center [383, 351] width 345 height 34
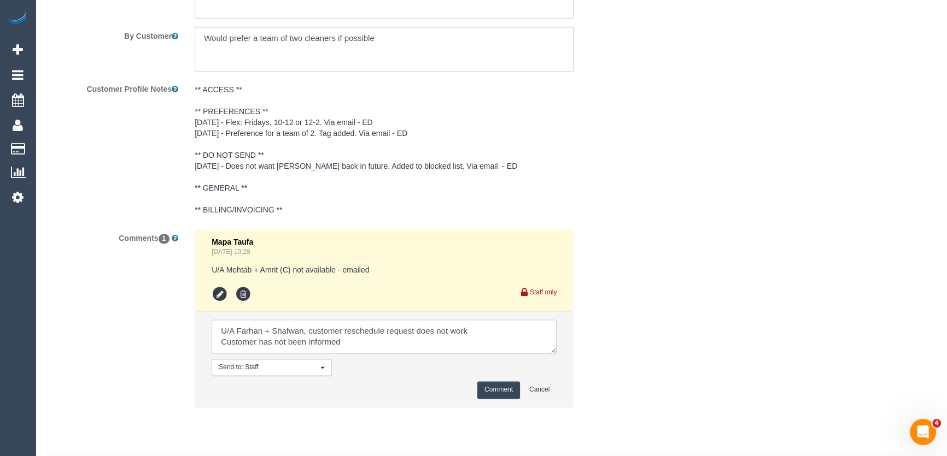
scroll to position [4, 0]
type textarea "U/A Farhan + Shafwan, customer reschedule request does not work Customer has no…"
click at [504, 398] on button "Comment" at bounding box center [498, 389] width 43 height 17
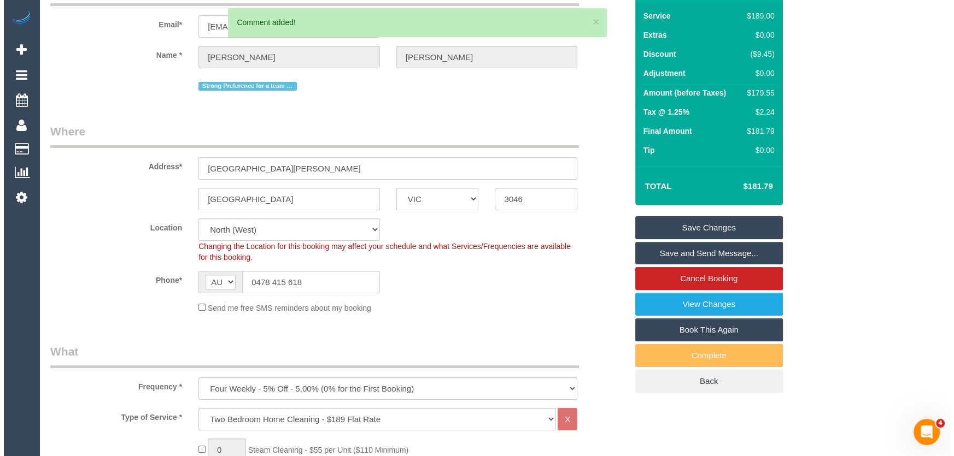
scroll to position [0, 0]
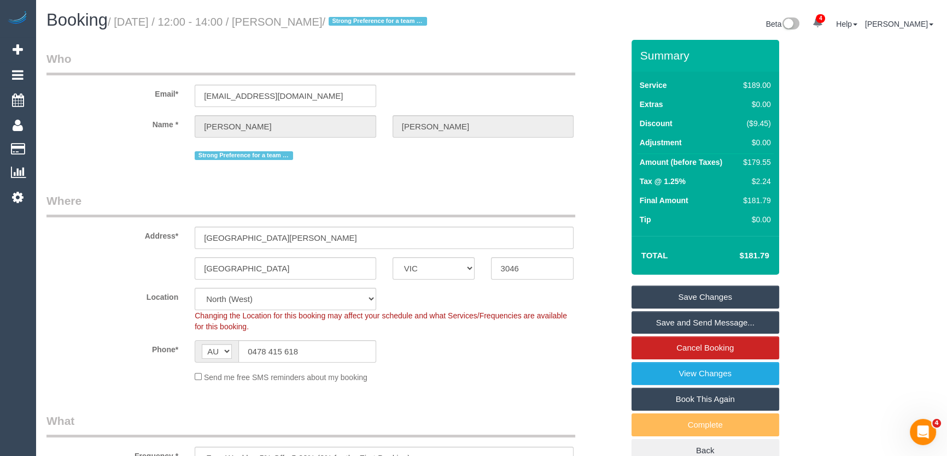
click at [675, 308] on link "Save Changes" at bounding box center [705, 297] width 148 height 23
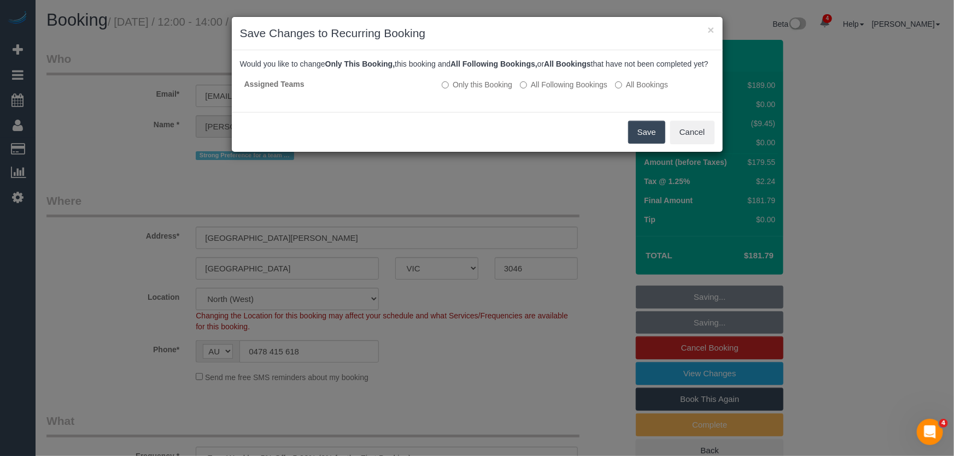
click at [643, 136] on button "Save" at bounding box center [646, 132] width 37 height 23
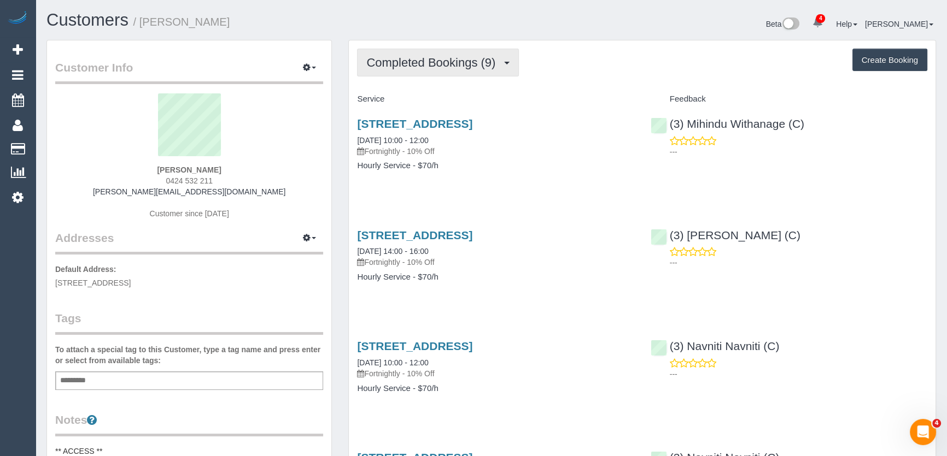
click at [435, 68] on span "Completed Bookings (9)" at bounding box center [433, 63] width 134 height 14
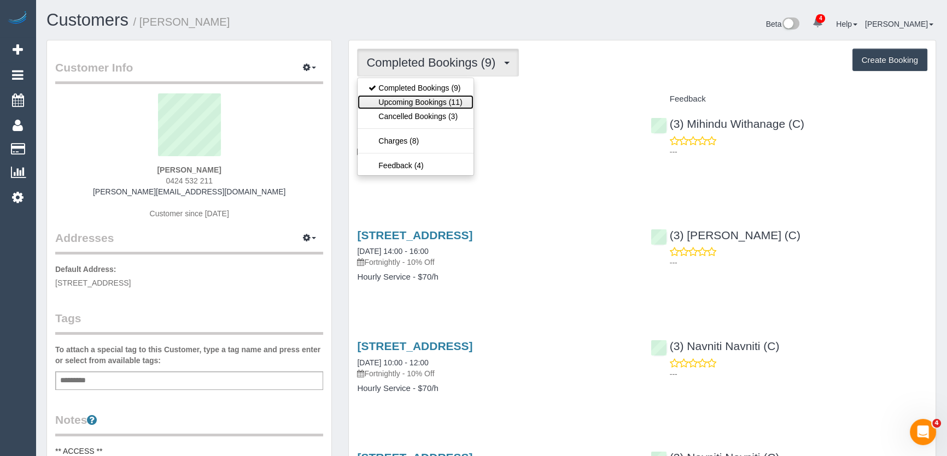
click at [432, 99] on link "Upcoming Bookings (11)" at bounding box center [414, 102] width 115 height 14
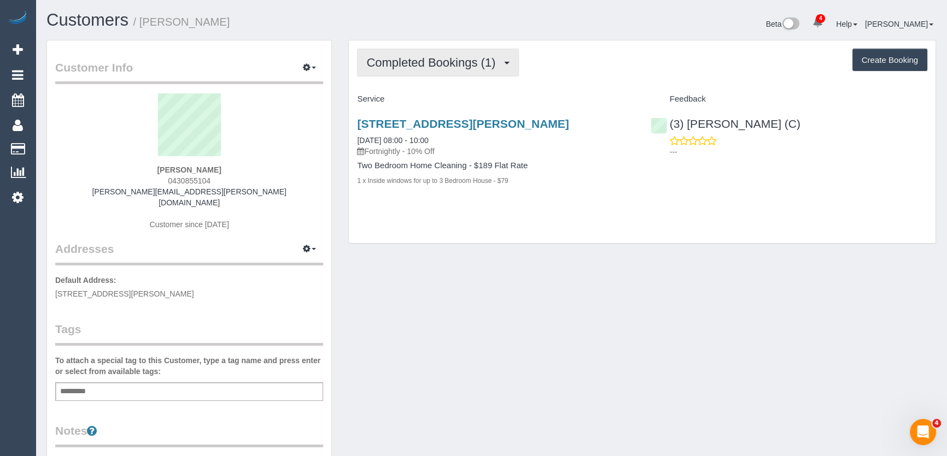
click at [466, 65] on span "Completed Bookings (1)" at bounding box center [433, 63] width 134 height 14
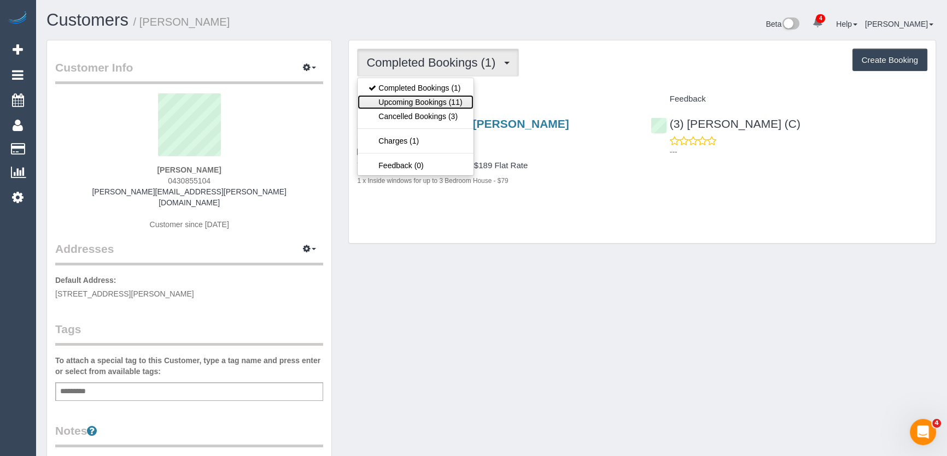
click at [454, 104] on link "Upcoming Bookings (11)" at bounding box center [414, 102] width 115 height 14
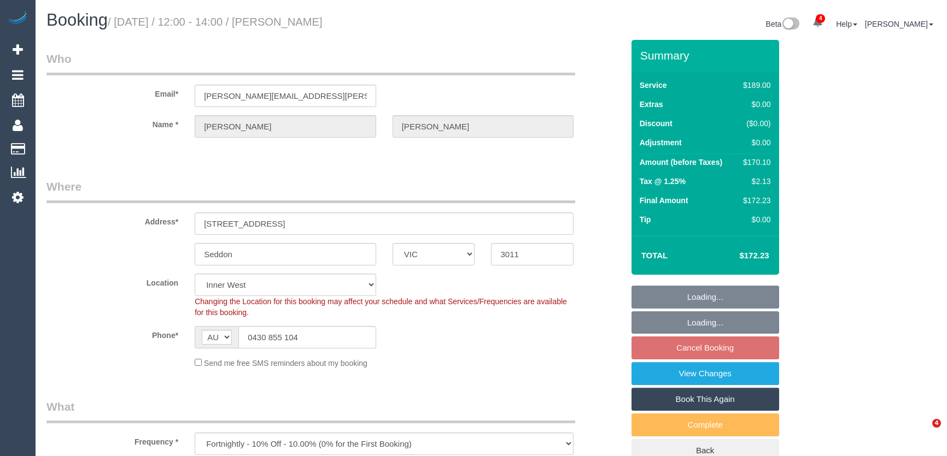
select select "VIC"
select select "number:28"
select select "number:14"
select select "number:19"
select select "number:36"
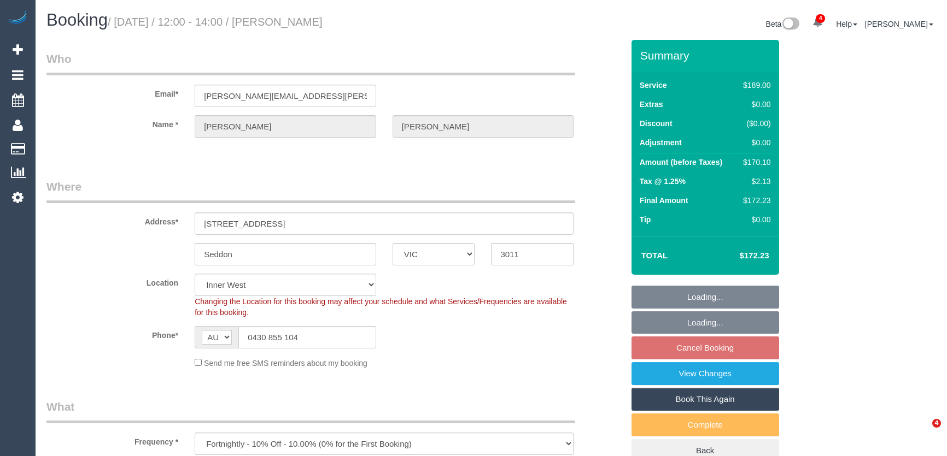
select select "number:35"
select select "number:12"
select select "object:818"
select select "spot4"
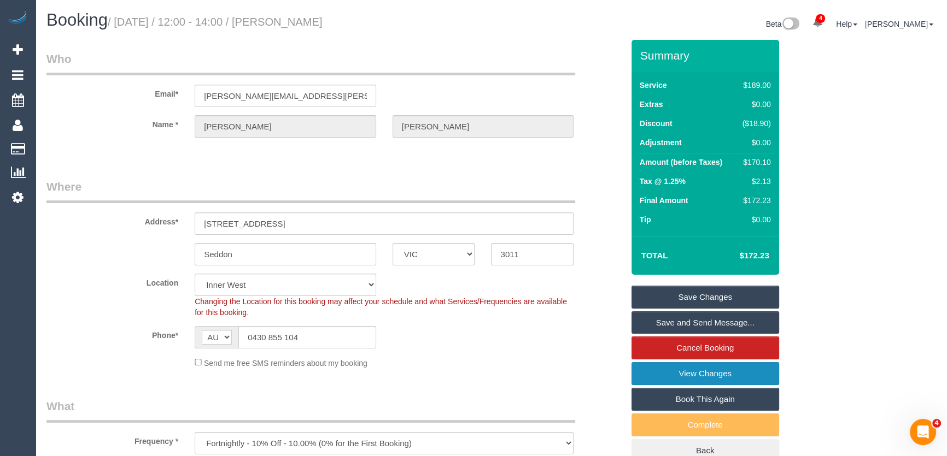
click at [712, 375] on link "View Changes" at bounding box center [705, 373] width 148 height 23
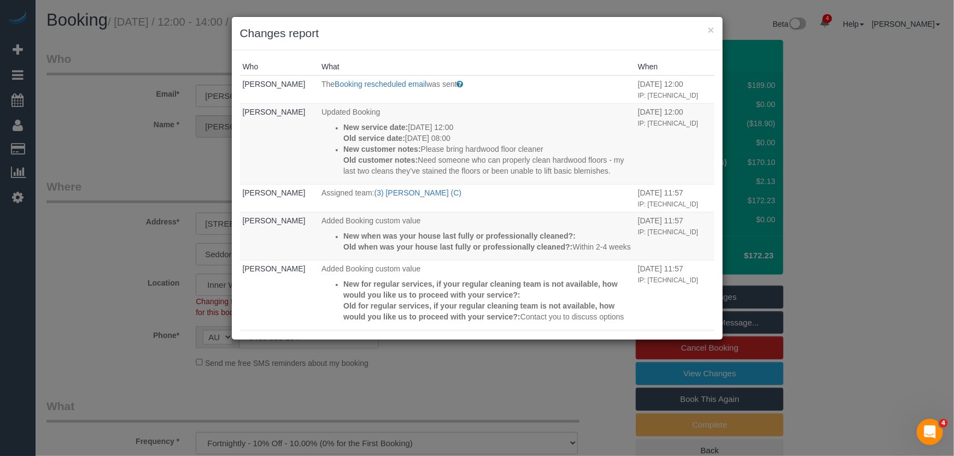
click at [558, 381] on div "× Changes report Who What When [PERSON_NAME] The Booking rescheduled email was …" at bounding box center [477, 228] width 954 height 456
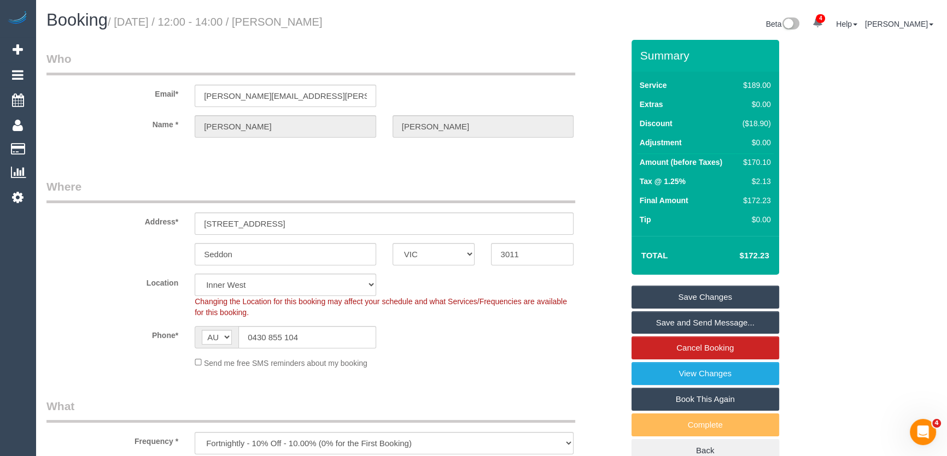
click at [662, 321] on link "Save and Send Message..." at bounding box center [705, 323] width 148 height 23
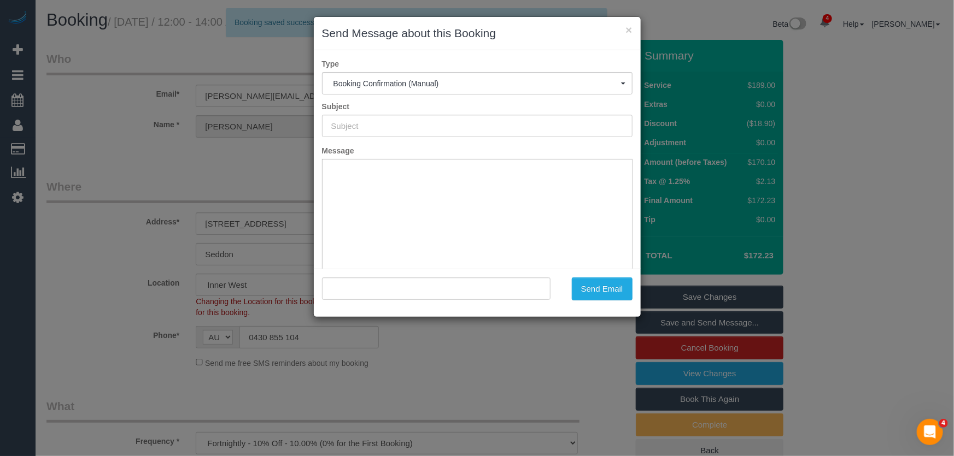
type input "Booking Confirmed"
type input ""[PERSON_NAME]" <[PERSON_NAME][EMAIL_ADDRESS][PERSON_NAME][DOMAIN_NAME]>"
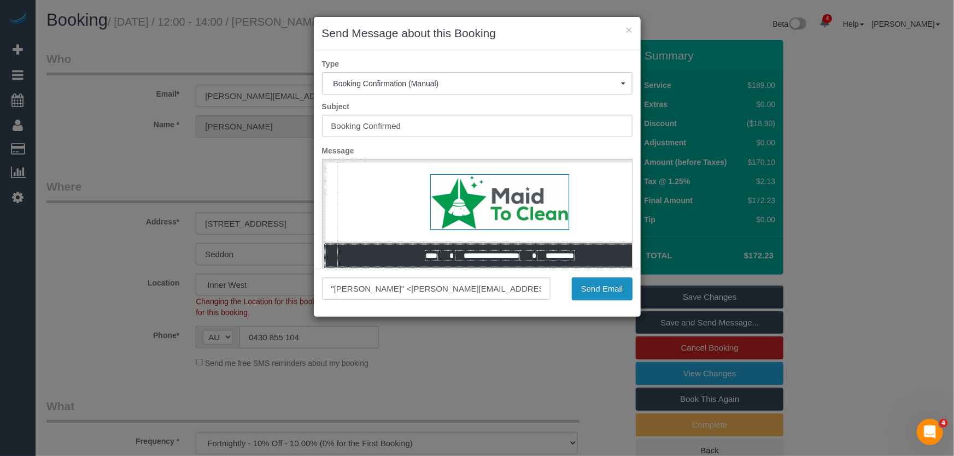
drag, startPoint x: 595, startPoint y: 289, endPoint x: 588, endPoint y: 295, distance: 8.5
click at [595, 289] on button "Send Email" at bounding box center [602, 289] width 61 height 23
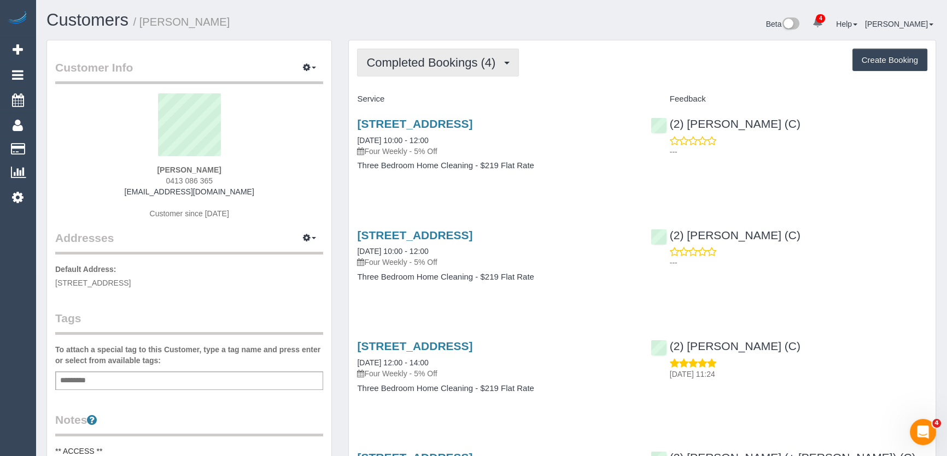
click at [431, 59] on span "Completed Bookings (4)" at bounding box center [433, 63] width 134 height 14
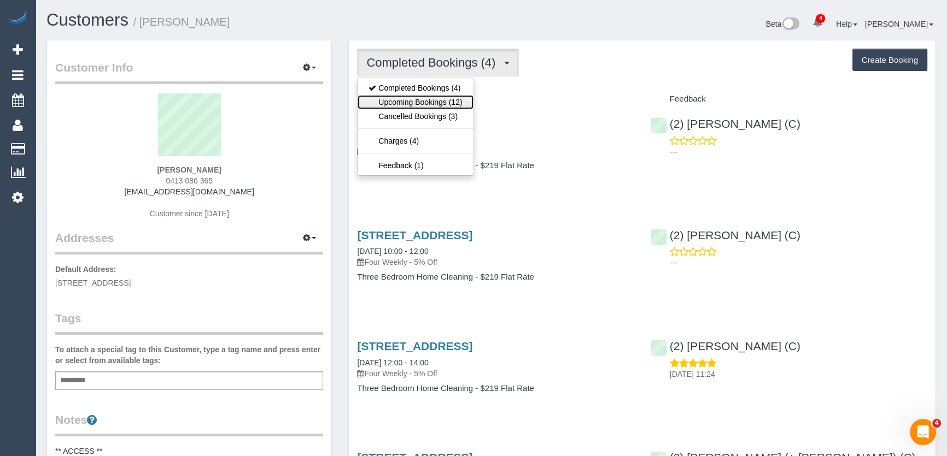
click at [432, 102] on link "Upcoming Bookings (12)" at bounding box center [414, 102] width 115 height 14
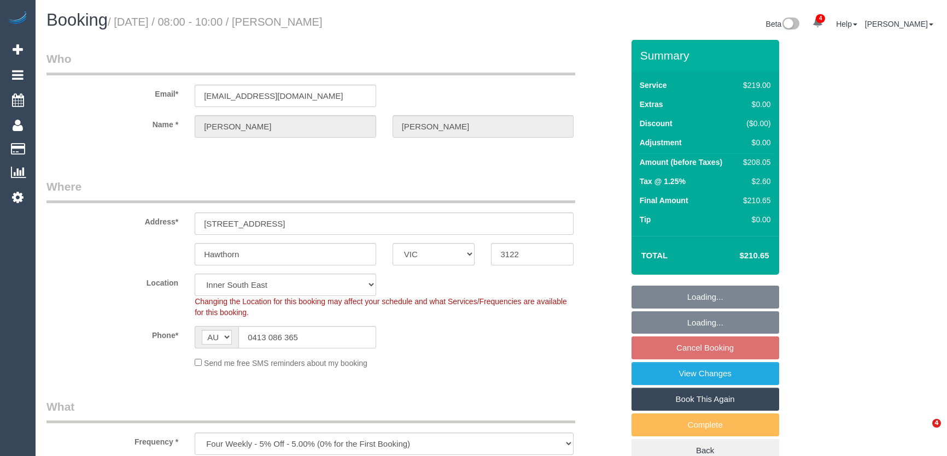
select select "VIC"
select select "spot2"
select select "number:28"
select select "number:14"
select select "number:18"
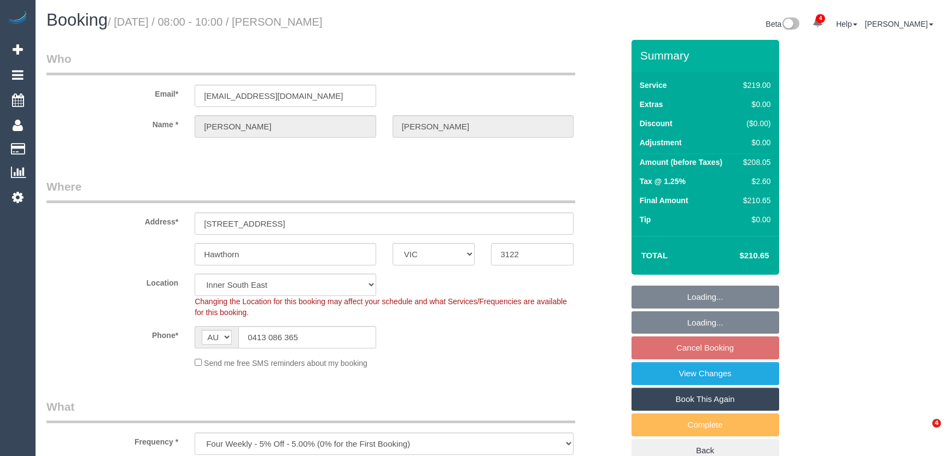
select select "number:24"
select select "number:35"
select select "number:26"
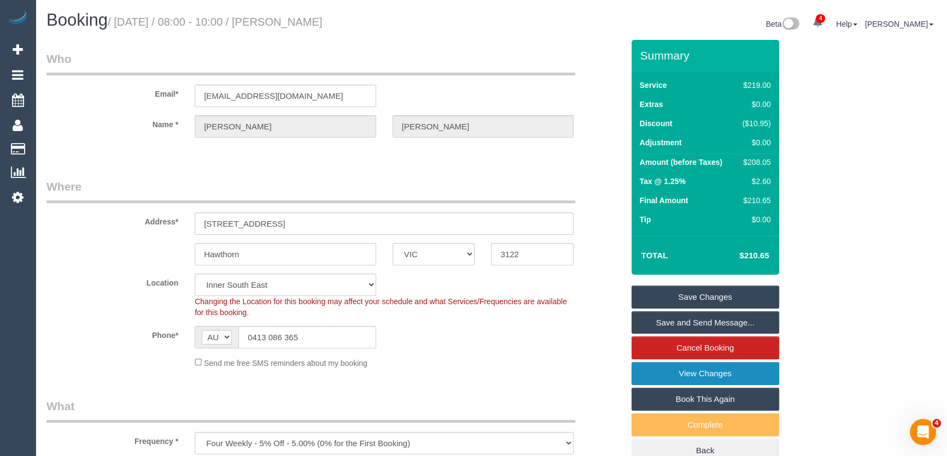
click at [695, 375] on link "View Changes" at bounding box center [705, 373] width 148 height 23
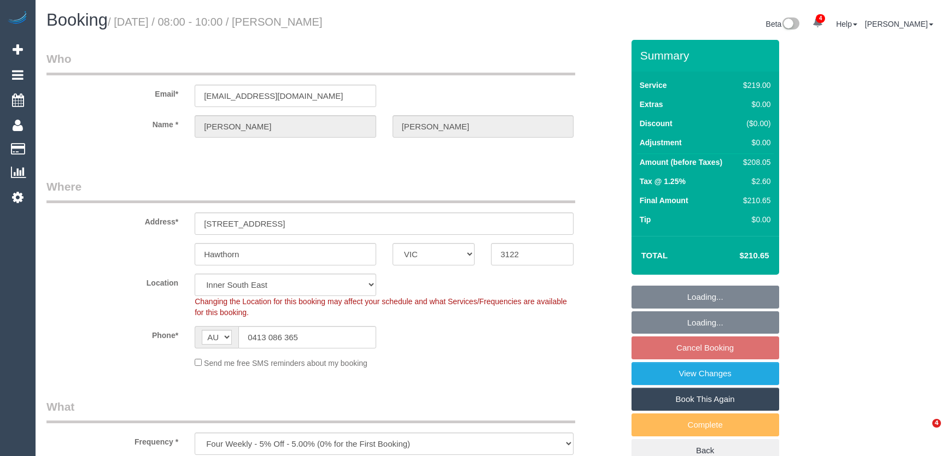
select select "VIC"
select select "spot2"
select select "number:28"
select select "number:14"
select select "number:18"
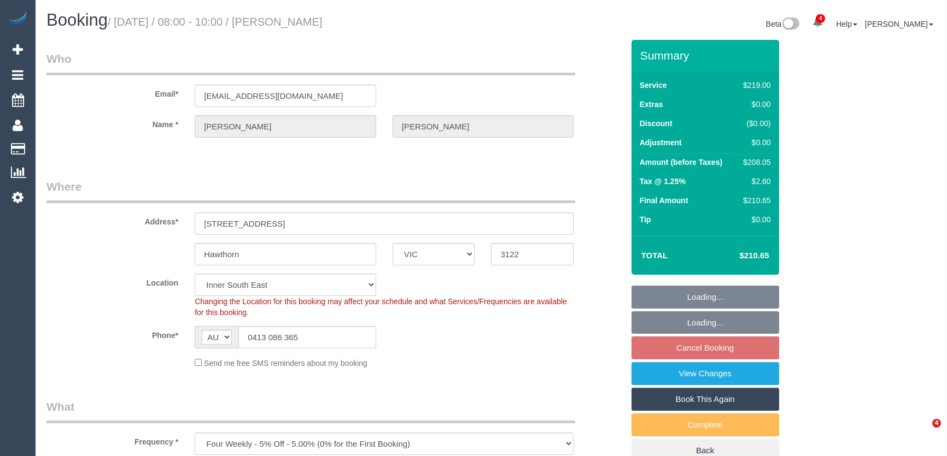
select select "number:24"
select select "number:35"
select select "number:26"
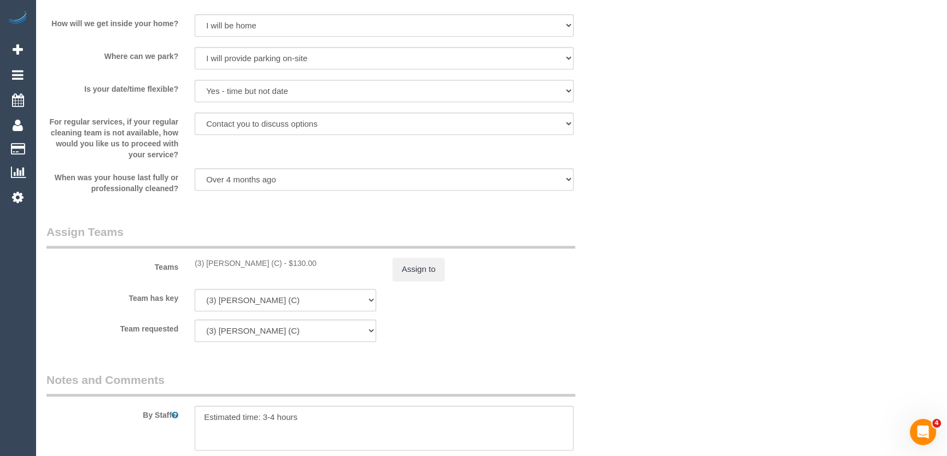
scroll to position [1540, 0]
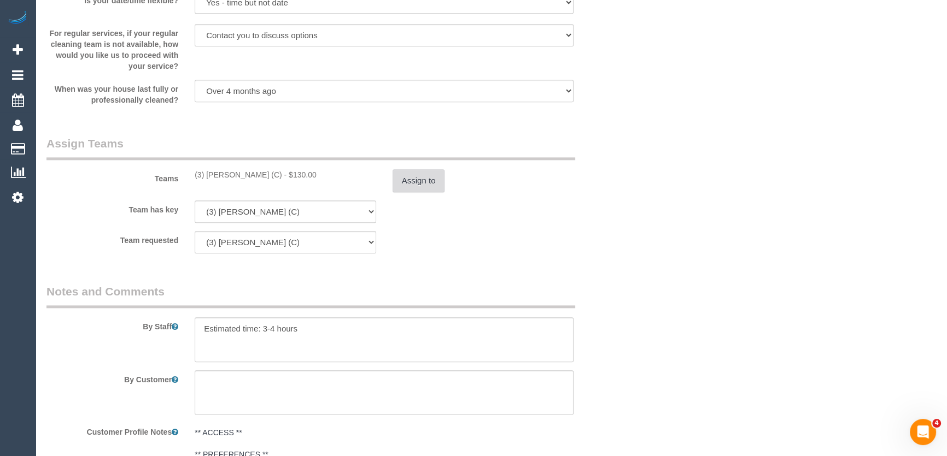
click at [418, 183] on button "Assign to" at bounding box center [418, 180] width 52 height 23
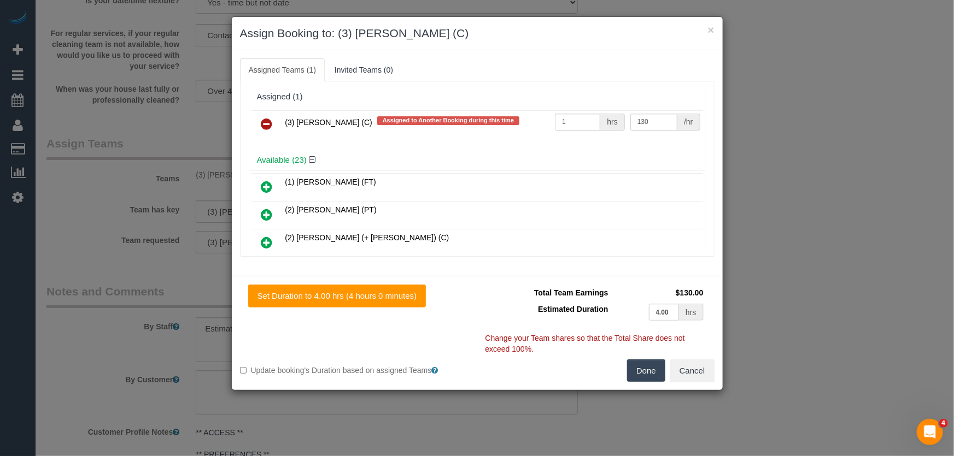
click at [263, 120] on icon at bounding box center [266, 123] width 11 height 13
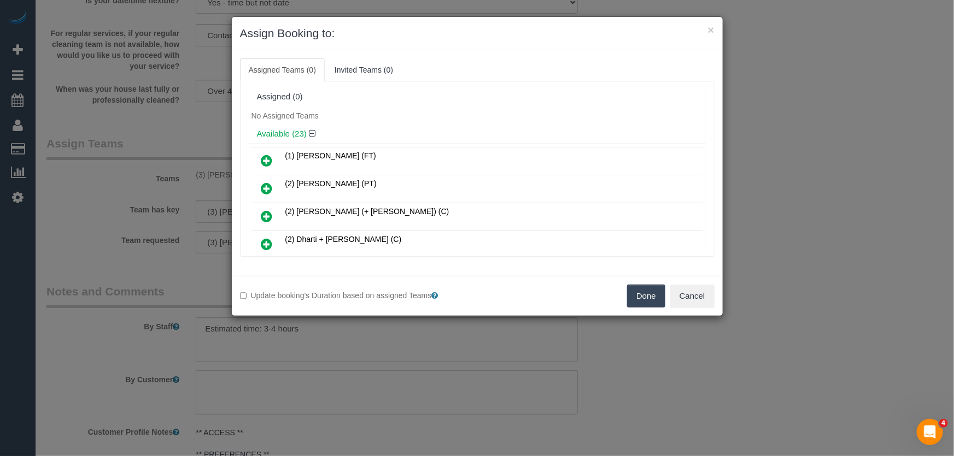
click at [632, 295] on button "Done" at bounding box center [646, 296] width 38 height 23
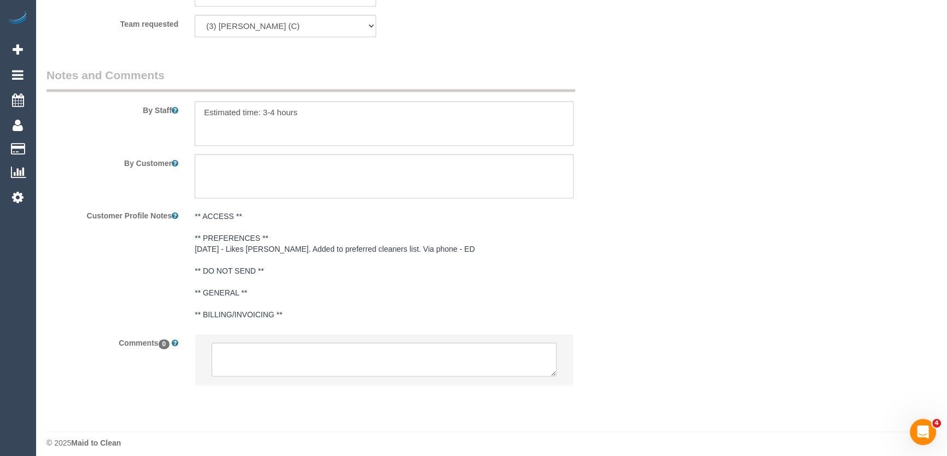
scroll to position [1766, 0]
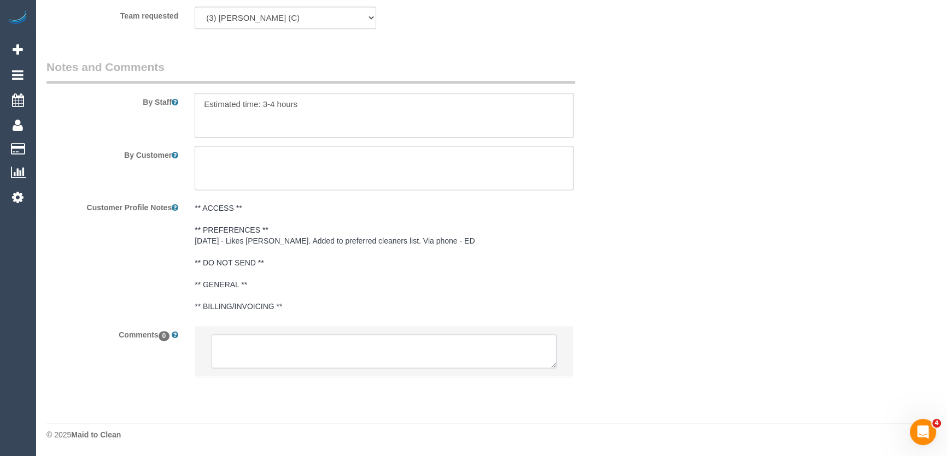
click at [311, 354] on textarea at bounding box center [383, 351] width 345 height 34
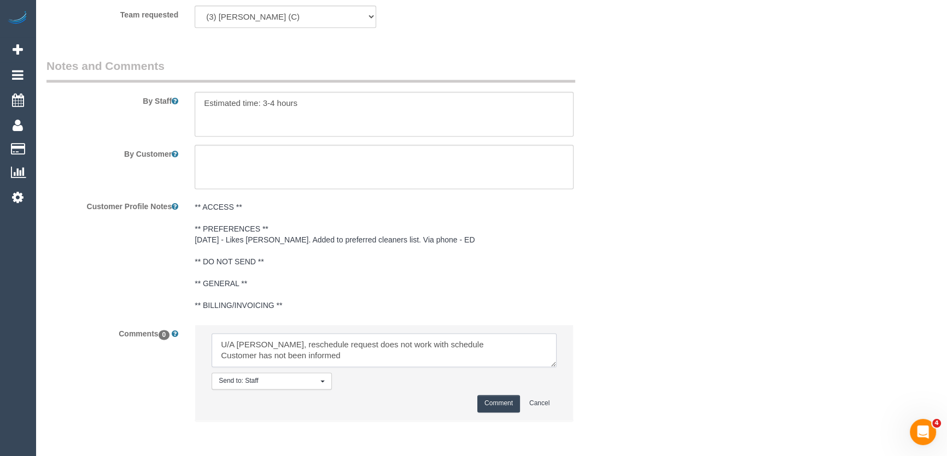
scroll to position [4, 0]
type textarea "U/A Ken, reschedule request does not work with schedule Customer has not been i…"
click at [500, 404] on button "Comment" at bounding box center [498, 403] width 43 height 17
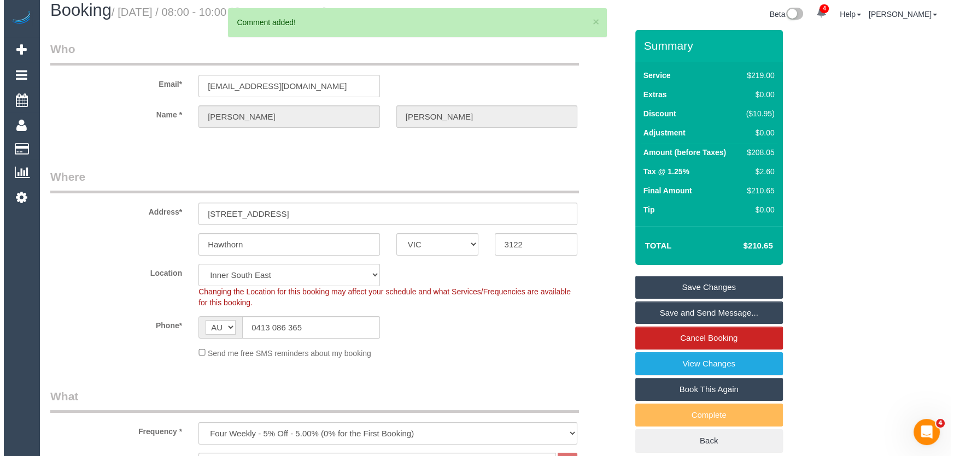
scroll to position [0, 0]
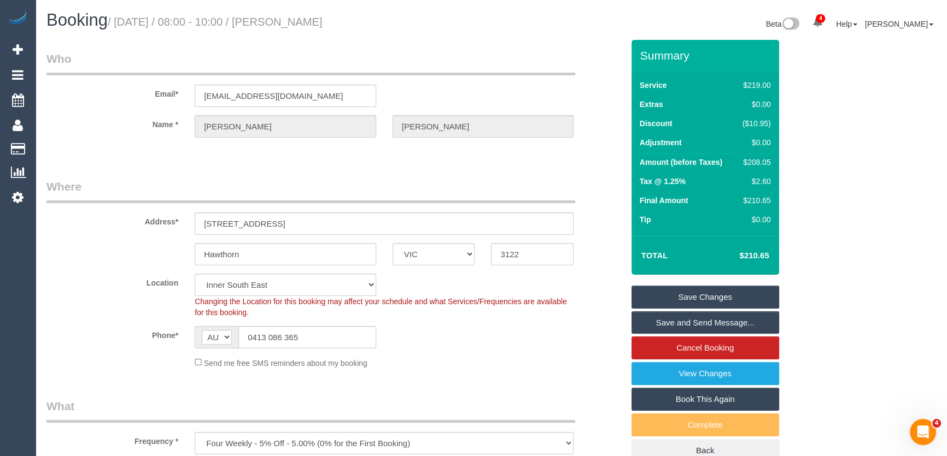
click at [688, 299] on link "Save Changes" at bounding box center [705, 297] width 148 height 23
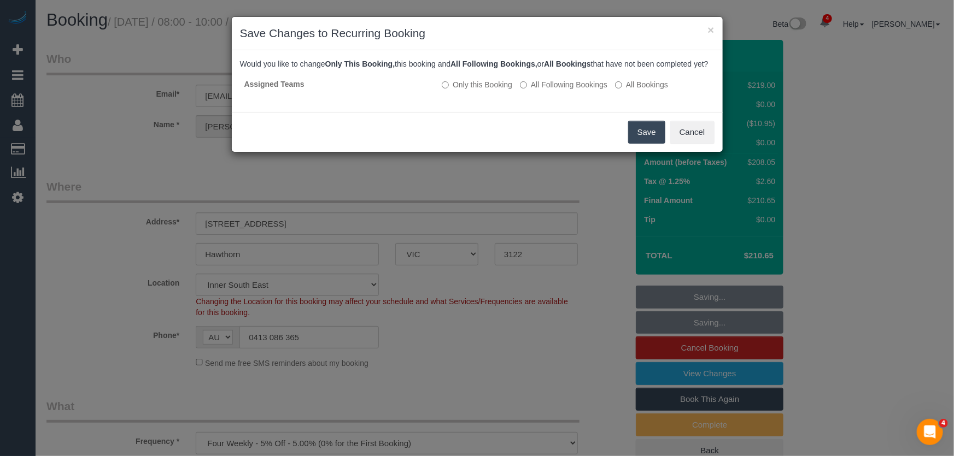
click at [643, 141] on button "Save" at bounding box center [646, 132] width 37 height 23
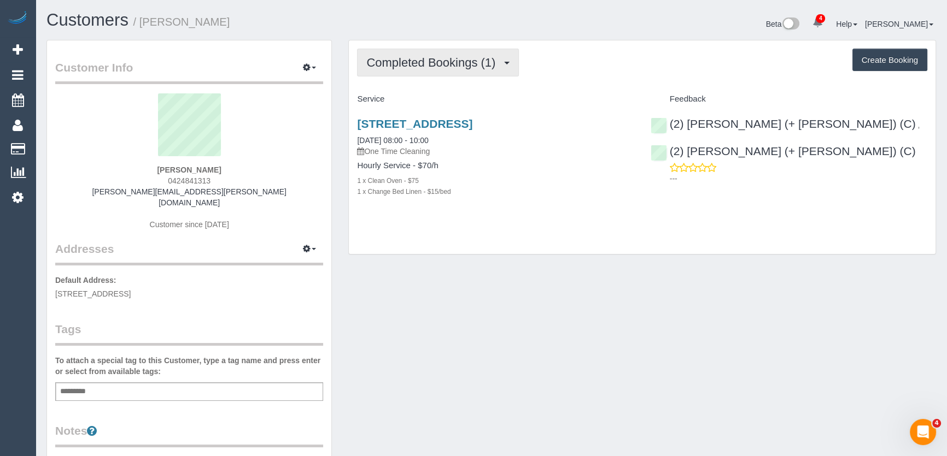
click at [443, 65] on span "Completed Bookings (1)" at bounding box center [433, 63] width 134 height 14
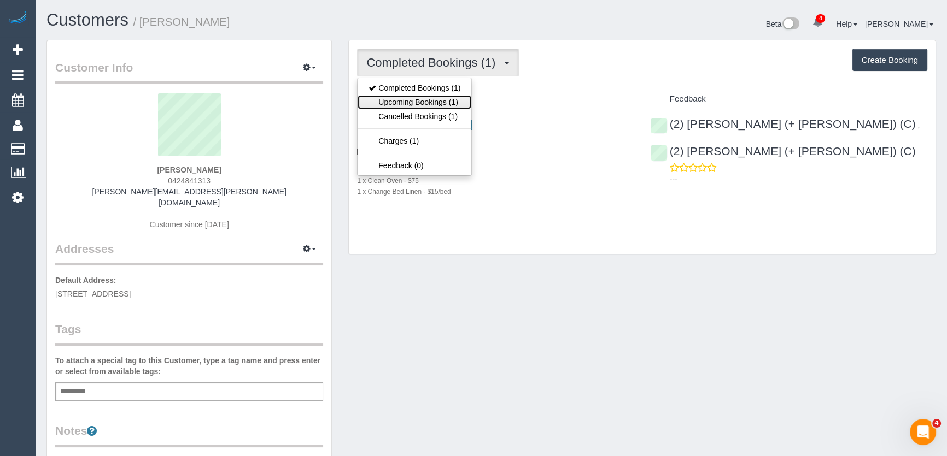
click at [436, 101] on link "Upcoming Bookings (1)" at bounding box center [414, 102] width 114 height 14
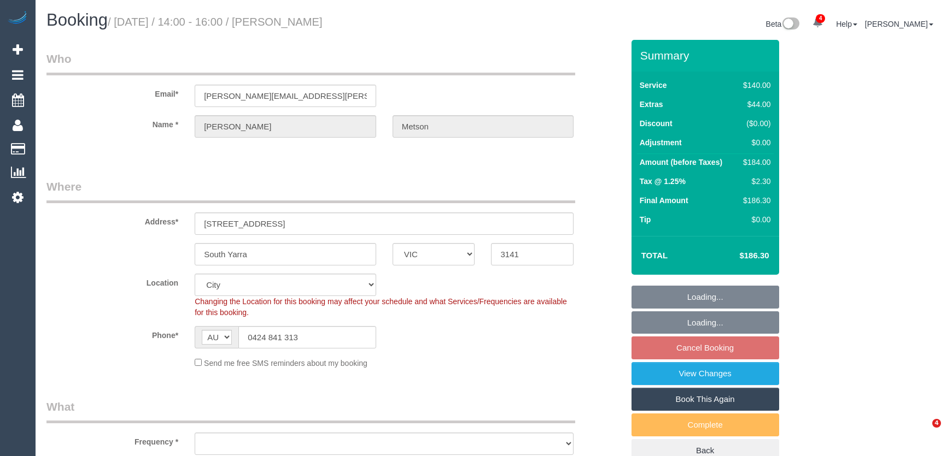
select select "VIC"
select select "number:28"
select select "number:15"
select select "number:19"
select select "number:23"
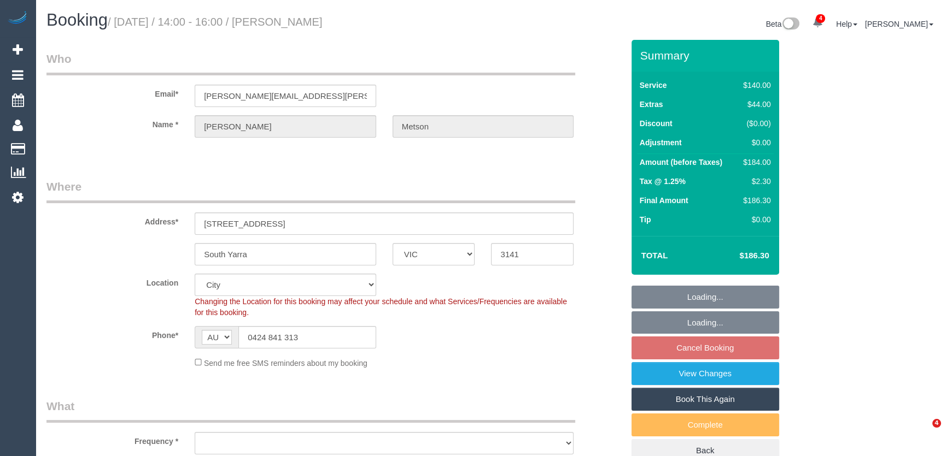
select select "number:33"
select select "number:13"
select select "object:1294"
select select "spot1"
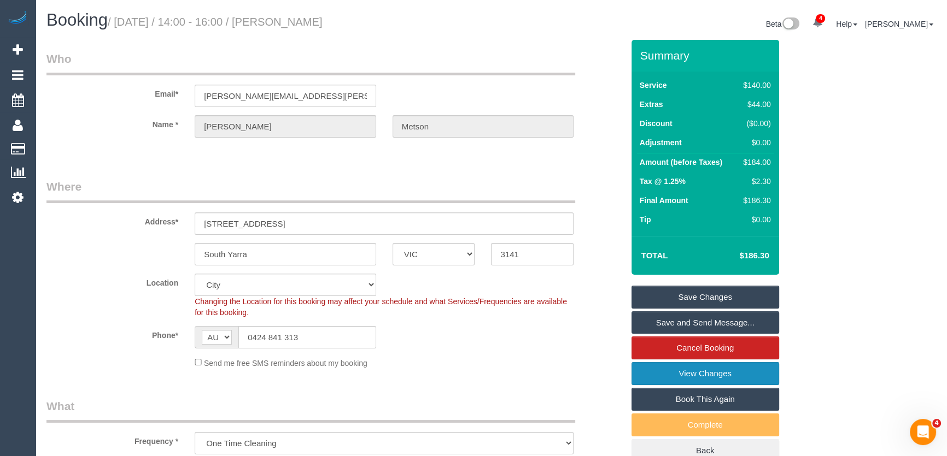
click at [681, 375] on link "View Changes" at bounding box center [705, 373] width 148 height 23
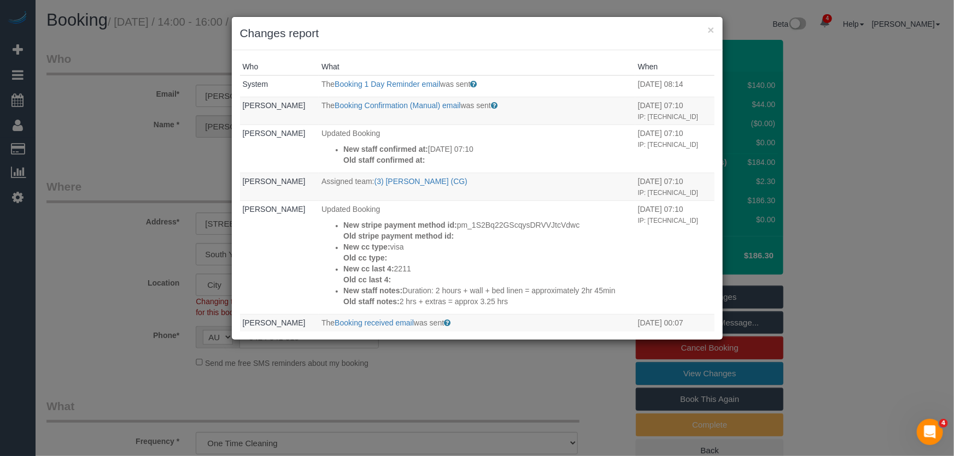
click at [503, 378] on div "× Changes report Who What When System The Booking 1 Day Reminder email was sent…" at bounding box center [477, 228] width 954 height 456
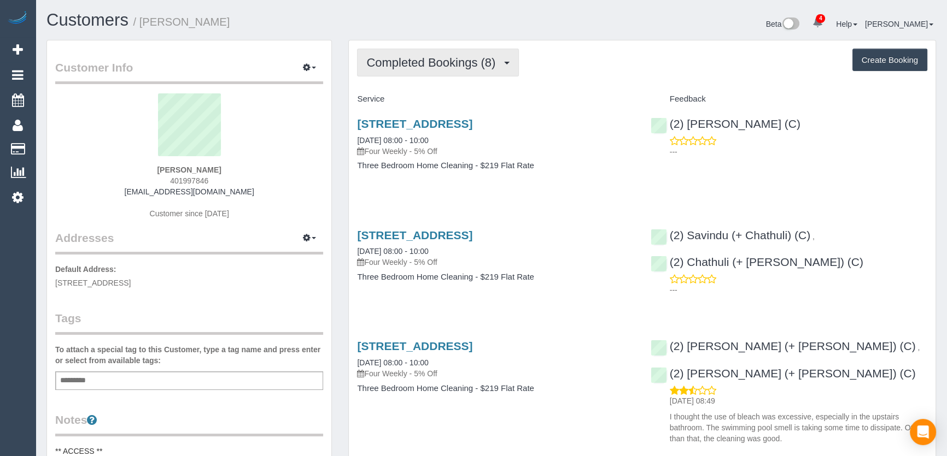
click at [489, 63] on span "Completed Bookings (8)" at bounding box center [433, 63] width 134 height 14
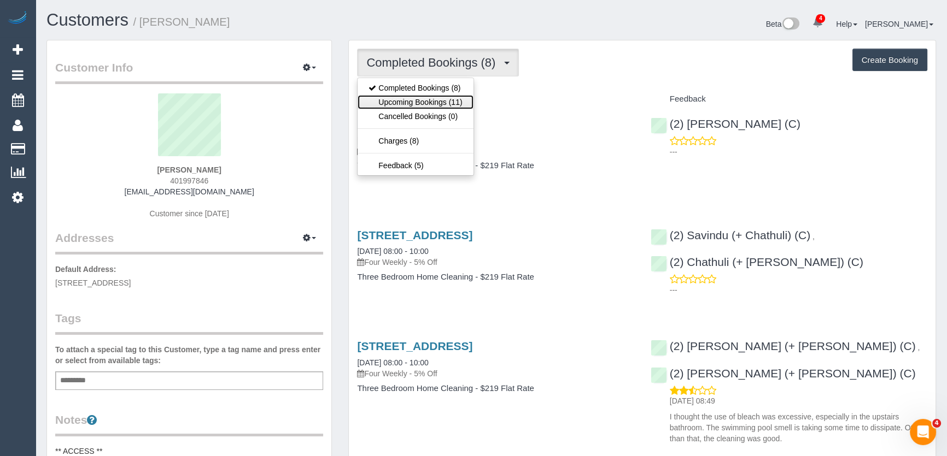
click at [457, 104] on link "Upcoming Bookings (11)" at bounding box center [414, 102] width 115 height 14
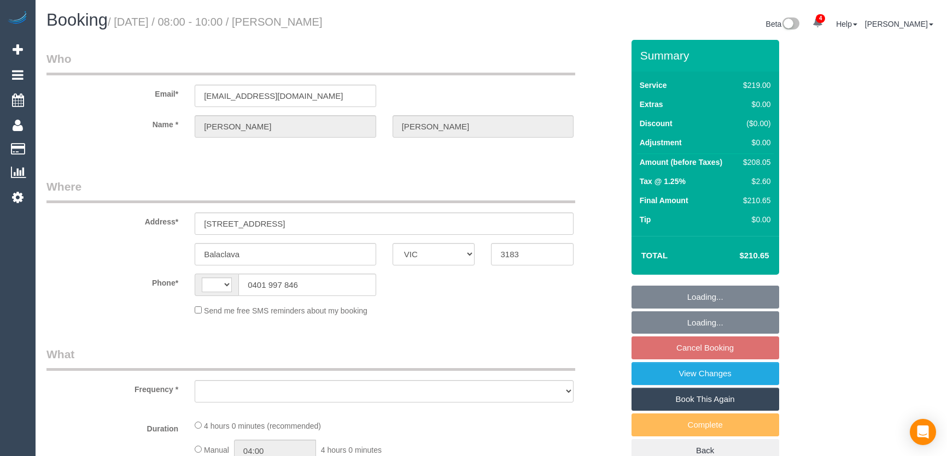
select select "VIC"
select select "string:AU"
select select "object:1381"
select select "string:stripe-pm_1QeSpr2GScqysDRVGLU38DsE"
select select
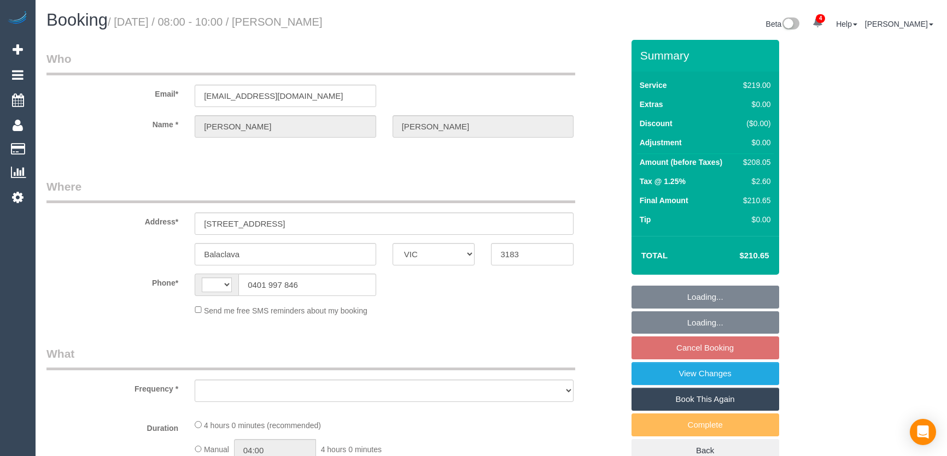
select select "number:29"
select select "number:14"
select select "number:21"
select select "number:23"
select select "number:34"
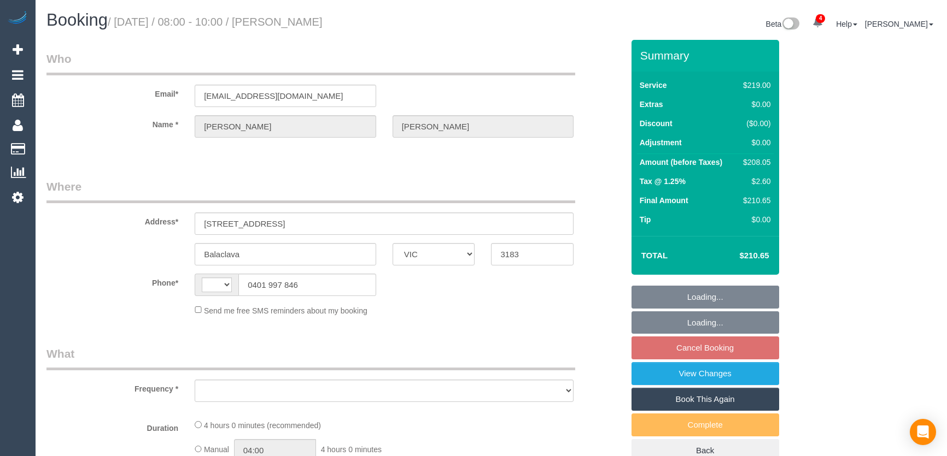
select select "number:13"
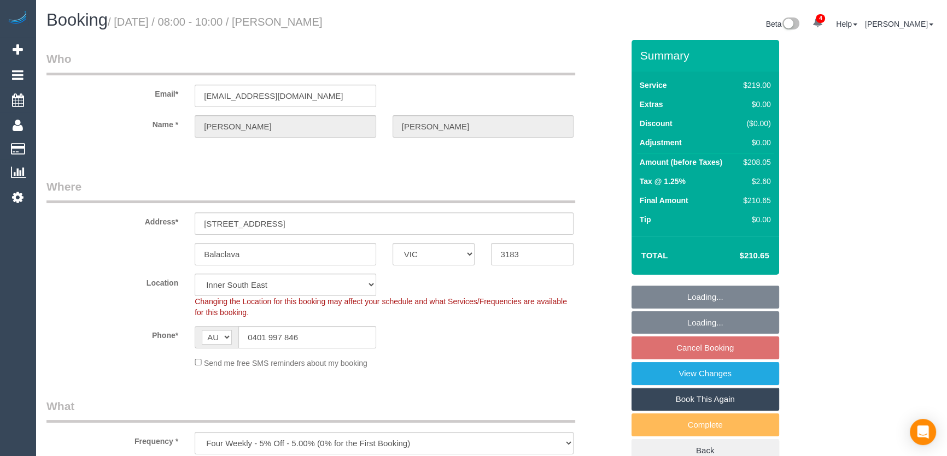
select select "spot22"
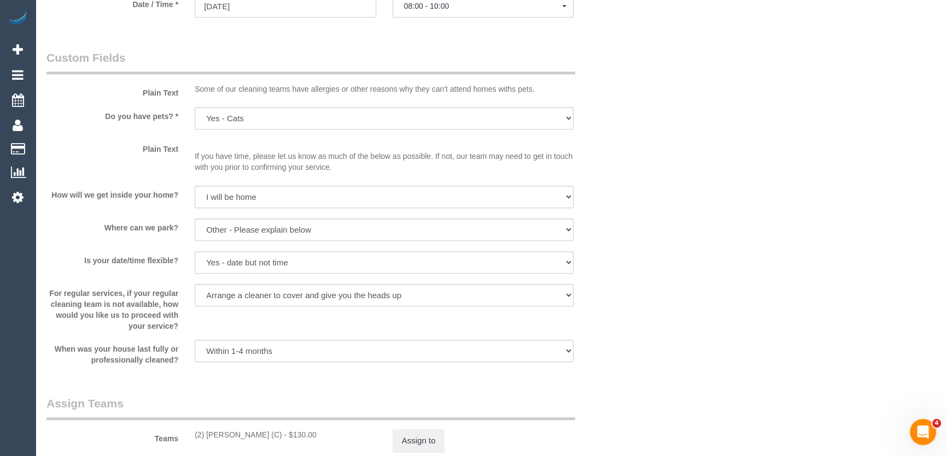
scroll to position [1341, 0]
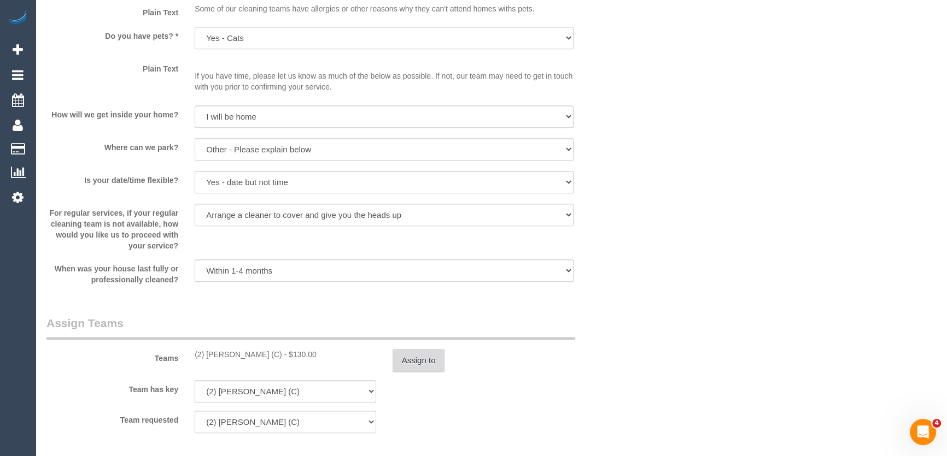
click at [428, 366] on button "Assign to" at bounding box center [418, 360] width 52 height 23
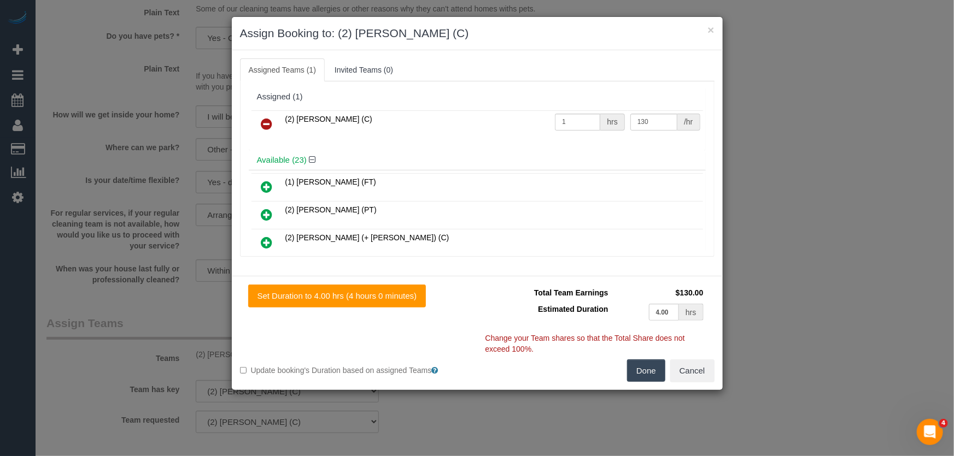
click at [269, 124] on icon at bounding box center [266, 123] width 11 height 13
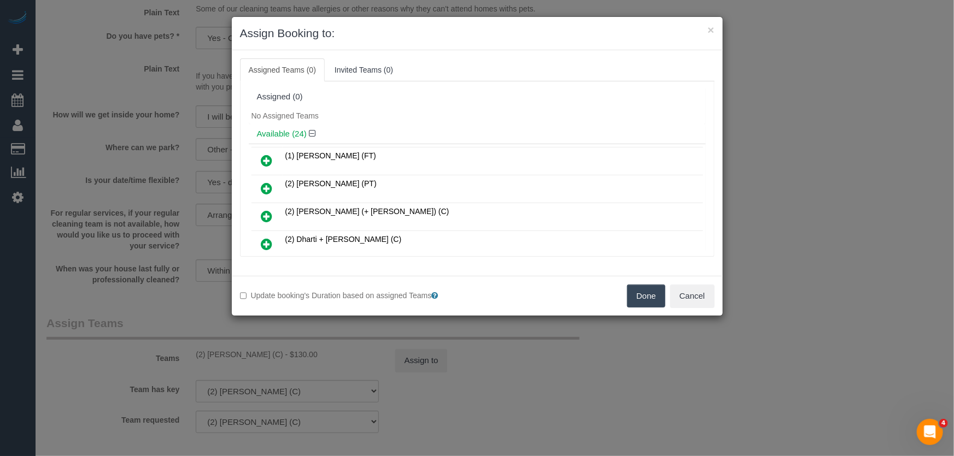
click at [646, 293] on button "Done" at bounding box center [646, 296] width 38 height 23
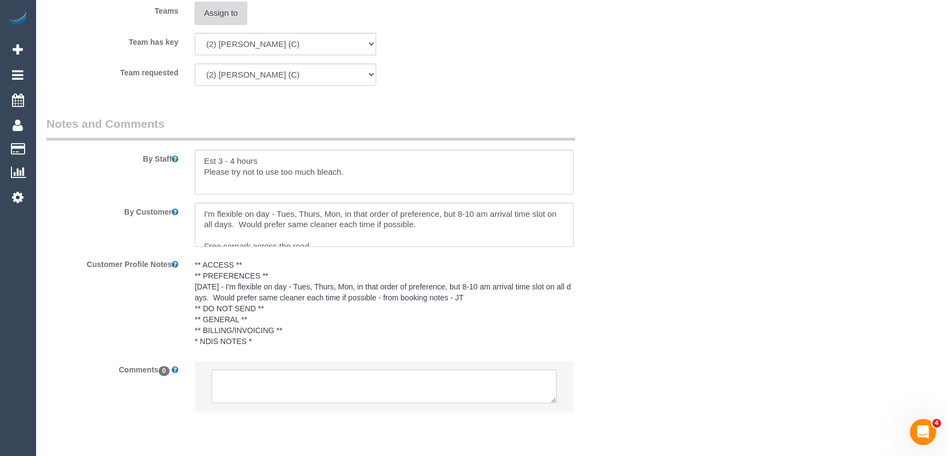
scroll to position [1725, 0]
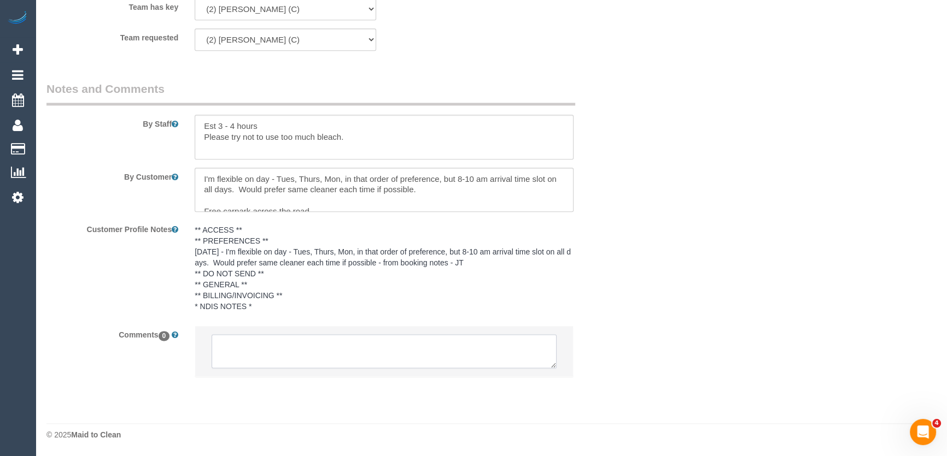
click at [257, 345] on textarea at bounding box center [383, 351] width 345 height 34
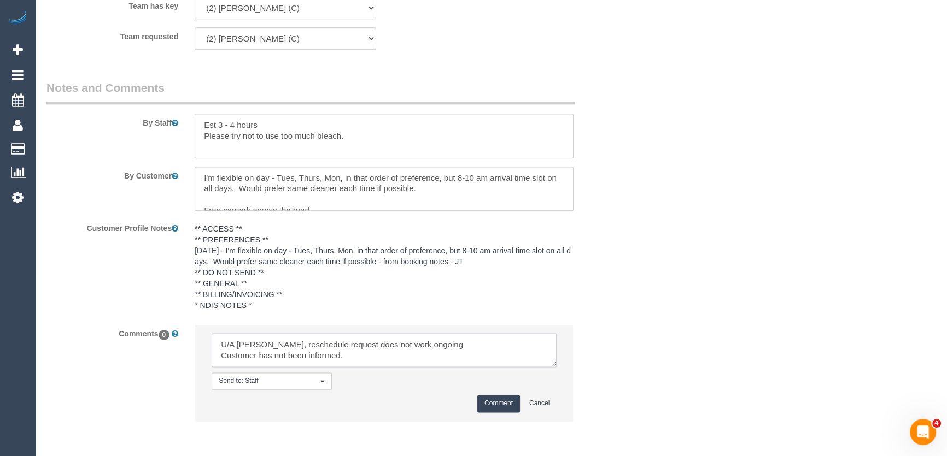
scroll to position [4, 0]
type textarea "U/A [PERSON_NAME], reschedule request does not work ongoing Customer has not be…"
click at [492, 403] on button "Comment" at bounding box center [498, 403] width 43 height 17
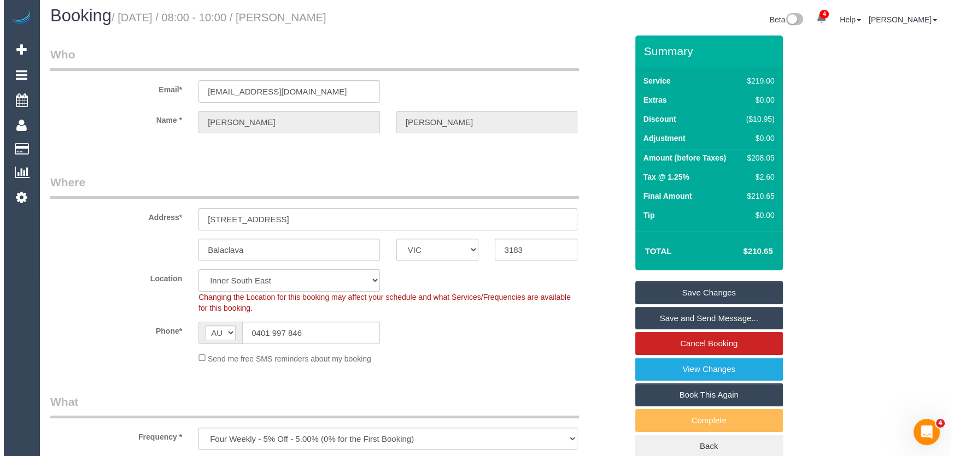
scroll to position [0, 0]
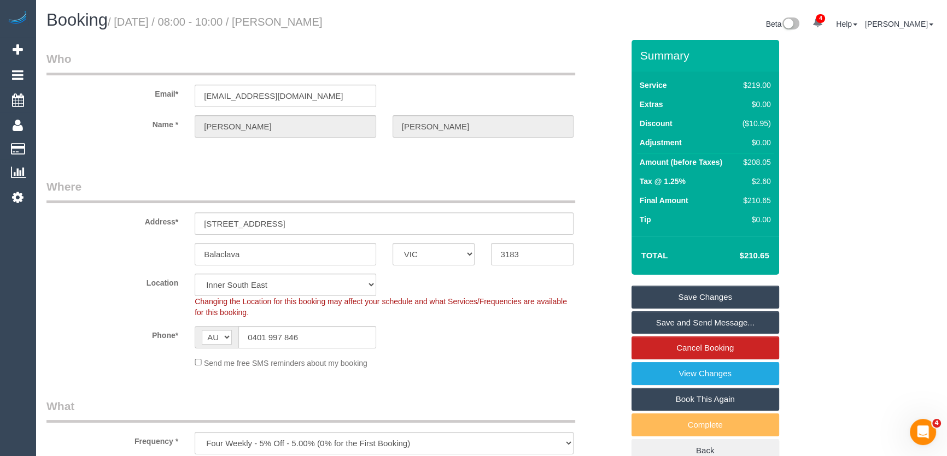
click at [700, 295] on link "Save Changes" at bounding box center [705, 297] width 148 height 23
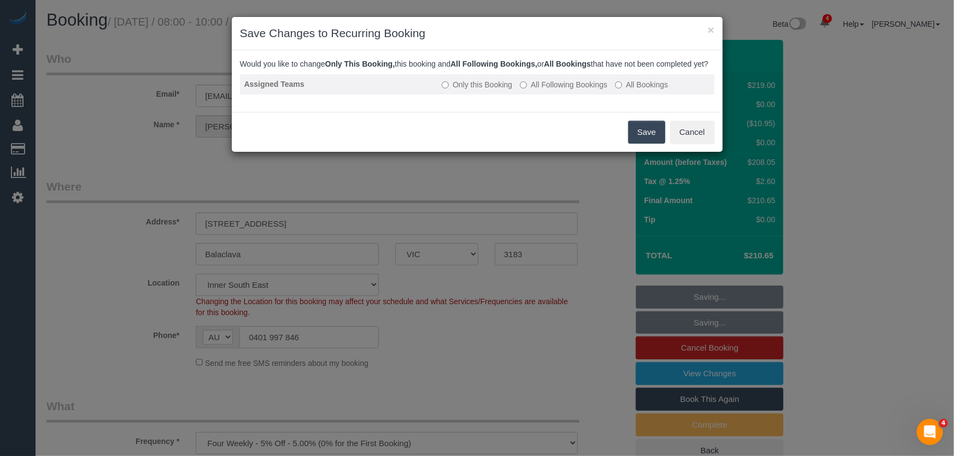
click at [557, 90] on label "All Following Bookings" at bounding box center [563, 84] width 87 height 11
click at [643, 142] on button "Save" at bounding box center [646, 132] width 37 height 23
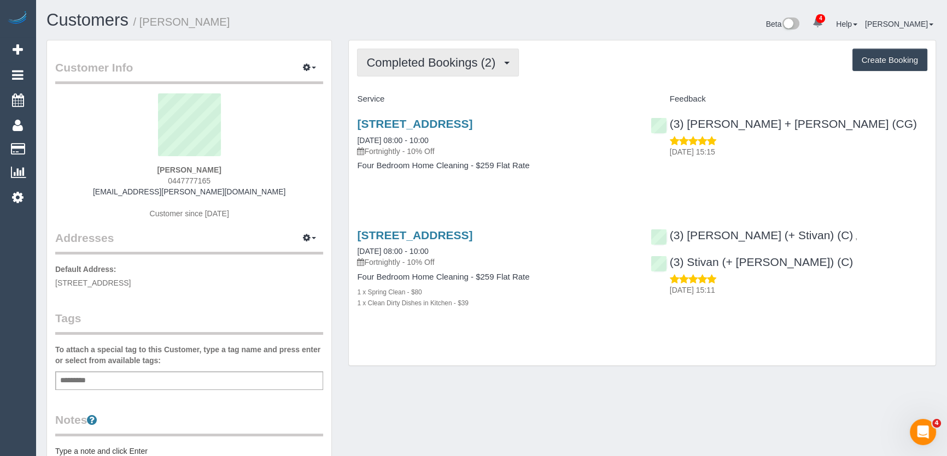
click at [461, 60] on span "Completed Bookings (2)" at bounding box center [433, 63] width 134 height 14
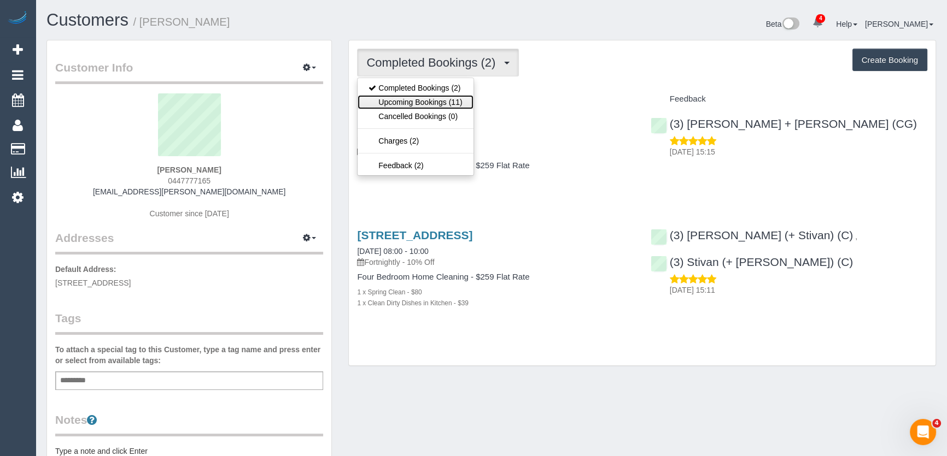
click at [452, 102] on link "Upcoming Bookings (11)" at bounding box center [414, 102] width 115 height 14
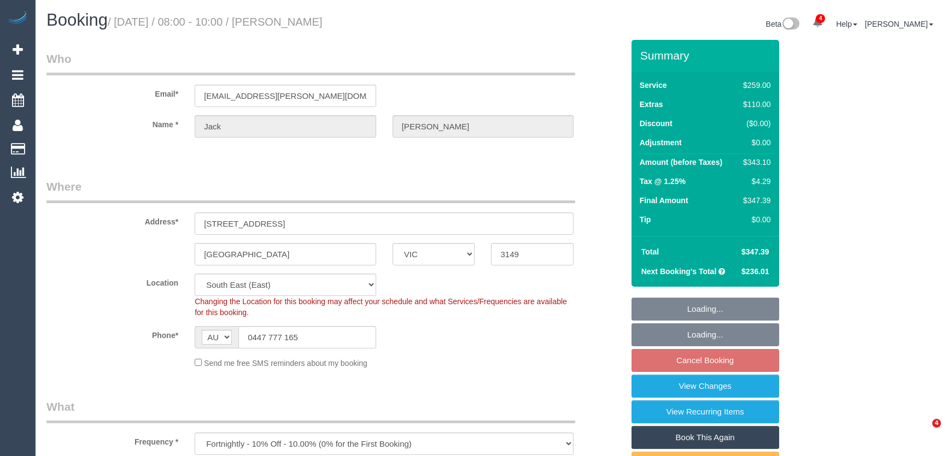
select select "VIC"
select select "number:30"
select select "number:14"
select select "number:19"
select select "number:24"
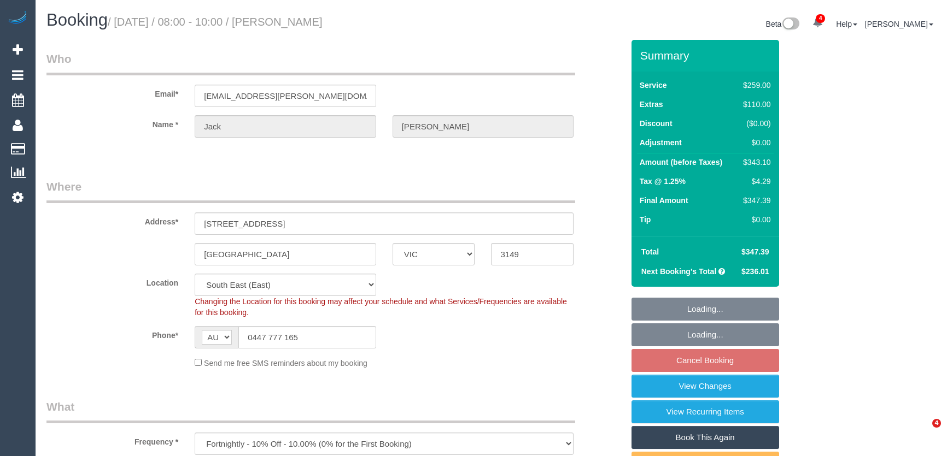
select select "number:33"
select select "number:11"
select select "spot1"
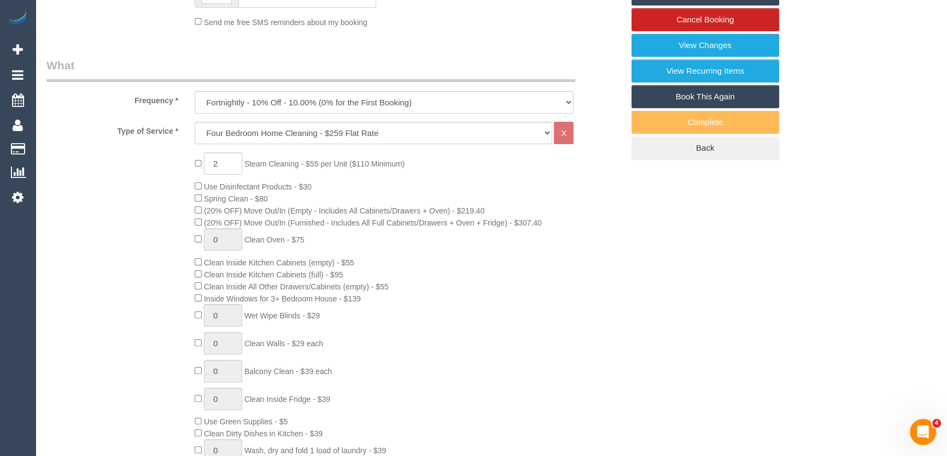
scroll to position [202, 0]
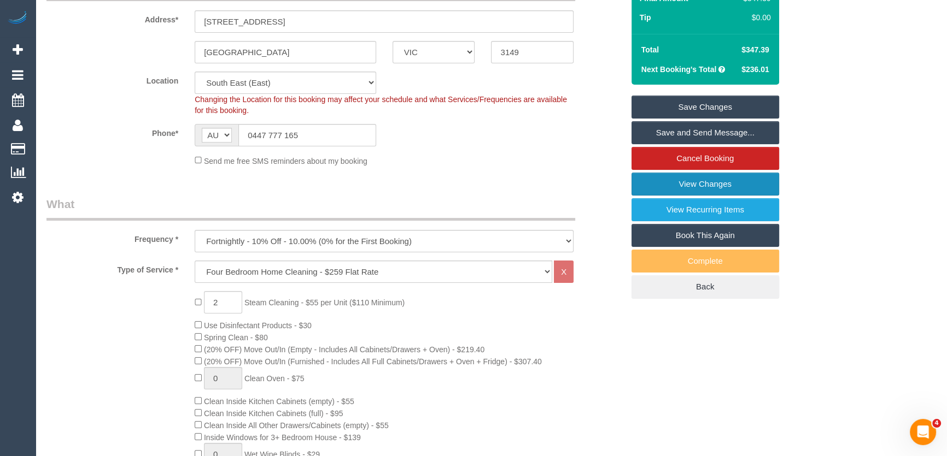
click at [667, 182] on link "View Changes" at bounding box center [705, 184] width 148 height 23
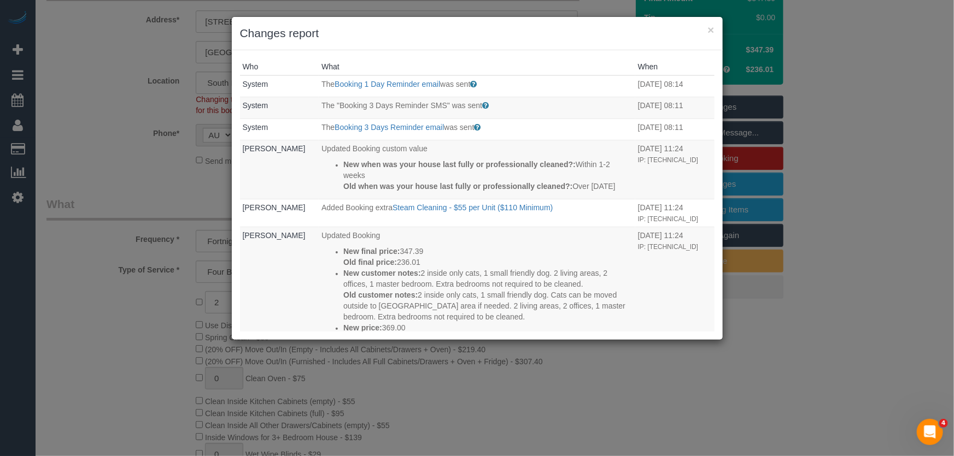
click at [82, 178] on div "× Changes report Who What When System The Booking 1 Day Reminder email was sent…" at bounding box center [477, 228] width 954 height 456
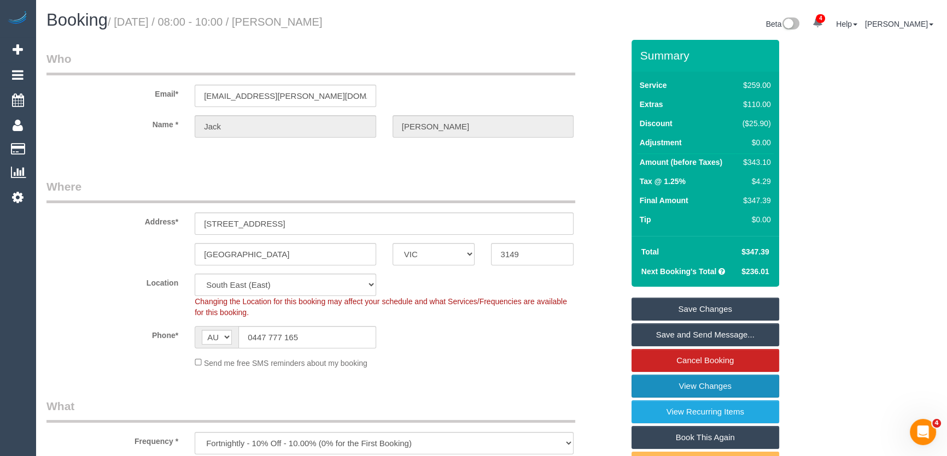
scroll to position [0, 0]
click at [309, 338] on input "0447 777 165" at bounding box center [307, 337] width 138 height 22
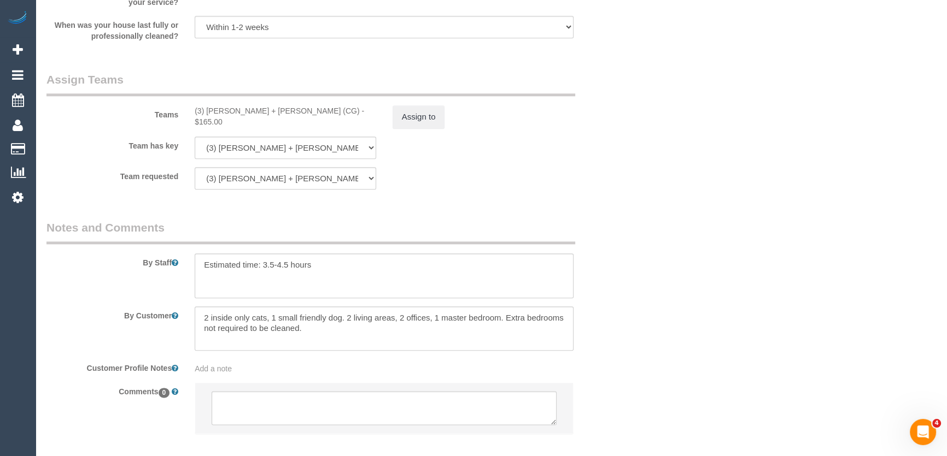
scroll to position [1643, 0]
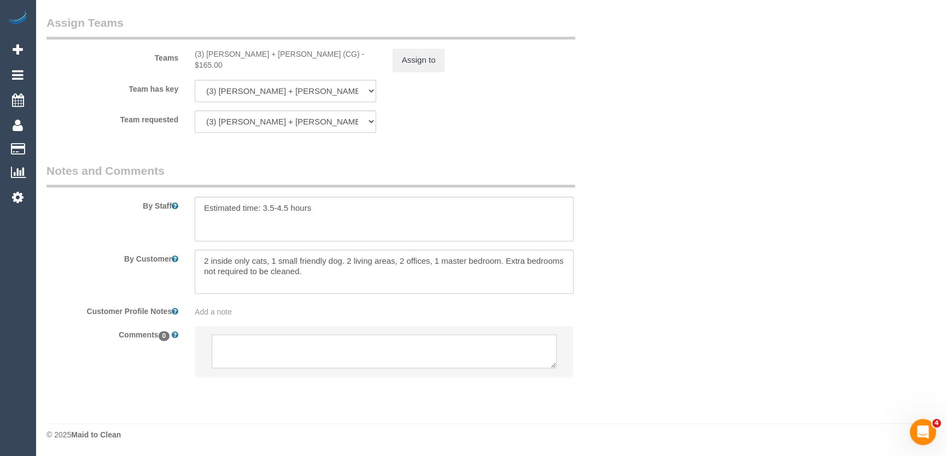
click at [287, 348] on textarea at bounding box center [383, 351] width 345 height 34
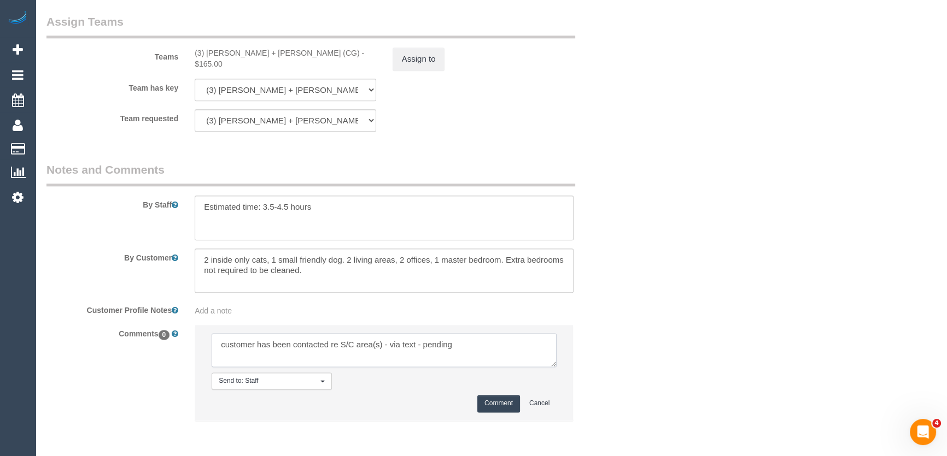
type textarea "customer has been contacted re S/C area(s) - via text - pending"
click at [491, 404] on button "Comment" at bounding box center [498, 403] width 43 height 17
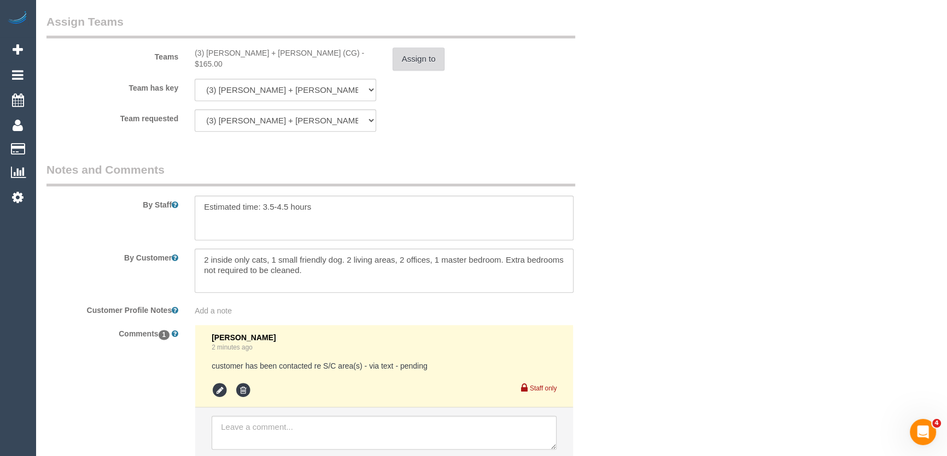
click at [417, 60] on button "Assign to" at bounding box center [418, 59] width 52 height 23
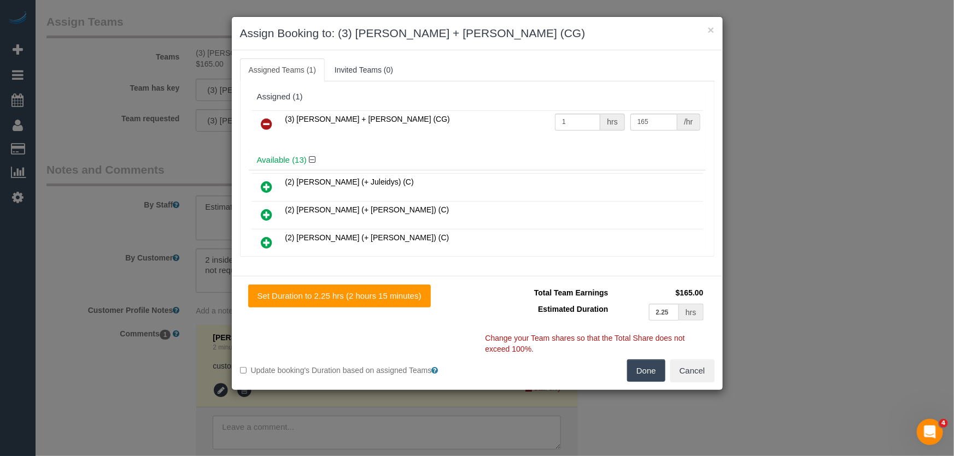
click at [267, 121] on icon at bounding box center [266, 123] width 11 height 13
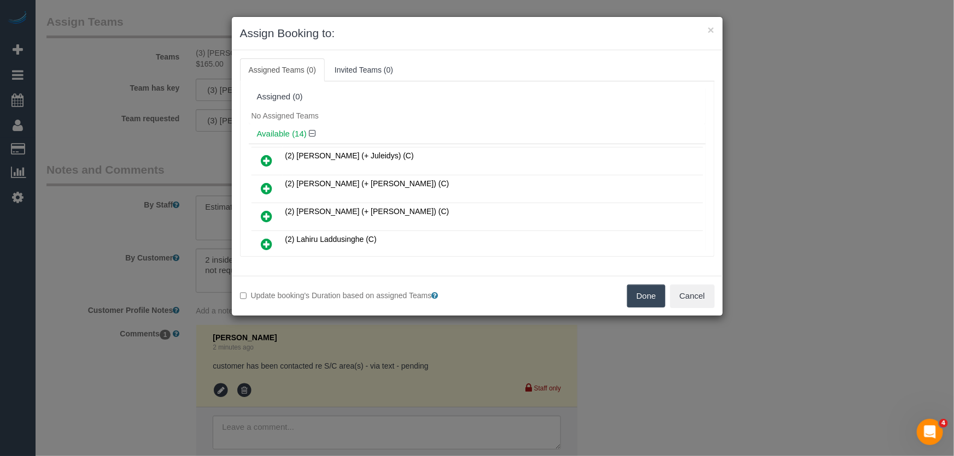
click at [645, 290] on button "Done" at bounding box center [646, 296] width 38 height 23
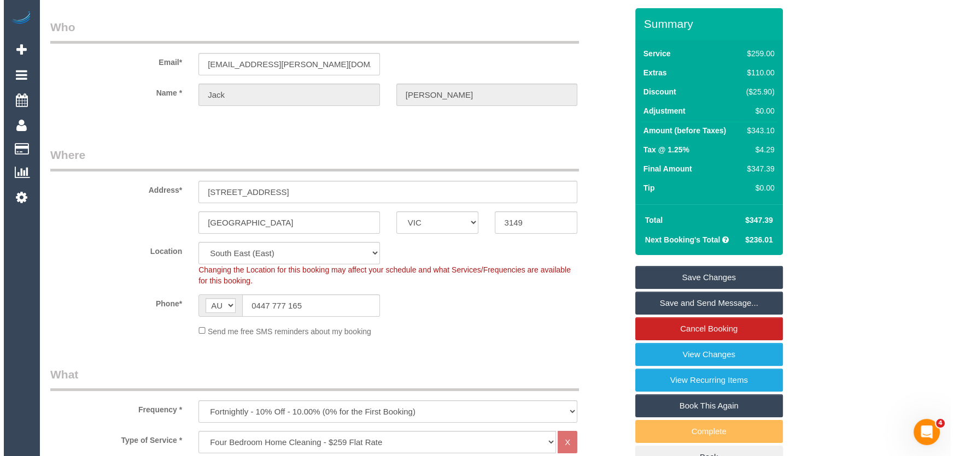
scroll to position [0, 0]
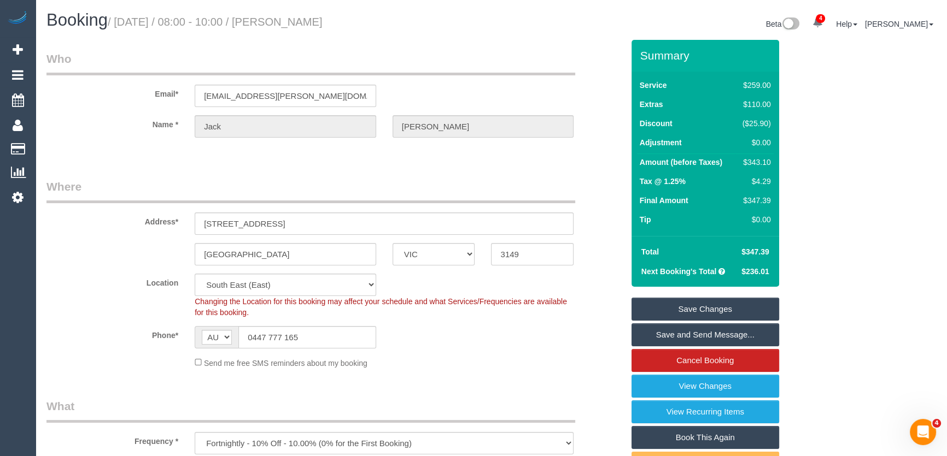
click at [684, 309] on link "Save Changes" at bounding box center [705, 309] width 148 height 23
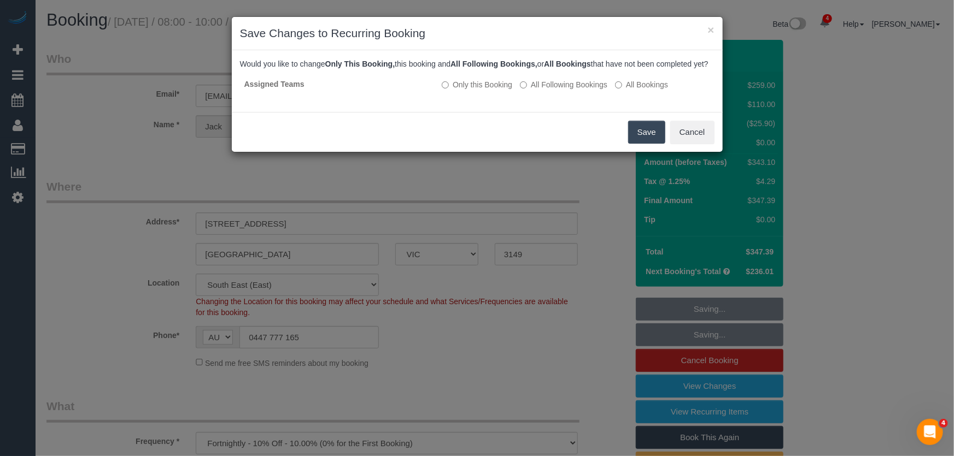
click at [634, 136] on button "Save" at bounding box center [646, 132] width 37 height 23
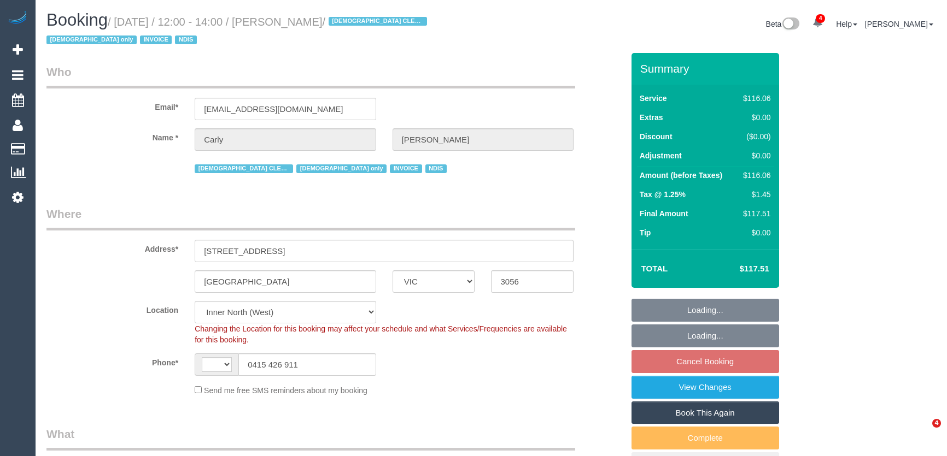
select select "VIC"
select select "object:722"
select select "string:AU"
select select "spot1"
select select "number:27"
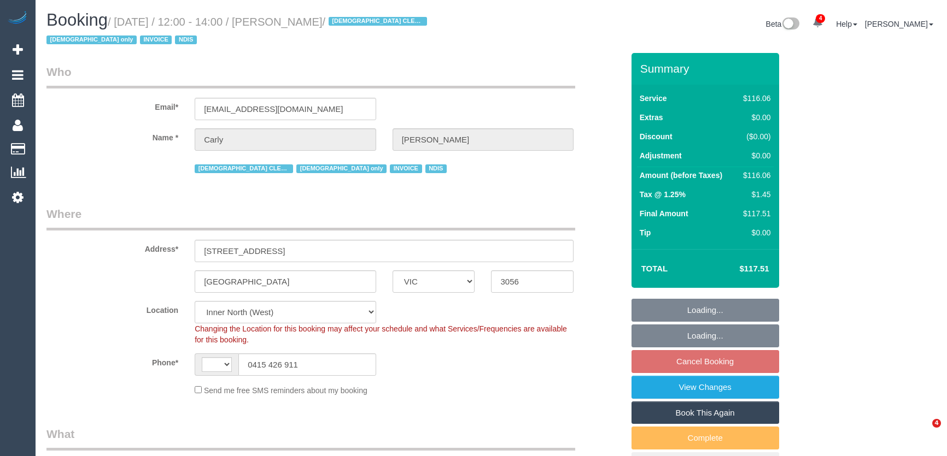
select select "number:14"
select select "number:19"
select select "number:24"
select select "number:35"
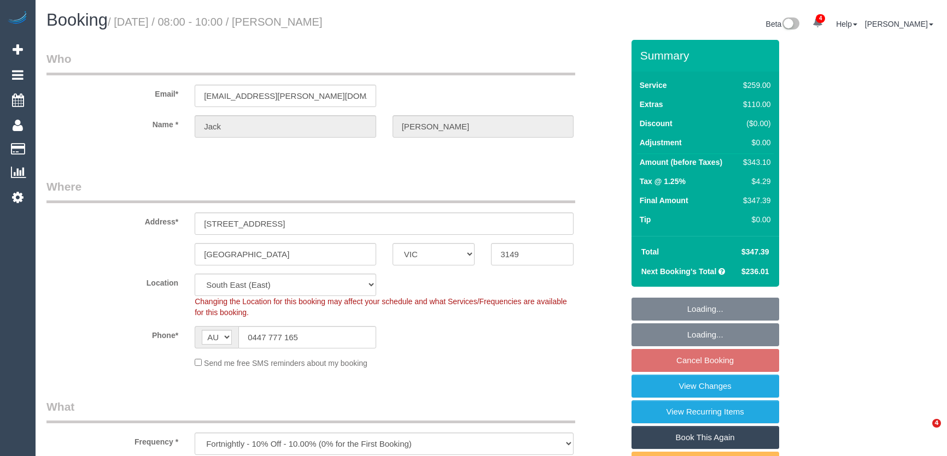
select select "VIC"
select select "spot1"
select select "number:30"
select select "number:14"
select select "number:19"
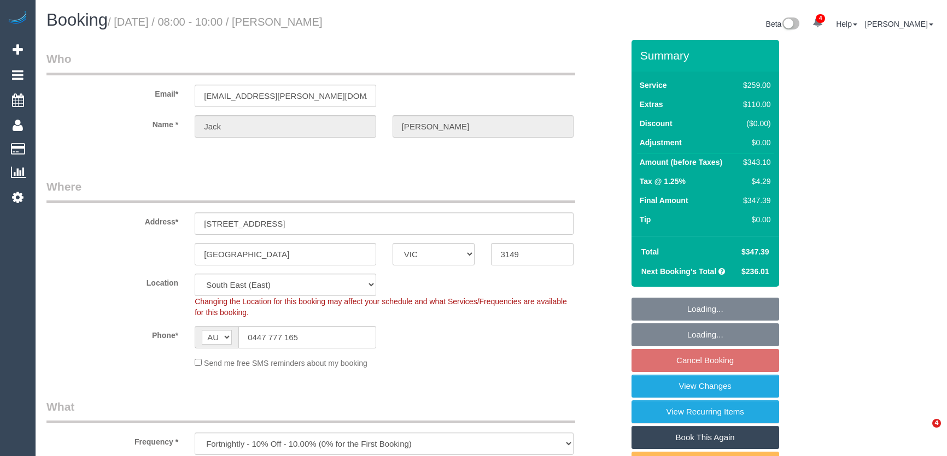
select select "number:24"
select select "number:33"
select select "number:11"
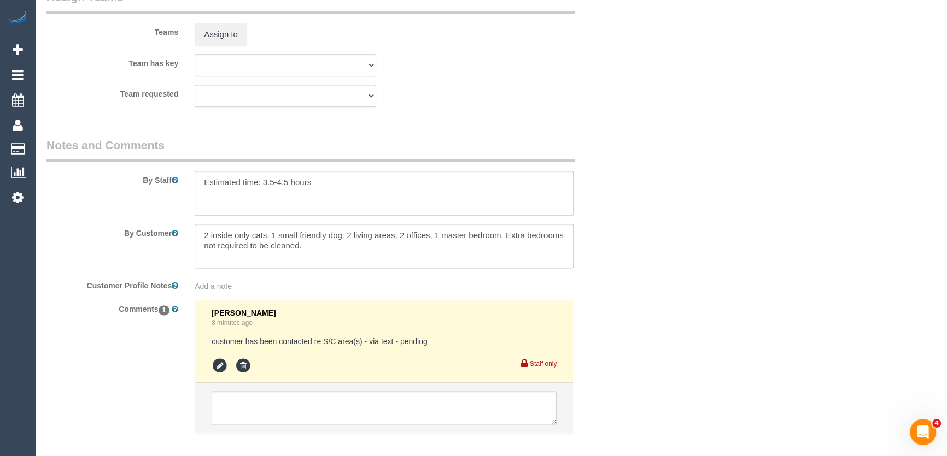
scroll to position [1689, 0]
click at [344, 171] on textarea at bounding box center [384, 191] width 379 height 45
type textarea "Estimated time: 3.5-4.5 hours + Steam Cleaning (bedroom + hallway)"
click at [218, 366] on icon at bounding box center [219, 364] width 16 height 16
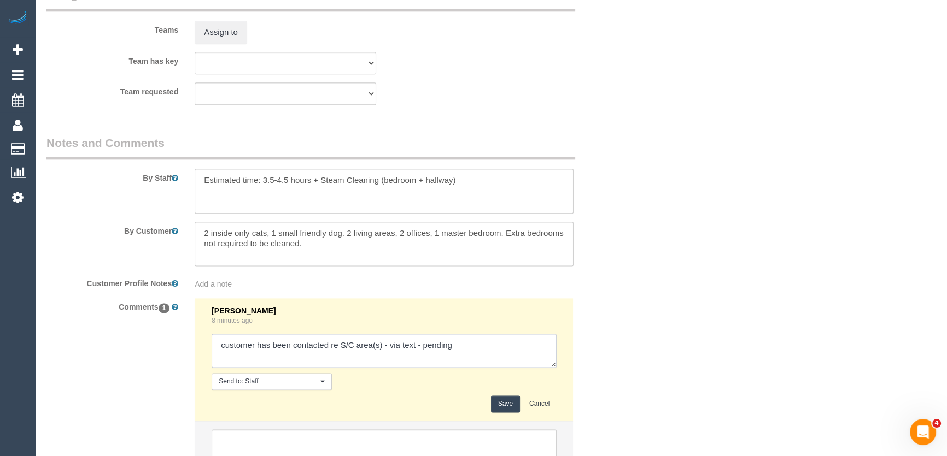
click at [479, 355] on textarea at bounding box center [383, 351] width 345 height 34
type textarea "customer has been contacted re S/C area(s) - via text - confirmed"
click at [500, 404] on button "Save" at bounding box center [505, 404] width 29 height 17
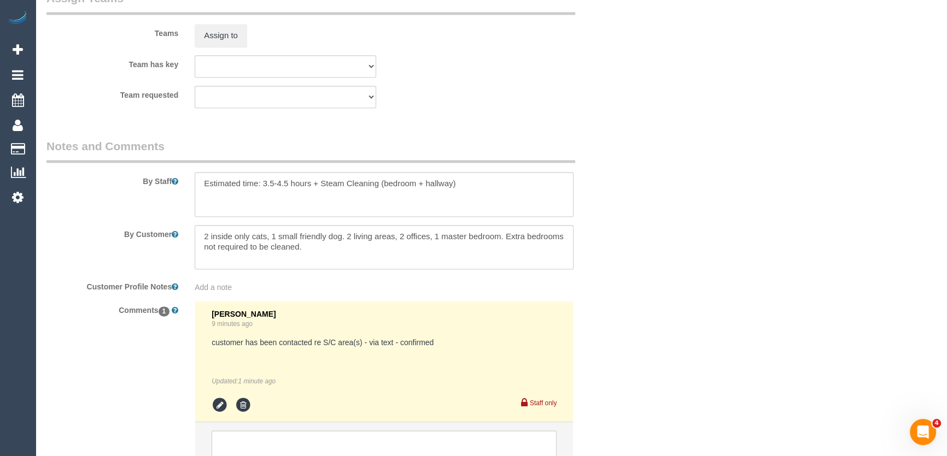
scroll to position [1782, 0]
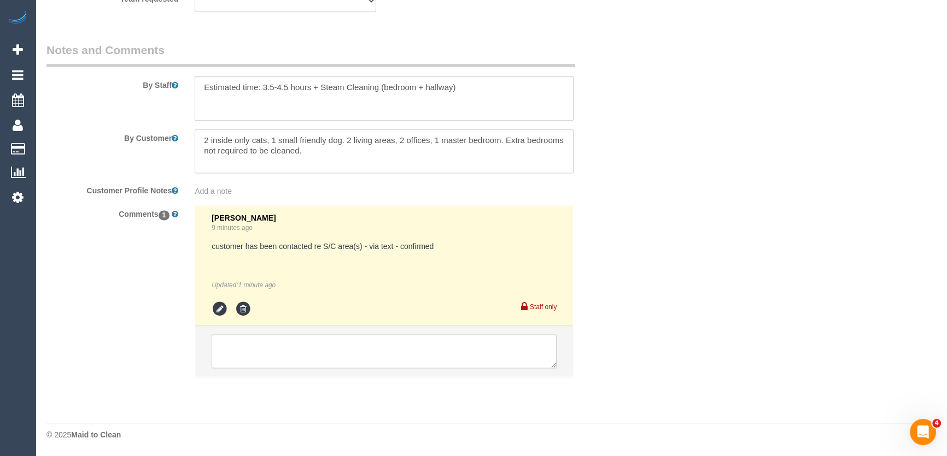
click at [251, 345] on textarea at bounding box center [383, 351] width 345 height 34
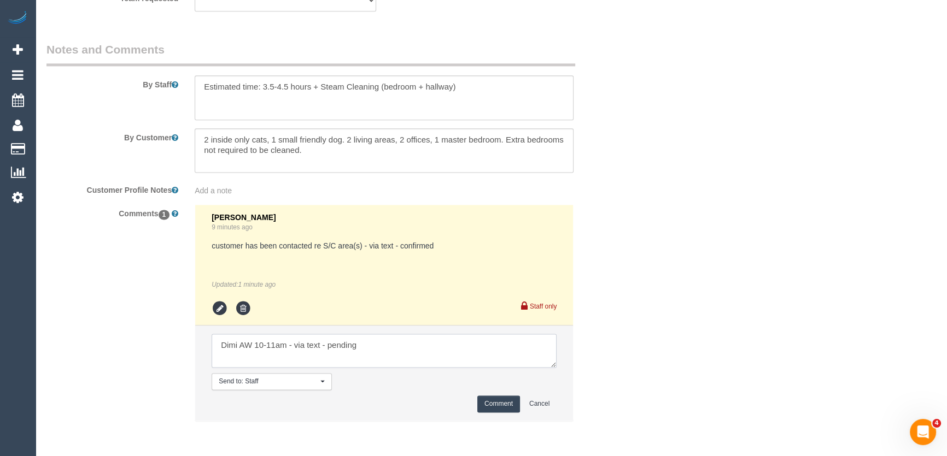
type textarea "Dimi AW 10-11am - via text - pending"
click at [503, 407] on button "Comment" at bounding box center [498, 404] width 43 height 17
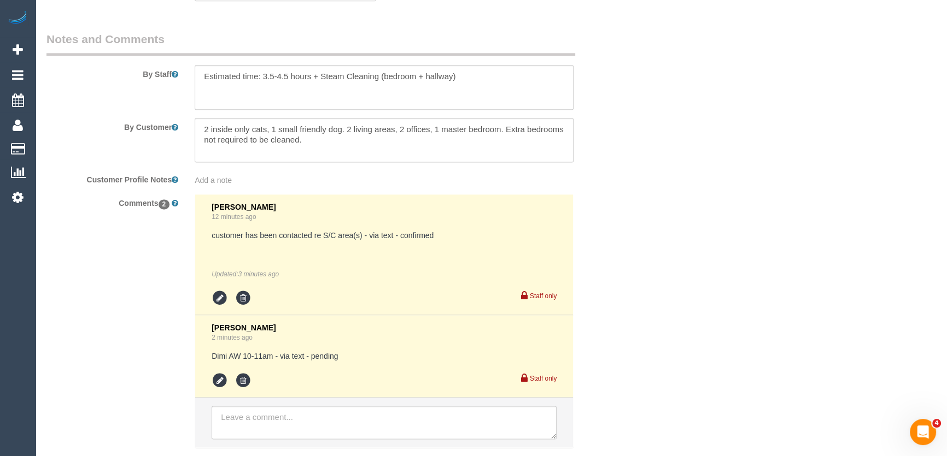
scroll to position [1865, 0]
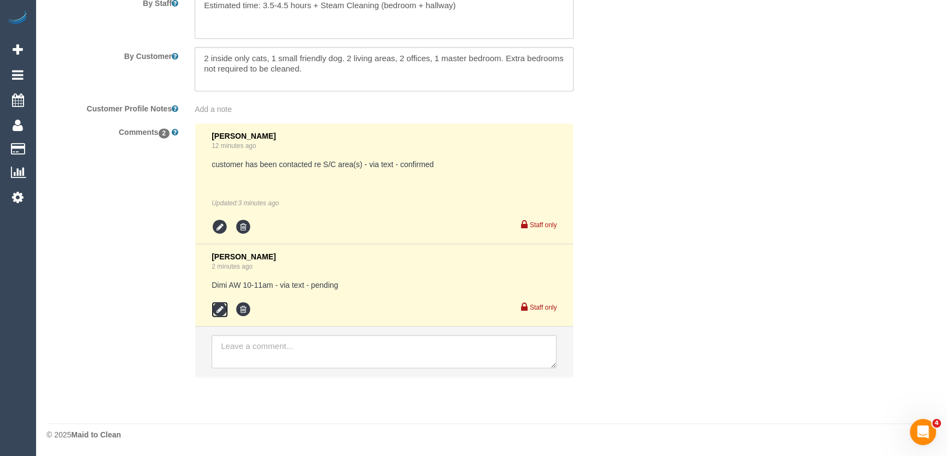
click at [216, 316] on icon at bounding box center [219, 310] width 16 height 16
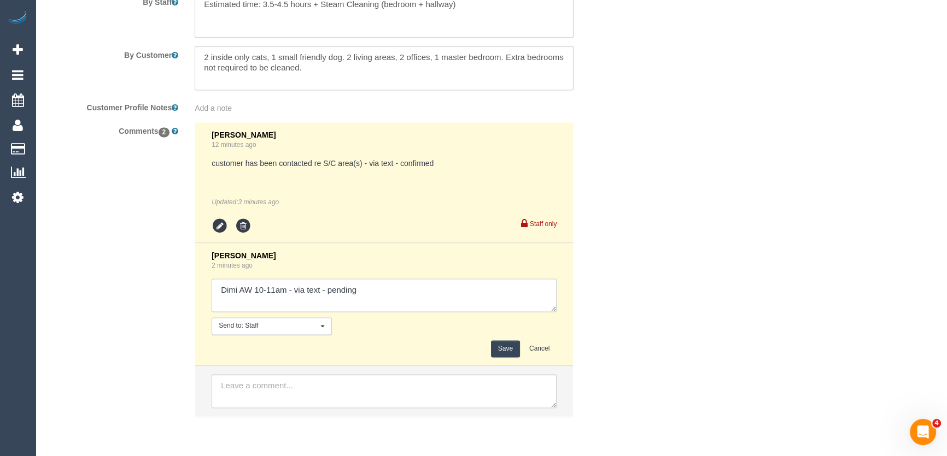
click at [383, 292] on textarea at bounding box center [383, 296] width 345 height 34
type textarea "Dimi AW 10-11am - via text - pending Rachael AW 10-11am - via text - pending"
click at [503, 351] on button "Save" at bounding box center [505, 348] width 29 height 17
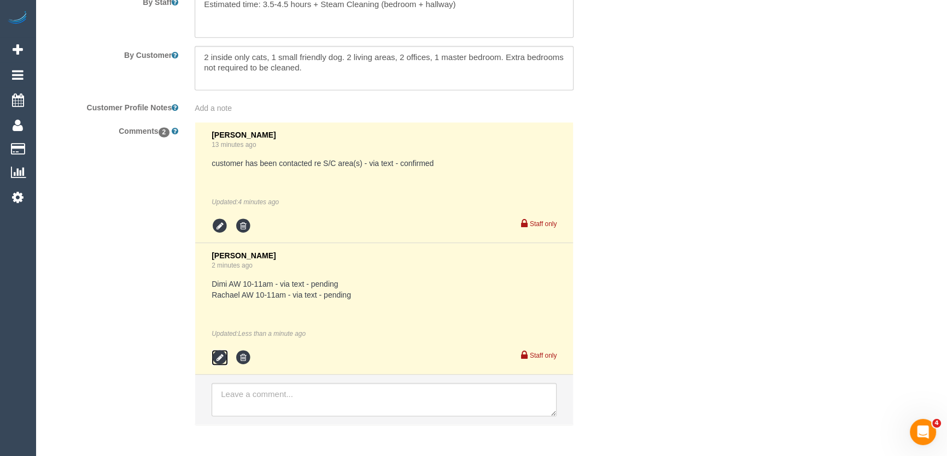
click at [223, 359] on icon at bounding box center [219, 358] width 16 height 16
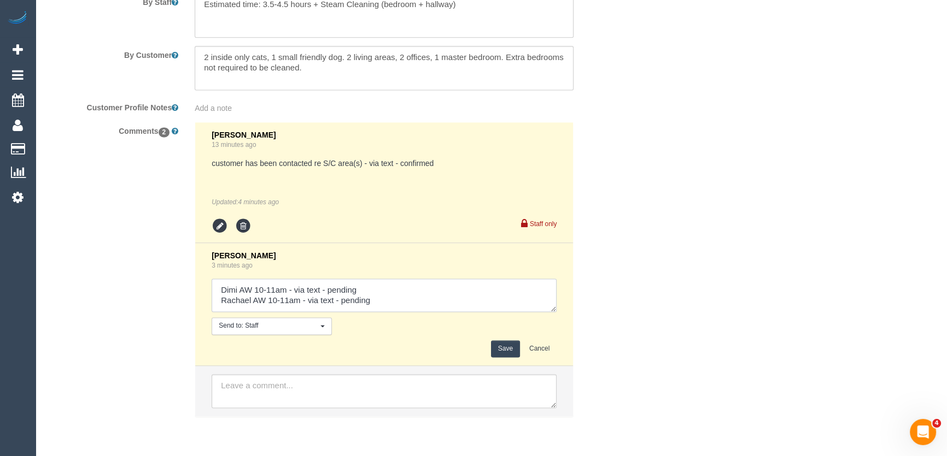
click at [393, 303] on textarea at bounding box center [383, 296] width 345 height 34
type textarea "Dimi AW 10-11am - via text - pending Rachael AW 10-11am - via text - pending Po…"
click at [509, 353] on button "Save" at bounding box center [505, 348] width 29 height 17
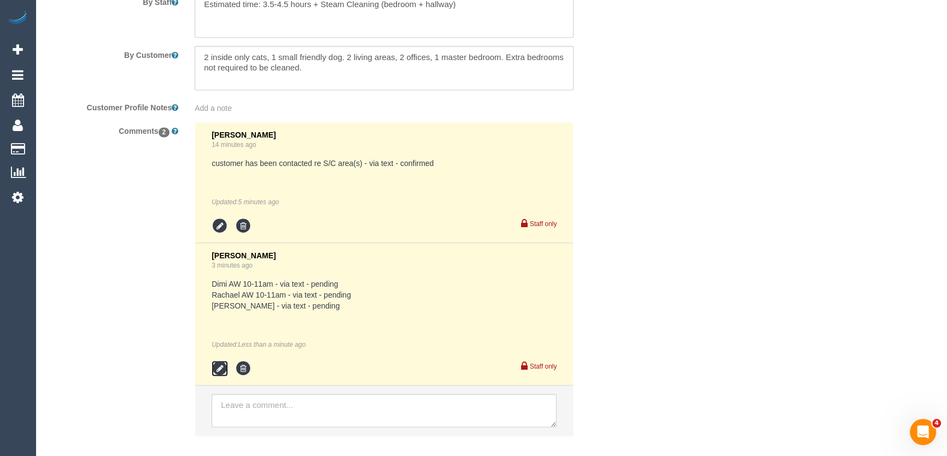
click at [217, 367] on icon at bounding box center [219, 369] width 16 height 16
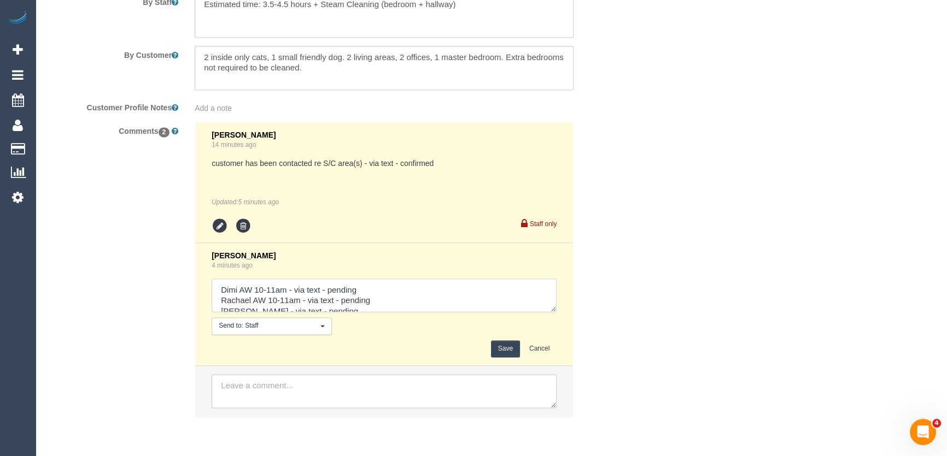
click at [345, 311] on textarea at bounding box center [383, 296] width 345 height 34
type textarea "Dimi AW 10-11am - via text - pending Rachael AW 10-11am - via text - pending Po…"
click at [504, 350] on button "Save" at bounding box center [505, 348] width 29 height 17
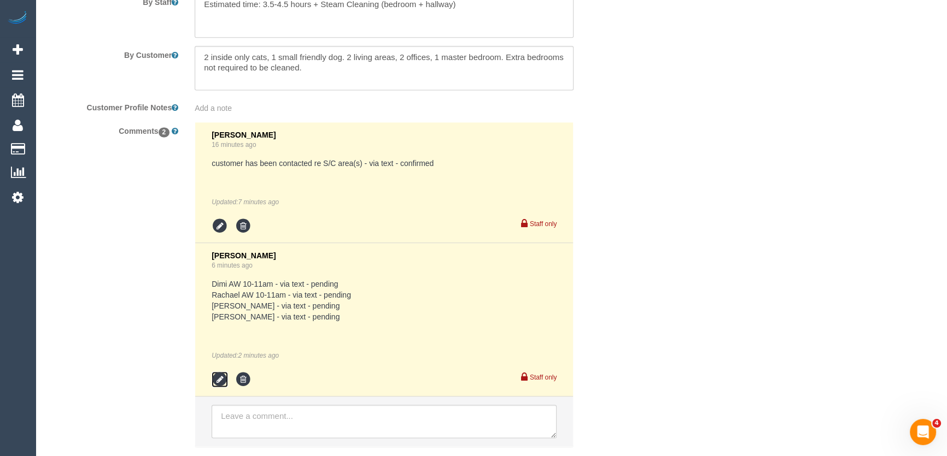
click at [222, 379] on icon at bounding box center [219, 380] width 16 height 16
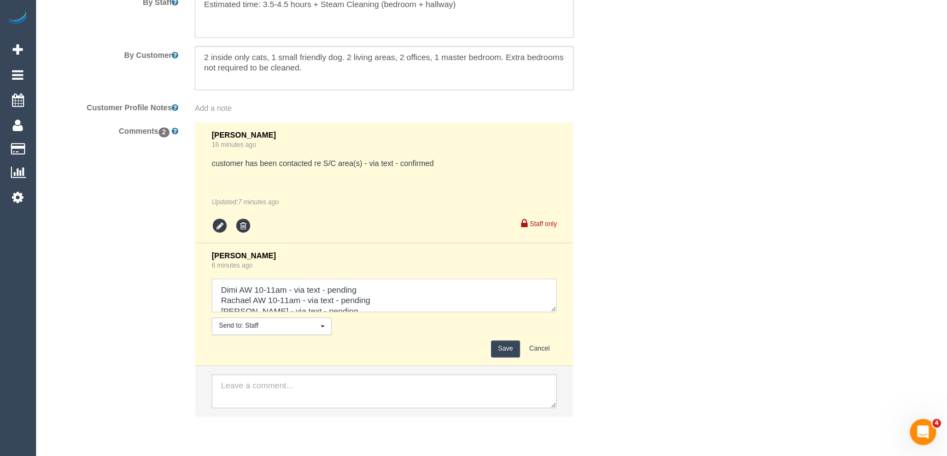
click at [389, 301] on textarea at bounding box center [383, 296] width 345 height 34
type textarea "Dimi AW 10-11am - via text - pending Rachael AW 10-11am - via text - declined P…"
click at [513, 350] on button "Save" at bounding box center [505, 348] width 29 height 17
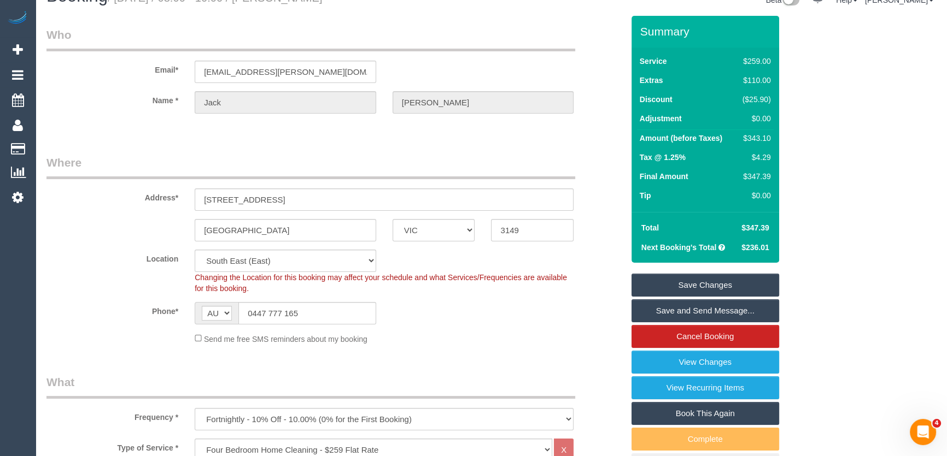
scroll to position [0, 0]
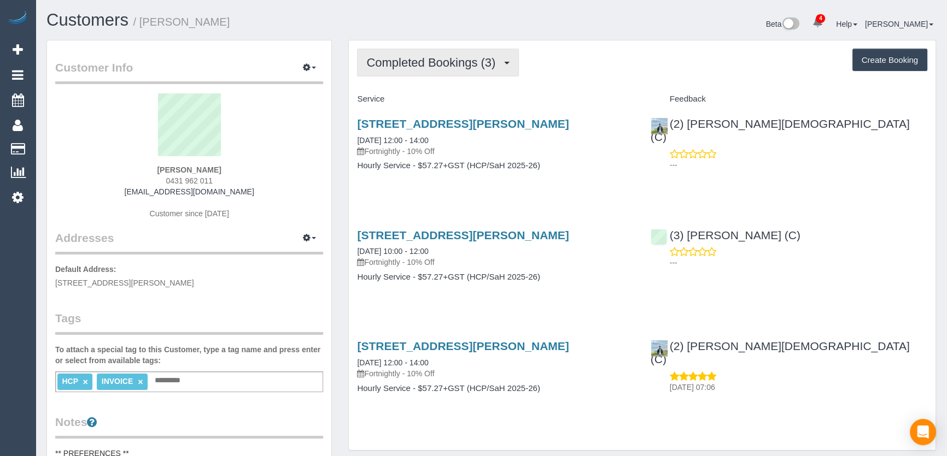
click at [459, 64] on span "Completed Bookings (3)" at bounding box center [433, 63] width 134 height 14
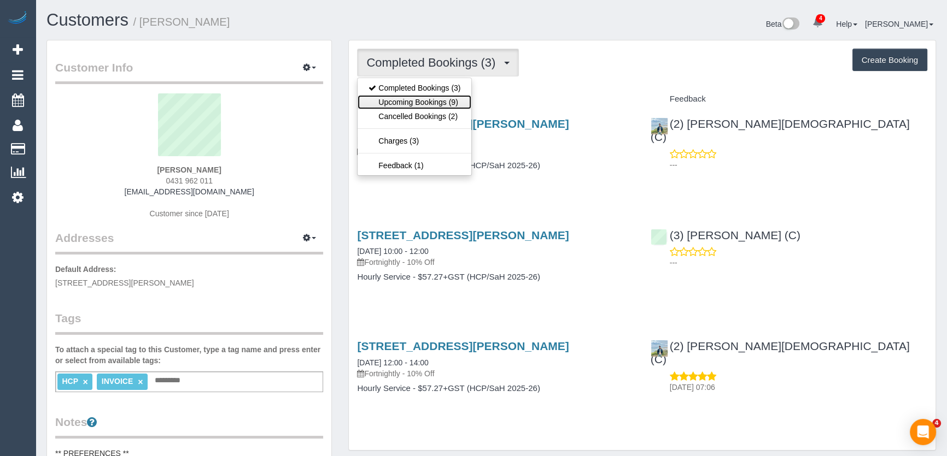
click at [453, 99] on link "Upcoming Bookings (9)" at bounding box center [414, 102] width 114 height 14
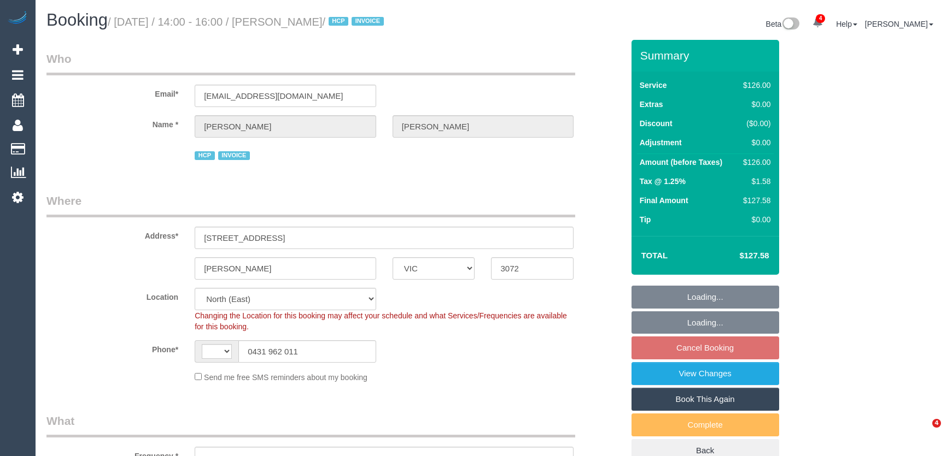
select select "VIC"
select select "string:AU"
select select "object:584"
select select "120"
select select "number:27"
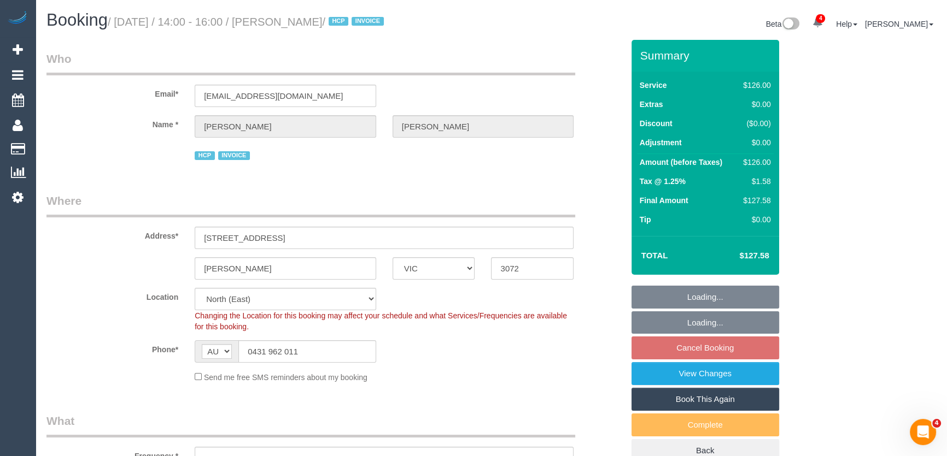
select select "number:14"
select select "number:19"
select select "number:36"
select select "number:33"
select select "object:1426"
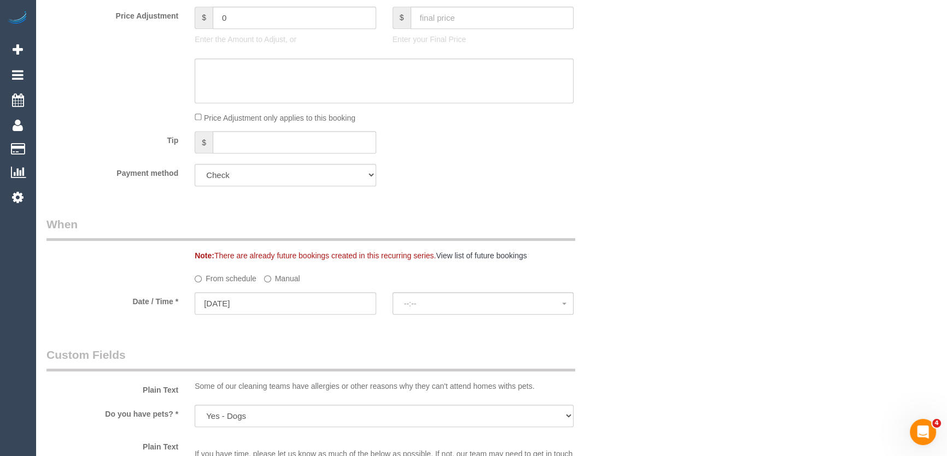
select select "spot1"
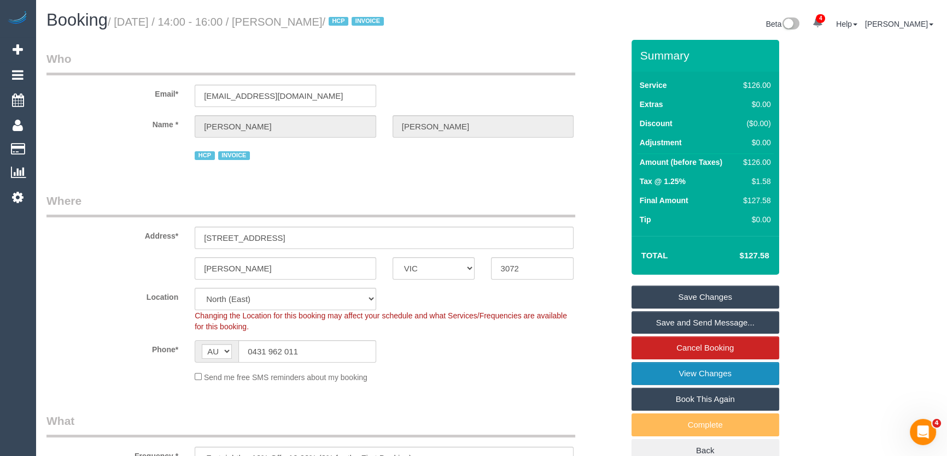
click at [661, 375] on link "View Changes" at bounding box center [705, 373] width 148 height 23
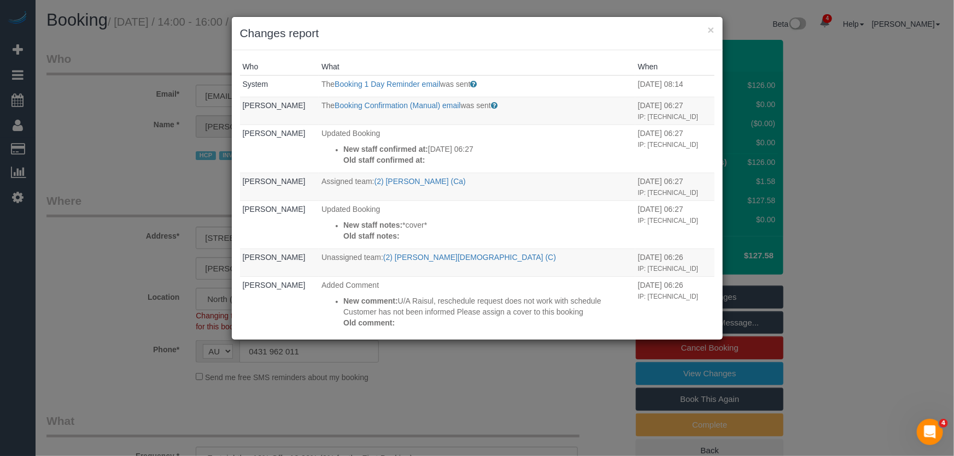
click at [472, 365] on div "× Changes report Who What When System The Booking 1 Day Reminder email was sent…" at bounding box center [477, 228] width 954 height 456
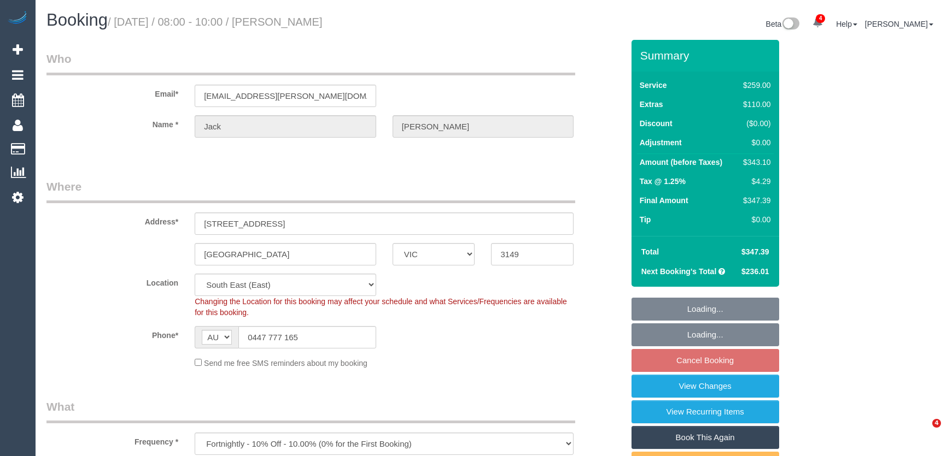
select select "VIC"
select select "spot1"
select select "number:30"
select select "number:14"
select select "number:19"
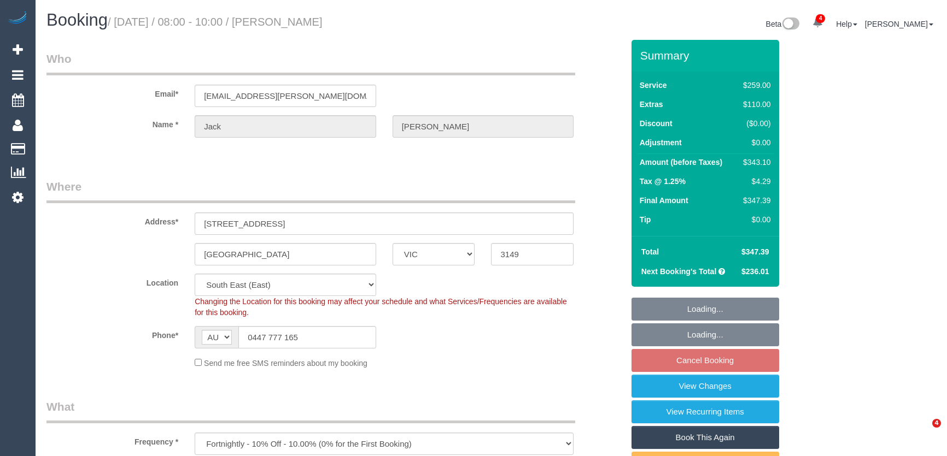
select select "number:24"
select select "number:33"
select select "number:11"
select select "object:1361"
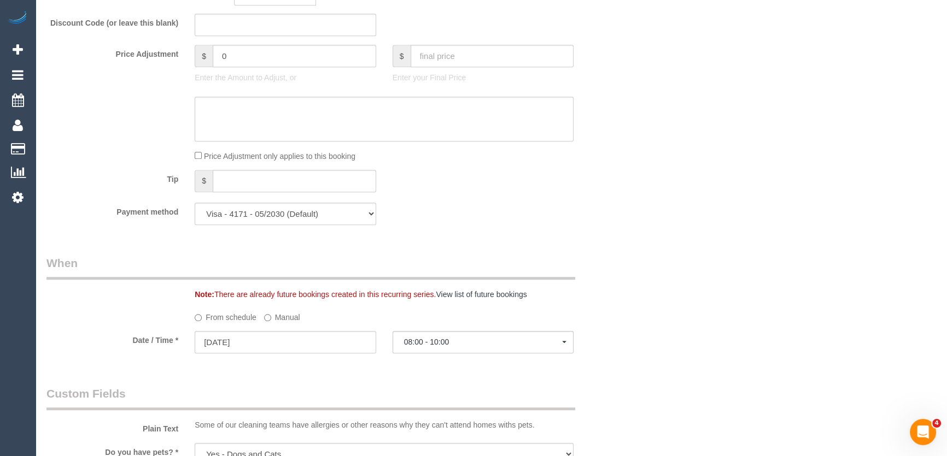
scroll to position [1043, 0]
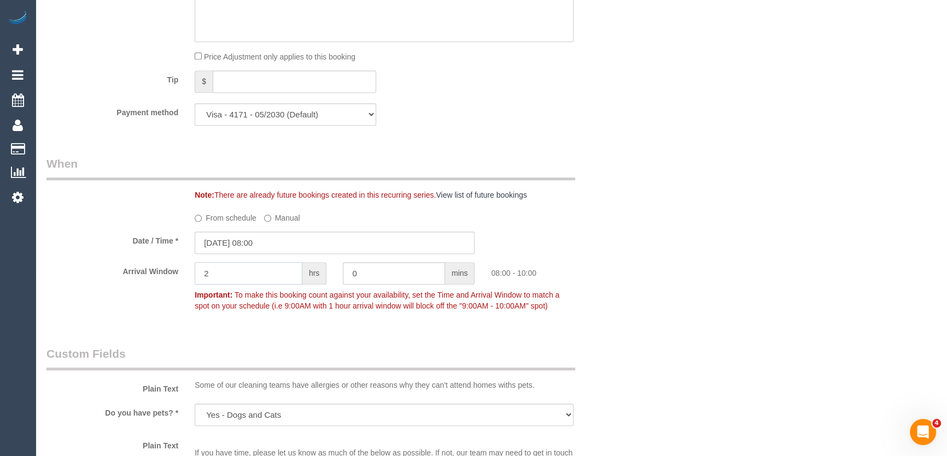
click at [234, 280] on input "2" at bounding box center [249, 273] width 108 height 22
click at [380, 273] on input "0" at bounding box center [394, 273] width 102 height 22
type input "15"
click at [655, 320] on div "Who Email* jack.c.baumgarten@gmail.com Name * Jack Baumgarten Where Address* 43…" at bounding box center [490, 189] width 889 height 2384
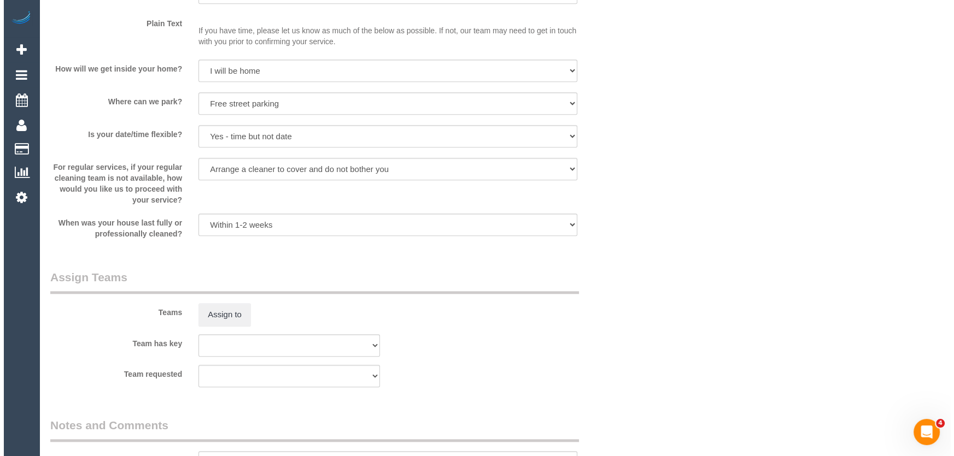
scroll to position [1540, 0]
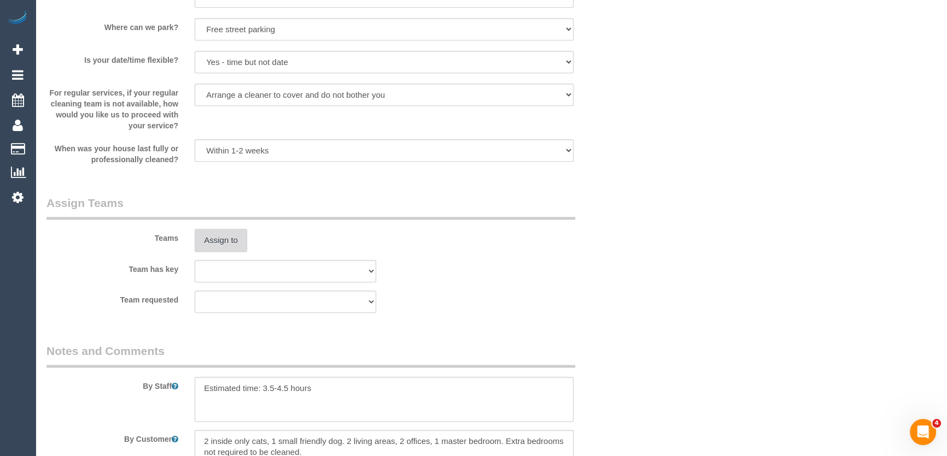
click at [215, 236] on button "Assign to" at bounding box center [221, 240] width 52 height 23
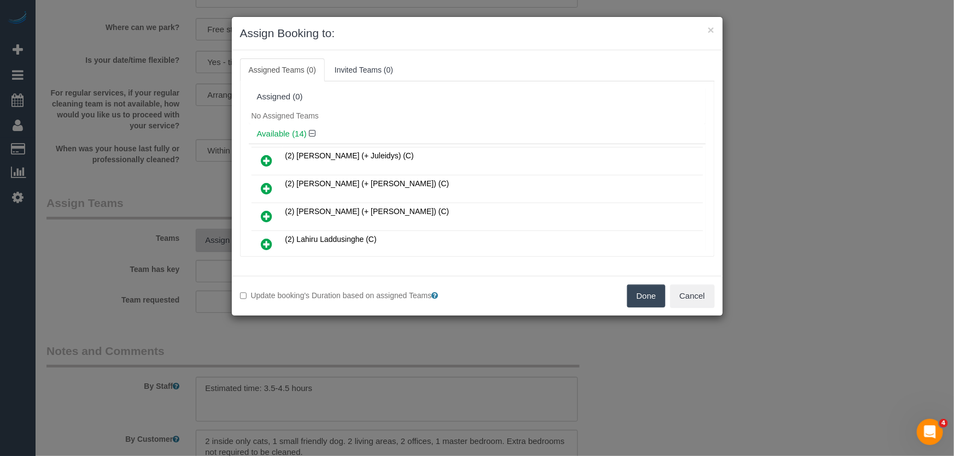
scroll to position [178, 0]
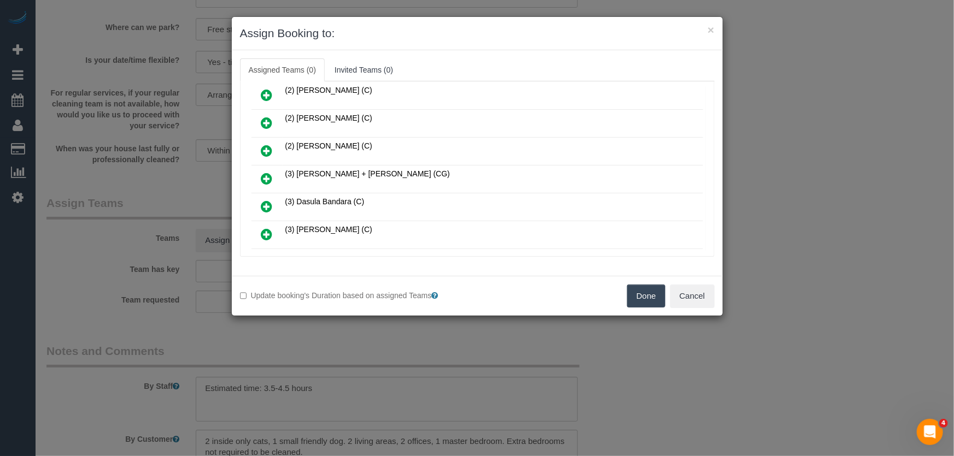
click at [266, 172] on icon at bounding box center [266, 178] width 11 height 13
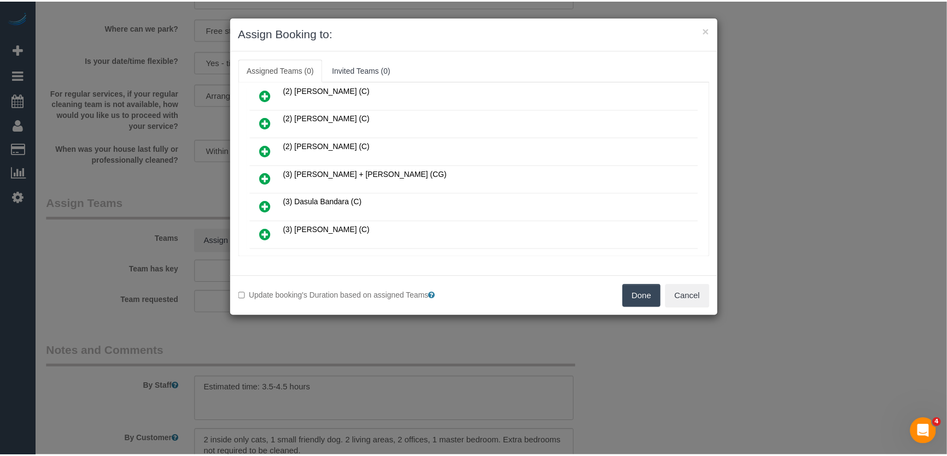
scroll to position [203, 0]
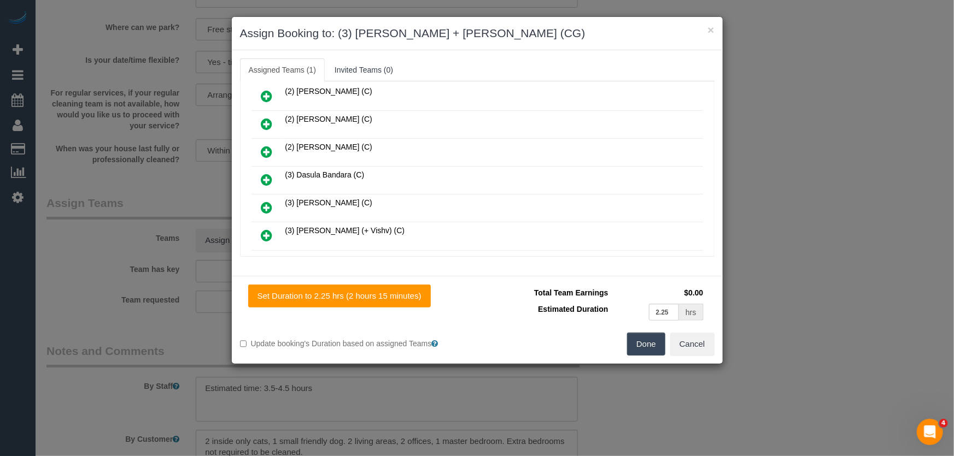
click at [654, 348] on button "Done" at bounding box center [646, 344] width 38 height 23
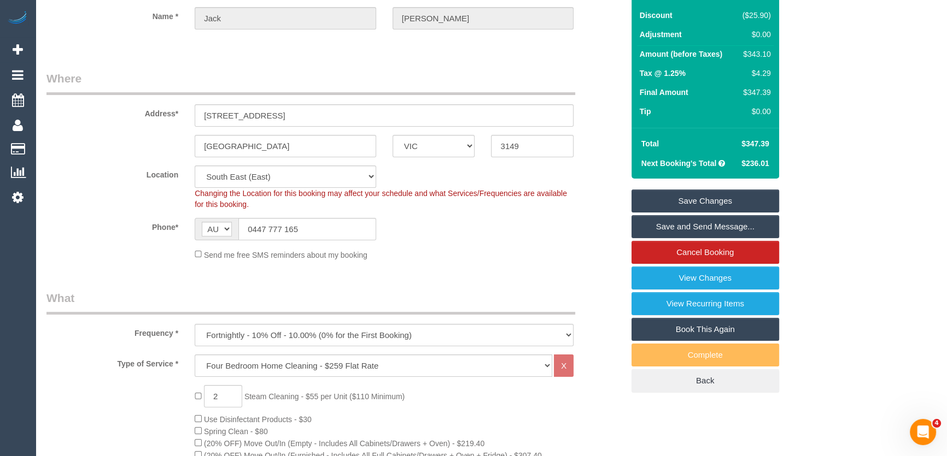
scroll to position [99, 0]
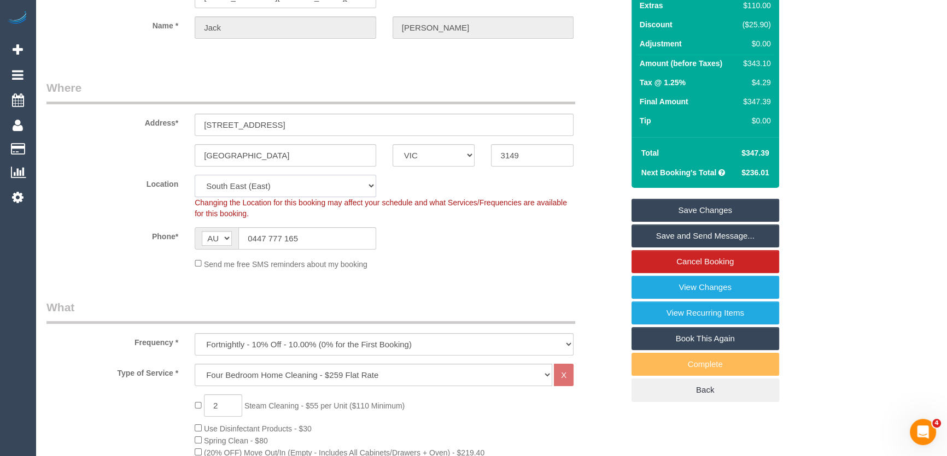
click at [233, 185] on select "Office City East (North) East (South) Inner East Inner North (East) Inner North…" at bounding box center [285, 186] width 181 height 22
select select "50"
click at [195, 175] on select "Office City East (North) East (South) Inner East Inner North (East) Inner North…" at bounding box center [285, 186] width 181 height 22
select select "object:5160"
click at [145, 248] on div "Phone* AF AL DZ AD AO AI AQ AG AR AM AW AU AT AZ BS BH BD BB BY BE BZ BJ BM BT …" at bounding box center [334, 238] width 593 height 22
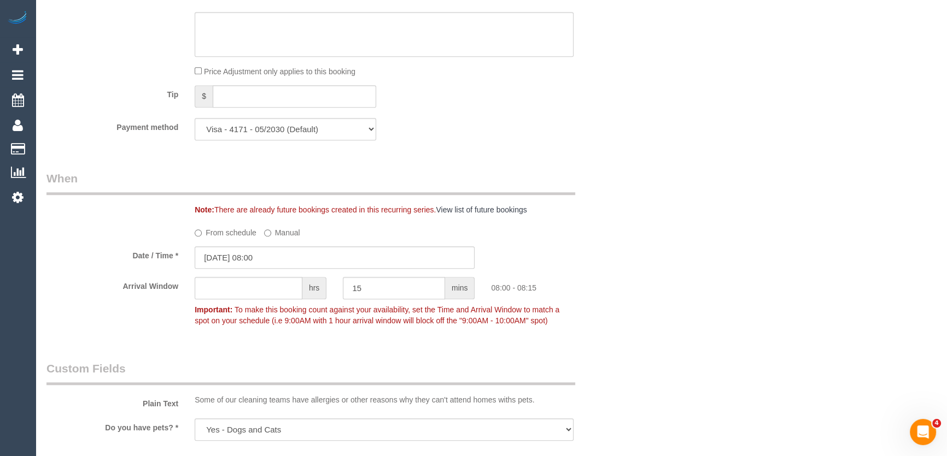
scroll to position [1093, 0]
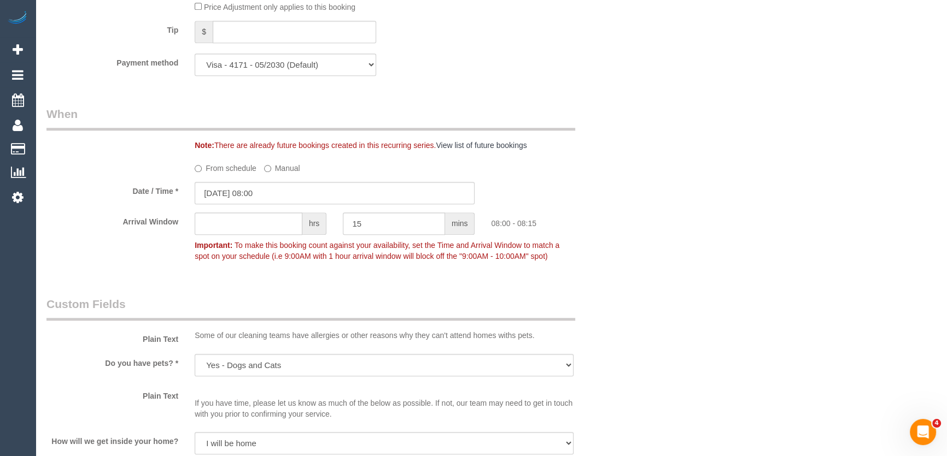
click at [421, 391] on p "If you have time, please let us know as much of the below as possible. If not, …" at bounding box center [384, 403] width 379 height 33
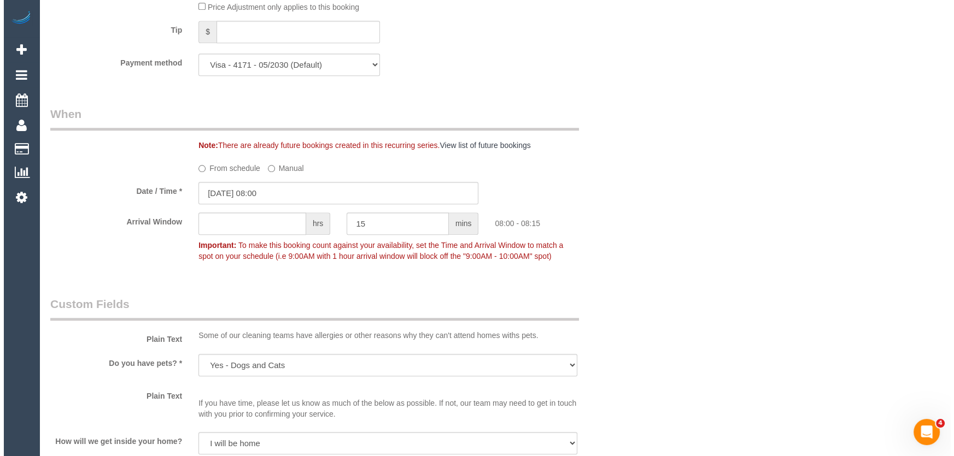
scroll to position [1391, 0]
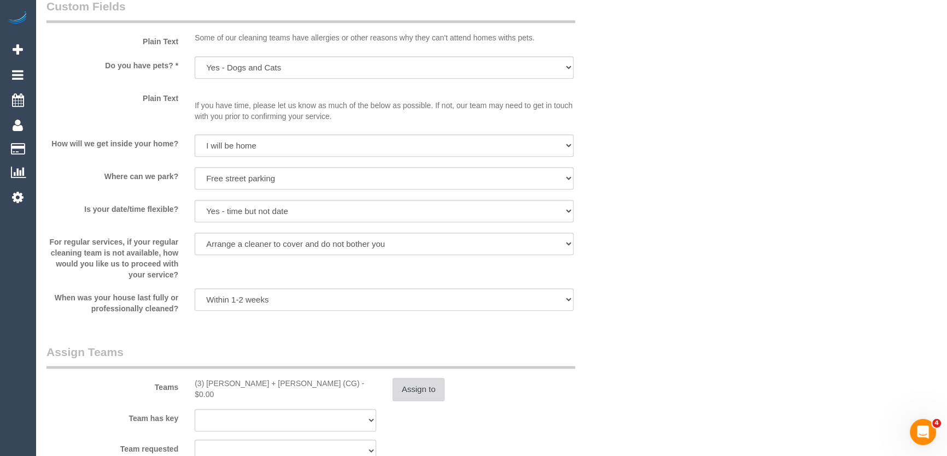
click at [410, 396] on button "Assign to" at bounding box center [418, 389] width 52 height 23
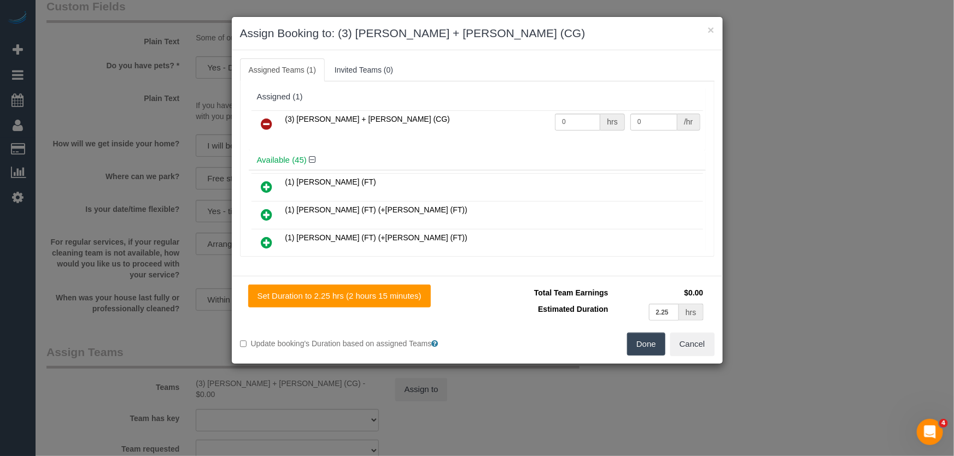
scroll to position [4878, 0]
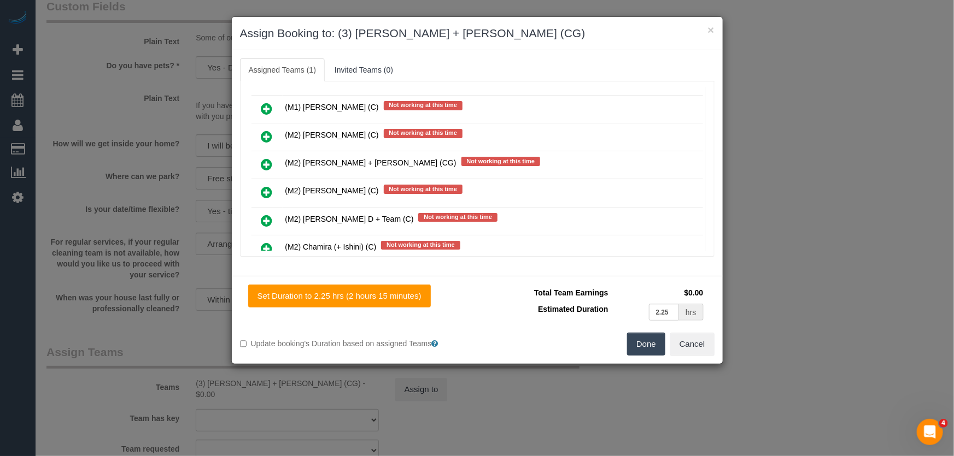
click at [267, 270] on icon at bounding box center [266, 276] width 11 height 13
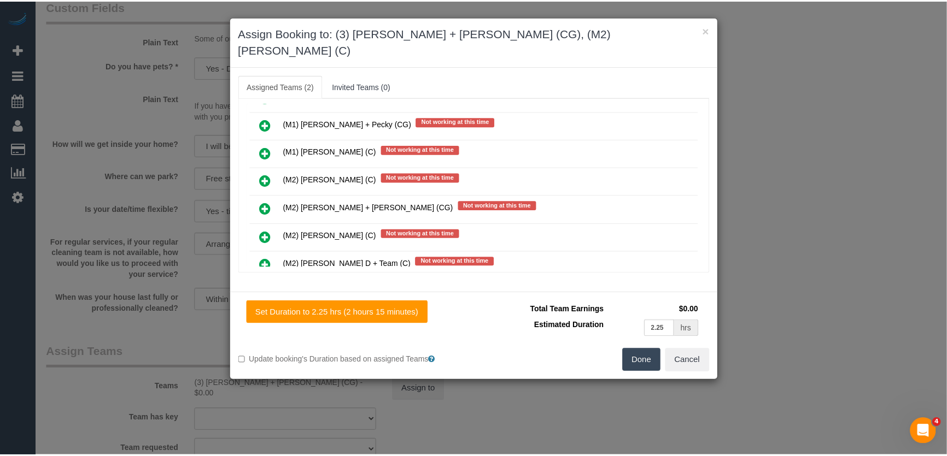
scroll to position [4905, 0]
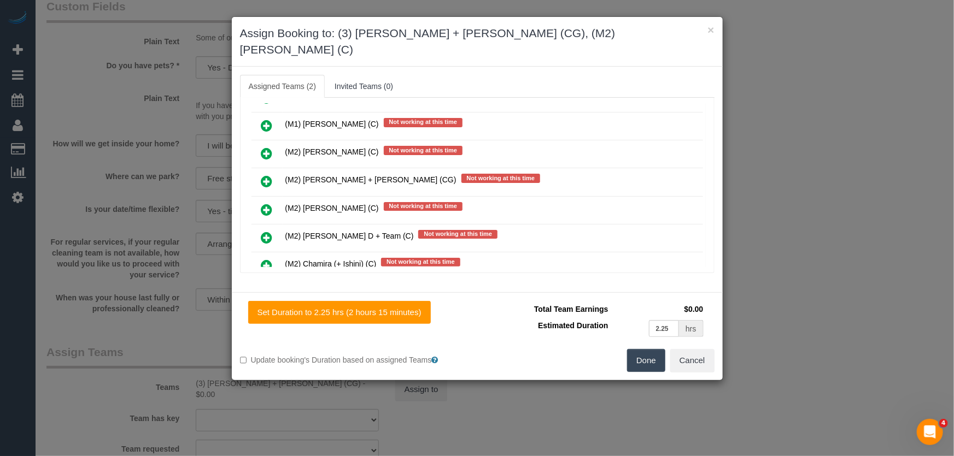
click at [645, 349] on button "Done" at bounding box center [646, 360] width 38 height 23
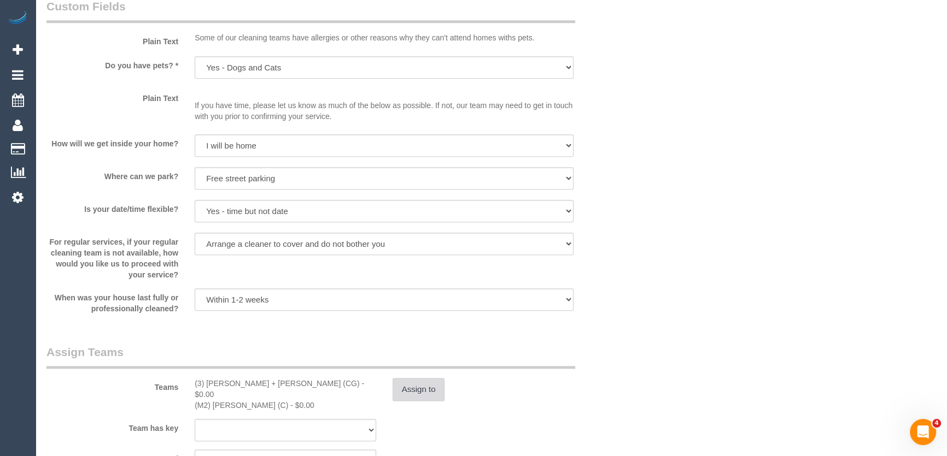
click at [422, 395] on button "Assign to" at bounding box center [418, 389] width 52 height 23
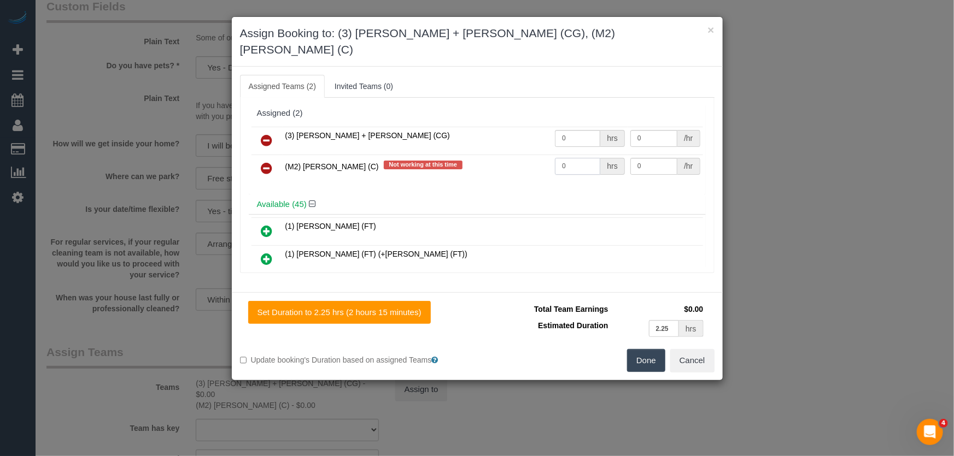
click at [585, 158] on input "0" at bounding box center [577, 166] width 45 height 17
type input "1"
type input "70"
click at [634, 349] on button "Done" at bounding box center [646, 360] width 38 height 23
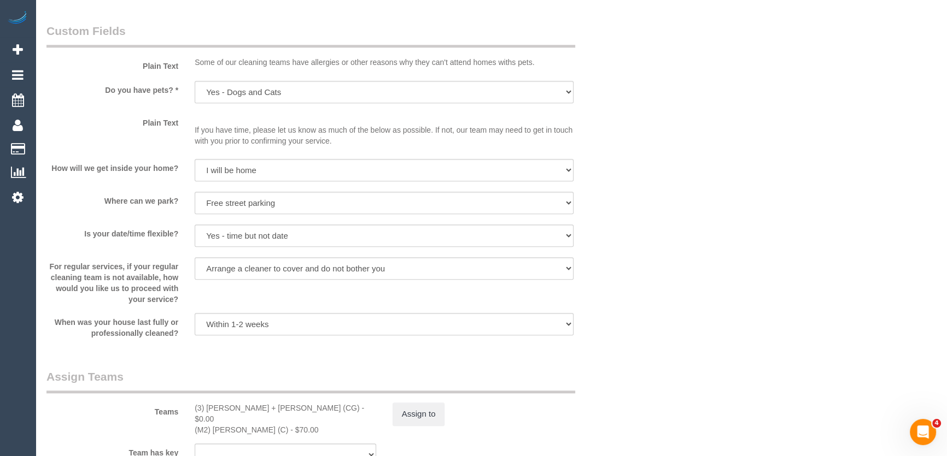
scroll to position [1441, 0]
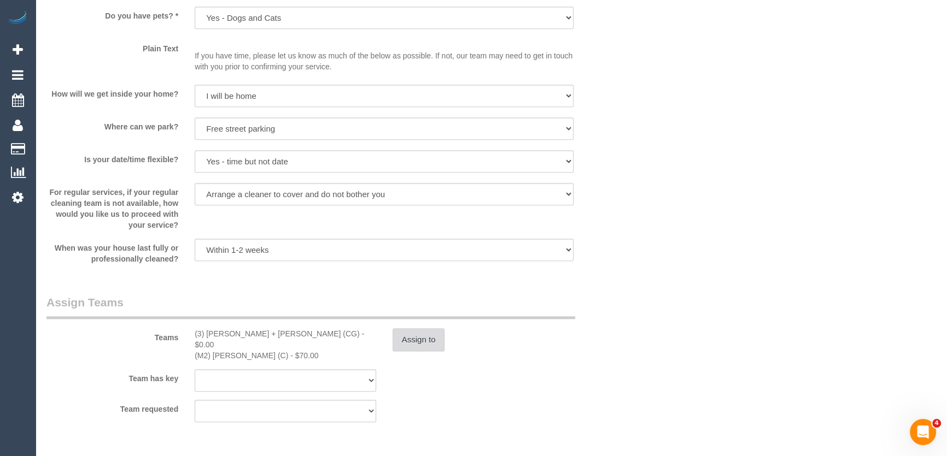
click at [412, 336] on button "Assign to" at bounding box center [418, 339] width 52 height 23
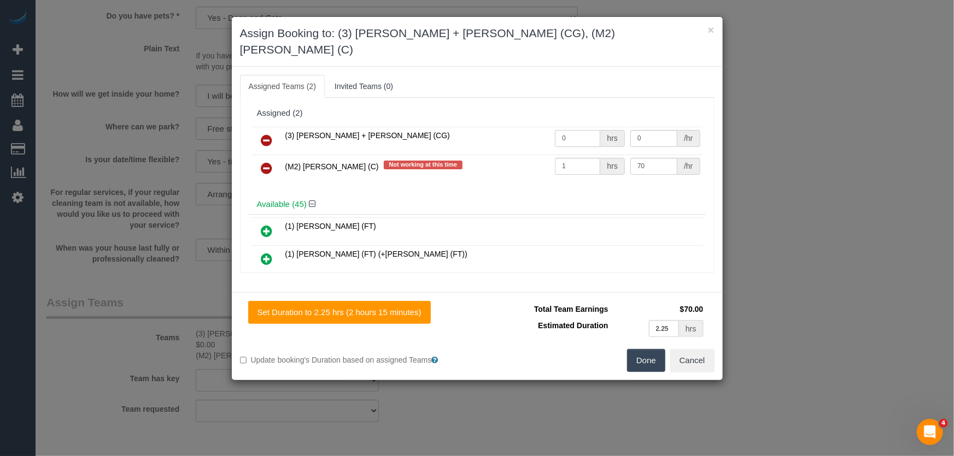
click at [584, 130] on input "0" at bounding box center [577, 138] width 45 height 17
type input "1"
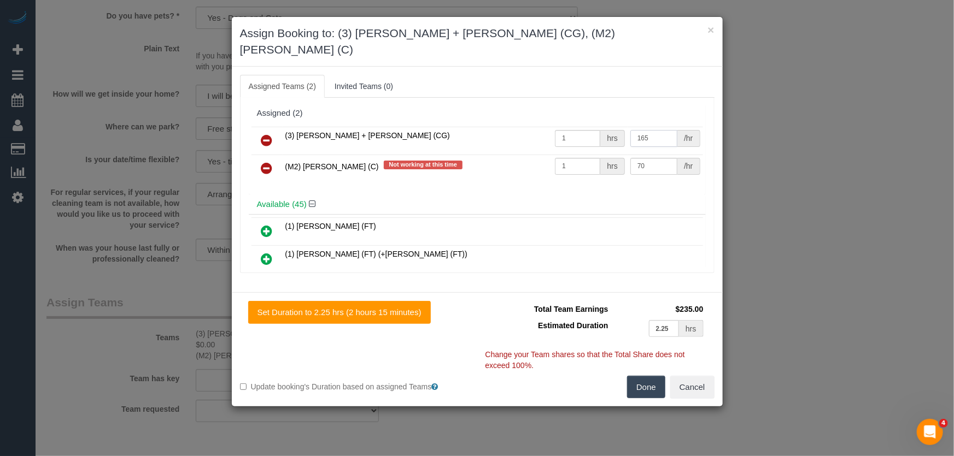
type input "165"
click at [645, 376] on button "Done" at bounding box center [646, 387] width 38 height 23
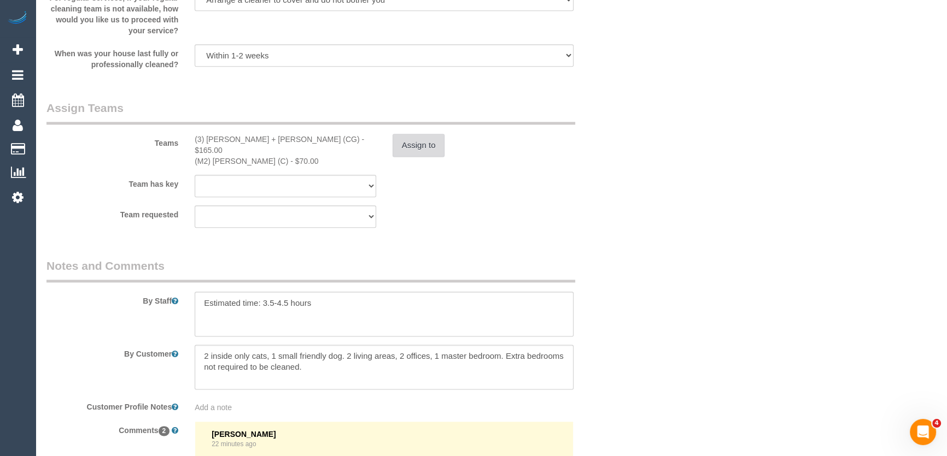
scroll to position [1689, 0]
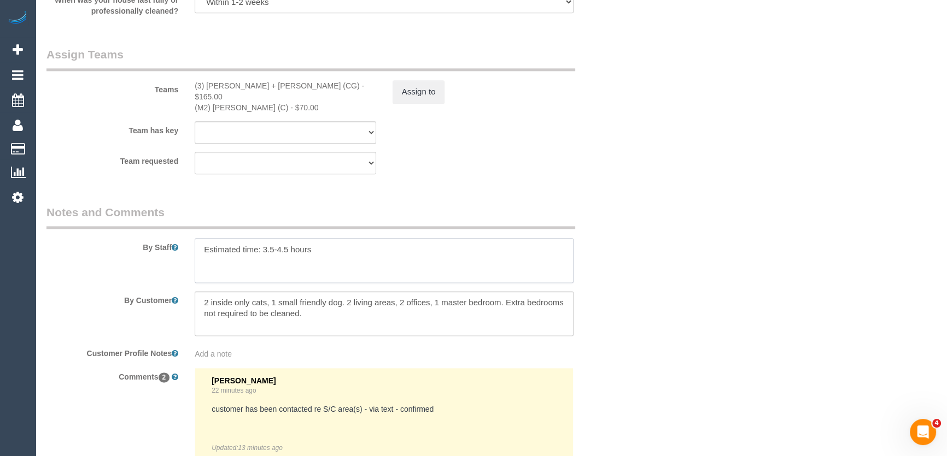
click at [344, 242] on textarea at bounding box center [384, 260] width 379 height 45
paste textarea "Est. time: _hrs + SC of _(areas)__ Steam cleaner to arrive at ___ Please ensure…"
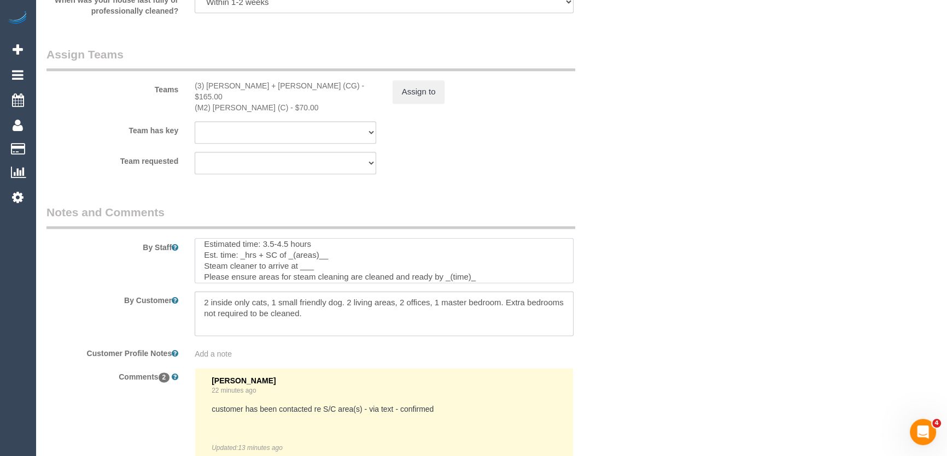
scroll to position [0, 0]
click at [245, 254] on textarea at bounding box center [384, 260] width 379 height 45
click at [366, 253] on textarea at bounding box center [384, 260] width 379 height 45
click at [322, 258] on textarea at bounding box center [384, 260] width 379 height 45
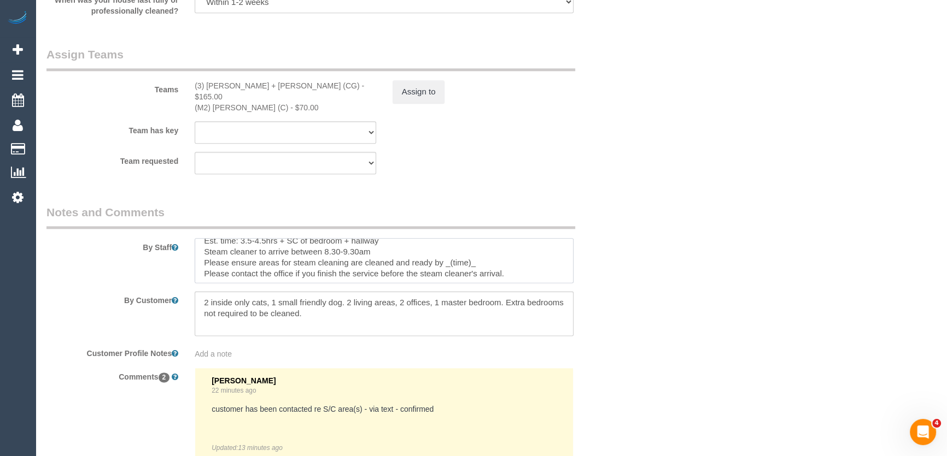
click at [493, 253] on textarea at bounding box center [384, 260] width 379 height 45
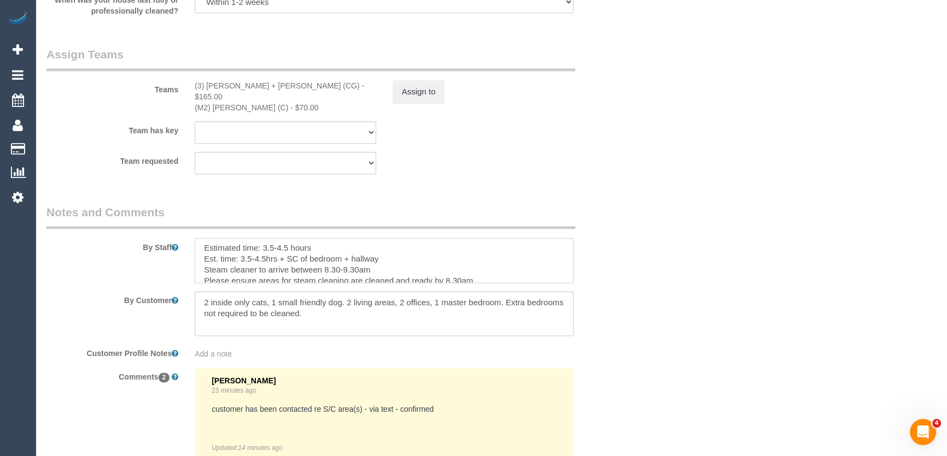
scroll to position [0, 0]
click at [342, 238] on textarea at bounding box center [384, 260] width 379 height 45
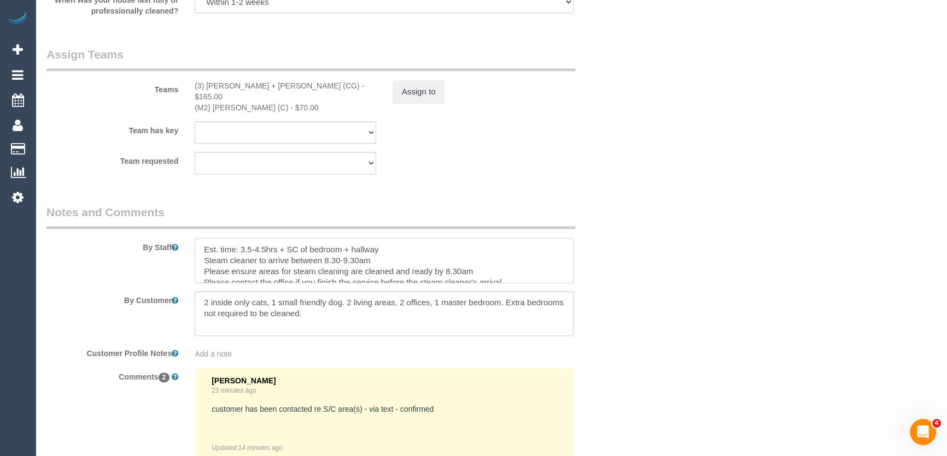
type textarea "Est. time: 3.5-4.5hrs + SC of bedroom + hallway Steam cleaner to arrive between…"
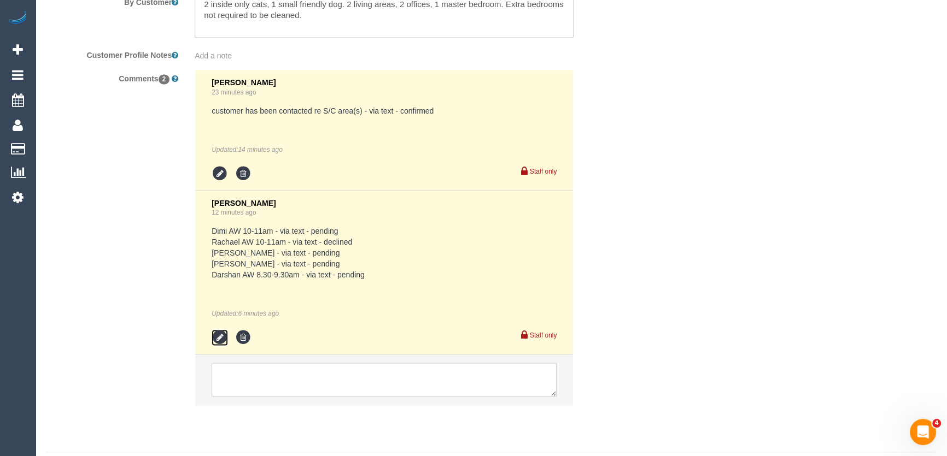
click at [221, 330] on icon at bounding box center [219, 338] width 16 height 16
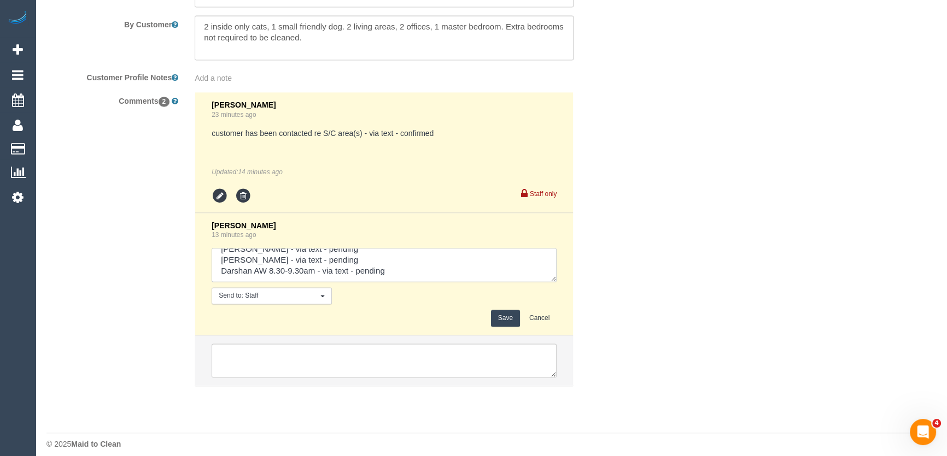
scroll to position [33, 0]
click at [418, 258] on textarea at bounding box center [383, 265] width 345 height 34
type textarea "Dimi AW 10-11am - via text - pending Rachael AW 10-11am - via text - declined P…"
click at [496, 313] on button "Save" at bounding box center [505, 318] width 29 height 17
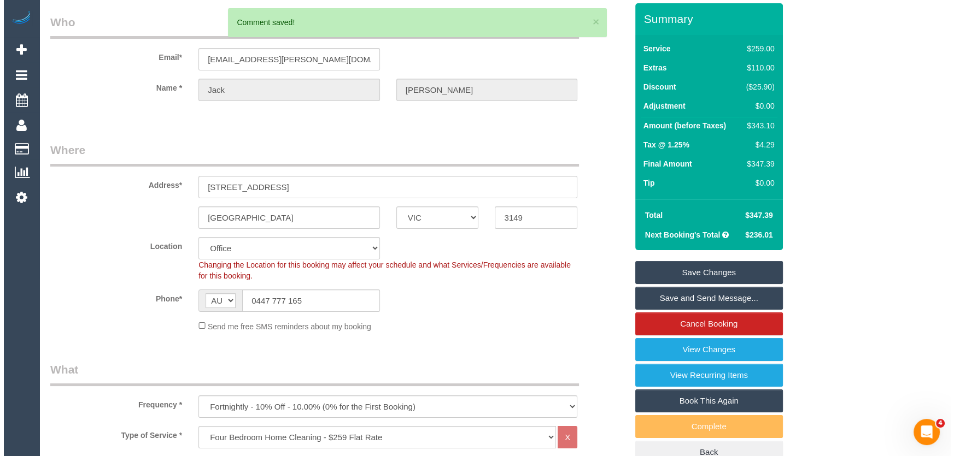
scroll to position [0, 0]
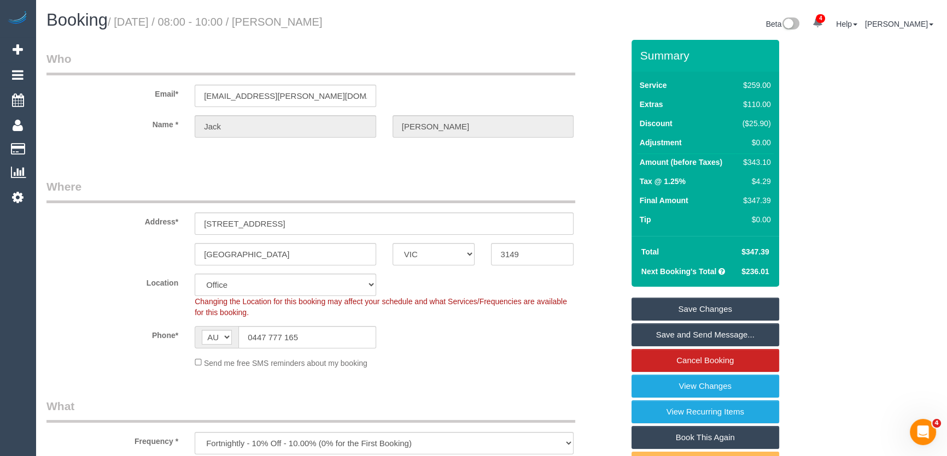
click at [312, 27] on small "/ September 02, 2025 / 08:00 - 10:00 / Jack Baumgarten" at bounding box center [215, 22] width 215 height 12
copy small "Jack Baumgarten"
click at [684, 330] on link "Save and Send Message..." at bounding box center [705, 335] width 148 height 23
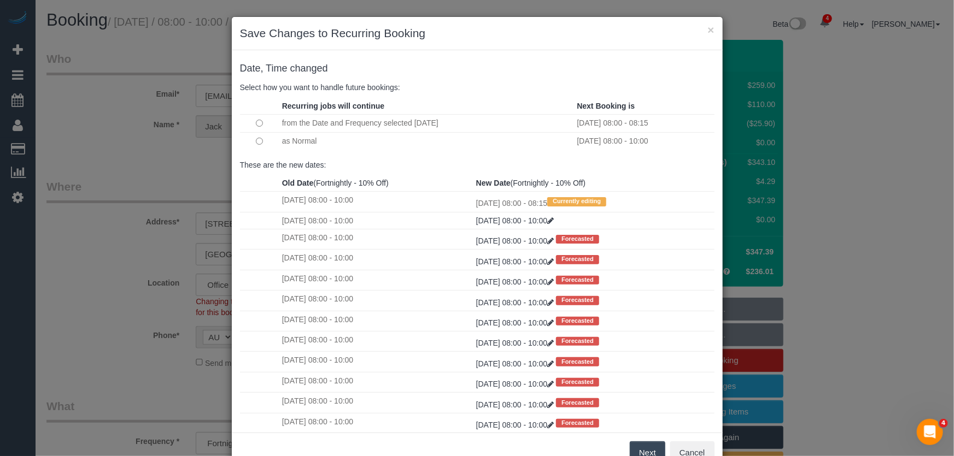
click at [641, 448] on button "Next" at bounding box center [648, 453] width 36 height 23
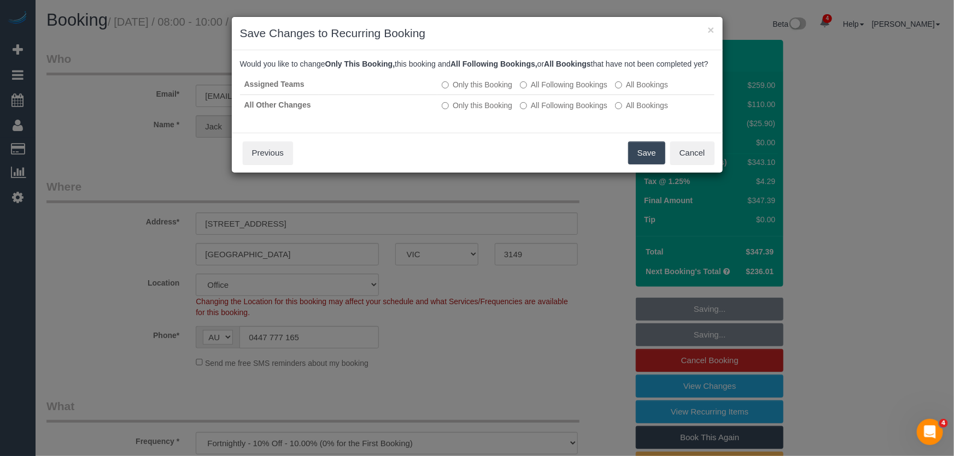
click at [645, 157] on button "Save" at bounding box center [646, 153] width 37 height 23
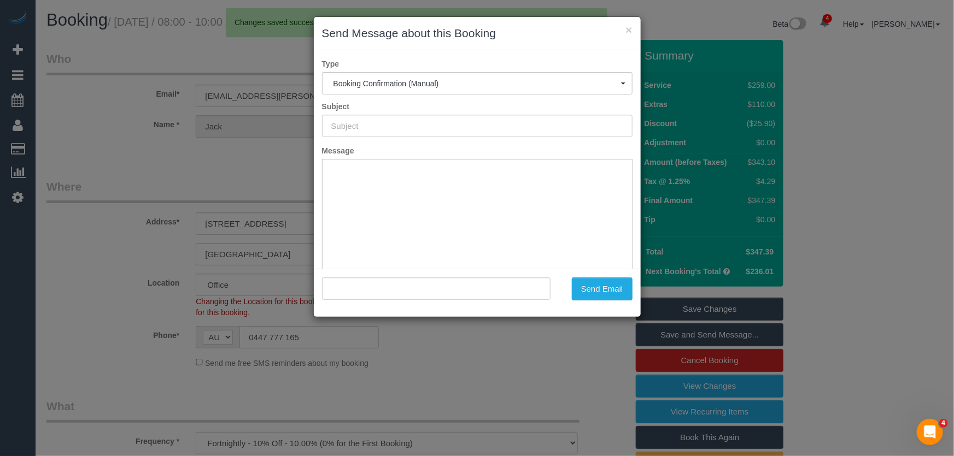
type input "Booking Confirmed"
type input ""Jack Baumgarten" <jack.c.baumgarten@gmail.com>"
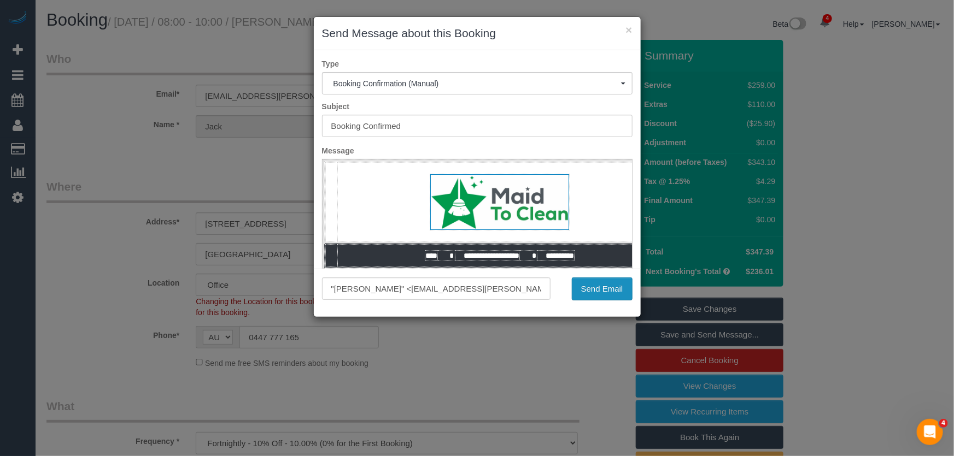
click at [596, 292] on button "Send Email" at bounding box center [602, 289] width 61 height 23
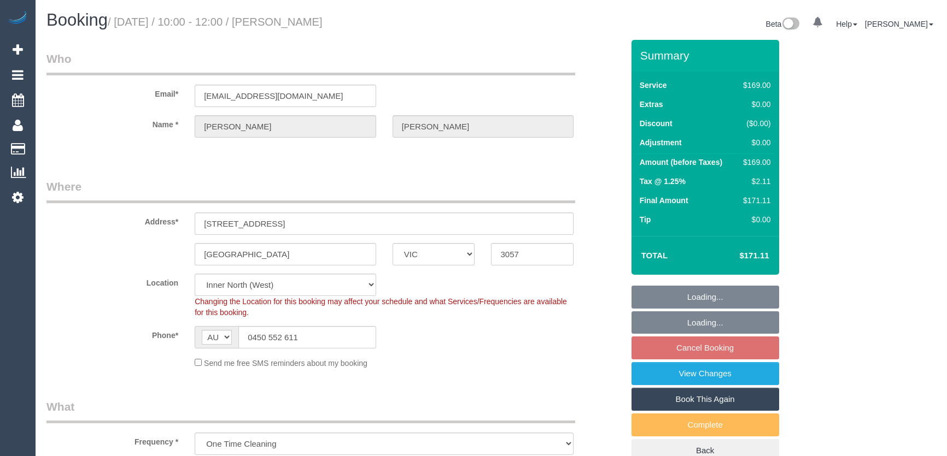
select select "VIC"
select select "string:stripe-pm_1RhPVL2GScqysDRVn4RZUHKi"
select select "number:27"
select select "number:14"
select select "number:19"
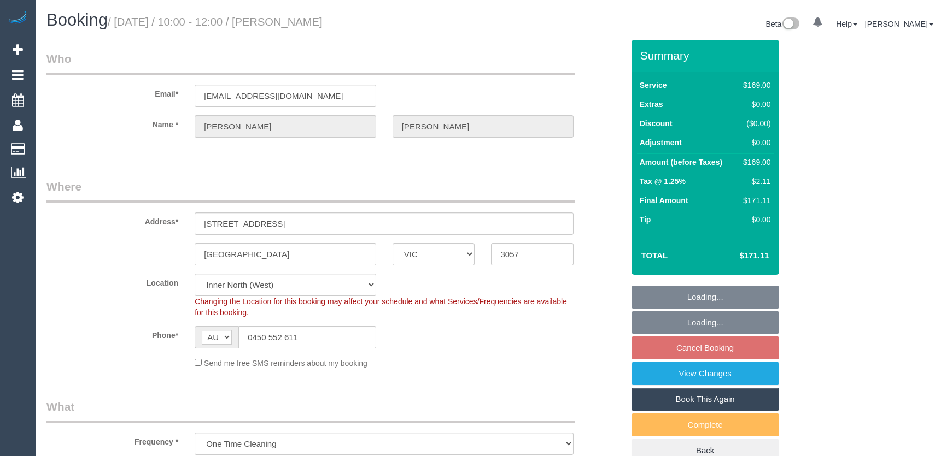
select select "number:24"
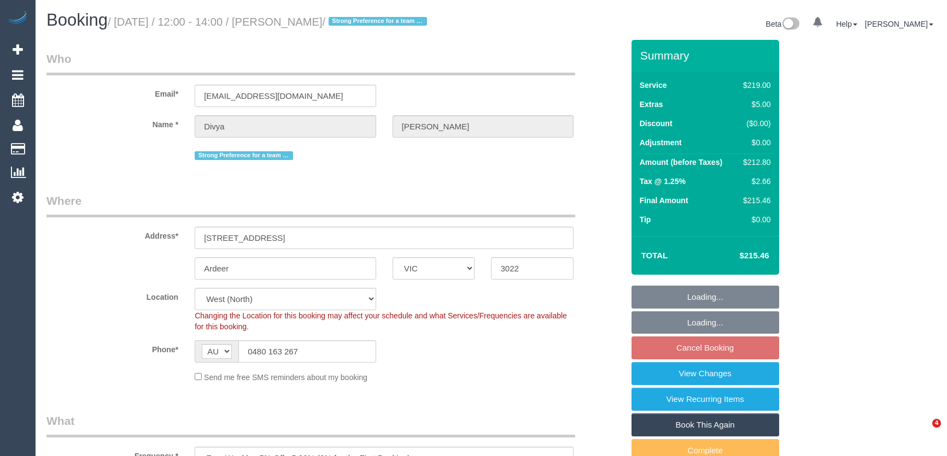
select select "VIC"
select select "number:28"
select select "number:14"
select select "number:18"
select select "number:25"
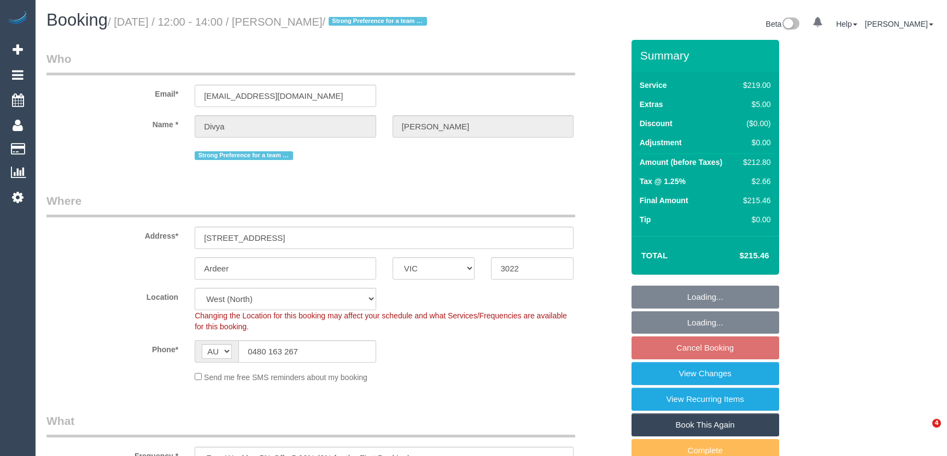
select select "number:34"
select select "number:13"
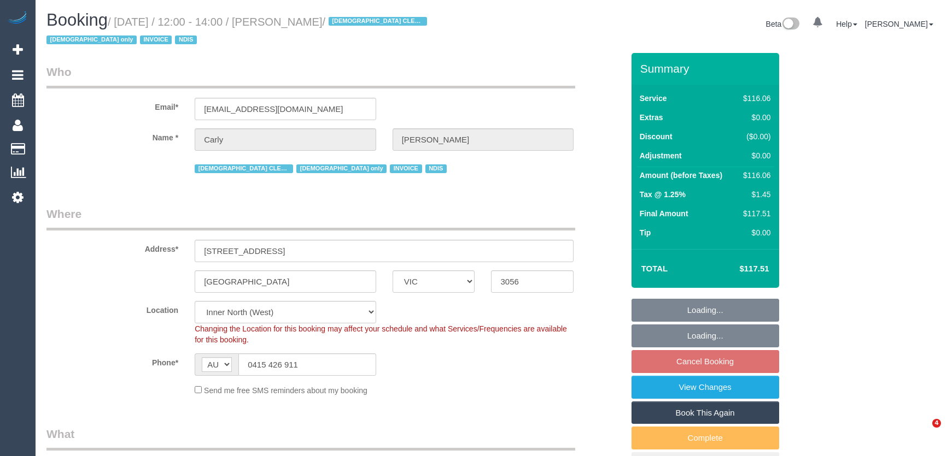
select select "VIC"
select select "spot1"
select select "number:27"
select select "number:14"
select select "number:19"
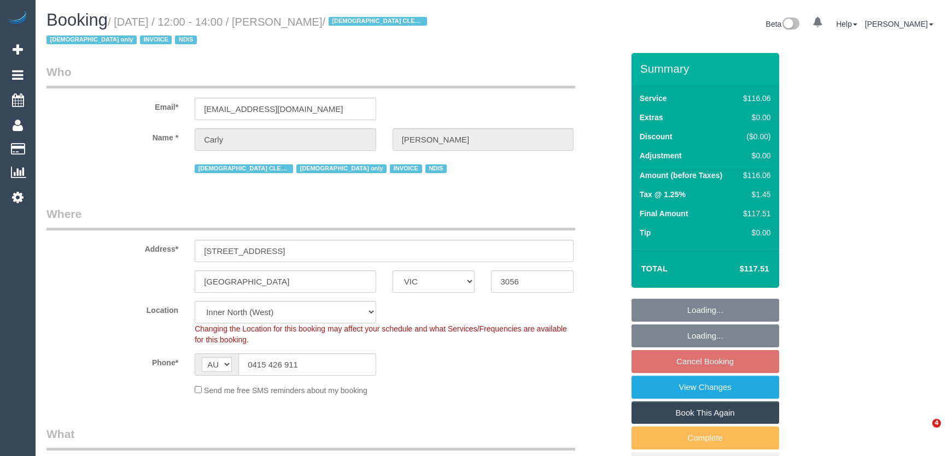
select select "number:24"
select select "number:35"
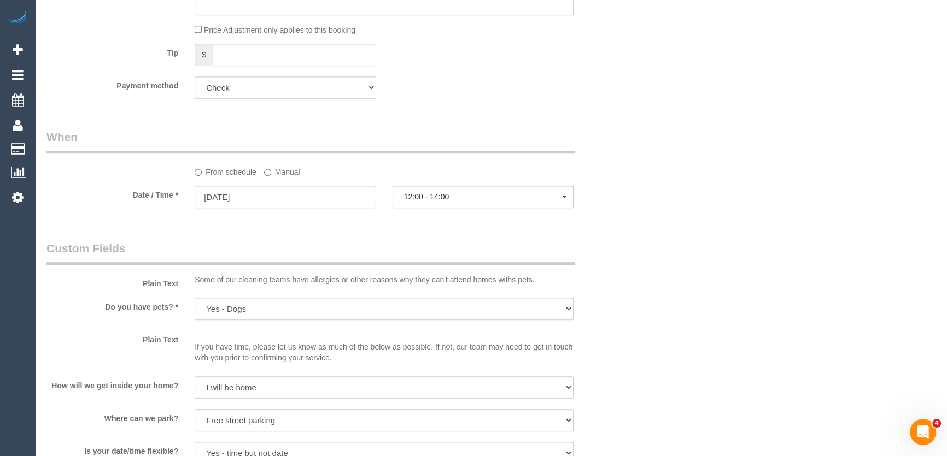
scroll to position [795, 0]
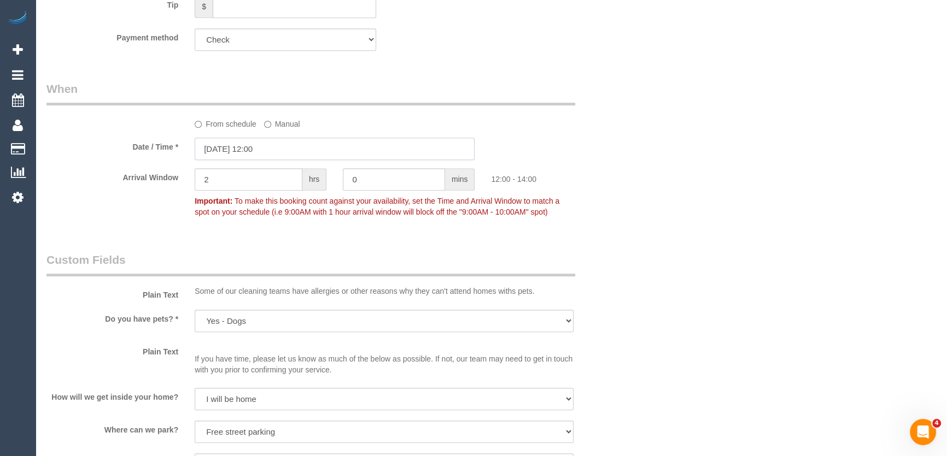
click at [284, 147] on input "[DATE] 12:00" at bounding box center [335, 149] width 280 height 22
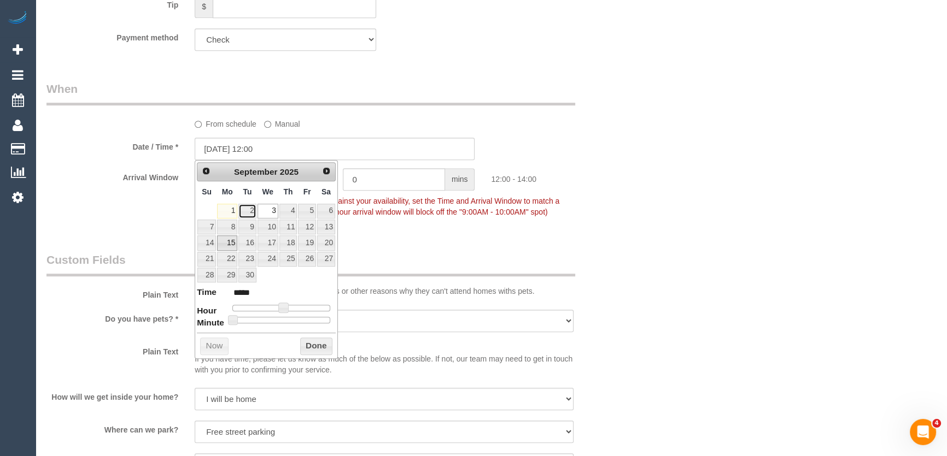
click at [244, 212] on link "2" at bounding box center [246, 211] width 17 height 15
type input "[DATE] 13:00"
type input "*****"
type input "[DATE] 14:00"
type input "*****"
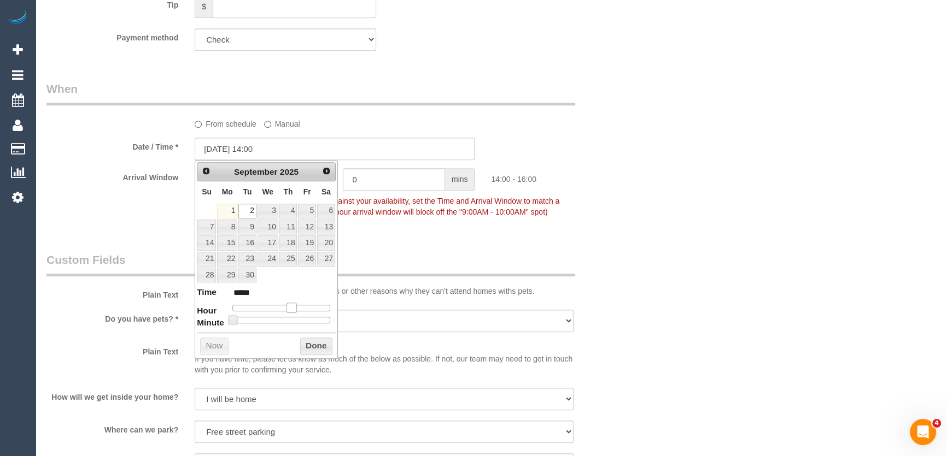
drag, startPoint x: 280, startPoint y: 306, endPoint x: 289, endPoint y: 305, distance: 8.3
click at [289, 305] on span at bounding box center [291, 308] width 10 height 10
click at [466, 236] on div "Who Email* [EMAIL_ADDRESS][DOMAIN_NAME] Name * [PERSON_NAME] [DEMOGRAPHIC_DATA]…" at bounding box center [334, 280] width 593 height 2044
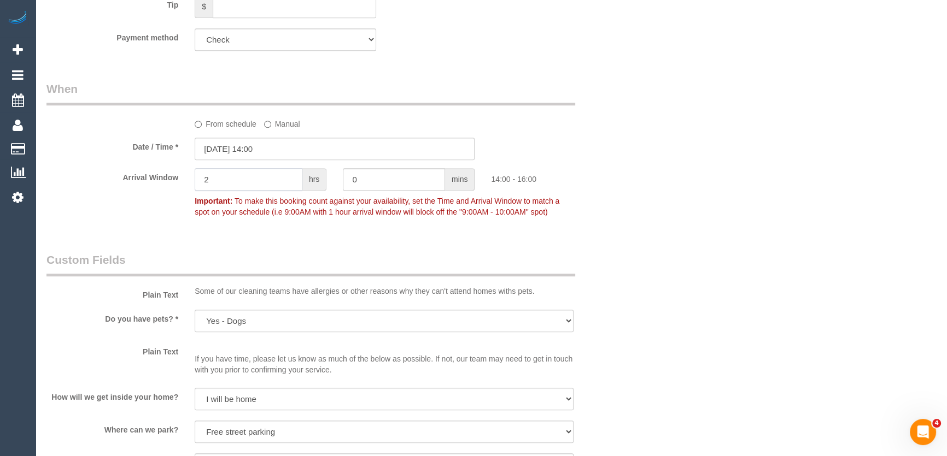
click at [243, 172] on input "2" at bounding box center [249, 179] width 108 height 22
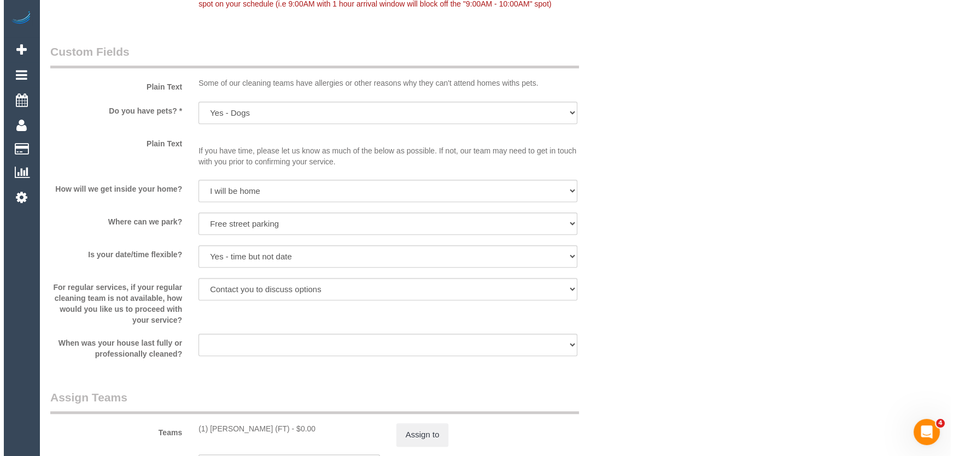
scroll to position [1093, 0]
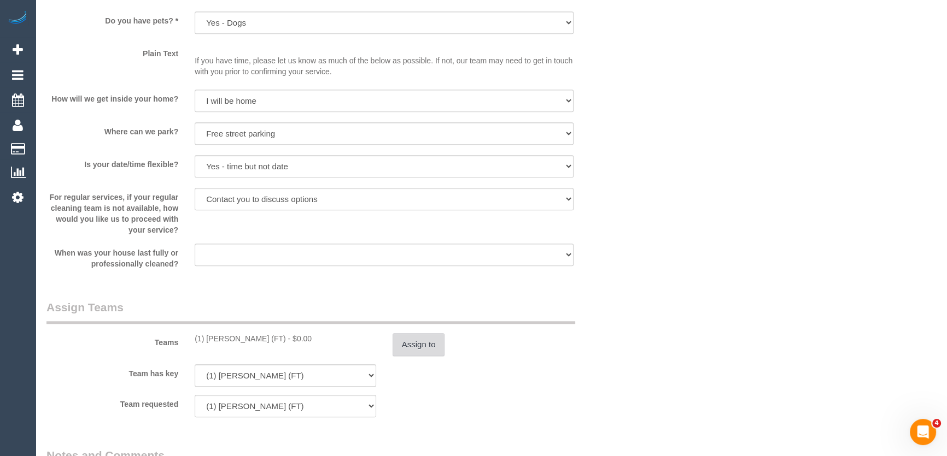
type input "1"
click at [431, 350] on button "Assign to" at bounding box center [418, 344] width 52 height 23
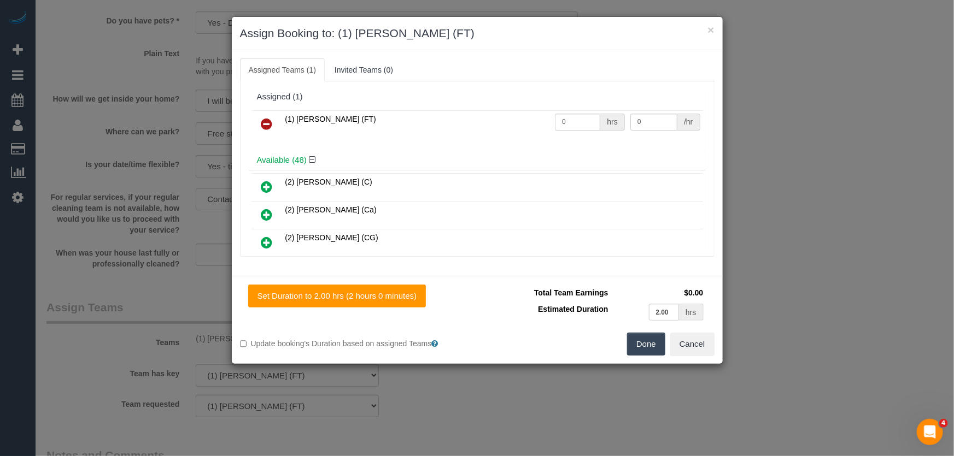
click at [266, 124] on icon at bounding box center [266, 123] width 11 height 13
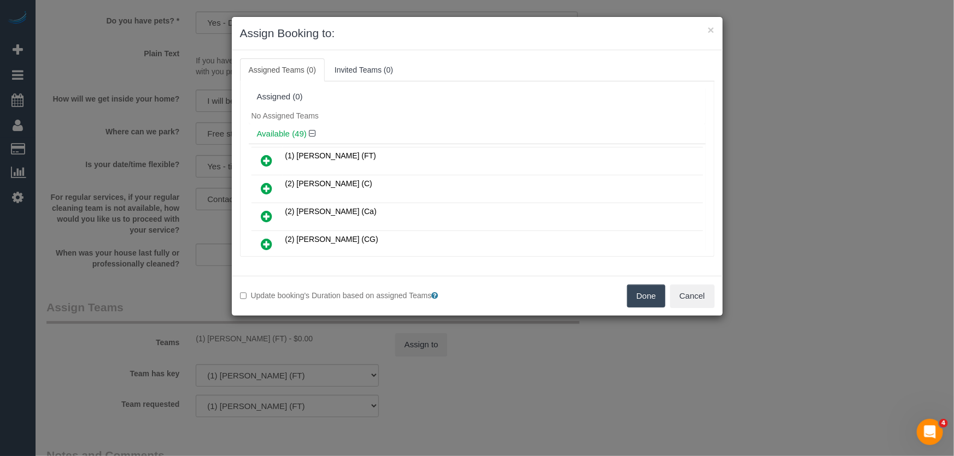
scroll to position [315, 0]
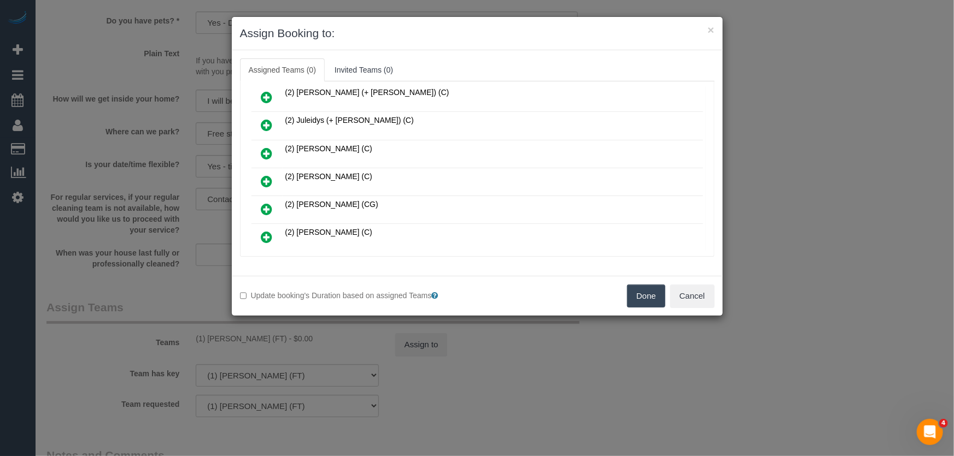
click at [263, 175] on icon at bounding box center [266, 181] width 11 height 13
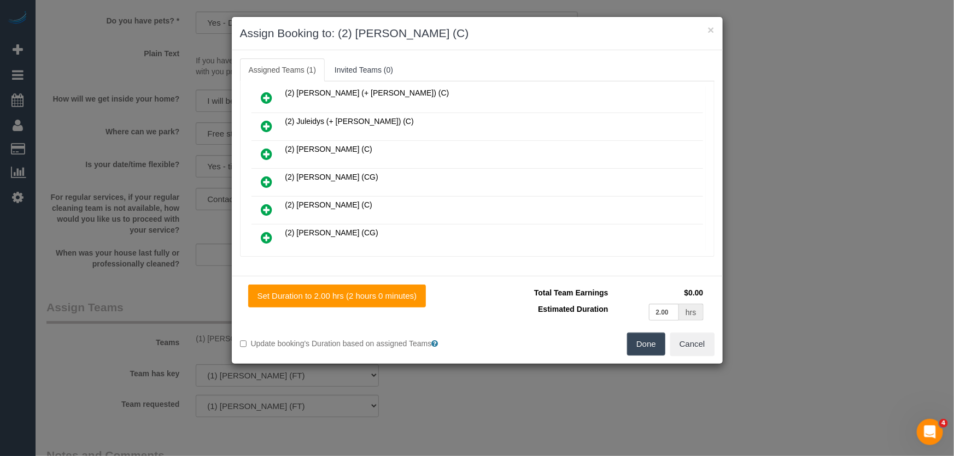
click at [634, 337] on button "Done" at bounding box center [646, 344] width 38 height 23
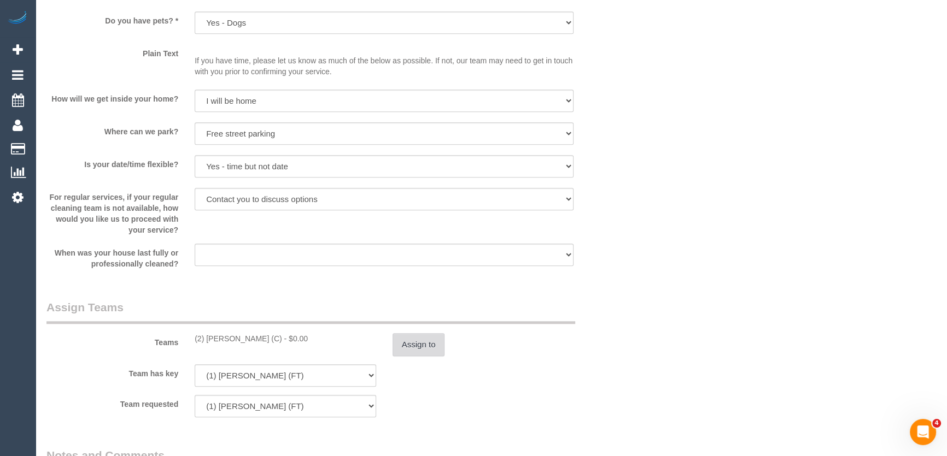
click at [431, 345] on button "Assign to" at bounding box center [418, 344] width 52 height 23
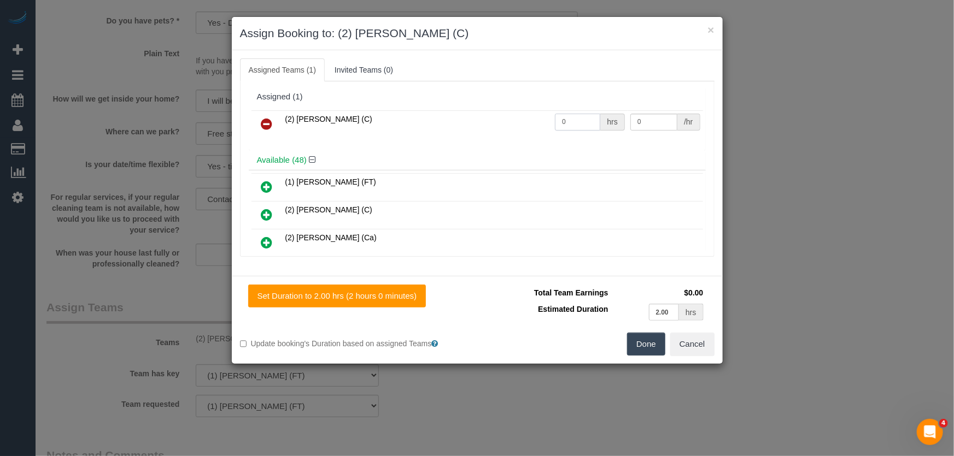
click at [581, 127] on input "0" at bounding box center [577, 122] width 45 height 17
type input "2"
type input "40"
click at [639, 339] on button "Done" at bounding box center [646, 344] width 38 height 23
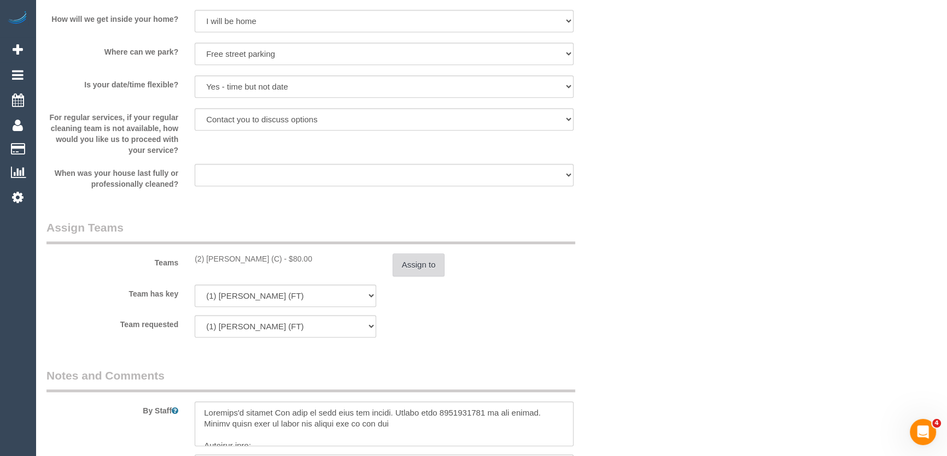
scroll to position [1242, 0]
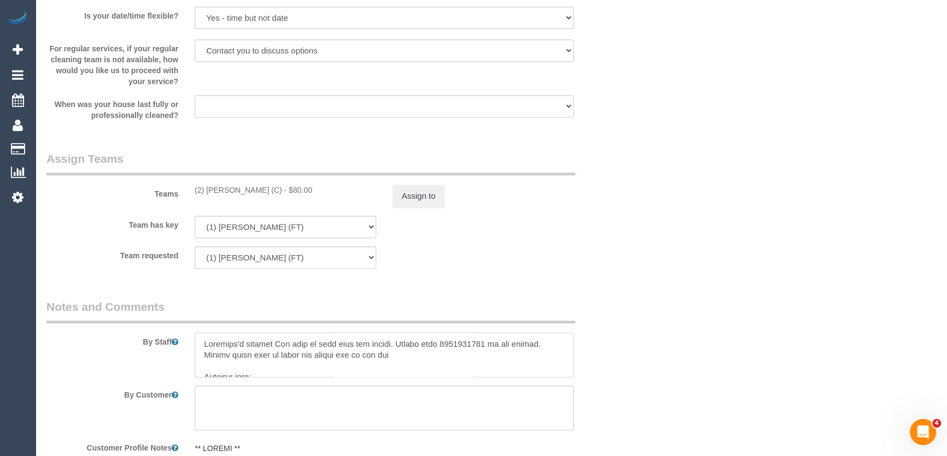
click at [199, 333] on textarea at bounding box center [384, 355] width 379 height 45
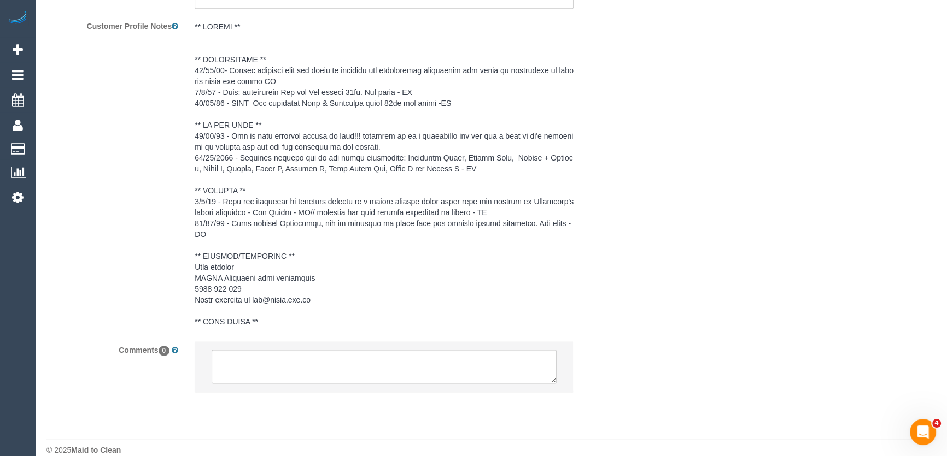
scroll to position [1677, 0]
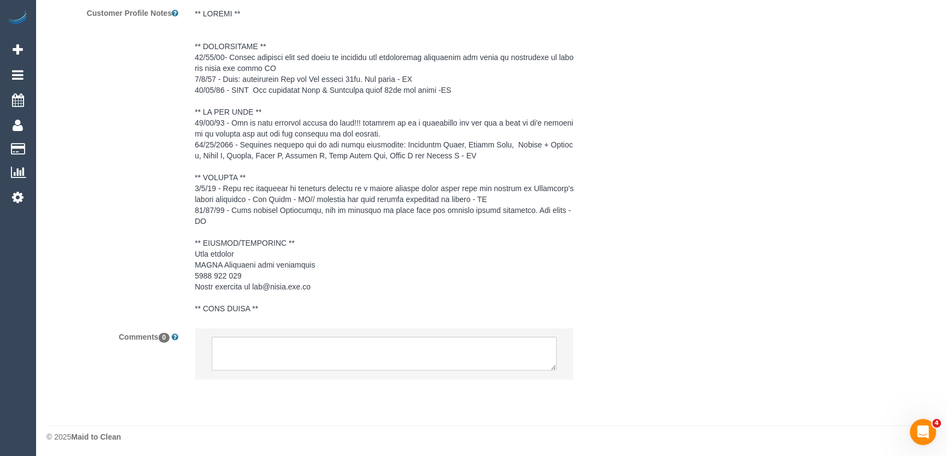
type textarea "*cover* Customer's partner [PERSON_NAME] will be home when you arrive. Please c…"
click at [275, 350] on textarea at bounding box center [383, 354] width 345 height 34
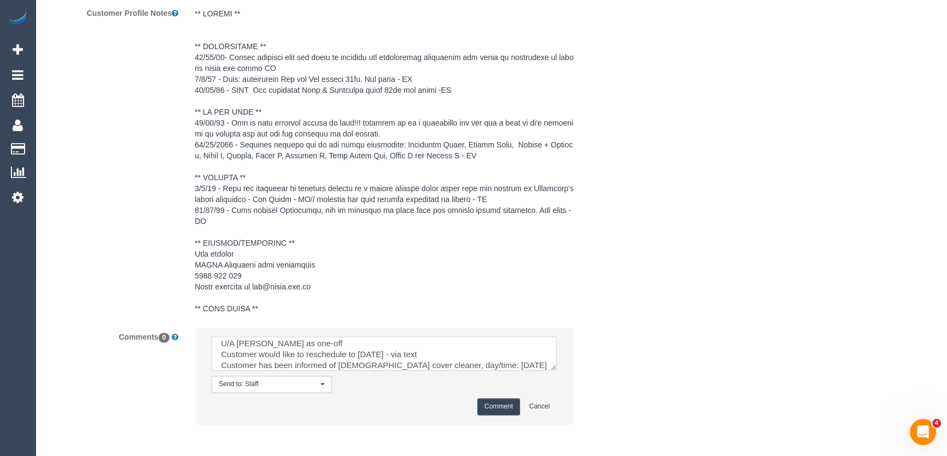
scroll to position [15, 0]
type textarea "U/A [PERSON_NAME] as one-off Customer would like to reschedule to [DATE] - via …"
click at [499, 407] on button "Comment" at bounding box center [498, 406] width 43 height 17
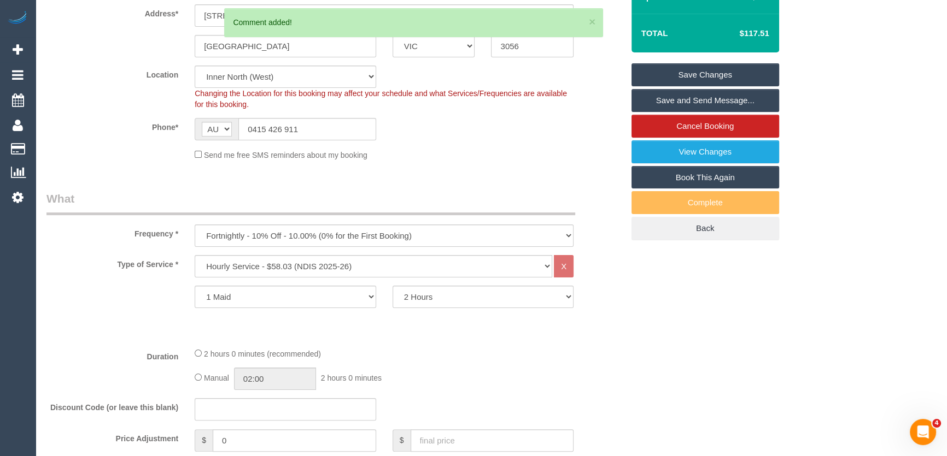
scroll to position [0, 0]
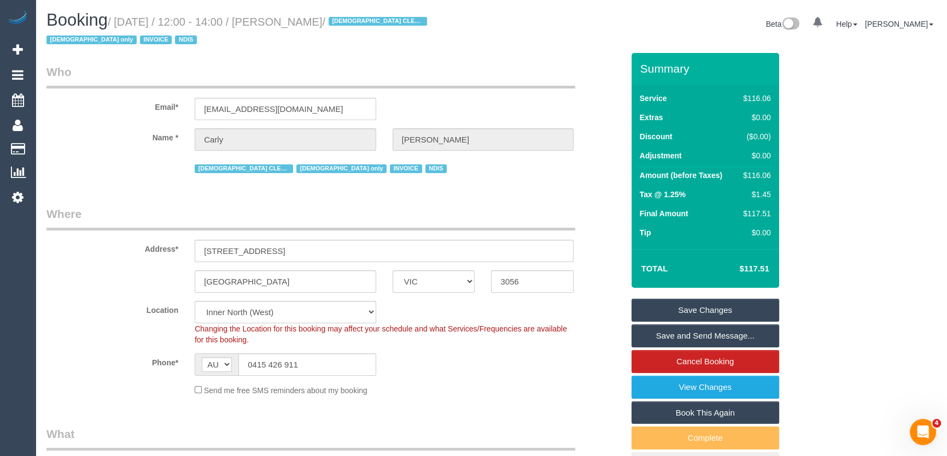
click at [312, 25] on small "/ [DATE] / 12:00 - 14:00 / [PERSON_NAME] / [DEMOGRAPHIC_DATA] CLEANER ONLY [DEM…" at bounding box center [238, 31] width 384 height 31
copy small "[PERSON_NAME]"
click at [682, 338] on link "Save and Send Message..." at bounding box center [705, 336] width 148 height 23
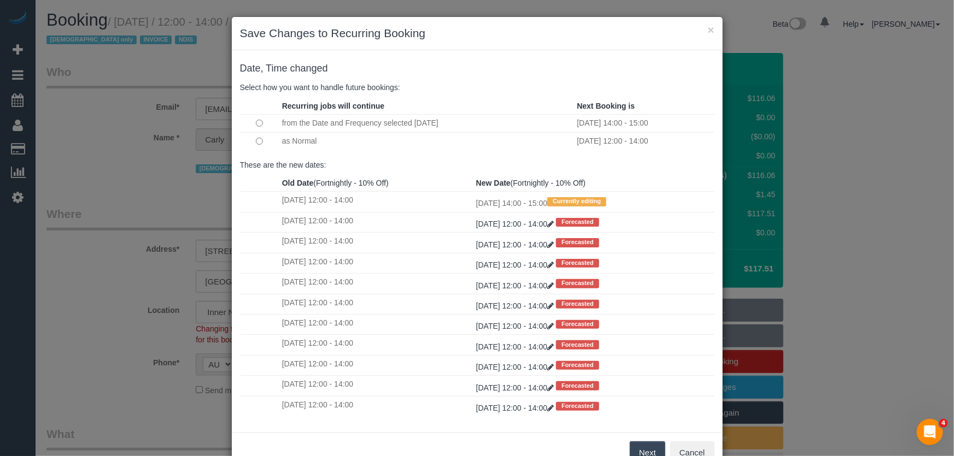
click at [643, 449] on button "Next" at bounding box center [648, 453] width 36 height 23
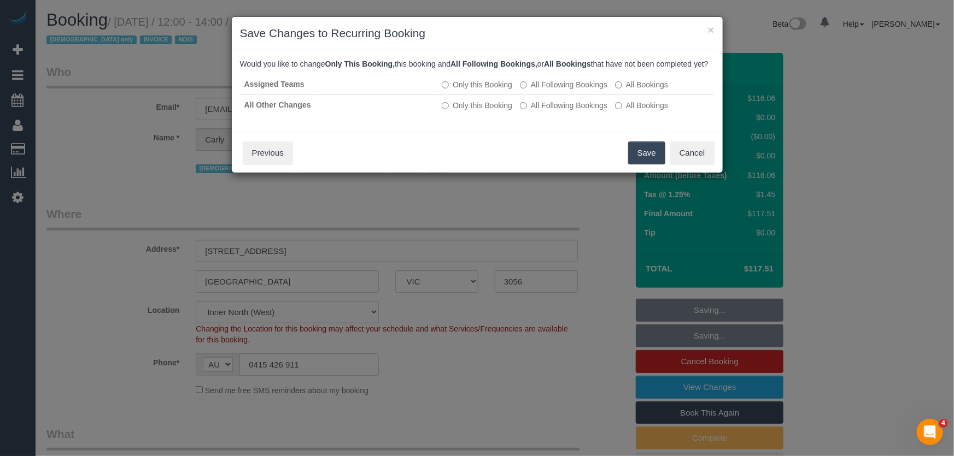
click at [643, 163] on button "Save" at bounding box center [646, 153] width 37 height 23
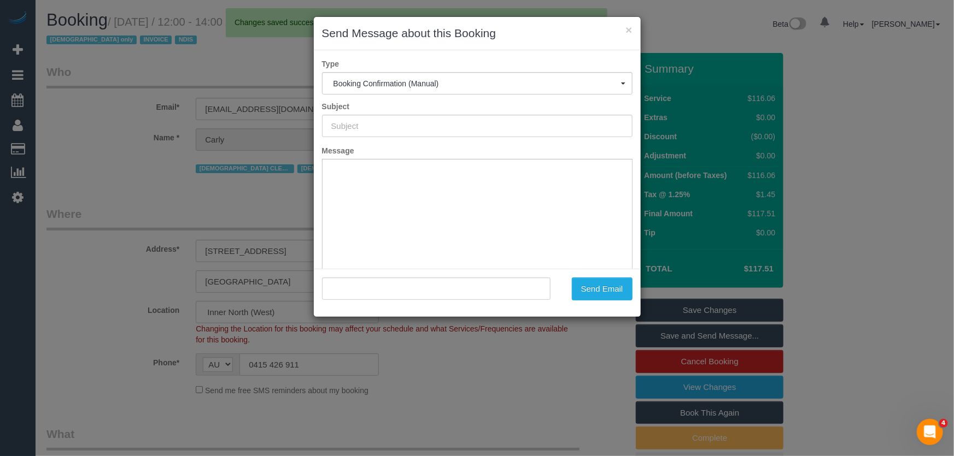
type input "Booking Confirmed"
type input ""[PERSON_NAME]" <[EMAIL_ADDRESS][DOMAIN_NAME]>"
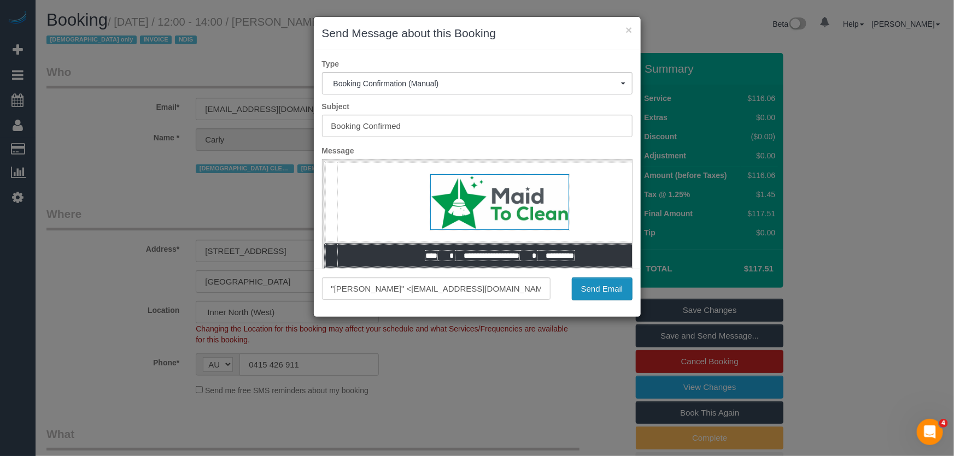
drag, startPoint x: 595, startPoint y: 292, endPoint x: 587, endPoint y: 297, distance: 8.8
click at [595, 292] on button "Send Email" at bounding box center [602, 289] width 61 height 23
